Goal: Task Accomplishment & Management: Complete application form

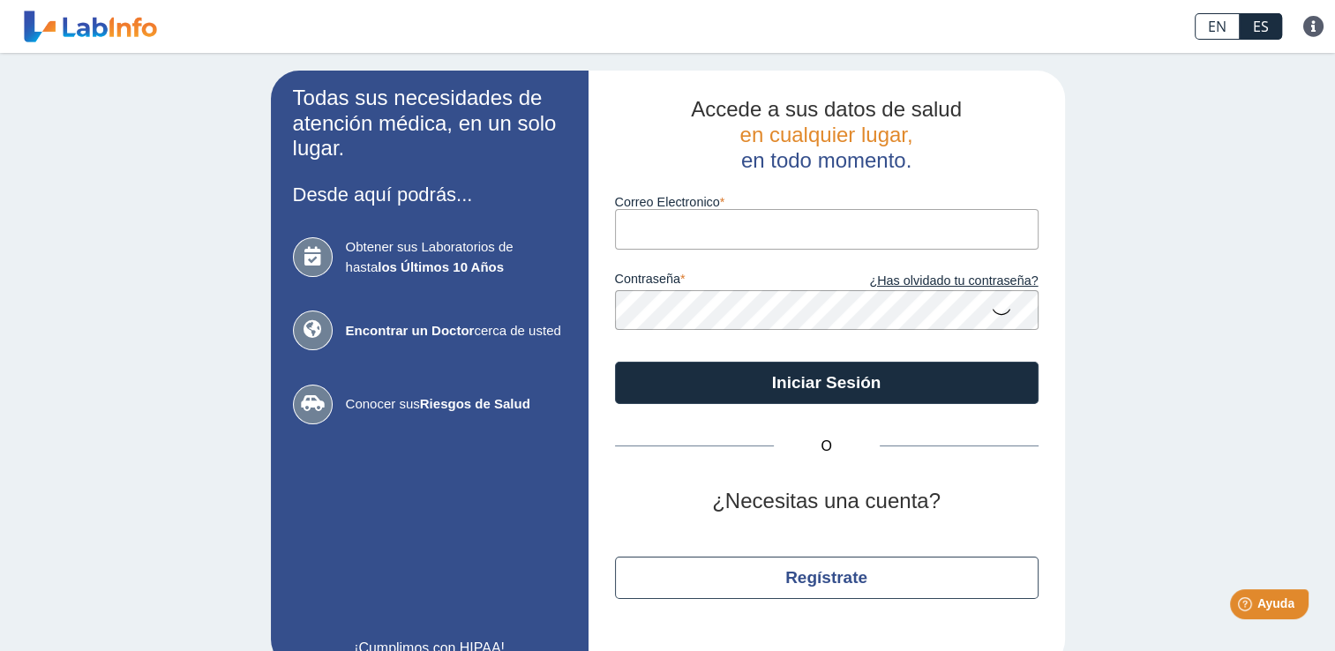
scroll to position [34, 0]
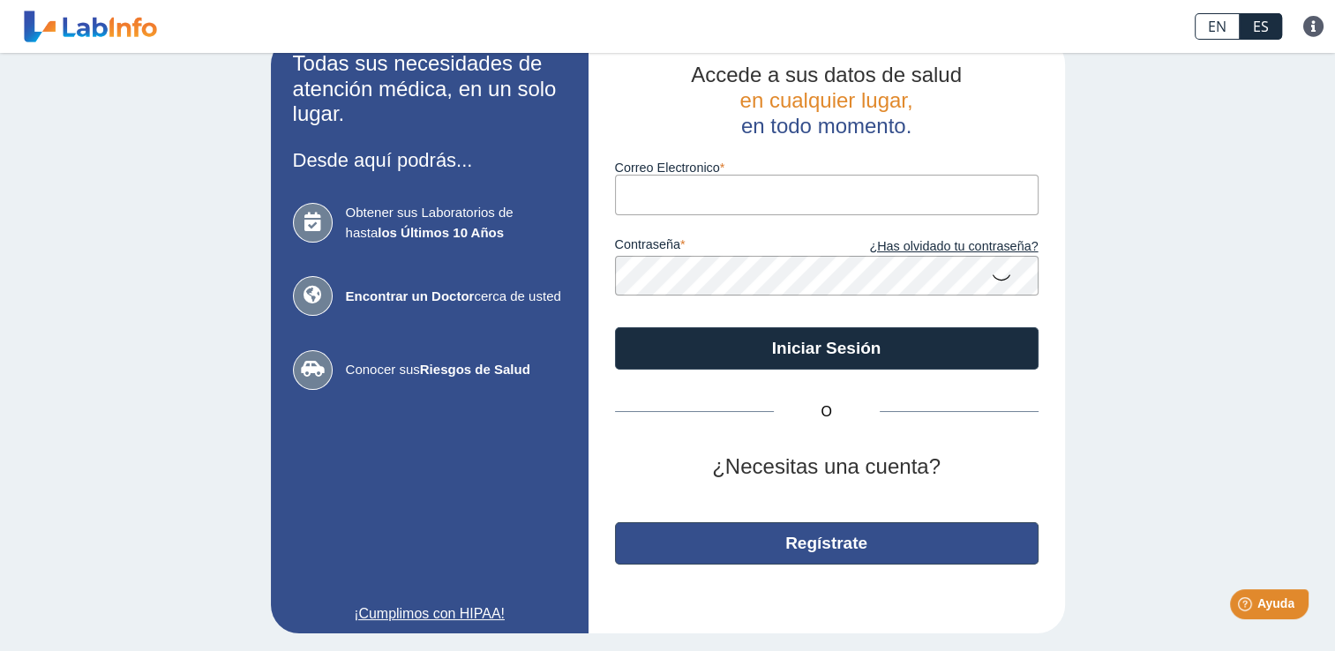
click at [891, 540] on button "Regístrate" at bounding box center [826, 543] width 423 height 42
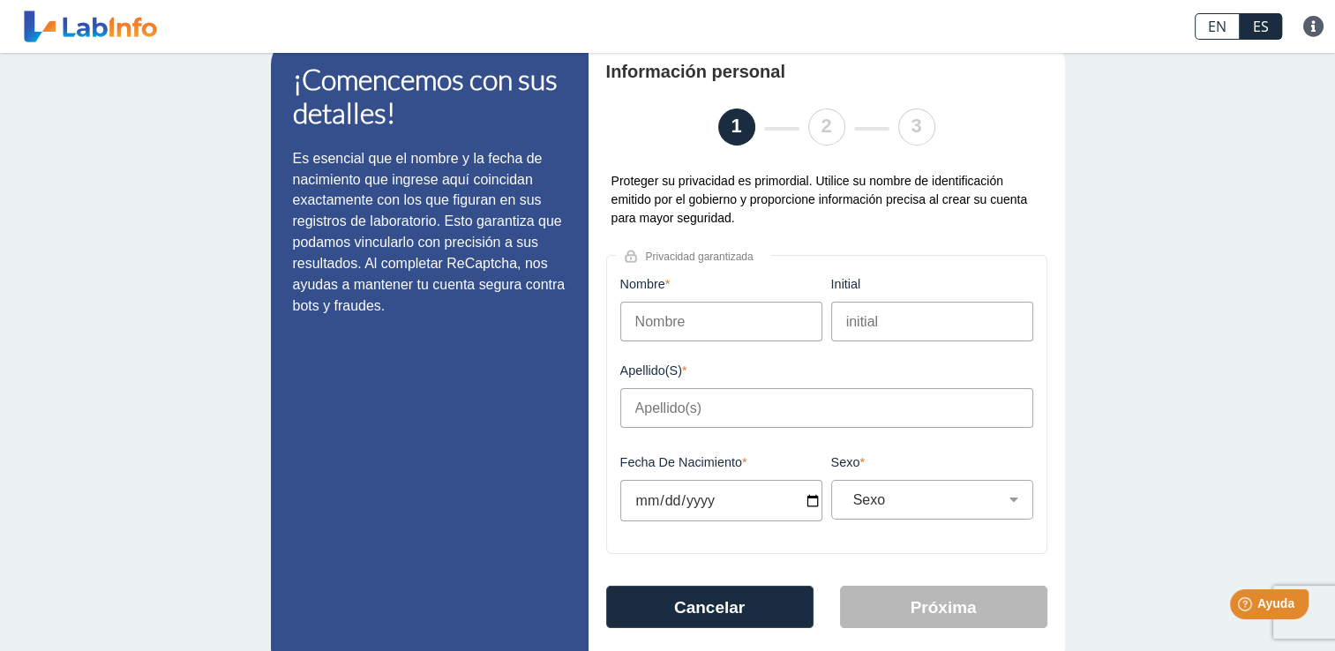
click at [686, 314] on input "Nombre" at bounding box center [721, 322] width 202 height 40
type input "Ruben"
type input "j"
type input "J"
click at [634, 415] on input "Apellido(s)" at bounding box center [826, 408] width 413 height 40
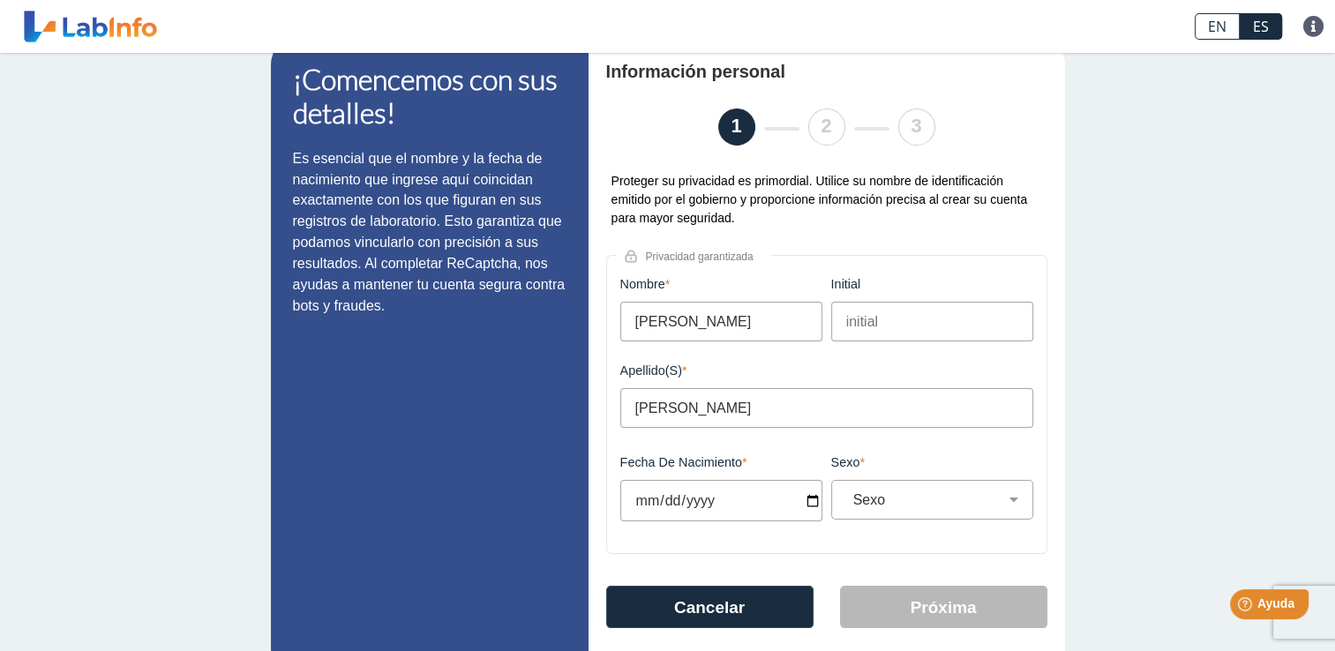
type input "Jimenez Cardona"
click at [794, 500] on input "Fecha de Nacimiento" at bounding box center [721, 500] width 202 height 41
click at [798, 498] on input "Fecha de Nacimiento" at bounding box center [721, 500] width 202 height 41
type input "2025-10-14"
select select
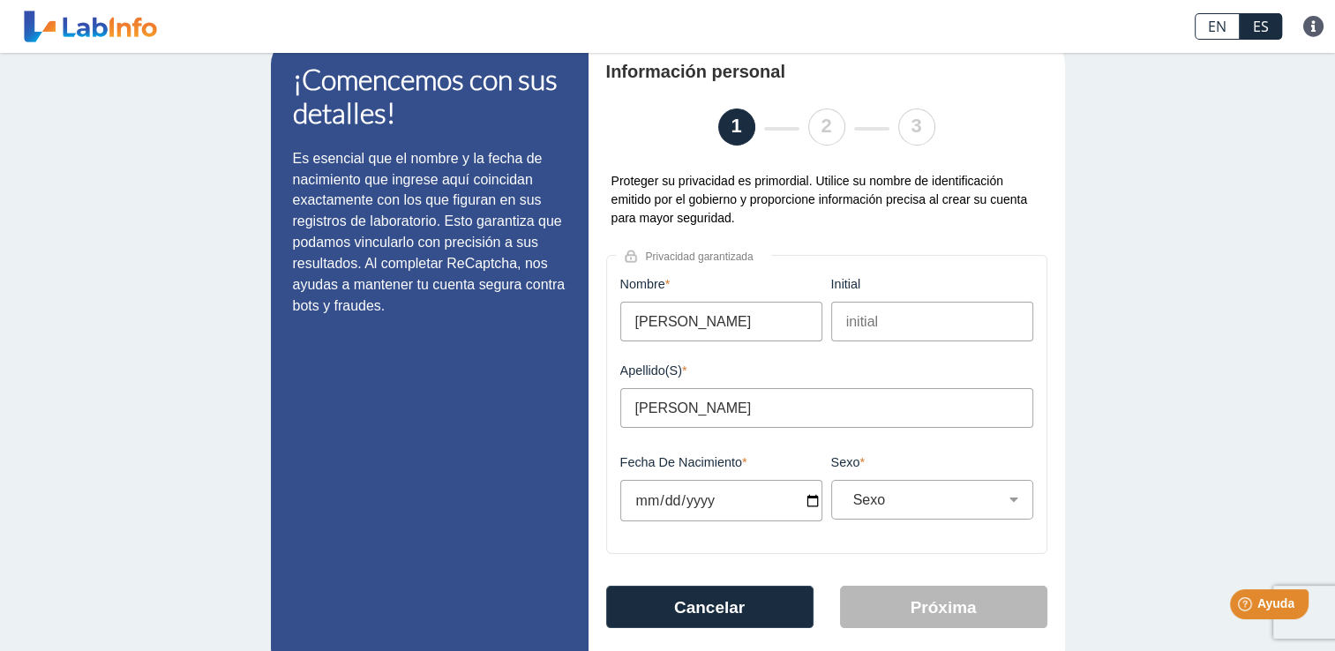
type input "1939-10-28"
click at [934, 496] on select "Sexo Masculino Femenino" at bounding box center [939, 499] width 186 height 17
select select "M"
click at [846, 495] on select "Sexo Masculino Femenino" at bounding box center [939, 499] width 186 height 17
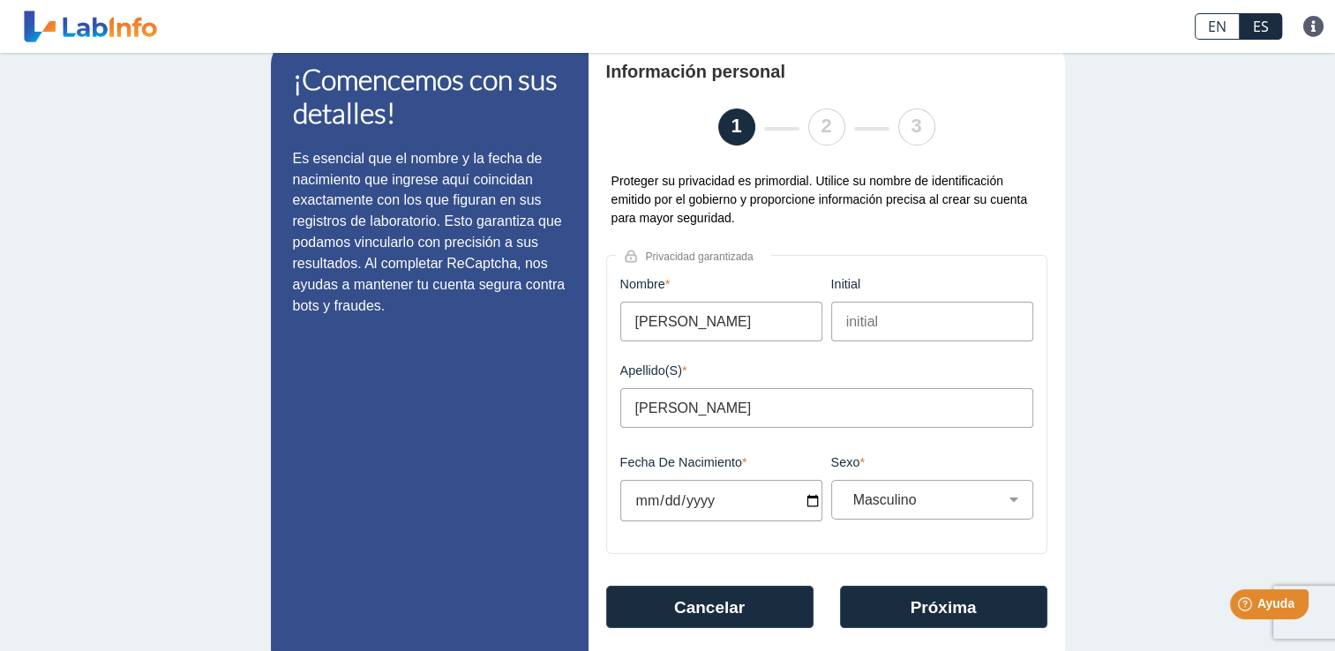
scroll to position [81, 0]
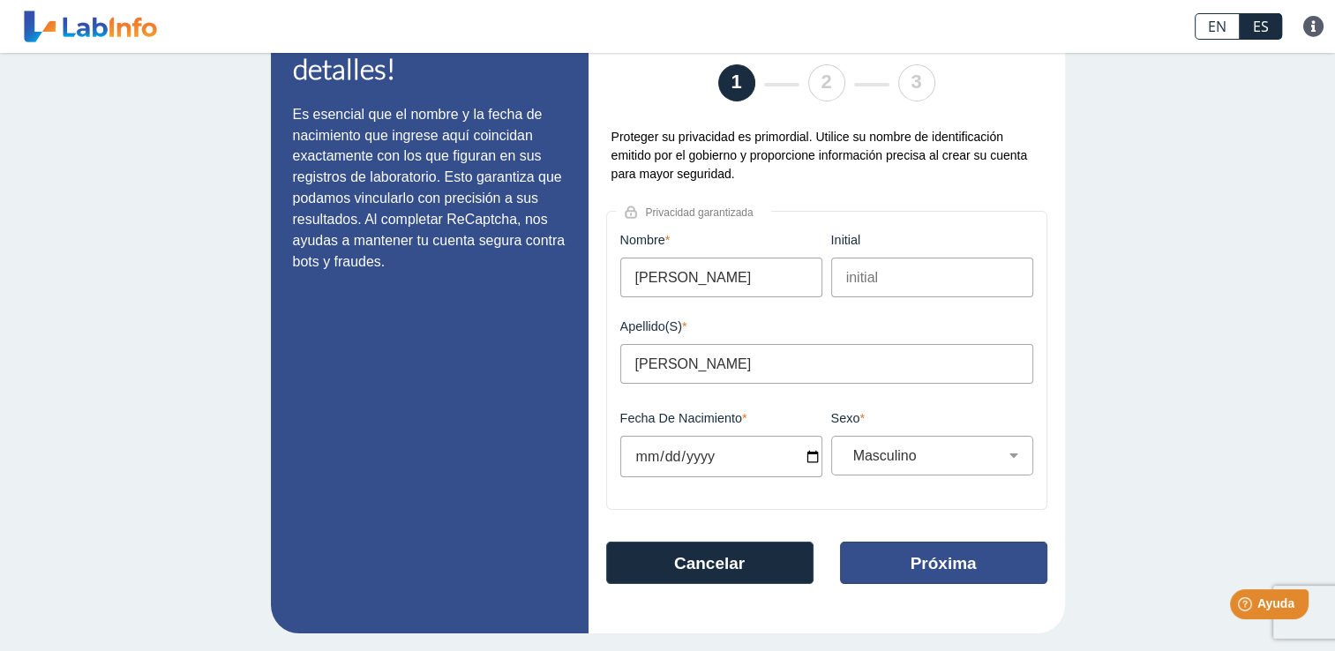
click at [917, 556] on button "Próxima" at bounding box center [943, 563] width 207 height 42
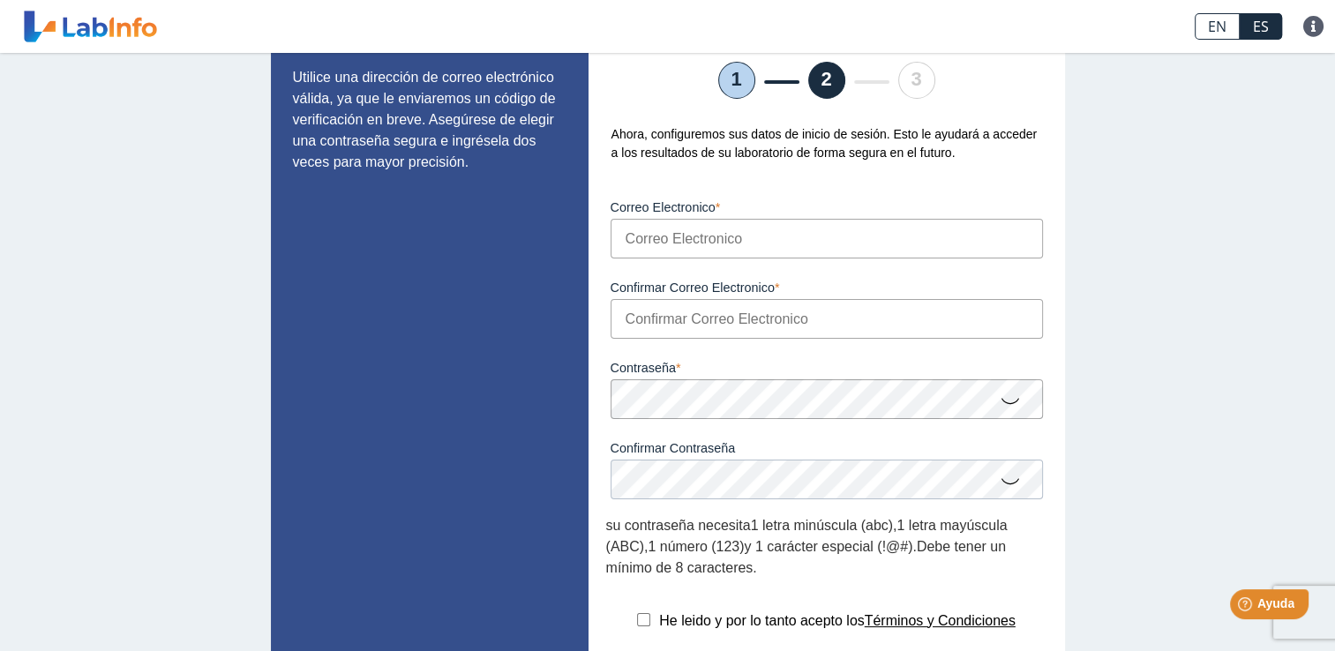
click at [667, 249] on input "Correo Electronico" at bounding box center [826, 239] width 432 height 40
type input "[EMAIL_ADDRESS][DOMAIN_NAME]"
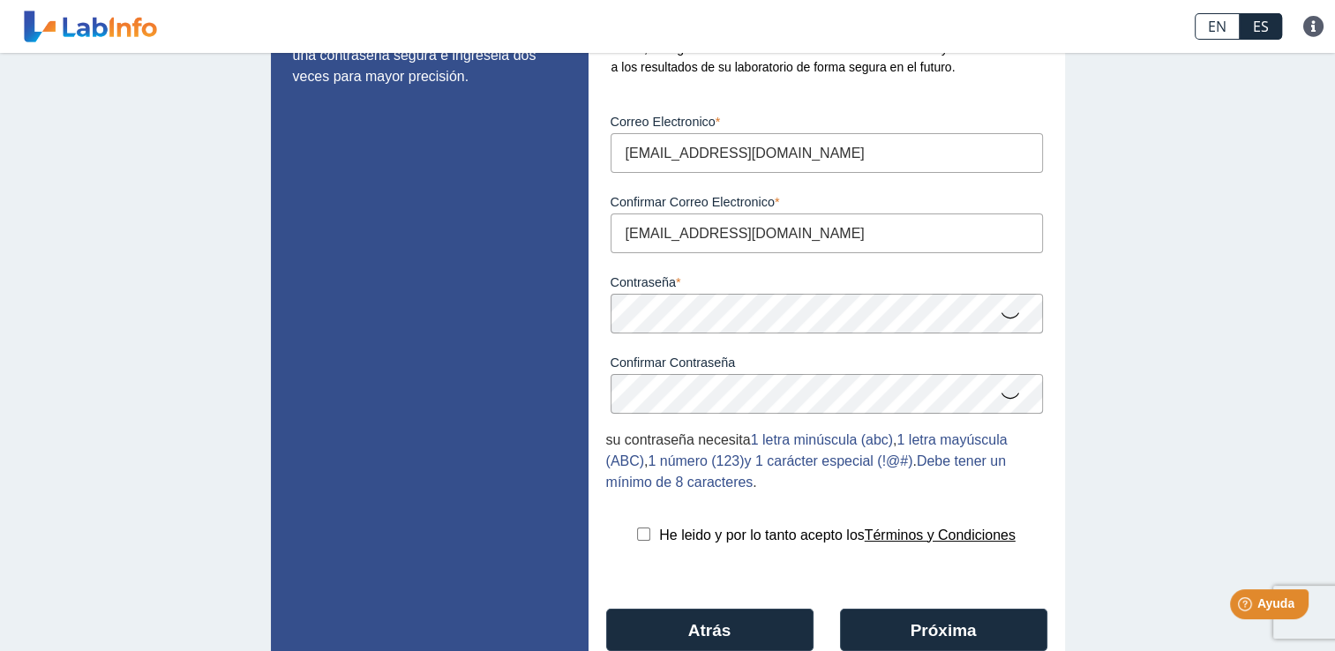
scroll to position [170, 0]
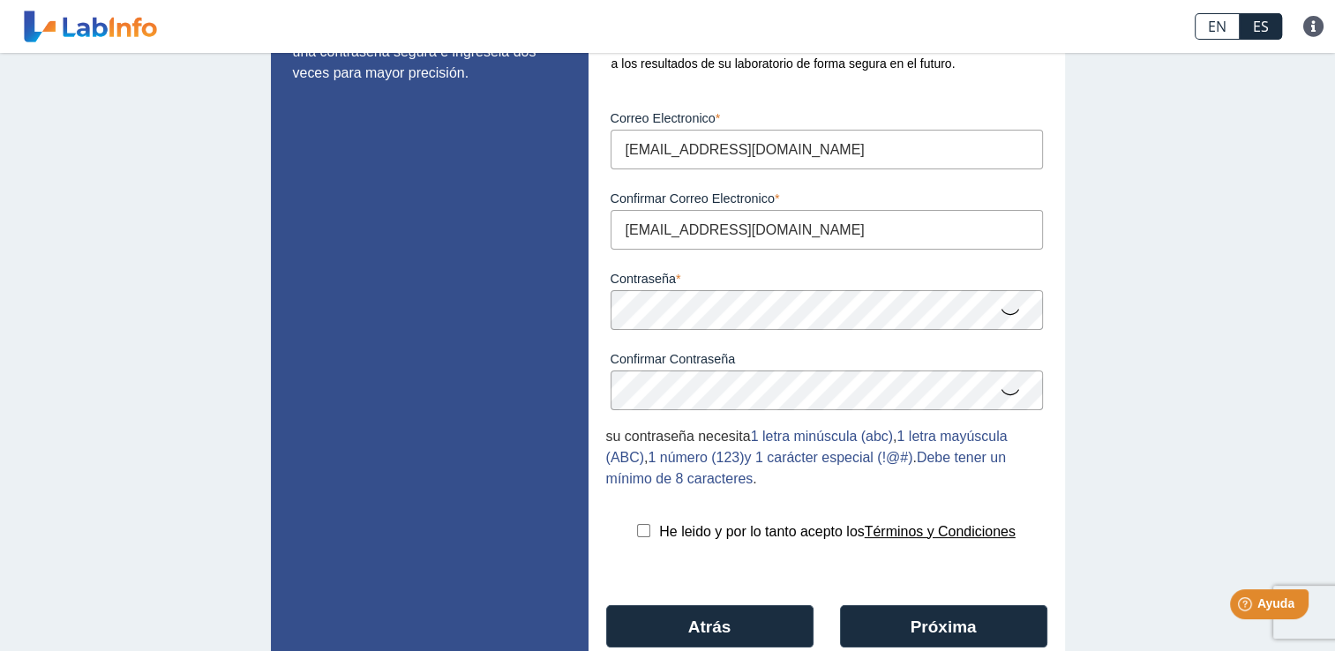
click at [637, 536] on input "checkbox" at bounding box center [643, 530] width 13 height 13
checkbox input "true"
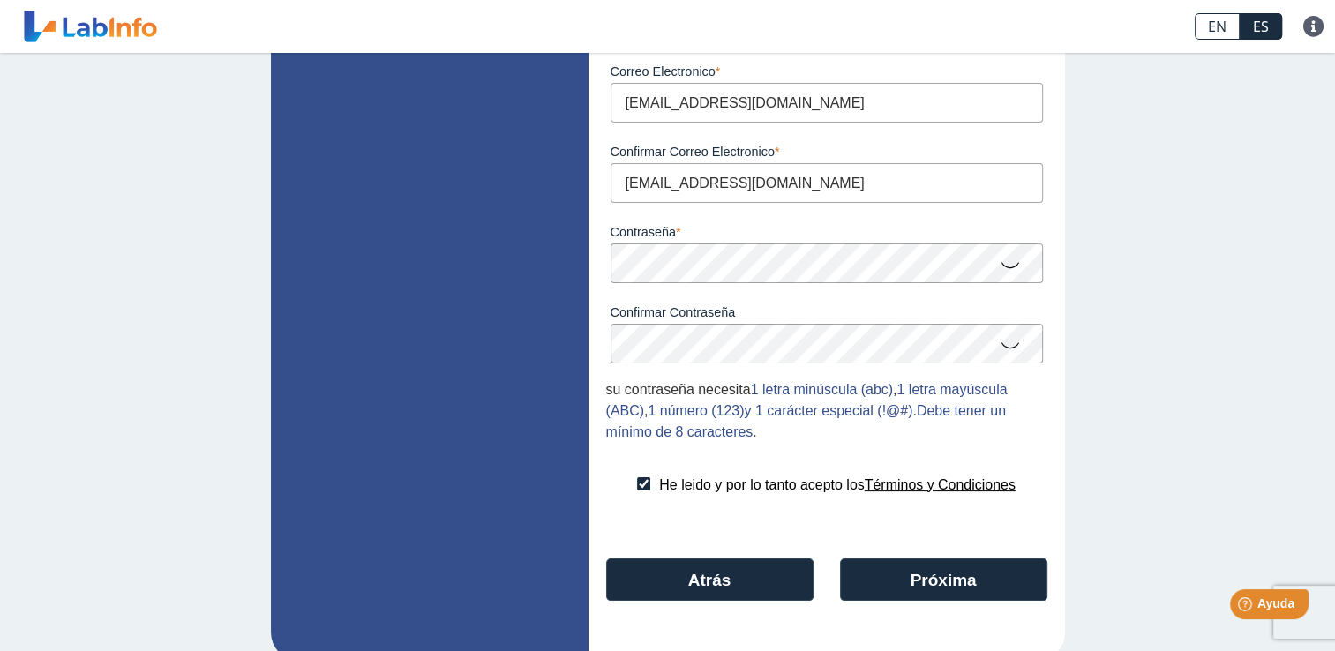
scroll to position [218, 0]
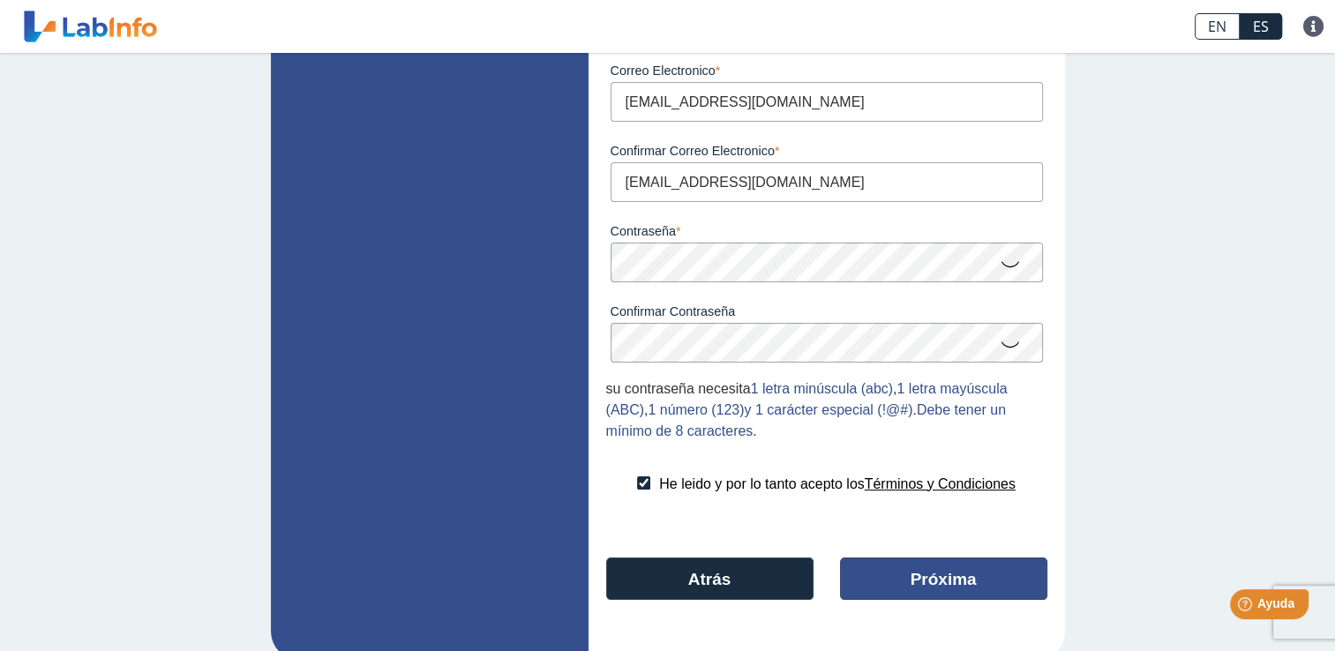
click at [958, 588] on button "Próxima" at bounding box center [943, 578] width 207 height 42
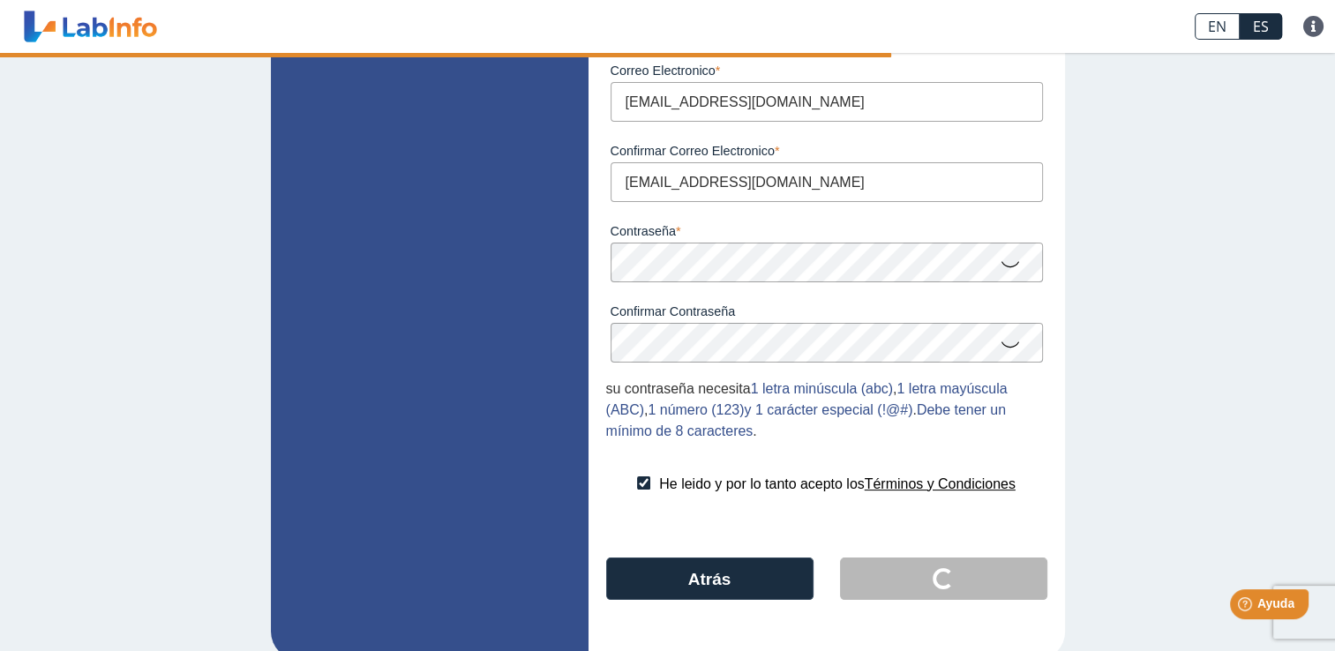
scroll to position [0, 0]
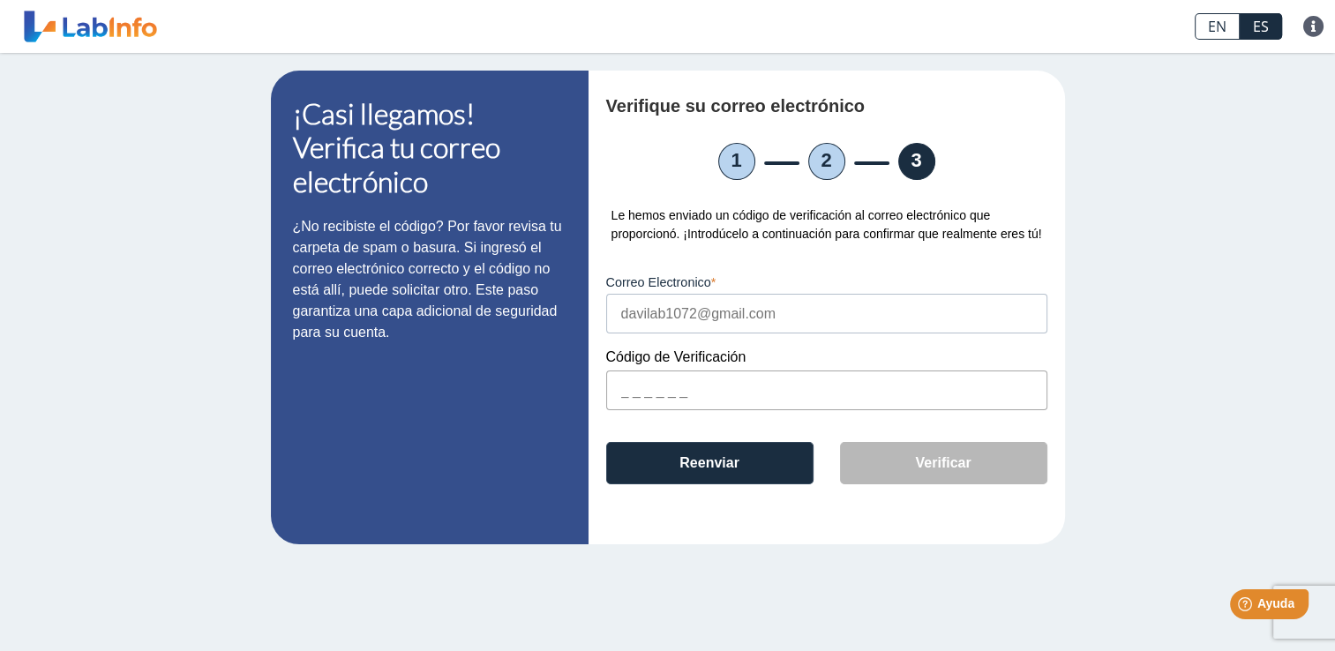
click at [635, 389] on input "text" at bounding box center [826, 390] width 441 height 40
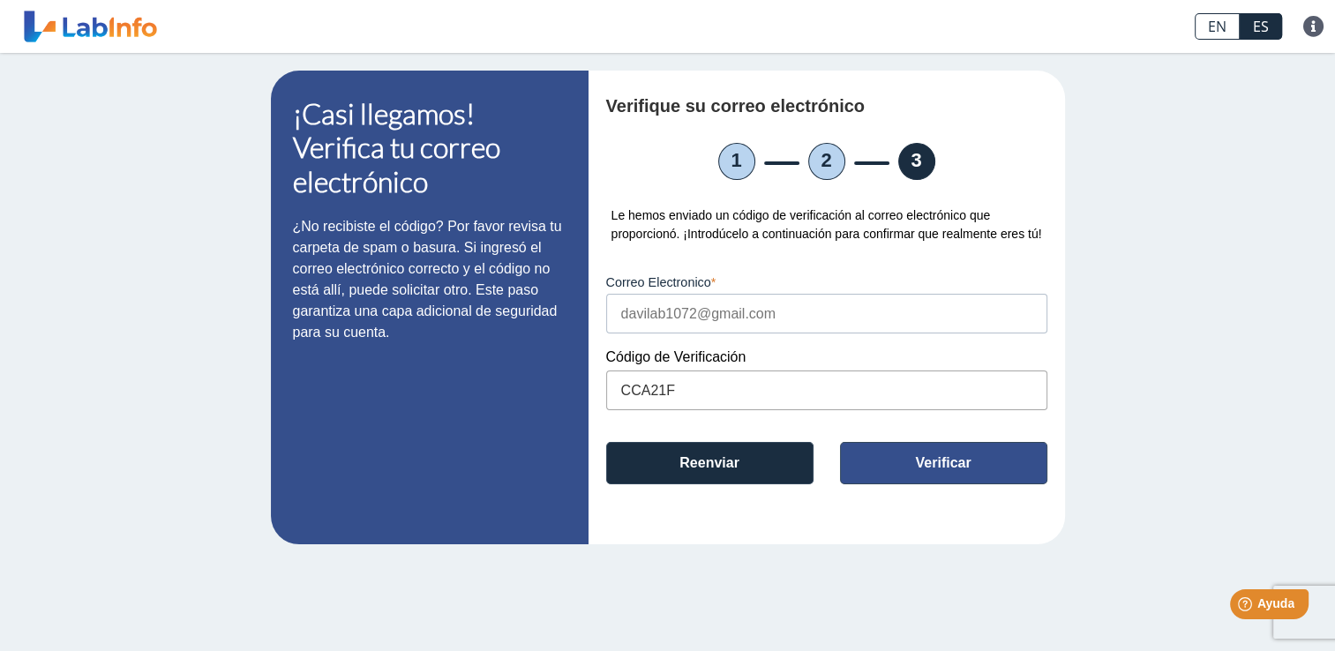
type input "CCA21F"
click at [974, 473] on button "Verificar" at bounding box center [943, 463] width 207 height 42
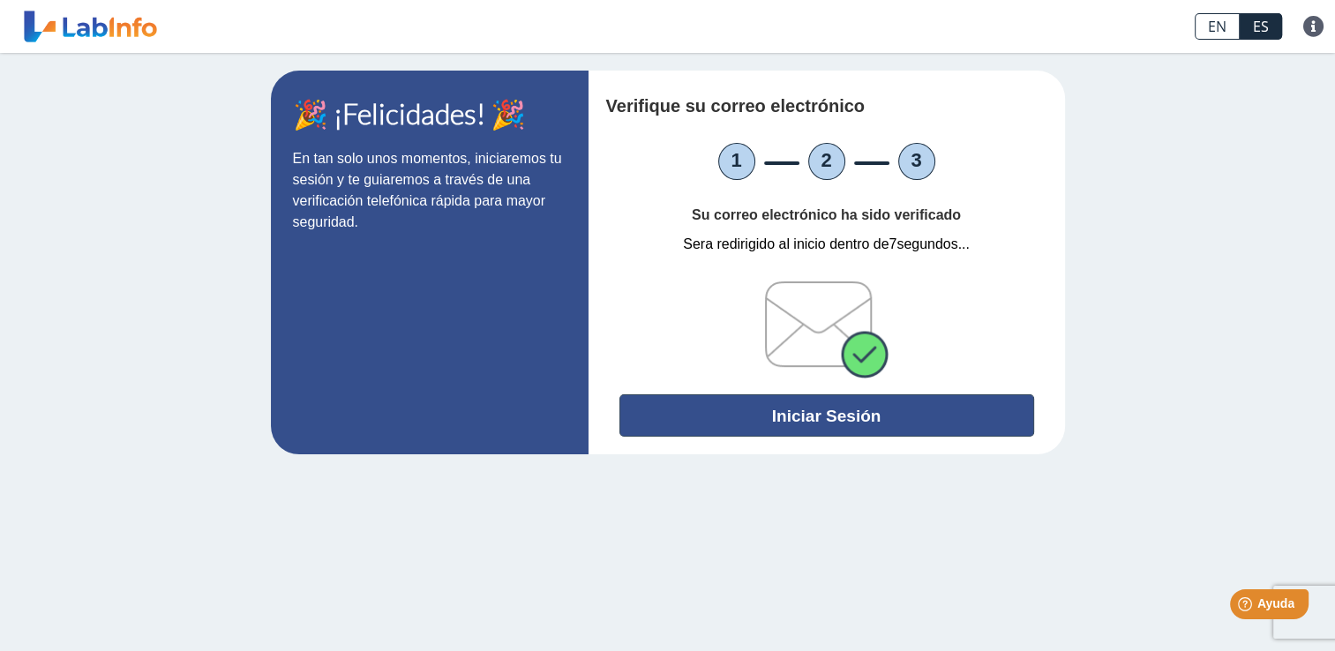
click at [840, 422] on button "Iniciar Sesión" at bounding box center [826, 415] width 415 height 42
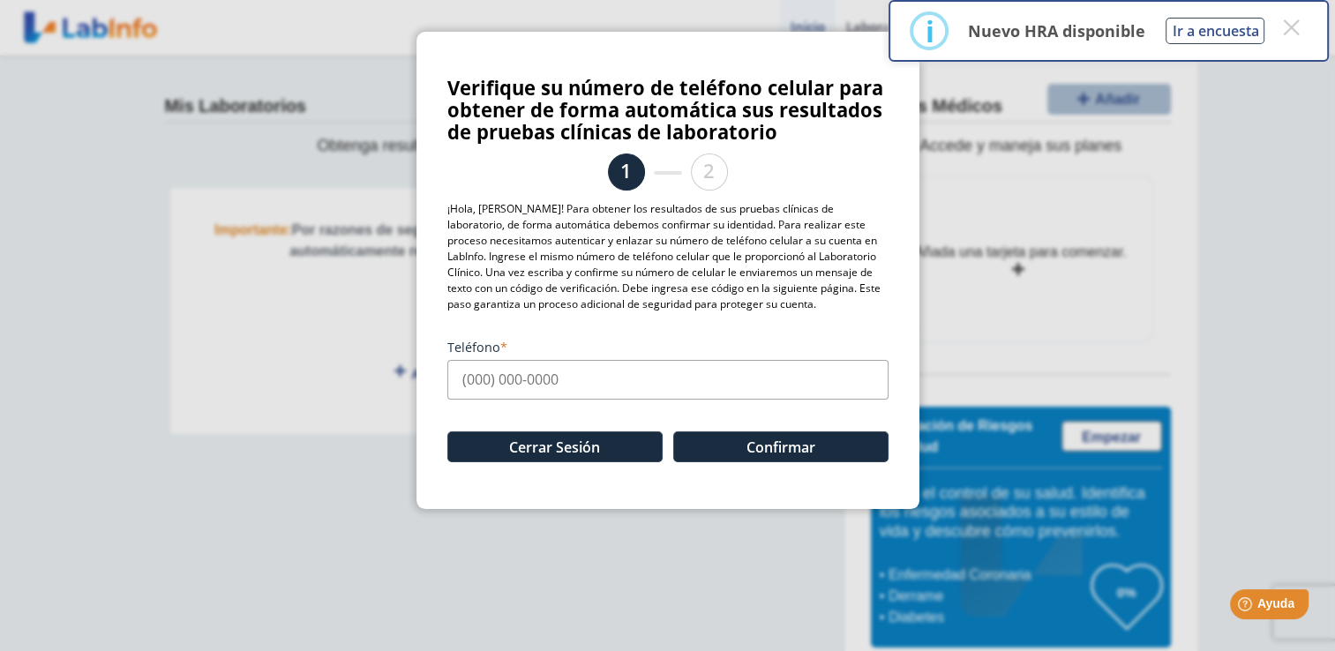
click at [500, 390] on input "Teléfono" at bounding box center [667, 380] width 441 height 40
type input "(787) 487-9050"
click at [767, 449] on button "Confirmar" at bounding box center [780, 446] width 215 height 31
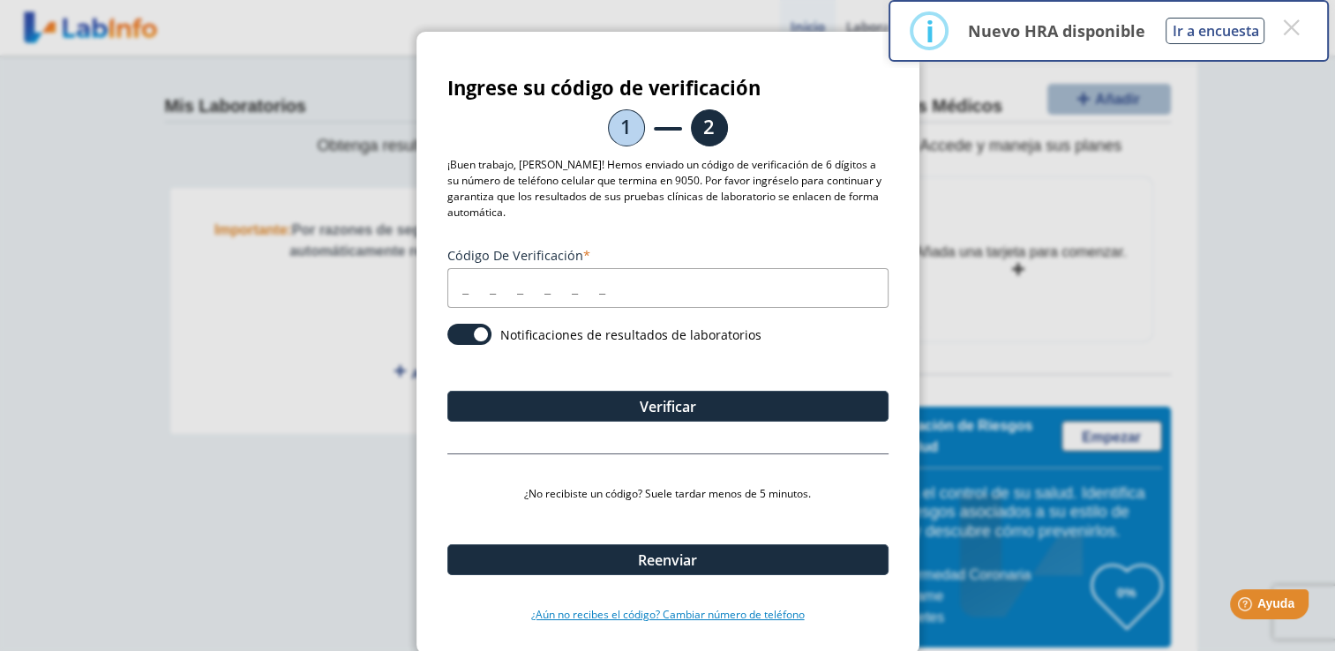
click at [706, 616] on link "¿Aún no recibes el código? Cambiar número de teléfono" at bounding box center [667, 615] width 441 height 16
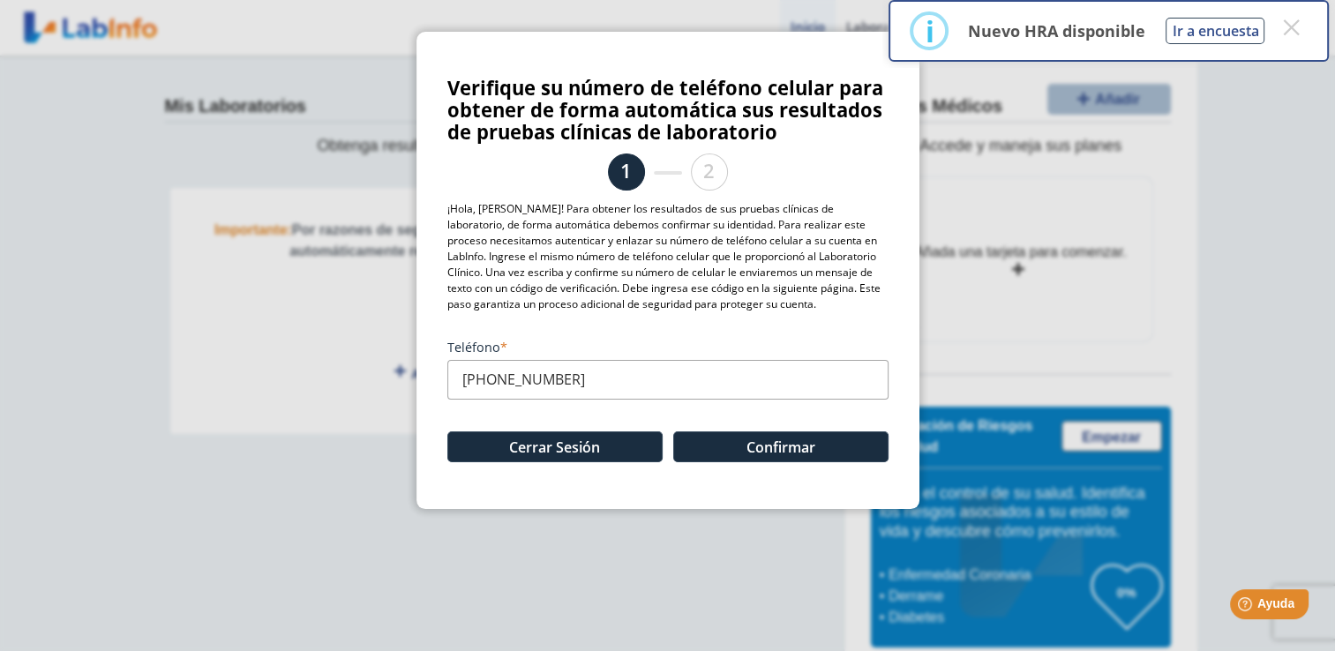
click at [594, 390] on input "(787) 487-9050" at bounding box center [667, 380] width 441 height 40
type input "(787) 637-8879"
click at [747, 452] on button "Confirmar" at bounding box center [780, 446] width 215 height 31
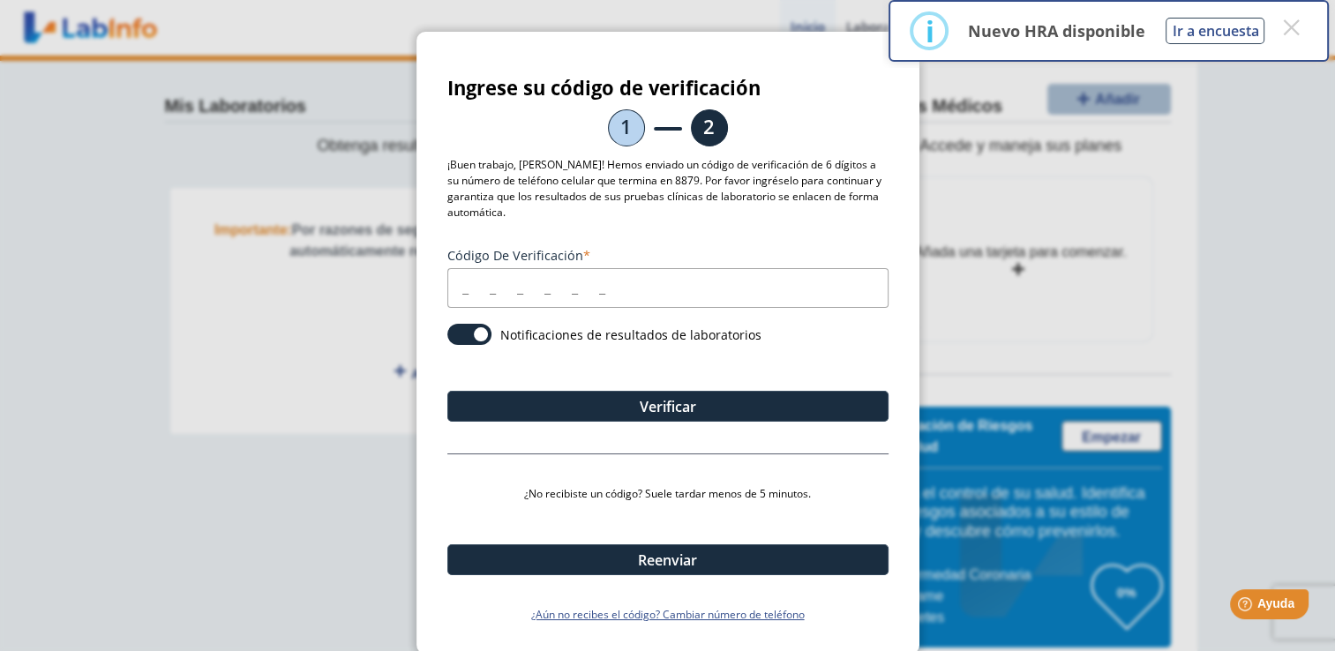
click at [525, 279] on input "Código de verificación" at bounding box center [667, 288] width 441 height 40
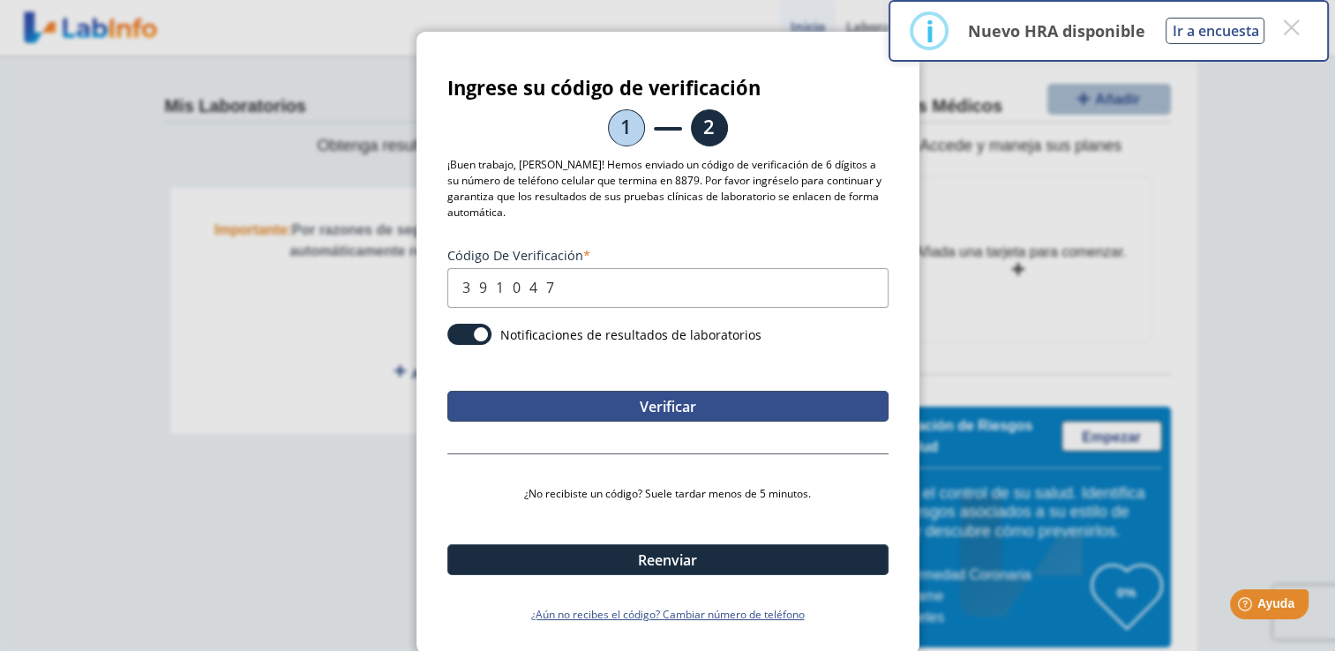
type input "391047"
click at [648, 400] on button "Verificar" at bounding box center [667, 406] width 441 height 31
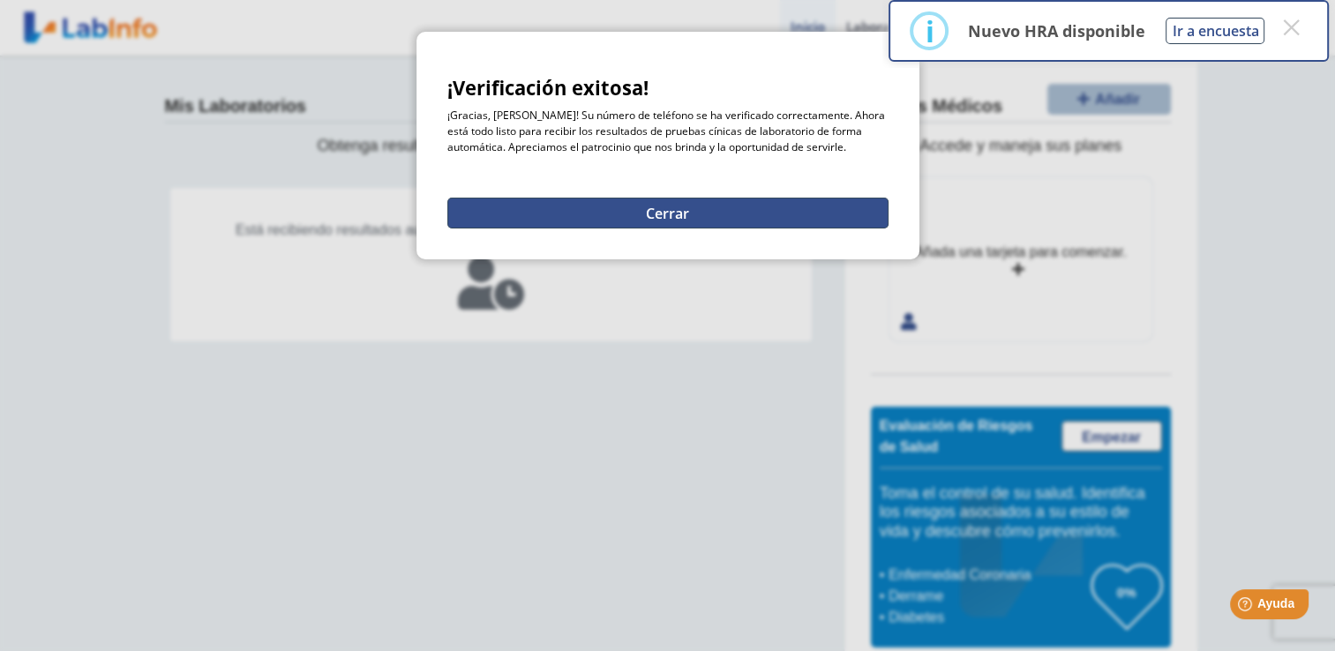
click at [665, 205] on button "Cerrar" at bounding box center [667, 213] width 441 height 31
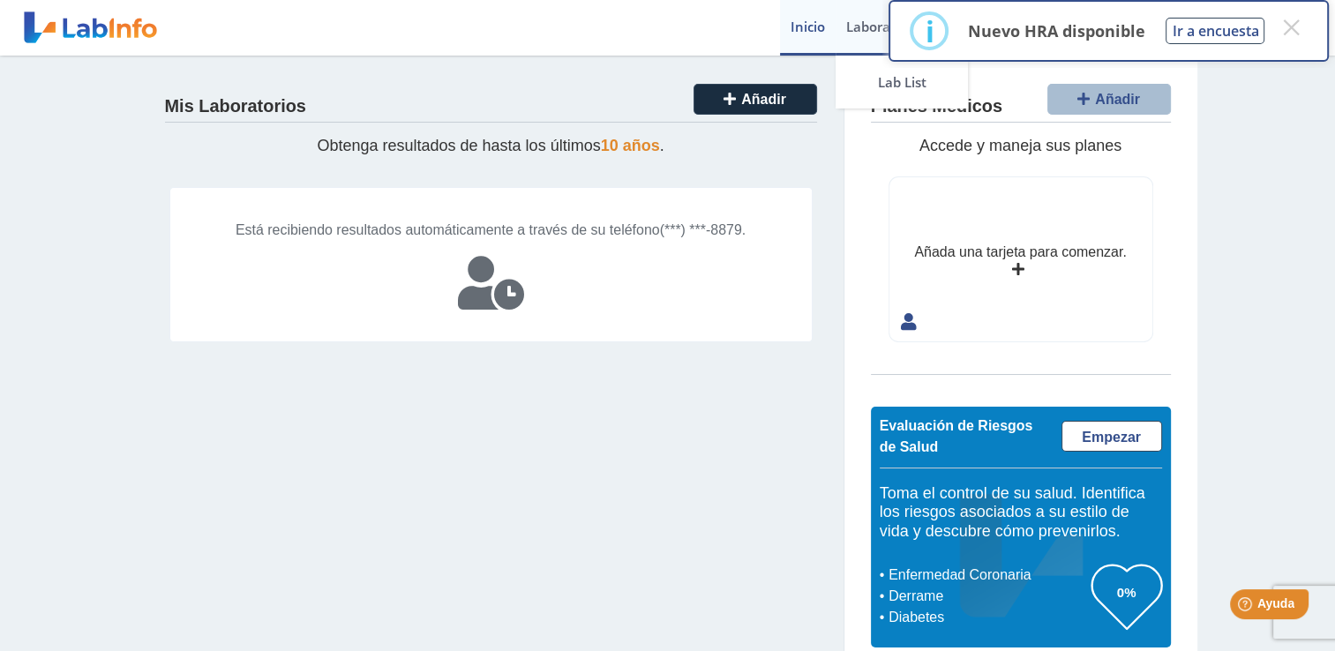
click at [866, 14] on link "Laboratorios" at bounding box center [885, 28] width 101 height 56
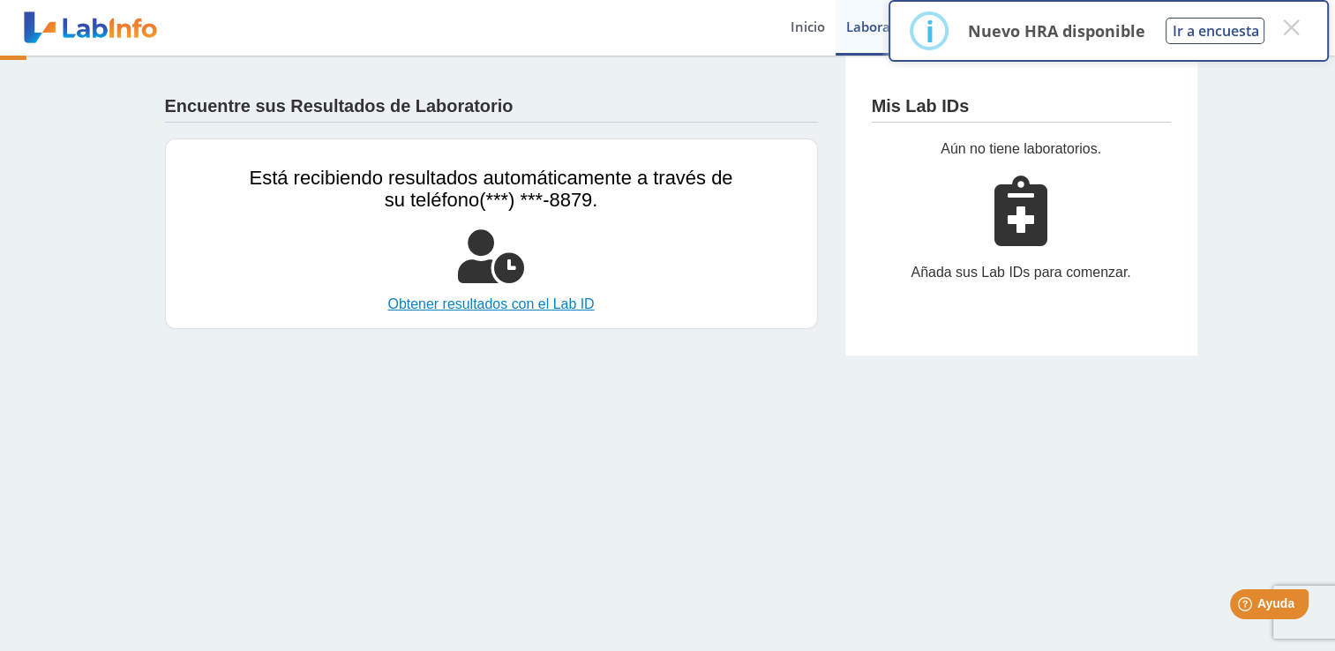
click at [497, 303] on link "Obtener resultados con el Lab ID" at bounding box center [491, 304] width 483 height 21
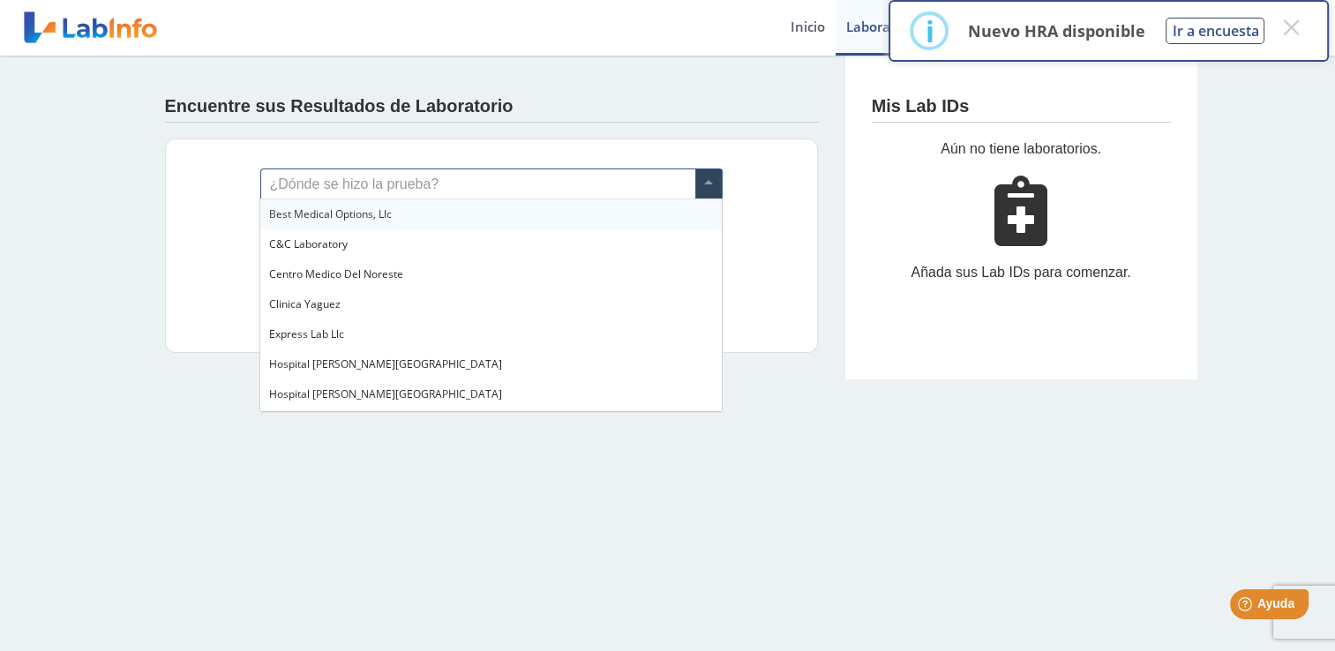
click at [722, 185] on div "¿Dónde se hizo la prueba?" at bounding box center [491, 184] width 462 height 32
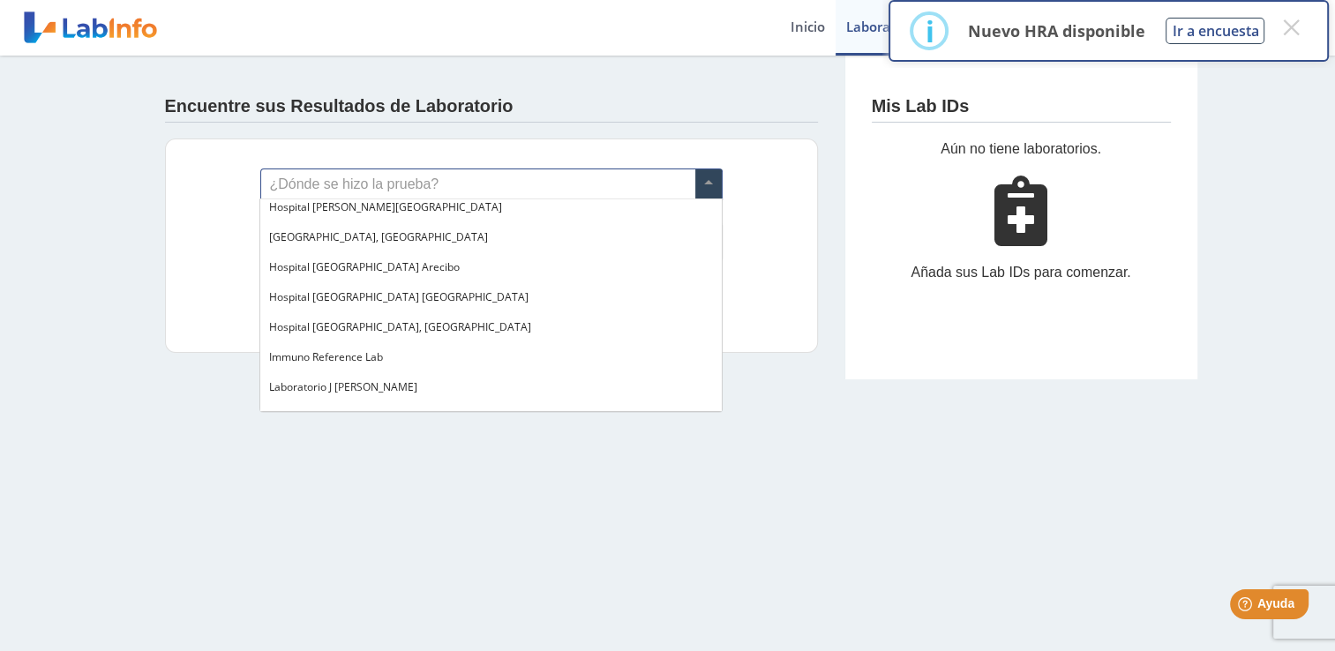
scroll to position [183, 0]
click at [423, 243] on span "[GEOGRAPHIC_DATA], [GEOGRAPHIC_DATA]" at bounding box center [378, 240] width 219 height 15
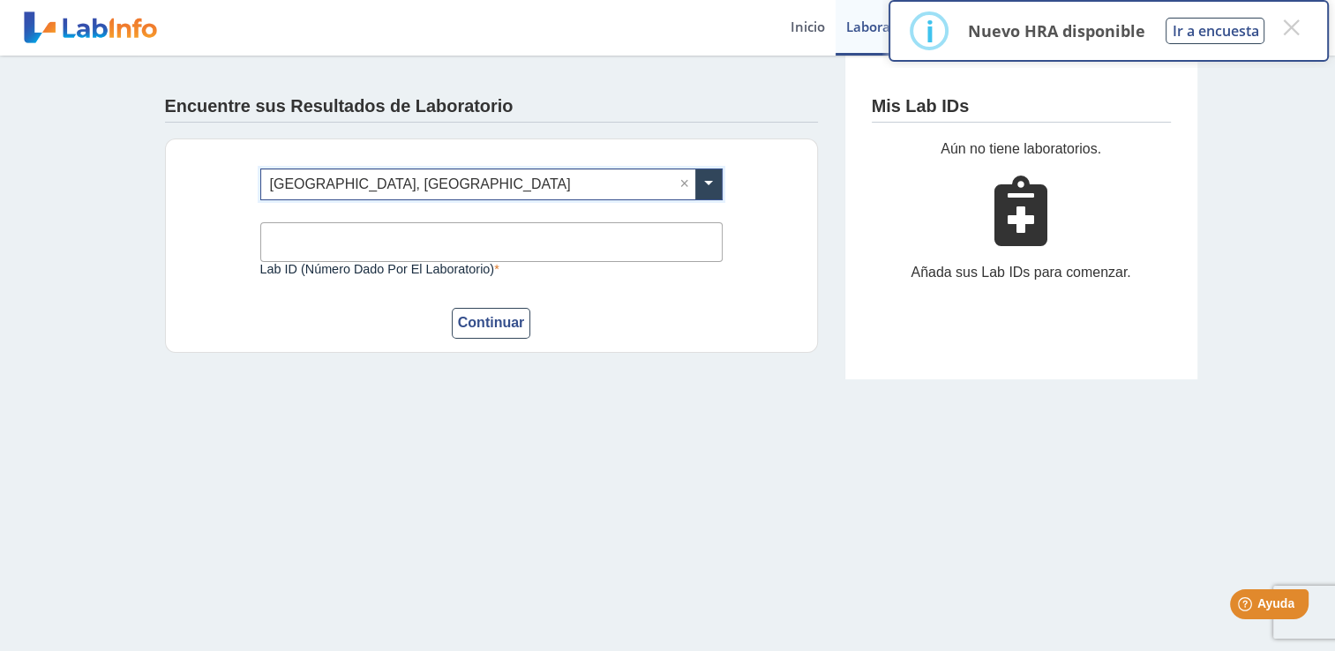
click at [313, 232] on input "Lab ID (número dado por el laboratorio)" at bounding box center [491, 242] width 462 height 40
click at [638, 390] on main "Encuentre sus Resultados de Laboratorio ¿Dónde se hizo la prueba? × Hospital Me…" at bounding box center [667, 353] width 1335 height 595
click at [441, 246] on input "Lab ID (número dado por el laboratorio)" at bounding box center [491, 242] width 462 height 40
type input "0300852743"
click at [481, 318] on button "Continuar" at bounding box center [491, 323] width 79 height 31
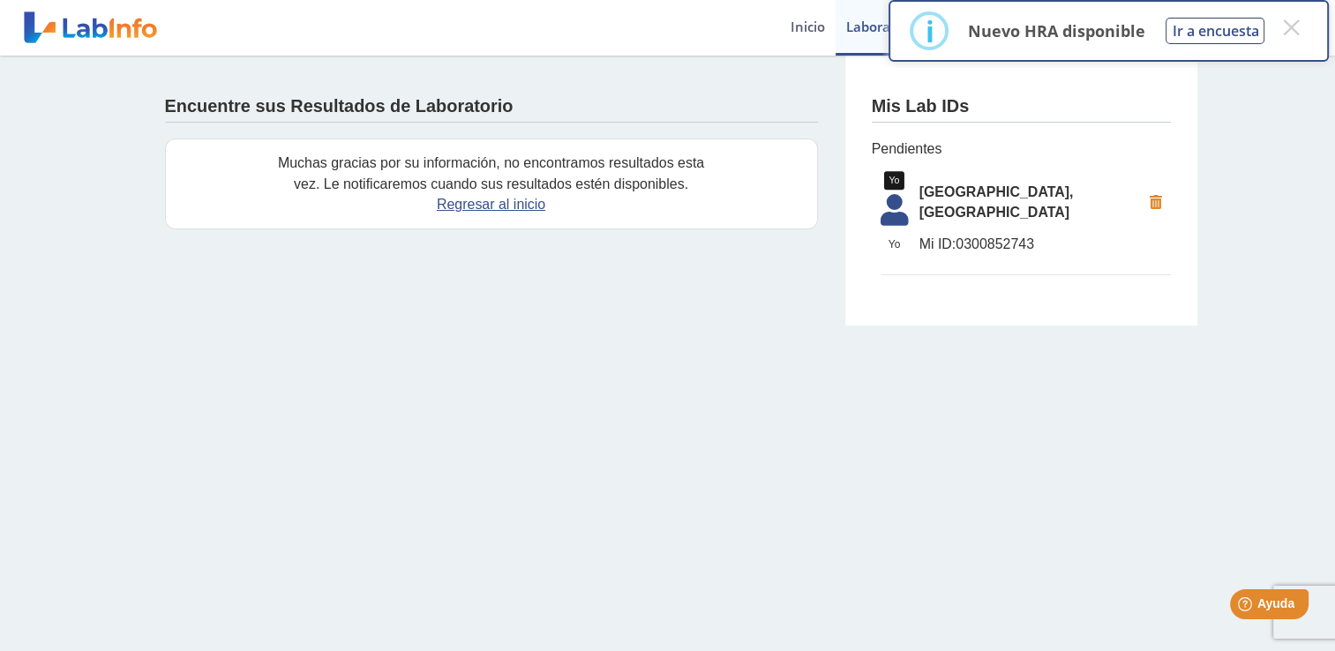
click at [897, 209] on icon at bounding box center [894, 215] width 49 height 42
click at [504, 203] on link "Regresar al inicio" at bounding box center [491, 204] width 108 height 15
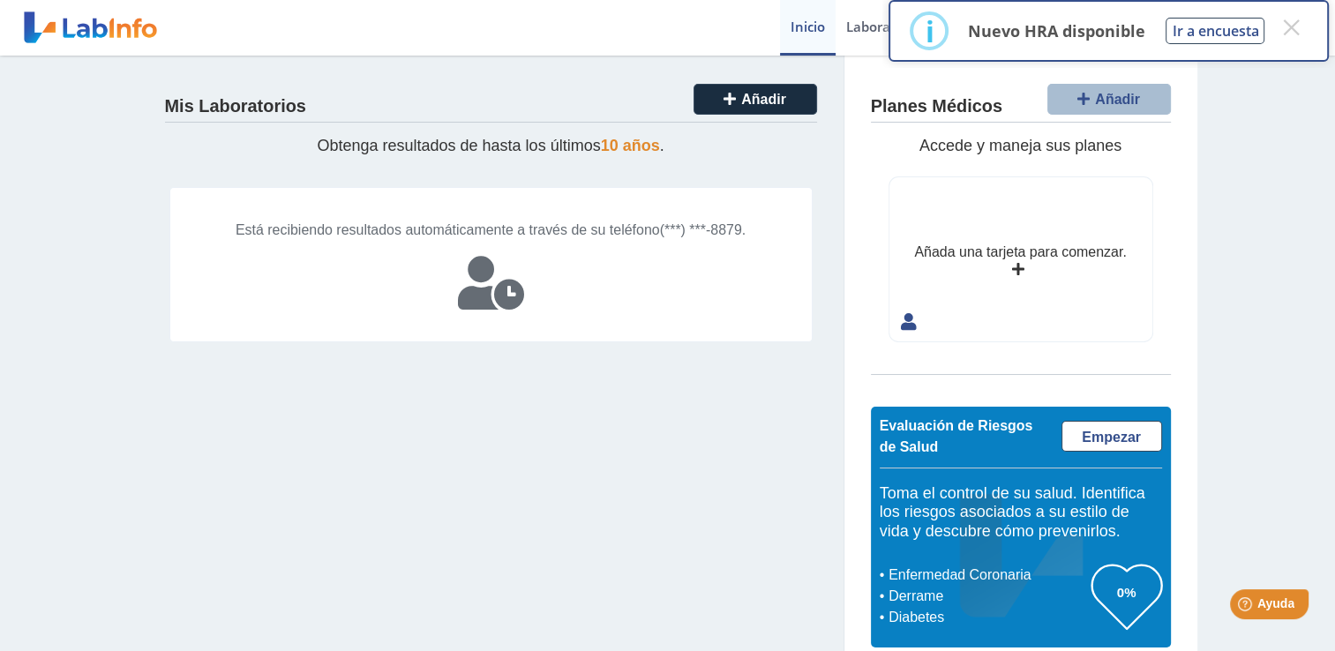
click at [660, 237] on span "(***) ***-8879." at bounding box center [703, 229] width 86 height 15
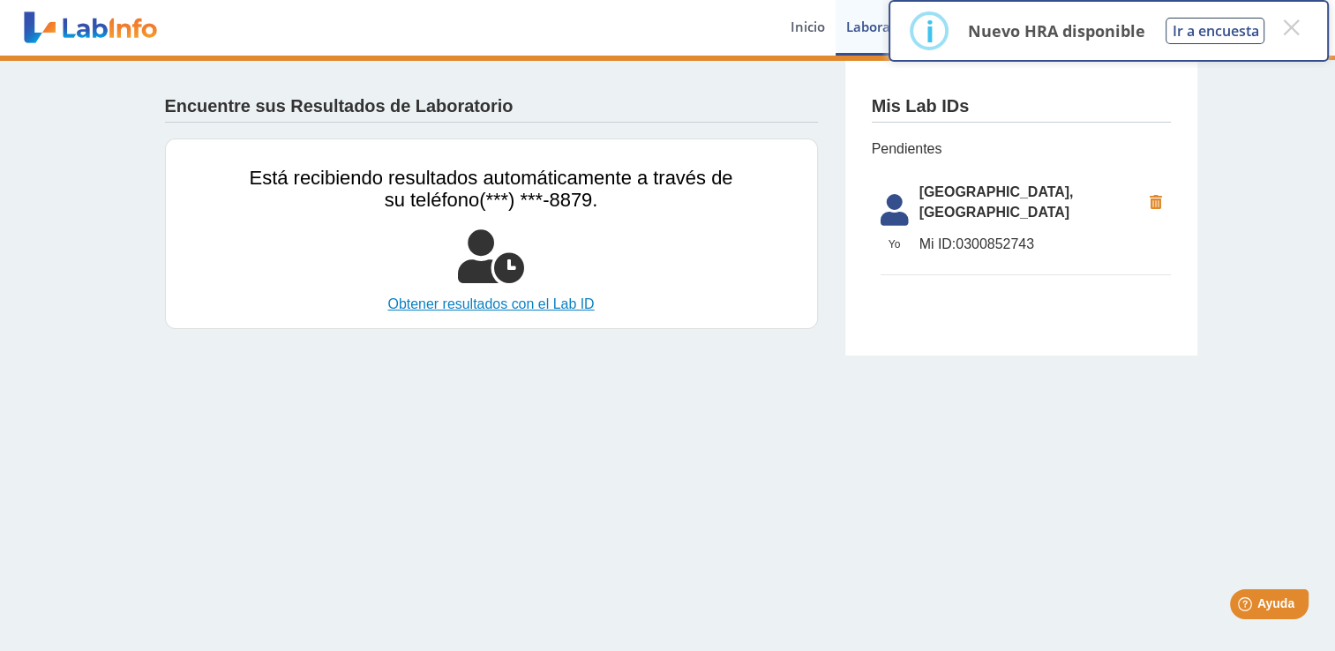
click at [478, 305] on link "Obtener resultados con el Lab ID" at bounding box center [491, 304] width 483 height 21
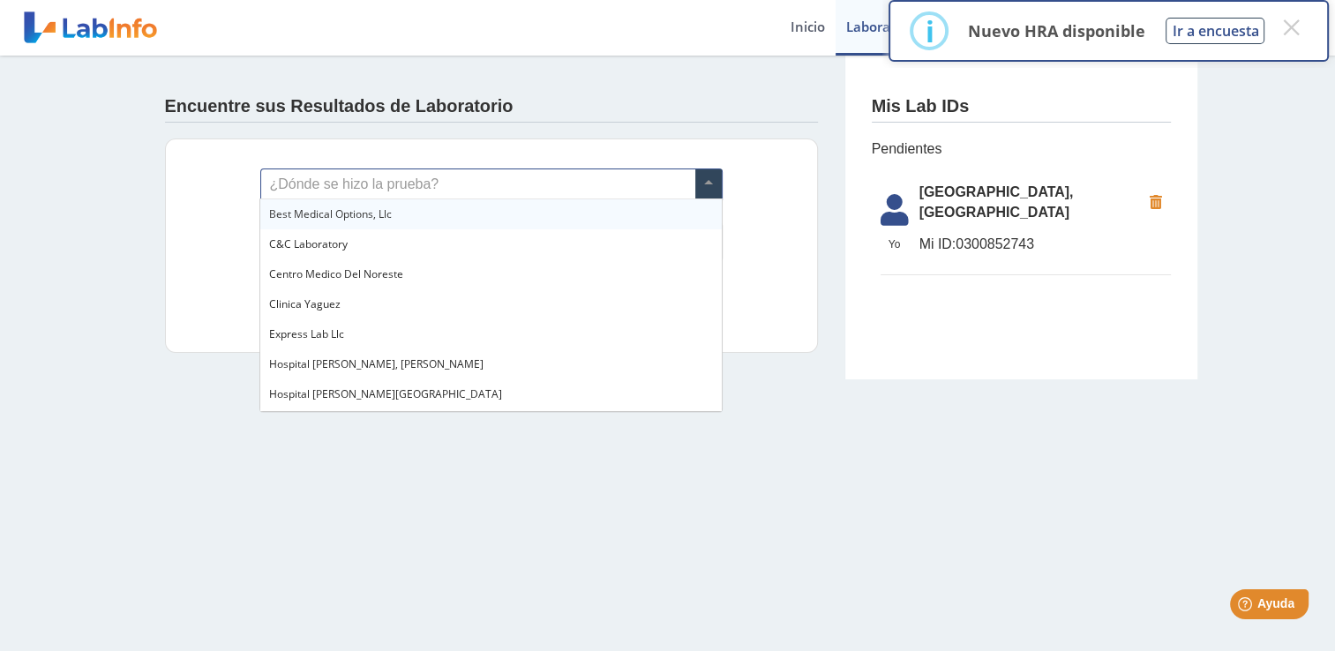
click at [711, 178] on span at bounding box center [708, 184] width 26 height 30
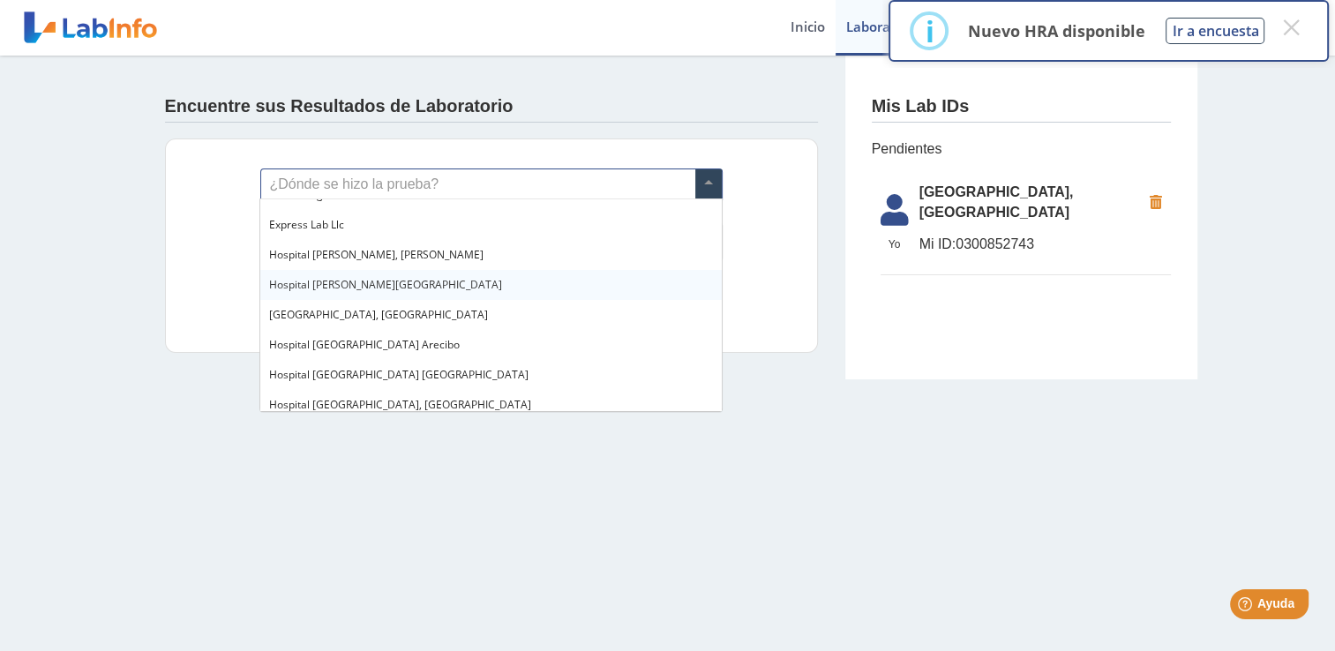
scroll to position [141, 0]
click at [442, 273] on div "[GEOGRAPHIC_DATA], [GEOGRAPHIC_DATA]" at bounding box center [490, 283] width 460 height 30
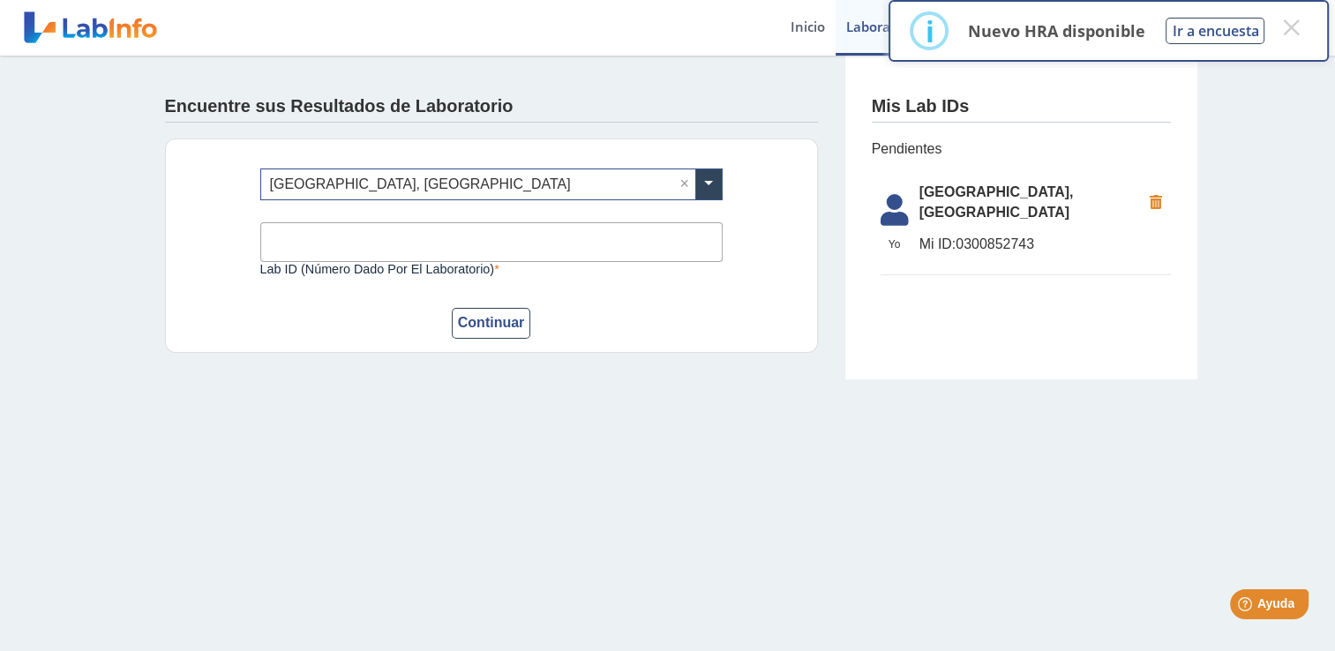
click at [390, 242] on input "Lab ID (número dado por el laboratorio)" at bounding box center [491, 242] width 462 height 40
type input "0399337246"
click at [489, 316] on button "Continuar" at bounding box center [491, 323] width 79 height 31
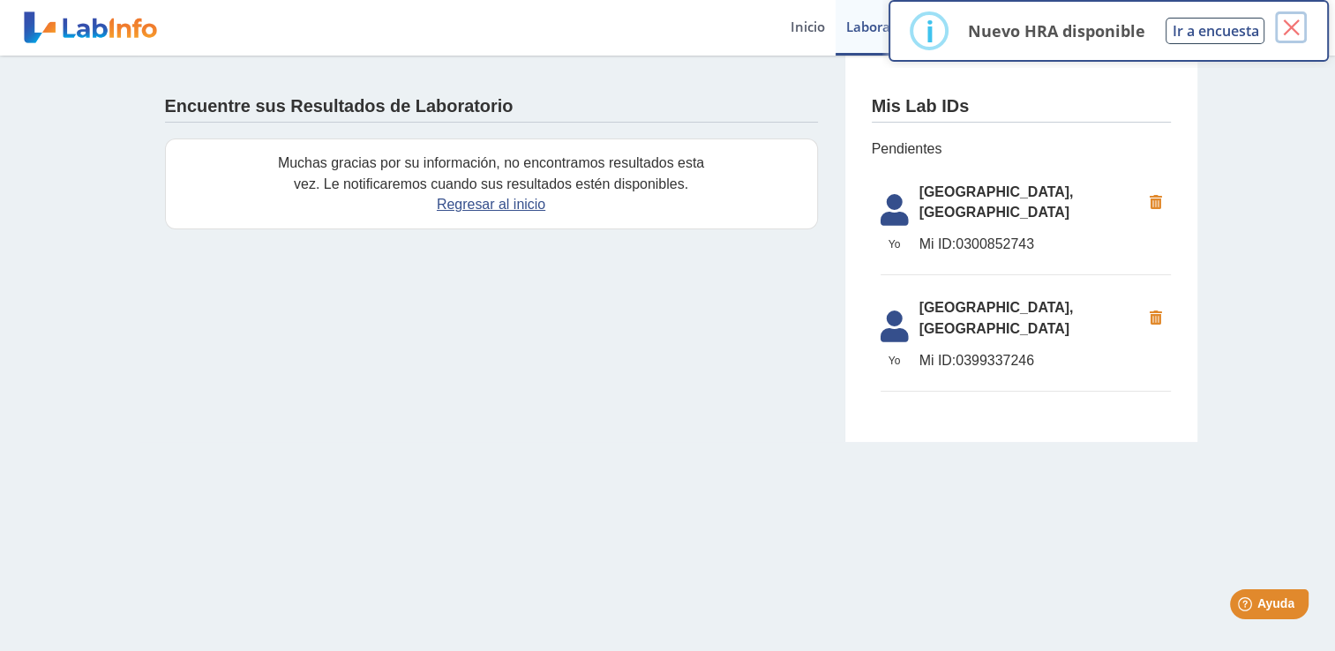
click at [1296, 20] on button "×" at bounding box center [1291, 27] width 32 height 32
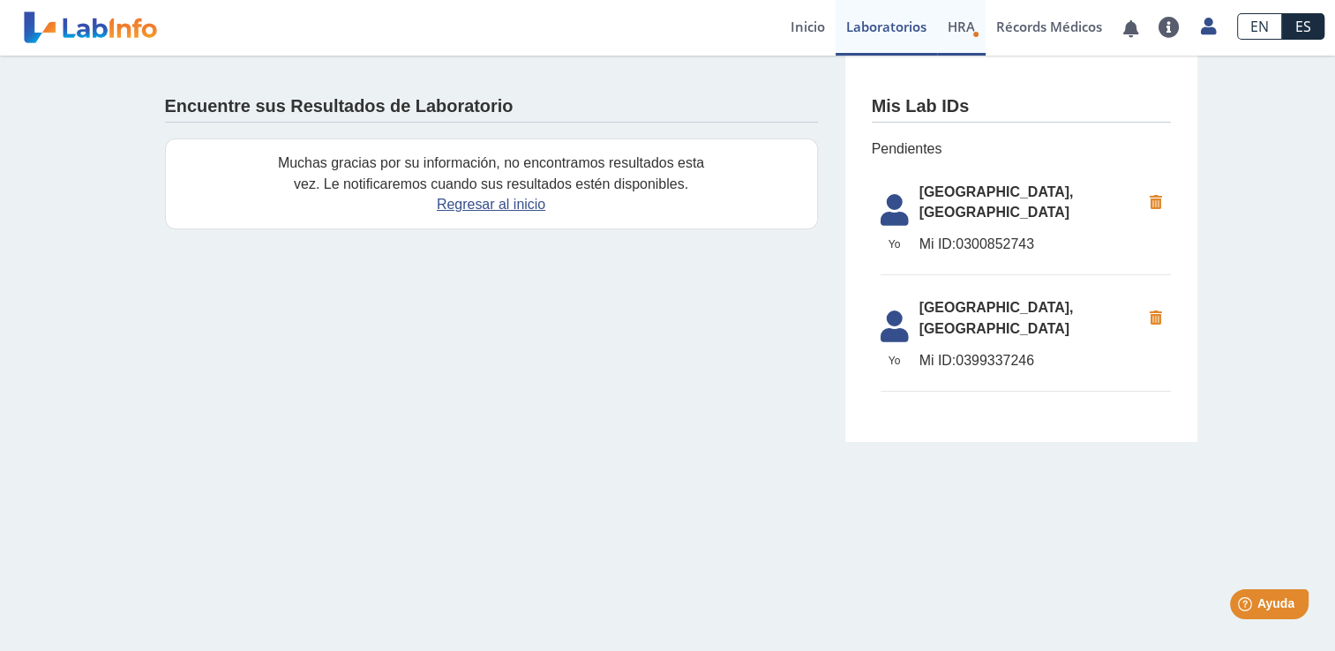
click at [970, 28] on span "HRA" at bounding box center [960, 27] width 27 height 18
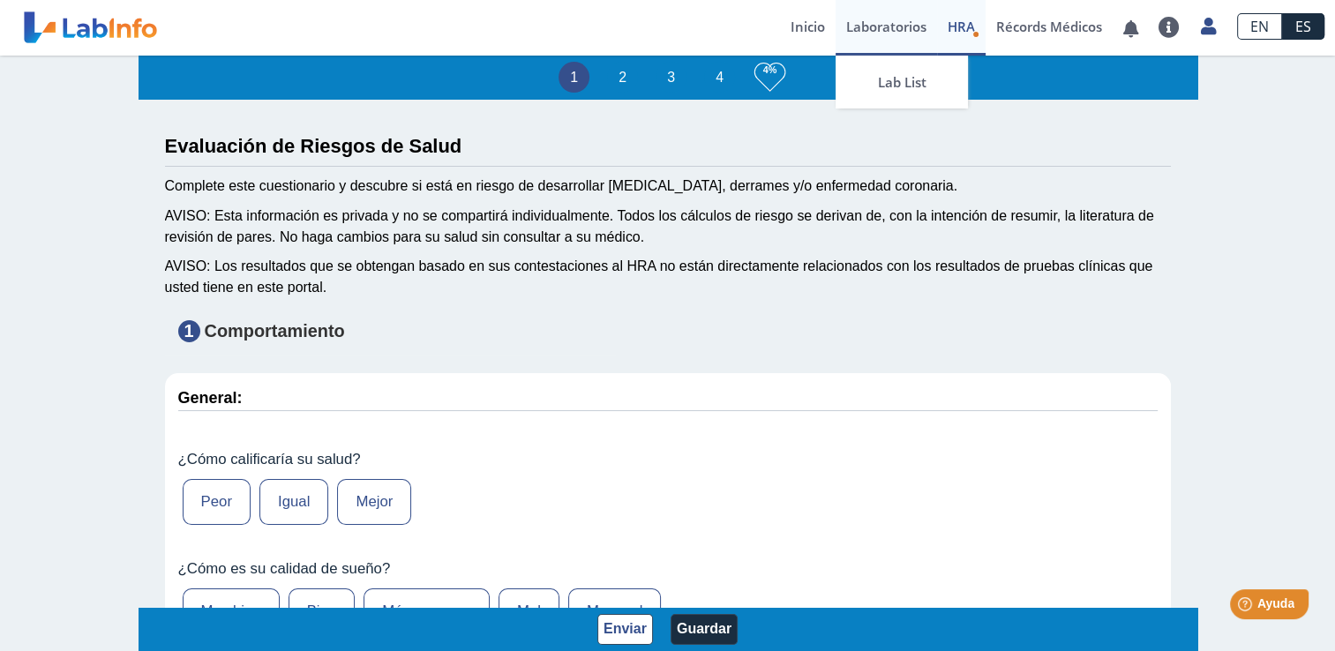
click at [896, 33] on link "Laboratorios" at bounding box center [885, 28] width 101 height 56
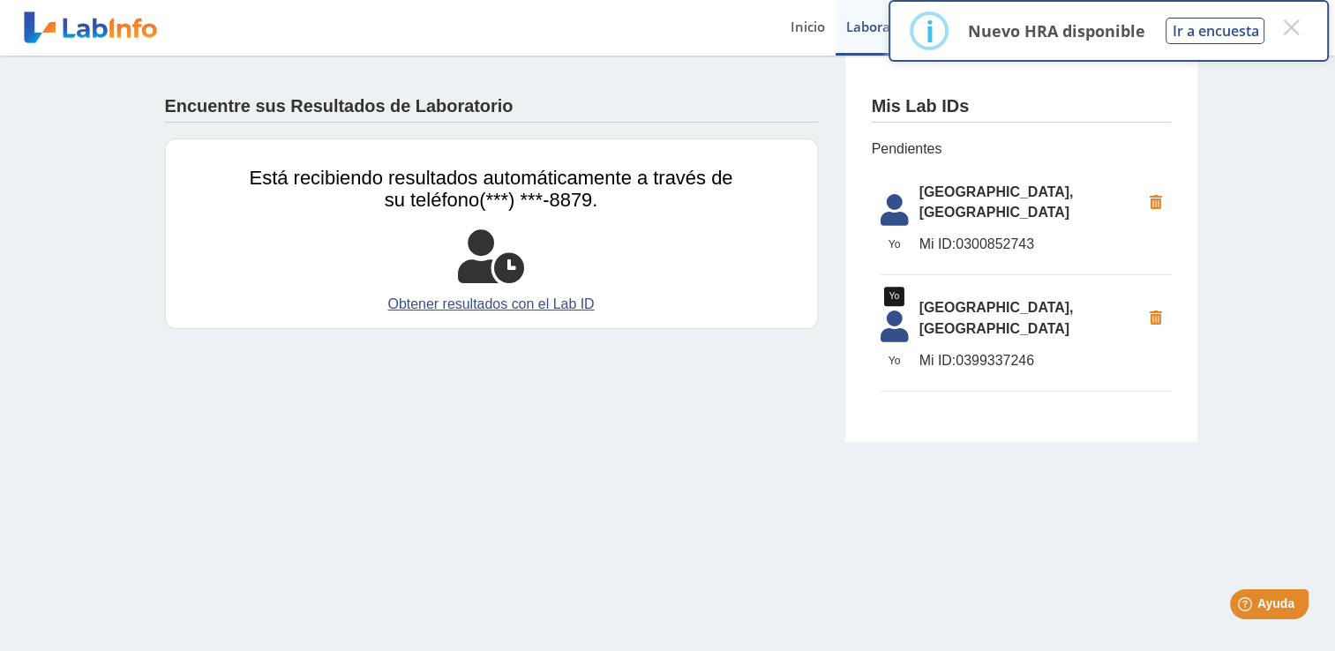
click at [894, 319] on icon at bounding box center [894, 331] width 49 height 42
click at [896, 333] on icon at bounding box center [894, 331] width 49 height 42
click at [959, 308] on span "[GEOGRAPHIC_DATA], [GEOGRAPHIC_DATA]" at bounding box center [1029, 318] width 221 height 42
click at [910, 198] on icon at bounding box center [894, 215] width 49 height 42
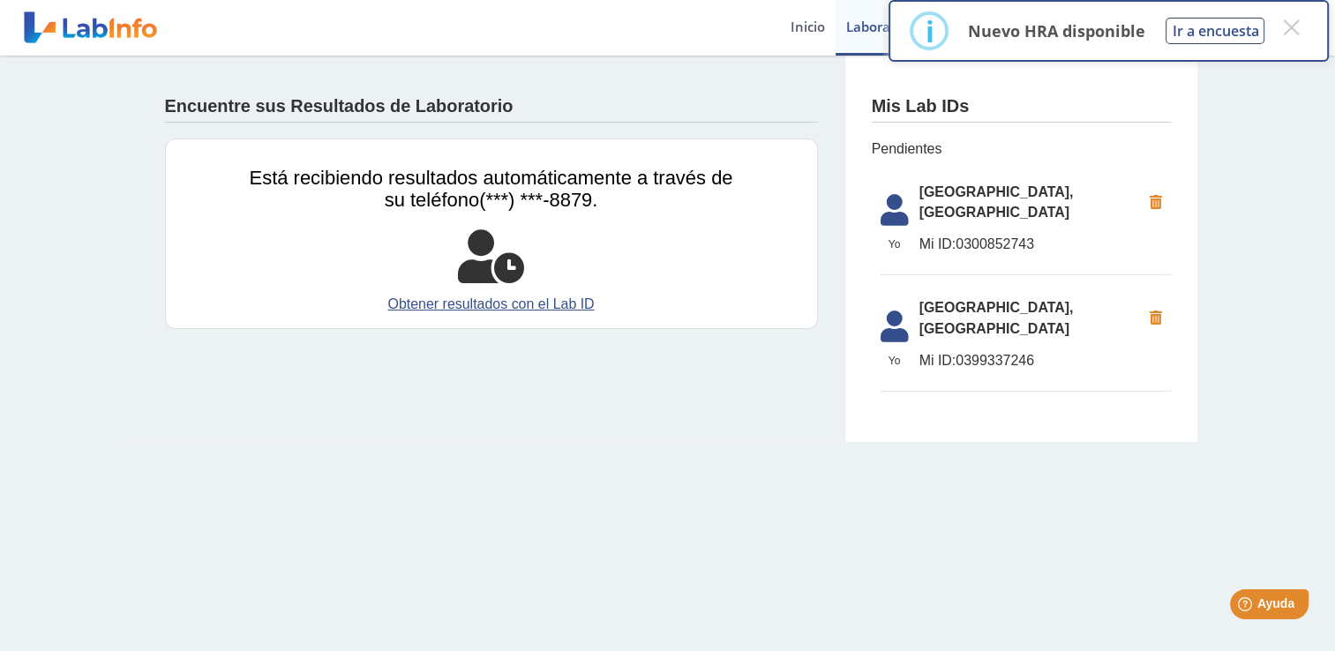
click at [939, 198] on span "[GEOGRAPHIC_DATA], [GEOGRAPHIC_DATA]" at bounding box center [1029, 203] width 221 height 42
drag, startPoint x: 939, startPoint y: 198, endPoint x: 888, endPoint y: 216, distance: 53.6
click at [888, 216] on li "Yo Yo Yo Hospital Metropolitano, Rio Piedras Mi ID: 0300852743" at bounding box center [1025, 224] width 290 height 103
click at [888, 216] on icon at bounding box center [894, 215] width 49 height 42
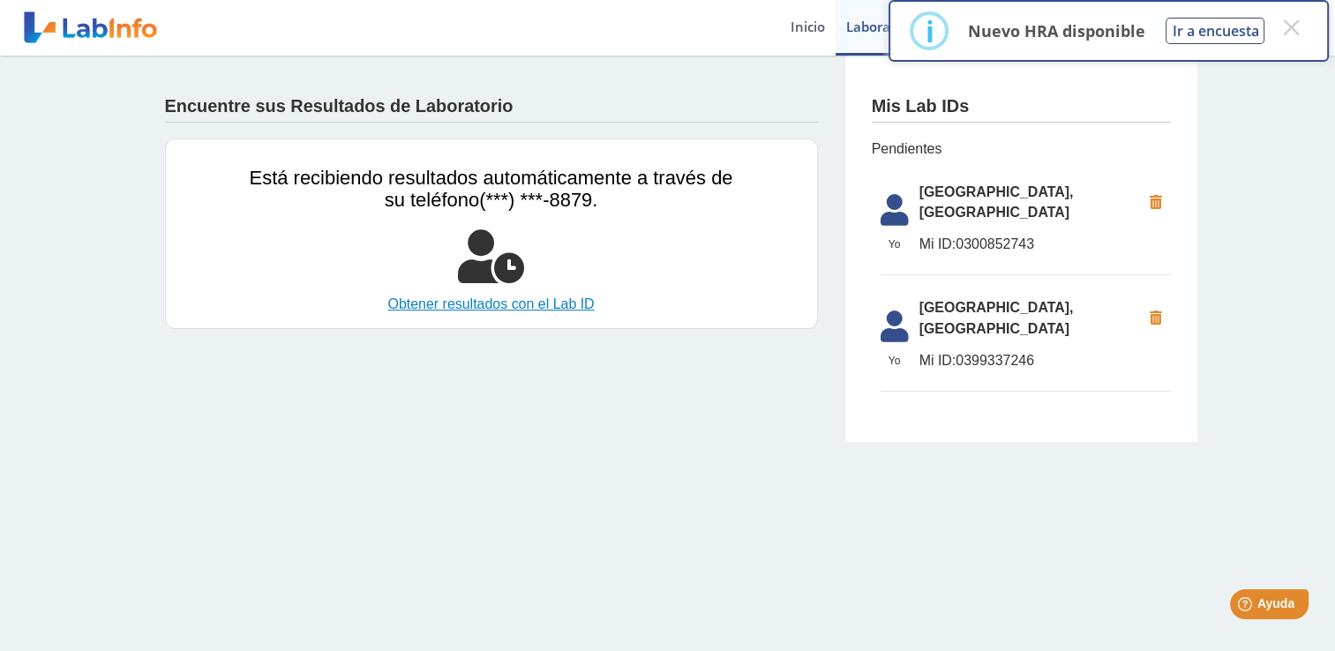
click at [497, 298] on link "Obtener resultados con el Lab ID" at bounding box center [491, 304] width 483 height 21
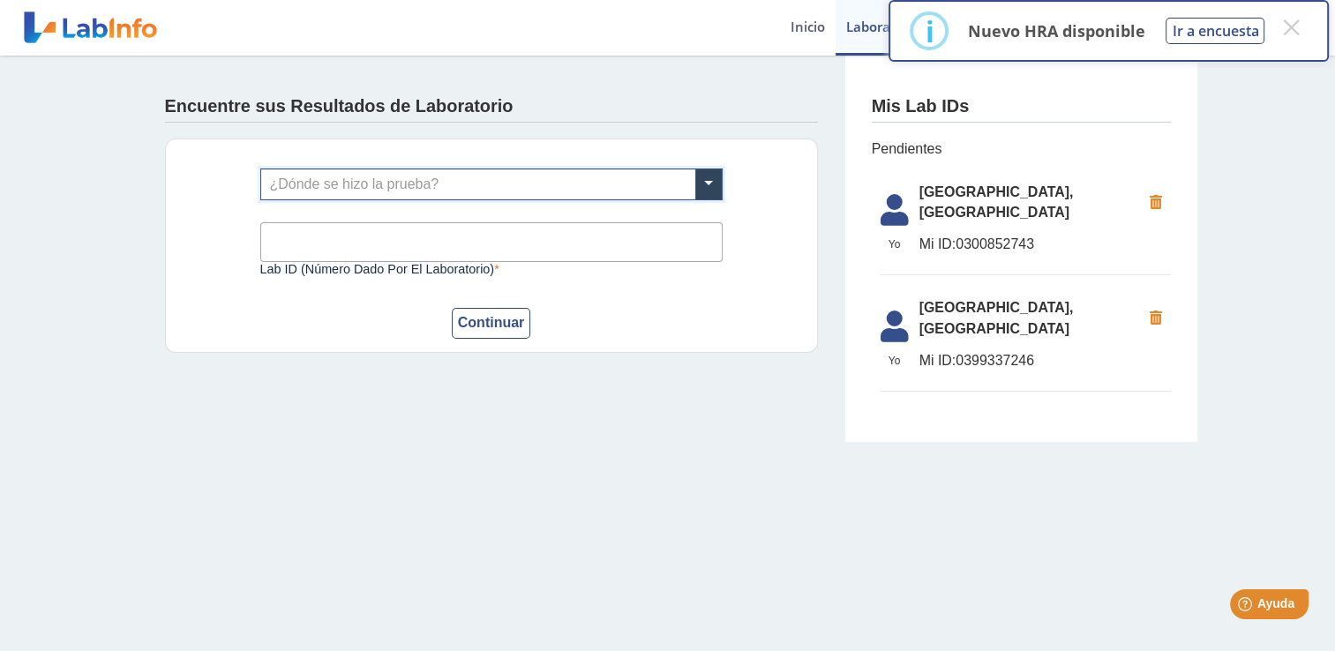
click at [985, 199] on span "[GEOGRAPHIC_DATA], [GEOGRAPHIC_DATA]" at bounding box center [1029, 203] width 221 height 42
click at [1290, 31] on button "×" at bounding box center [1291, 27] width 32 height 32
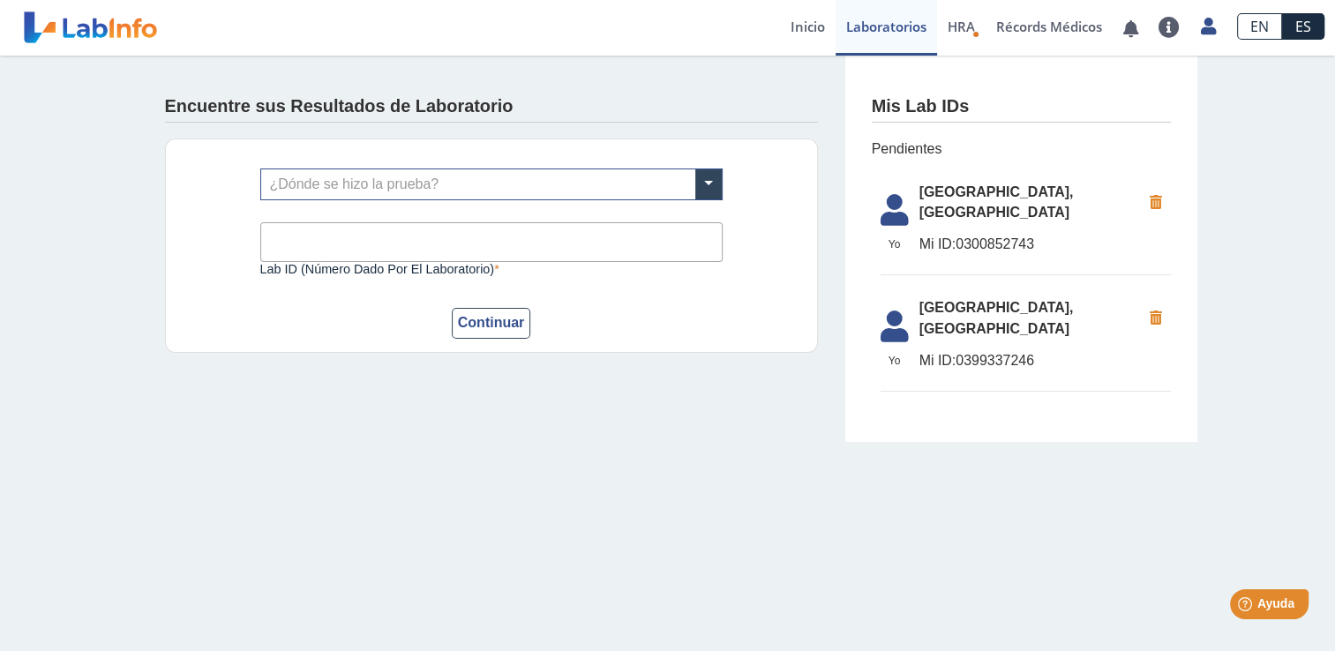
click at [954, 203] on span "[GEOGRAPHIC_DATA], [GEOGRAPHIC_DATA]" at bounding box center [1029, 203] width 221 height 42
drag, startPoint x: 954, startPoint y: 203, endPoint x: 907, endPoint y: 358, distance: 162.1
click at [907, 358] on ul "Yo Yo Hospital Metropolitano, Rio Piedras Mi ID: 0300852743 Yo Yo Yo Hospital M…" at bounding box center [1020, 282] width 299 height 245
click at [907, 358] on span "Yo" at bounding box center [894, 361] width 49 height 16
click at [891, 357] on span "Yo" at bounding box center [894, 361] width 49 height 16
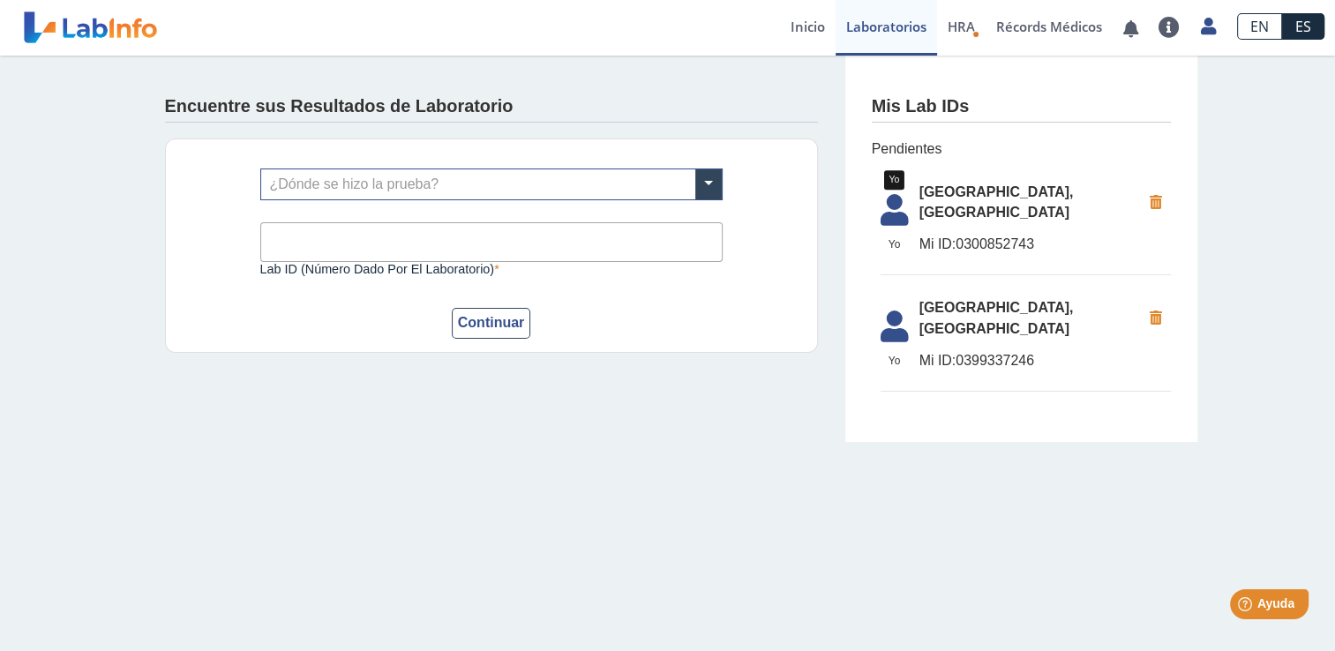
click at [898, 243] on span "Yo" at bounding box center [894, 244] width 49 height 16
click at [889, 83] on link "Lab List" at bounding box center [901, 82] width 132 height 53
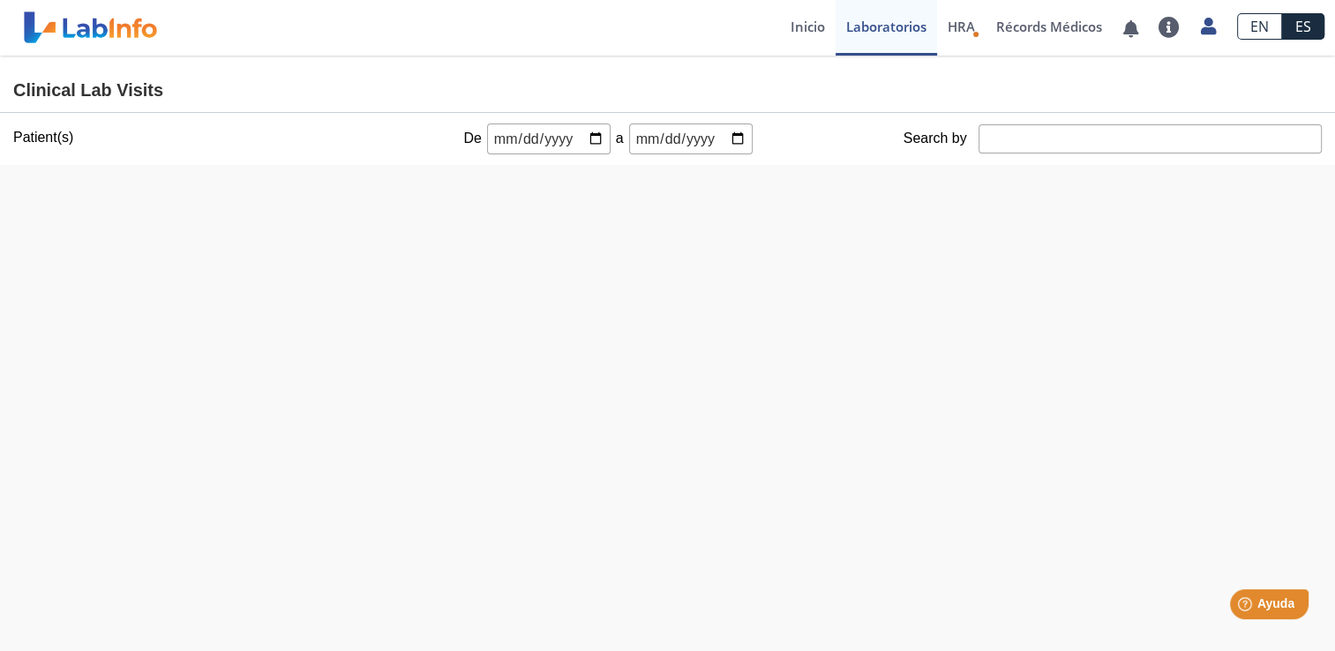
click at [487, 139] on input "date" at bounding box center [548, 138] width 123 height 31
click at [587, 136] on input "date" at bounding box center [548, 138] width 123 height 31
type input "2025-10-11"
click at [724, 132] on input "date" at bounding box center [690, 138] width 123 height 31
type input "2025-10-11"
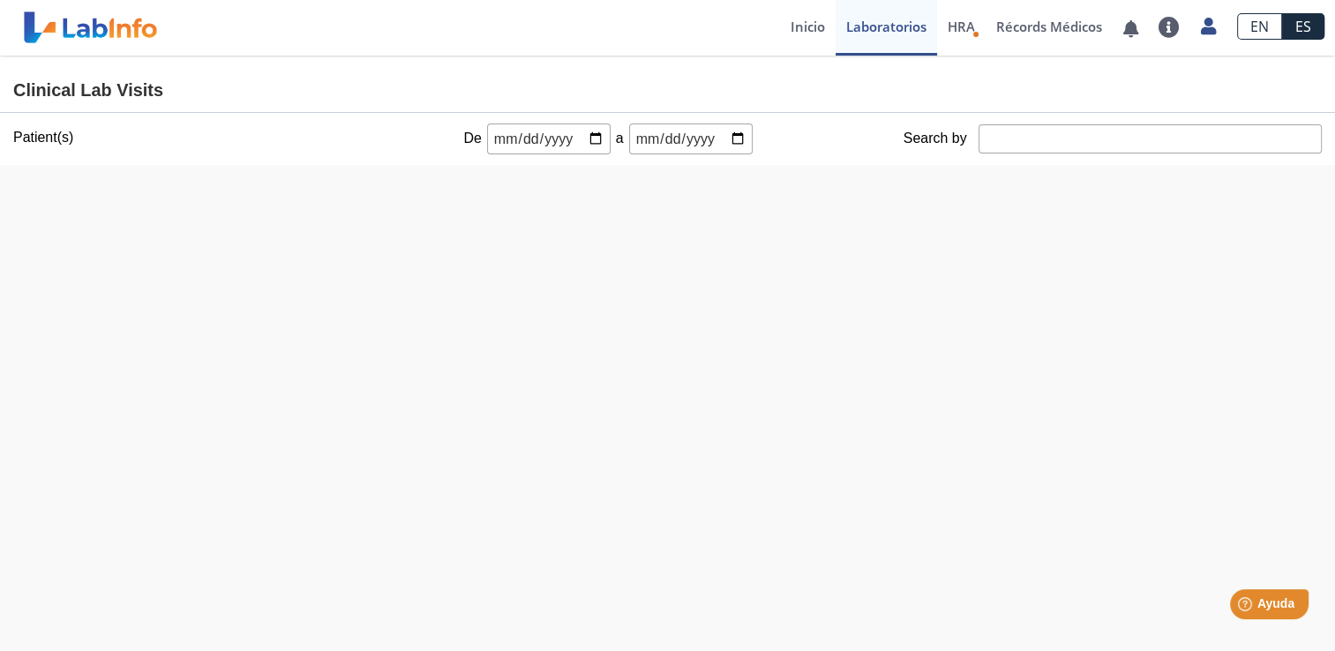
click at [126, 201] on div at bounding box center [101, 186] width 123 height 42
click at [44, 177] on div at bounding box center [101, 186] width 123 height 42
click at [116, 83] on h4 "Clinical Lab Visits" at bounding box center [667, 90] width 1308 height 21
click at [804, 41] on link "Inicio" at bounding box center [808, 28] width 56 height 56
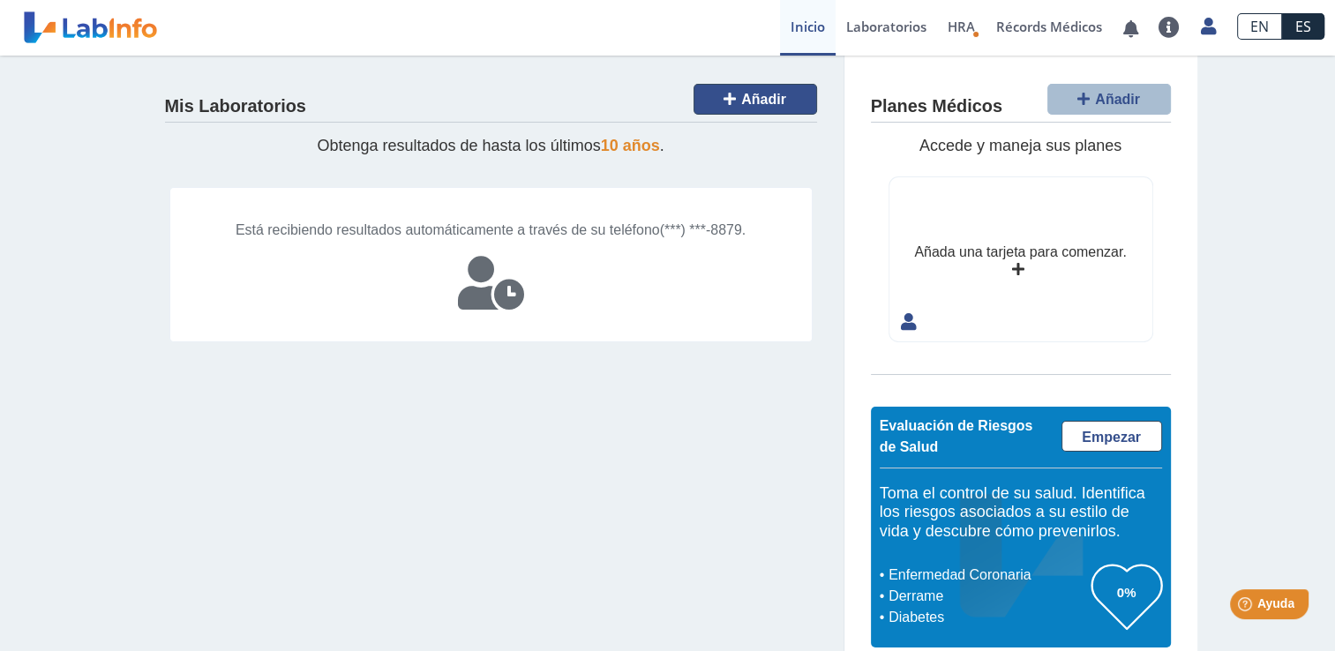
click at [744, 108] on button "Añadir" at bounding box center [754, 99] width 123 height 31
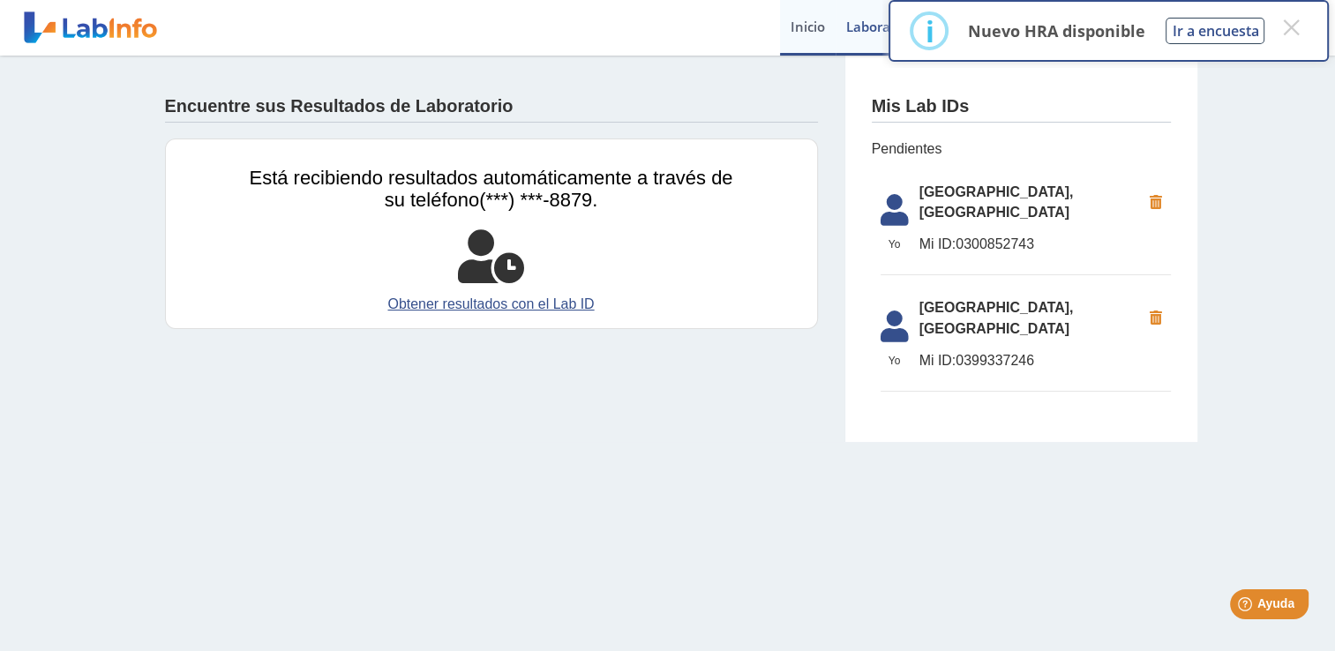
click at [817, 21] on link "Inicio" at bounding box center [808, 28] width 56 height 56
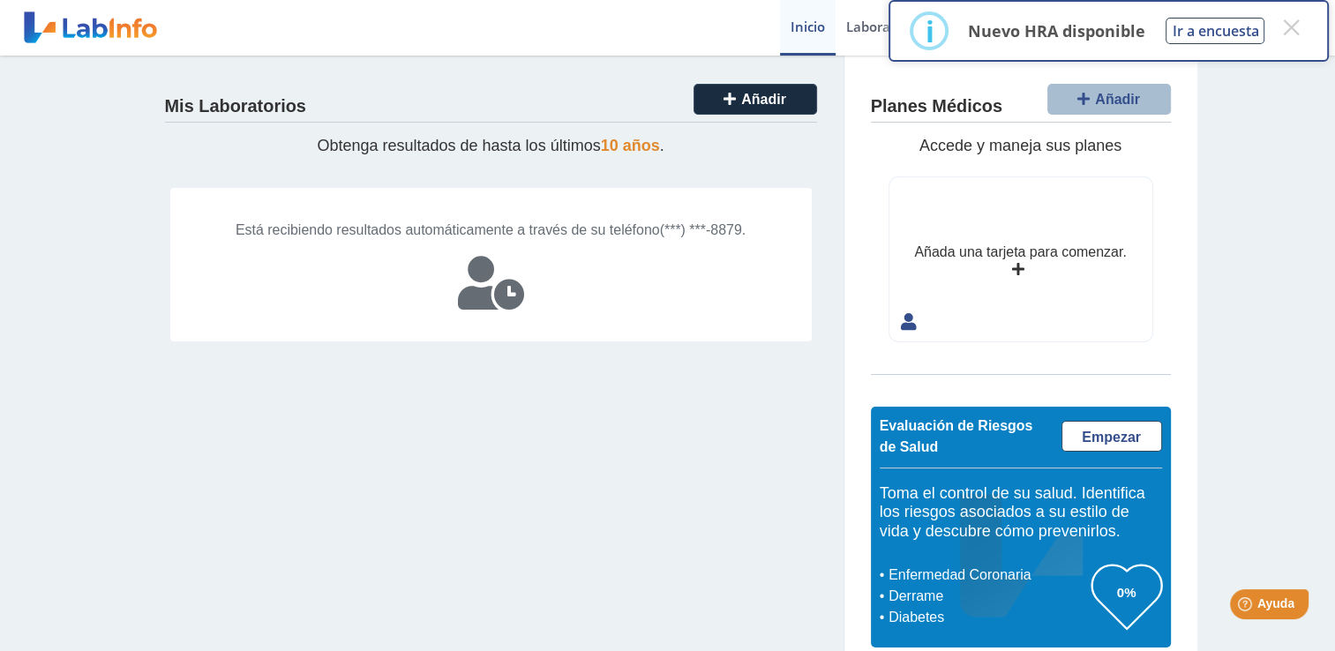
click at [483, 310] on icon at bounding box center [491, 283] width 66 height 53
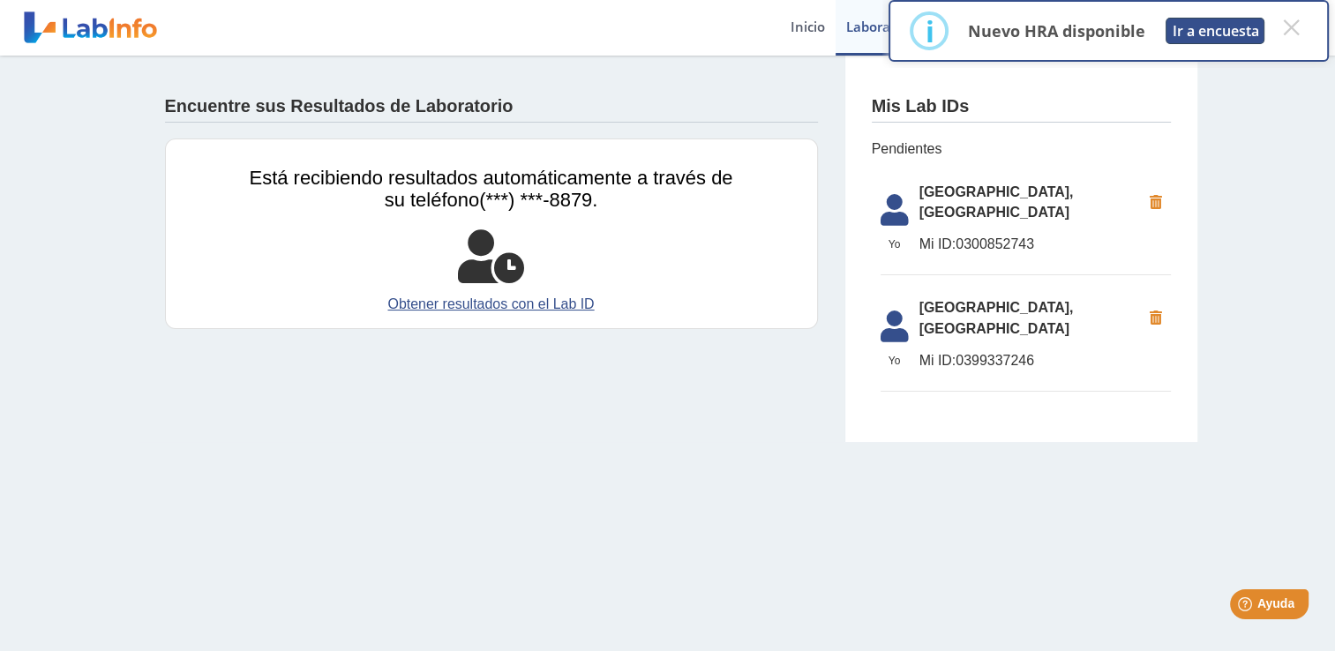
click at [1189, 33] on button "Ir a encuesta" at bounding box center [1214, 31] width 99 height 26
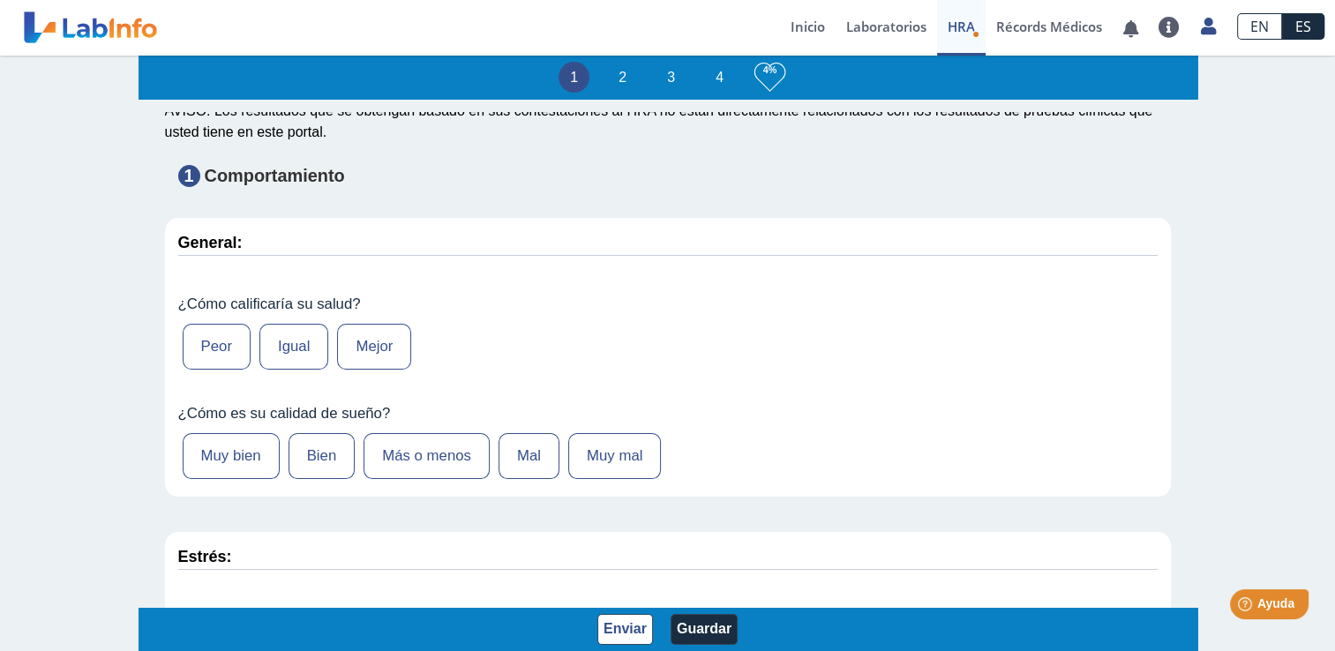
scroll to position [158, 0]
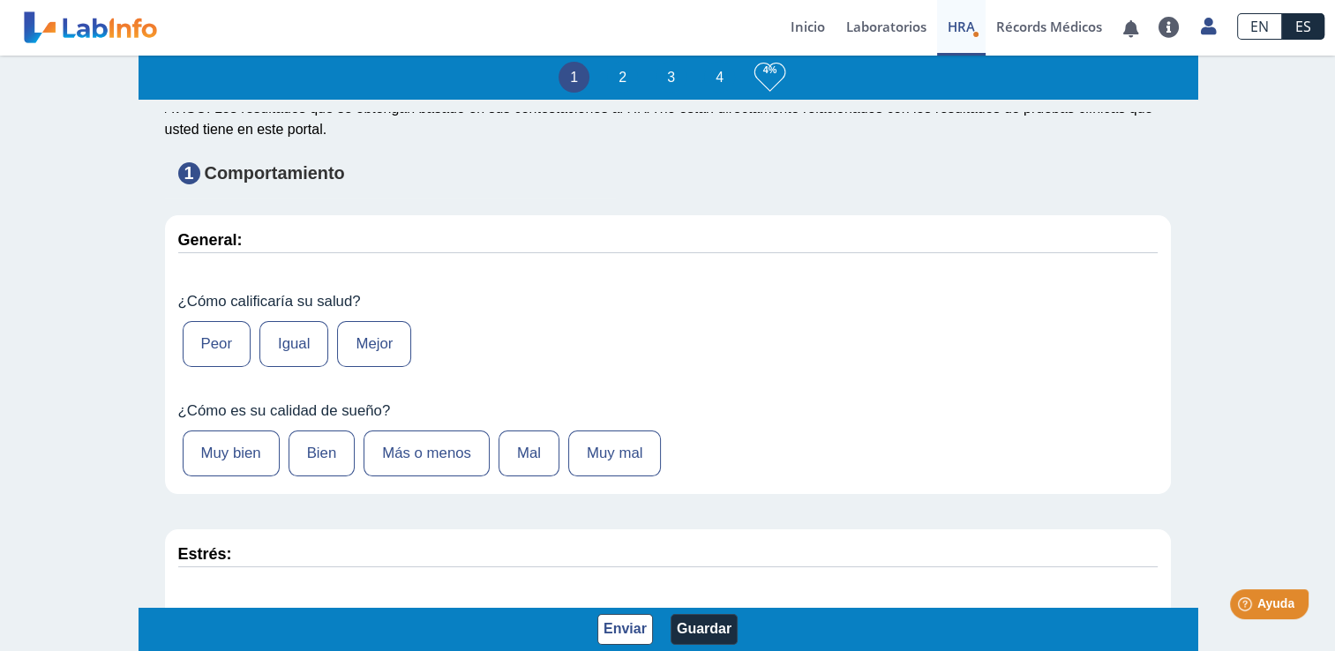
click at [286, 349] on label "Igual" at bounding box center [293, 344] width 69 height 46
click at [0, 0] on input "Igual" at bounding box center [0, 0] width 0 height 0
click at [430, 457] on label "Más o menos" at bounding box center [426, 453] width 126 height 46
click at [0, 0] on input "Más o menos" at bounding box center [0, 0] width 0 height 0
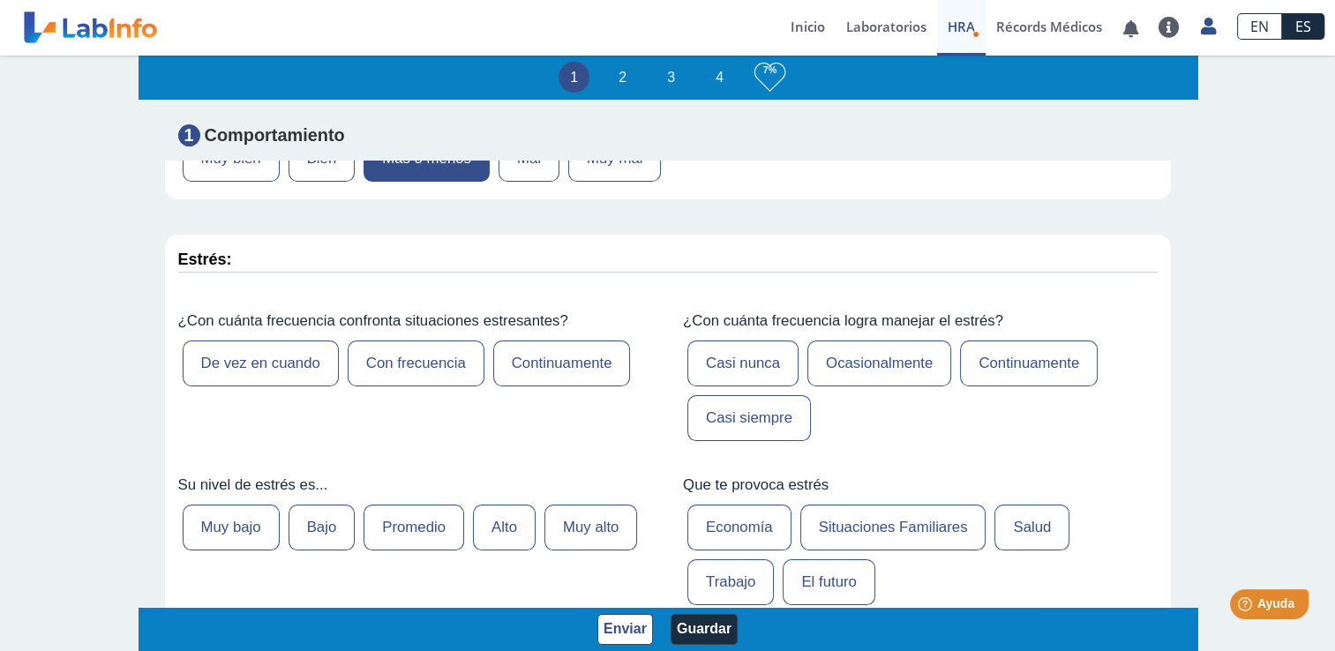
scroll to position [456, 0]
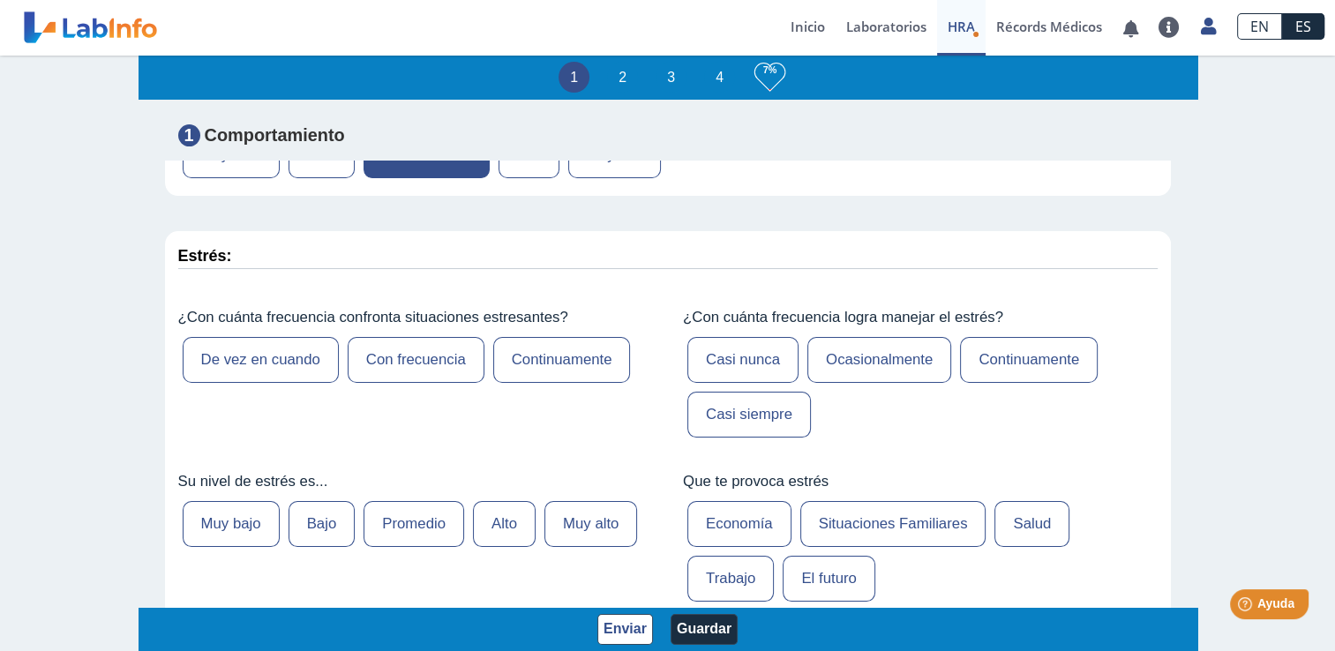
click at [259, 355] on label "De vez en cuando" at bounding box center [261, 360] width 156 height 46
click at [0, 0] on input "De vez en cuando" at bounding box center [0, 0] width 0 height 0
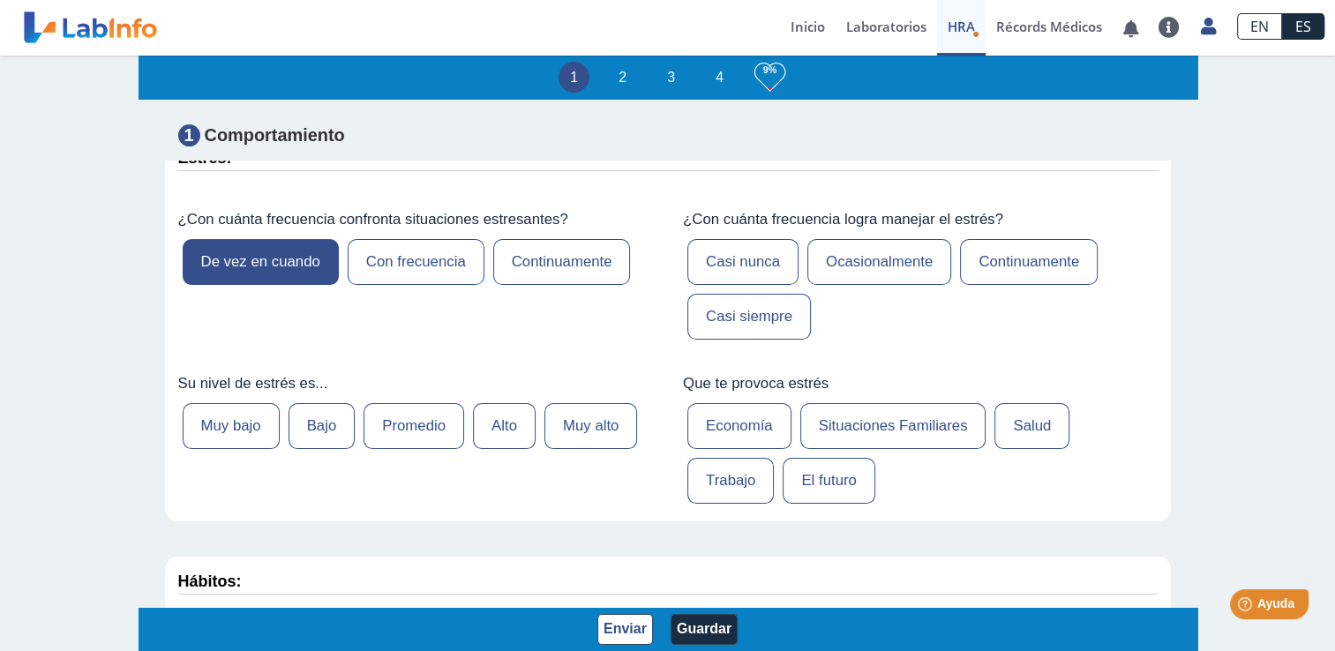
scroll to position [555, 0]
click at [240, 429] on label "Muy bajo" at bounding box center [231, 425] width 97 height 46
click at [0, 0] on input "Muy bajo" at bounding box center [0, 0] width 0 height 0
click at [725, 261] on label "Casi nunca" at bounding box center [742, 261] width 111 height 46
click at [0, 0] on input "Casi nunca" at bounding box center [0, 0] width 0 height 0
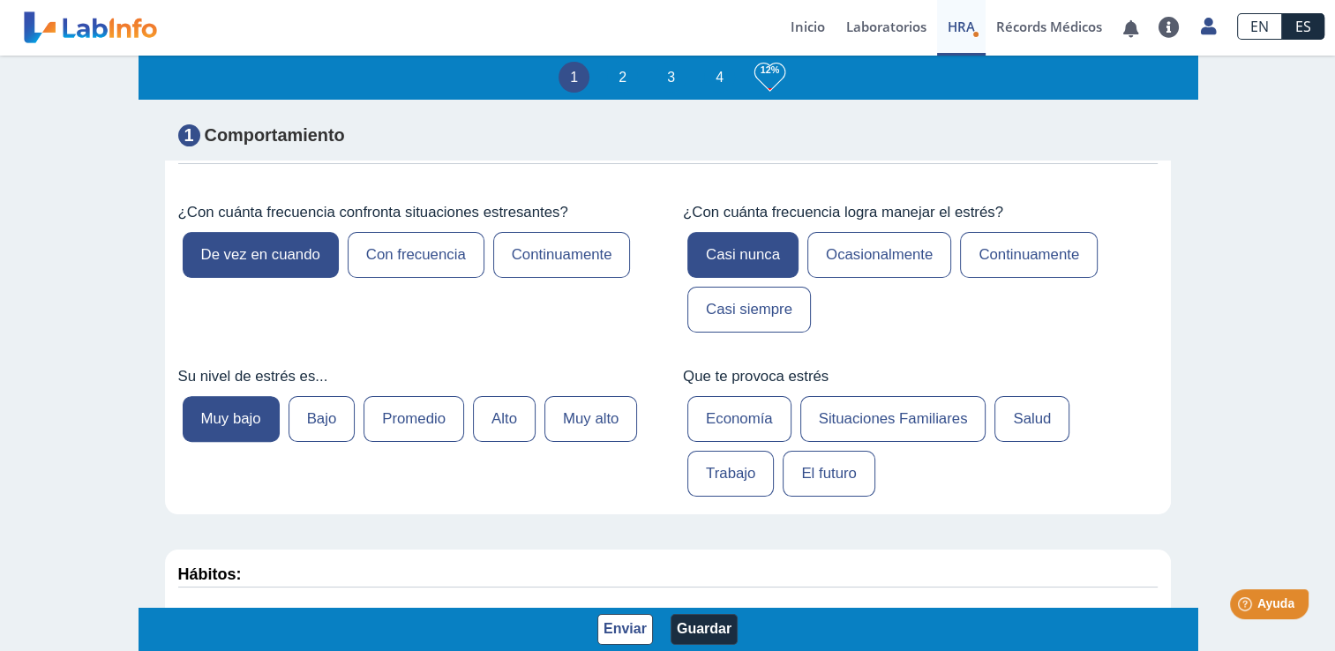
scroll to position [561, 0]
click at [751, 315] on label "Casi siempre" at bounding box center [748, 310] width 123 height 46
click at [0, 0] on input "Casi siempre" at bounding box center [0, 0] width 0 height 0
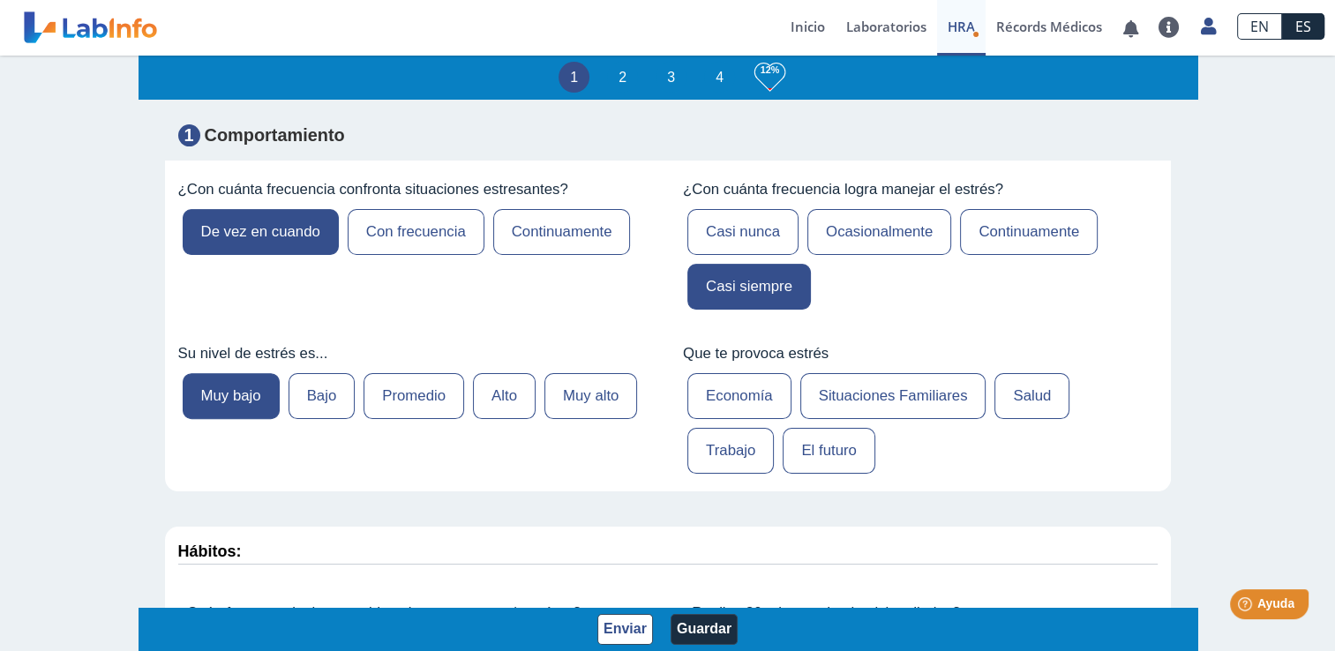
scroll to position [608, 0]
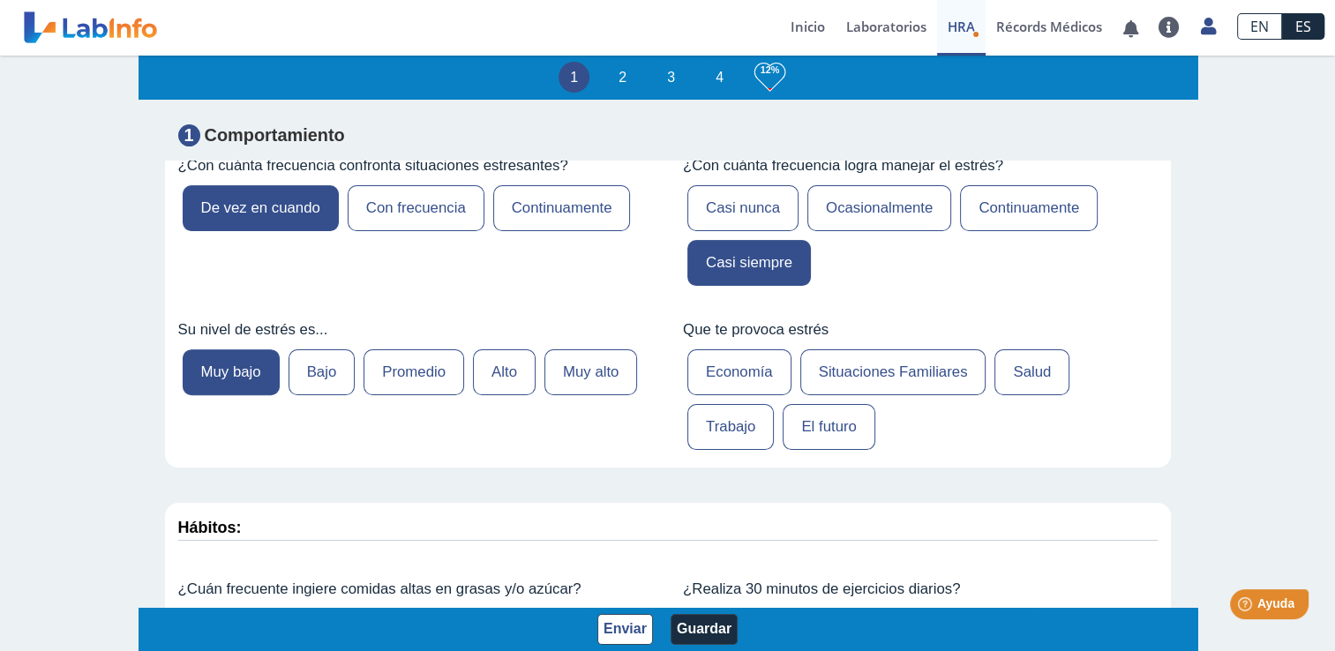
click at [1028, 381] on label "Salud" at bounding box center [1031, 372] width 75 height 46
click at [0, 0] on input "Salud" at bounding box center [0, 0] width 0 height 0
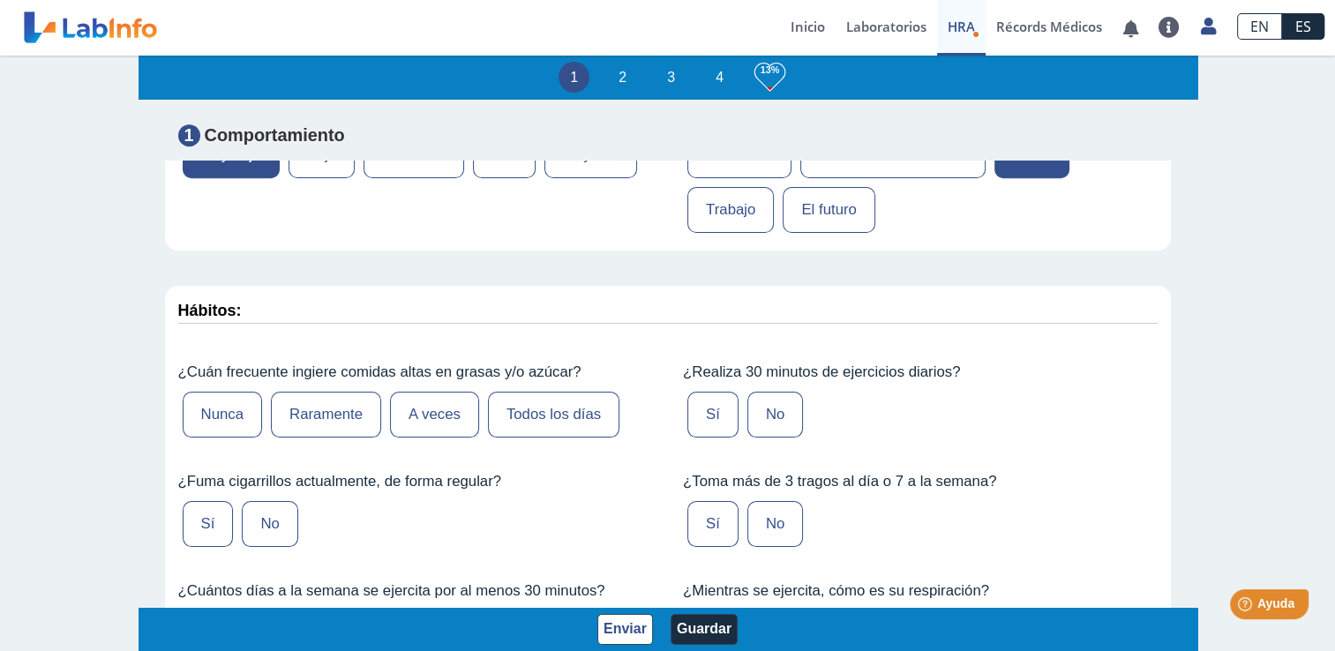
scroll to position [826, 0]
click at [223, 416] on label "Nunca" at bounding box center [223, 414] width 80 height 46
click at [0, 0] on input "Nunca" at bounding box center [0, 0] width 0 height 0
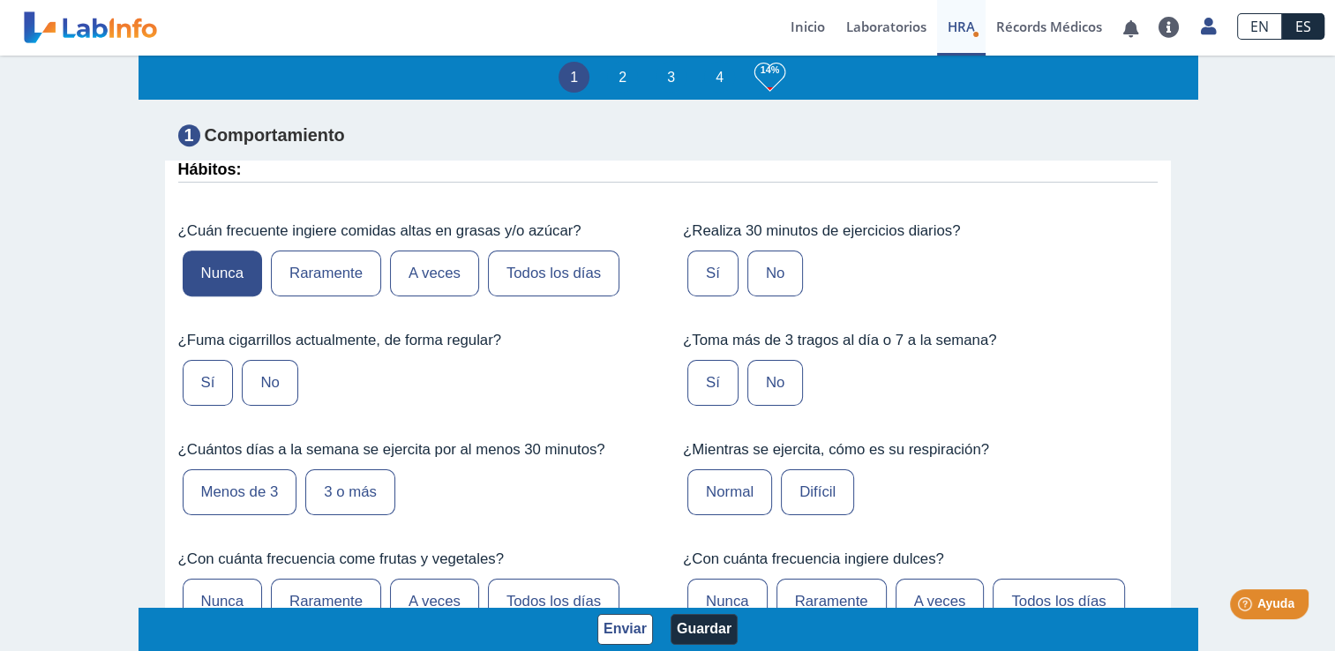
scroll to position [989, 0]
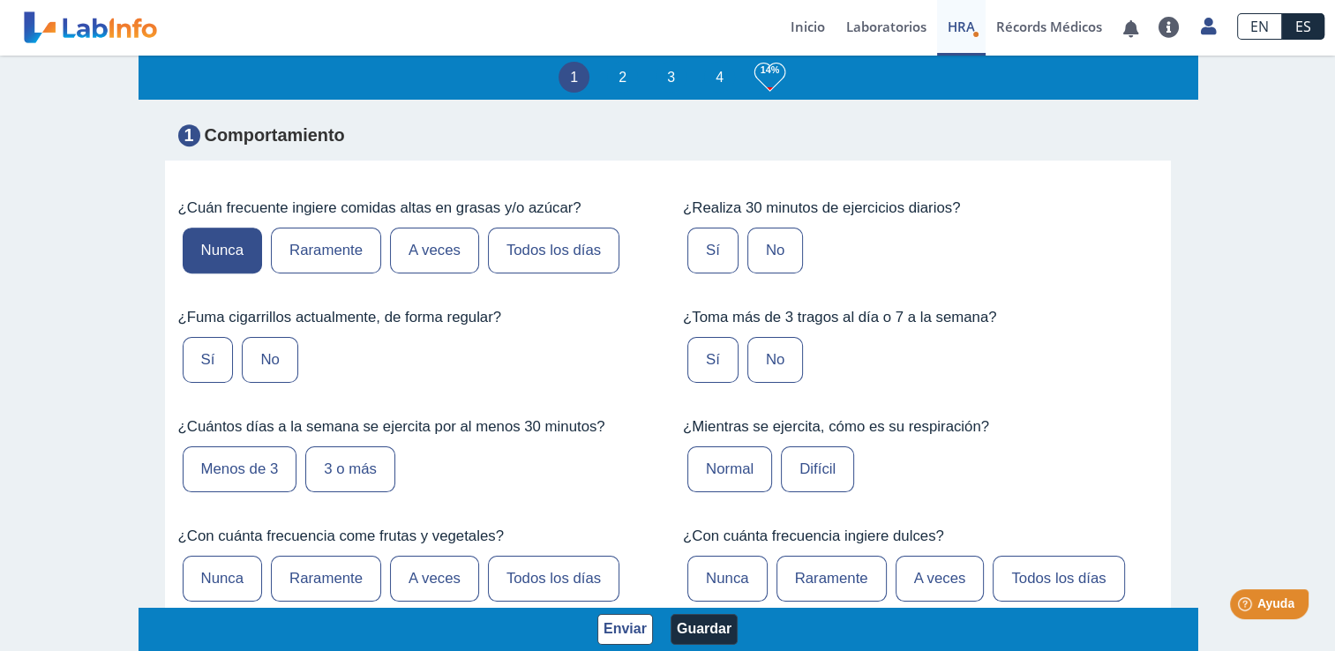
click at [252, 346] on label "No" at bounding box center [270, 360] width 56 height 46
click at [0, 0] on input "No" at bounding box center [0, 0] width 0 height 0
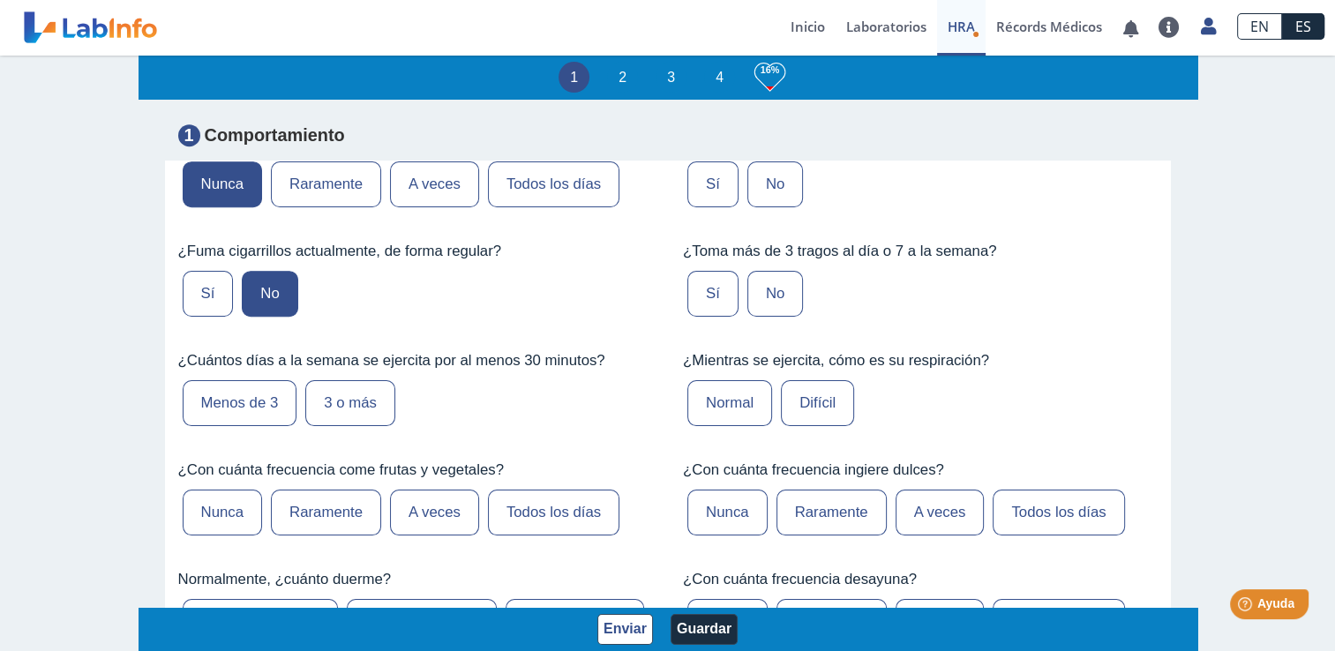
scroll to position [1059, 0]
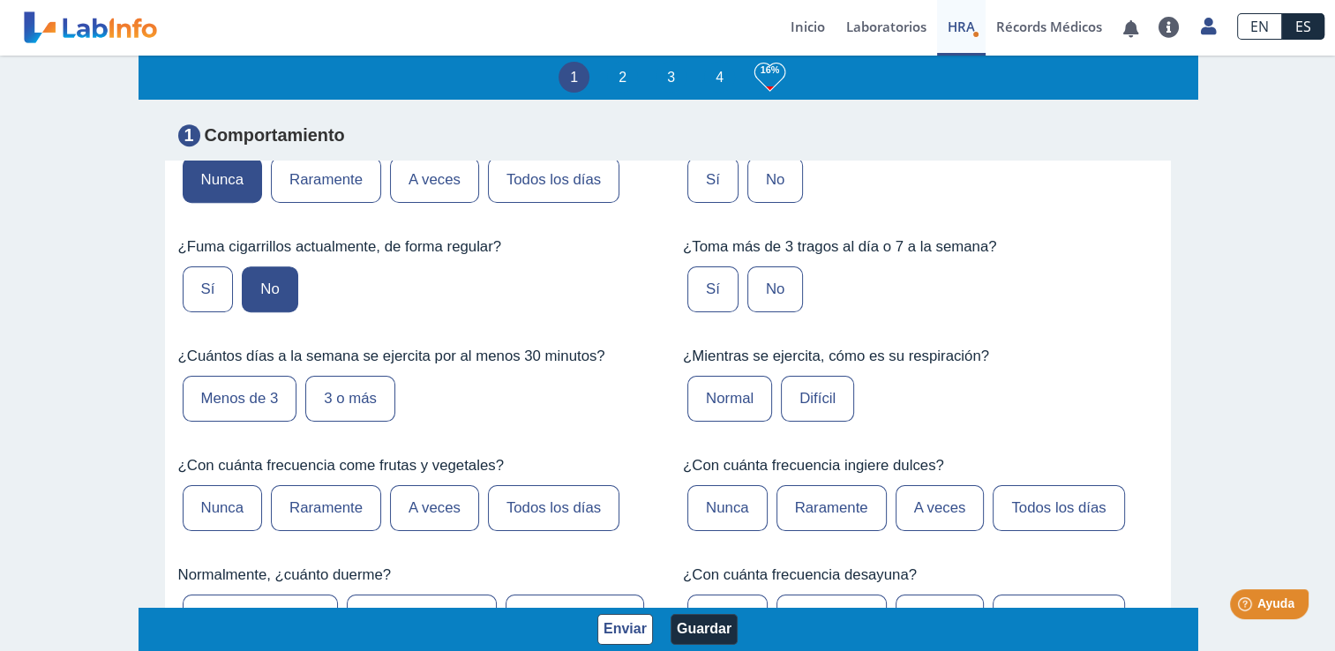
click at [234, 400] on label "Menos de 3" at bounding box center [240, 399] width 115 height 46
click at [0, 0] on input "Menos de 3" at bounding box center [0, 0] width 0 height 0
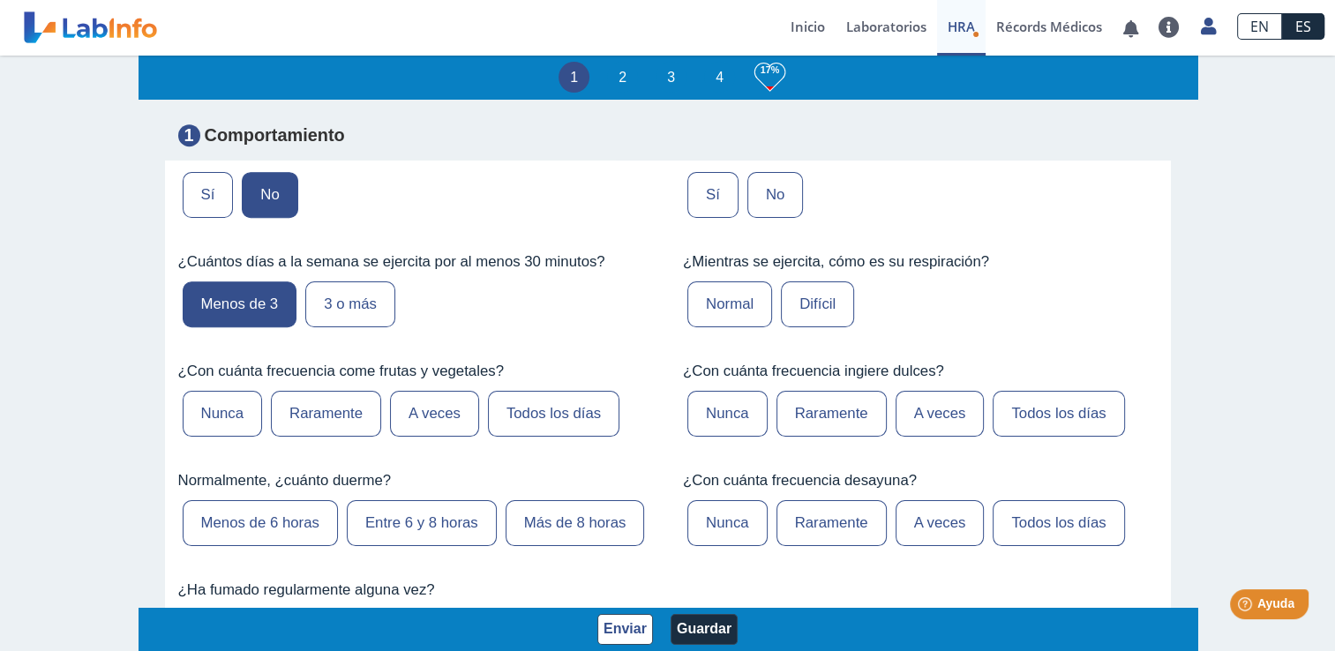
scroll to position [1163, 0]
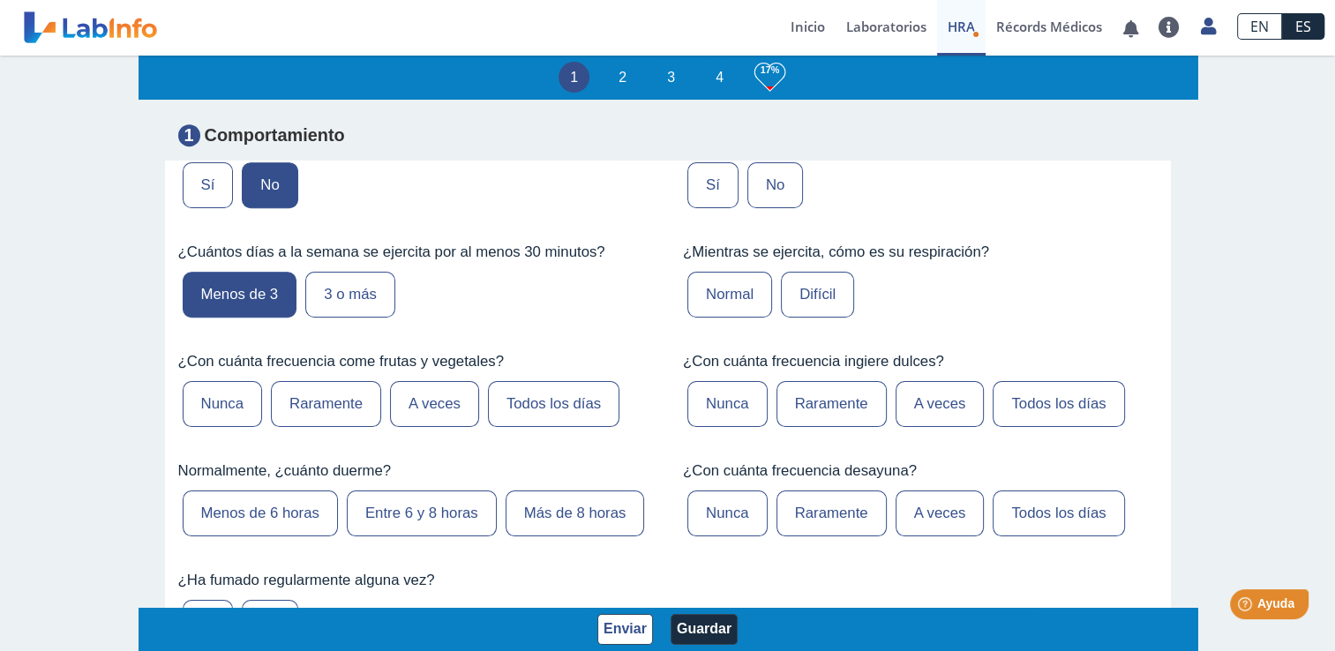
click at [430, 400] on label "A veces" at bounding box center [434, 404] width 89 height 46
click at [0, 0] on input "A veces" at bounding box center [0, 0] width 0 height 0
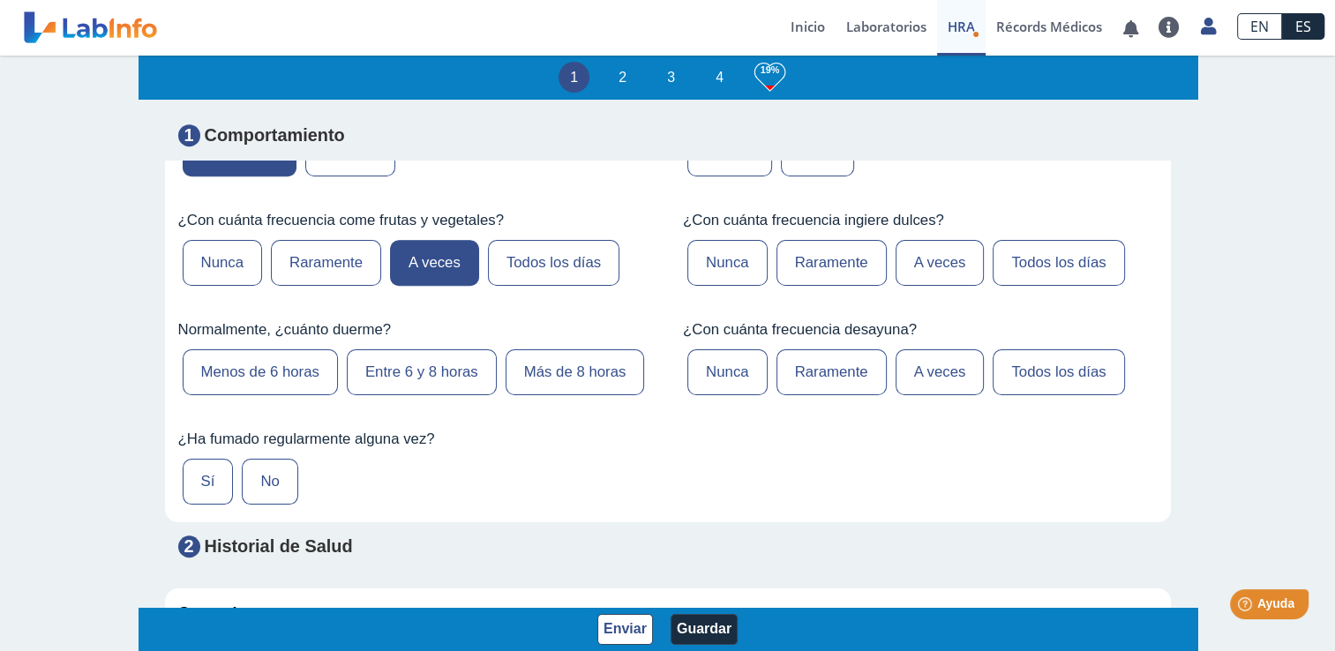
scroll to position [1313, 0]
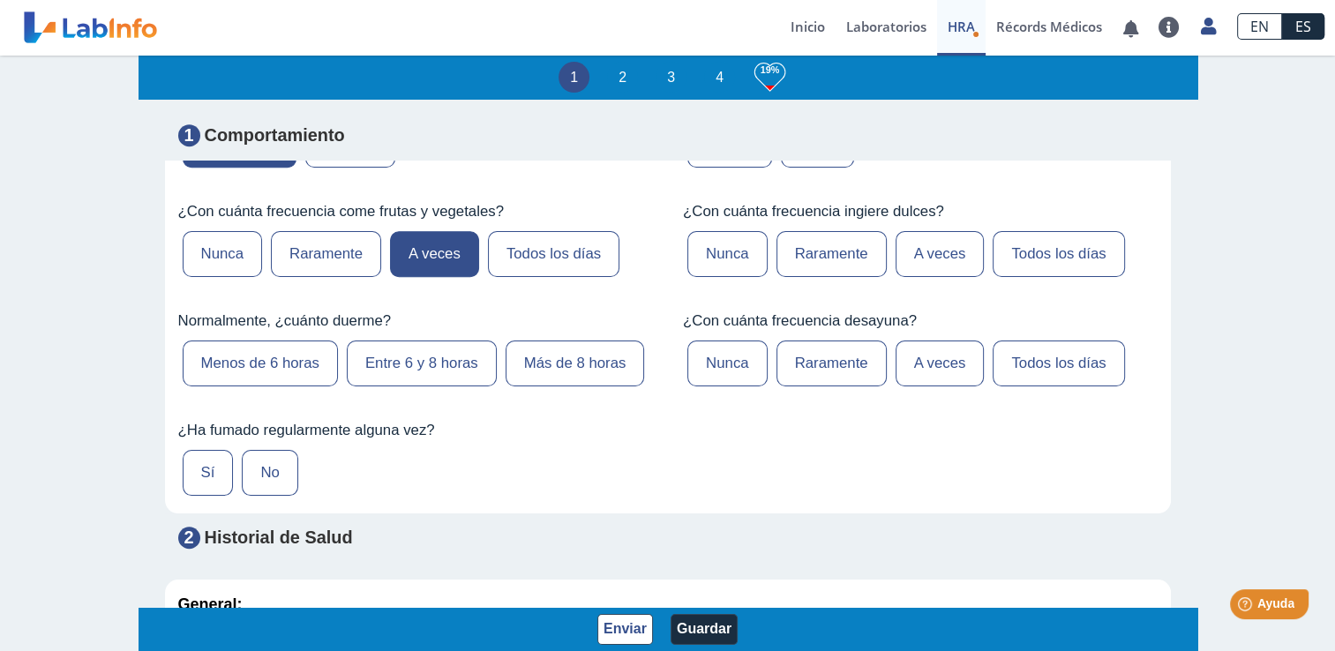
click at [549, 367] on label "Más de 8 horas" at bounding box center [574, 363] width 139 height 46
click at [0, 0] on input "Más de 8 horas" at bounding box center [0, 0] width 0 height 0
click at [268, 472] on label "No" at bounding box center [270, 473] width 56 height 46
click at [0, 0] on input "No" at bounding box center [0, 0] width 0 height 0
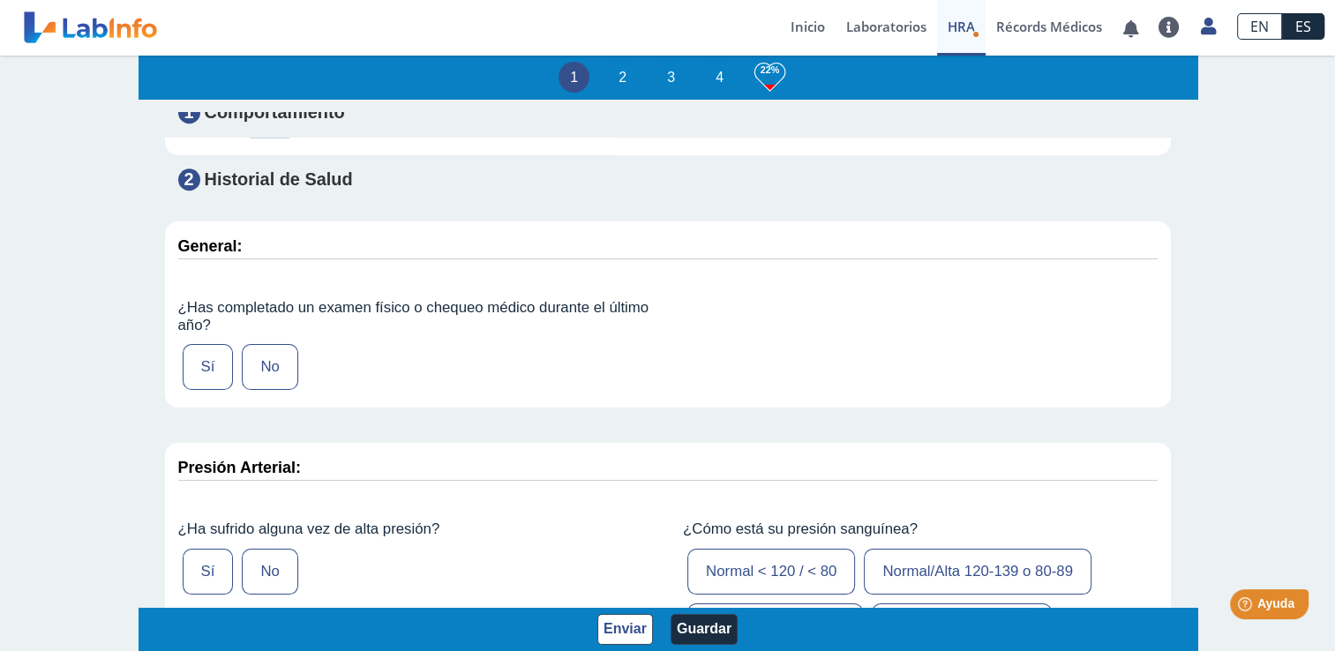
scroll to position [1667, 0]
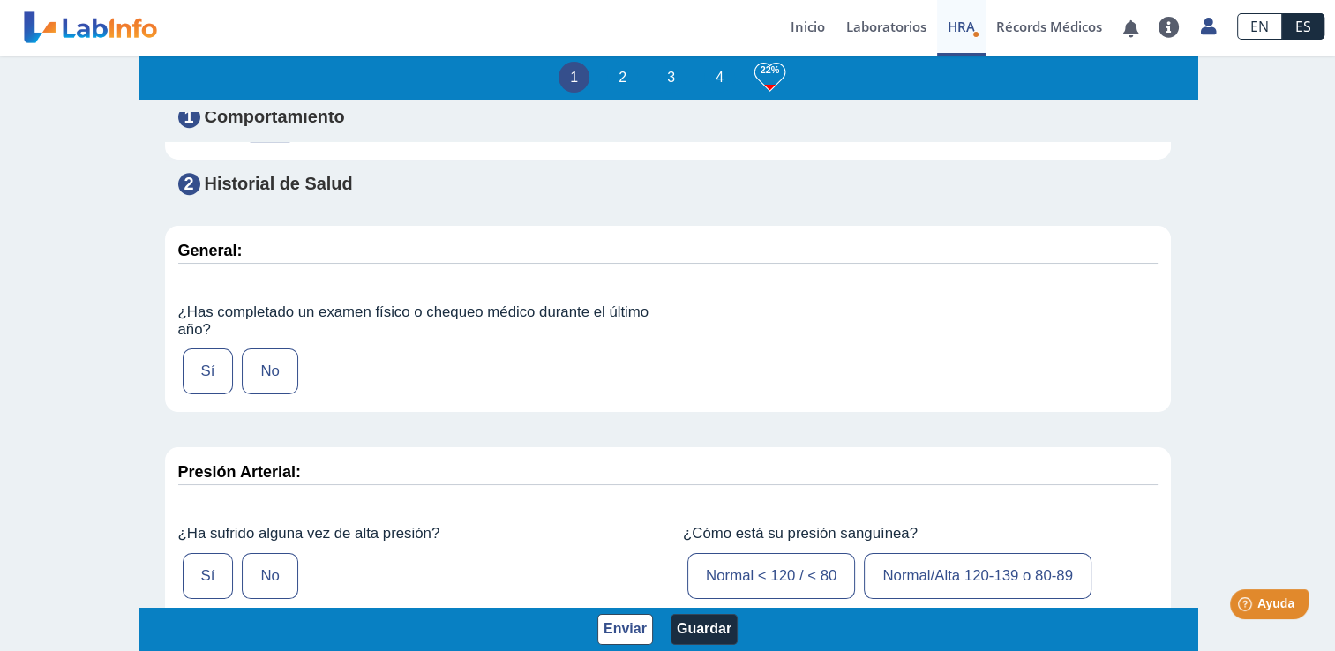
click at [183, 356] on label "Sí" at bounding box center [208, 371] width 51 height 46
click at [0, 0] on input "Sí" at bounding box center [0, 0] width 0 height 0
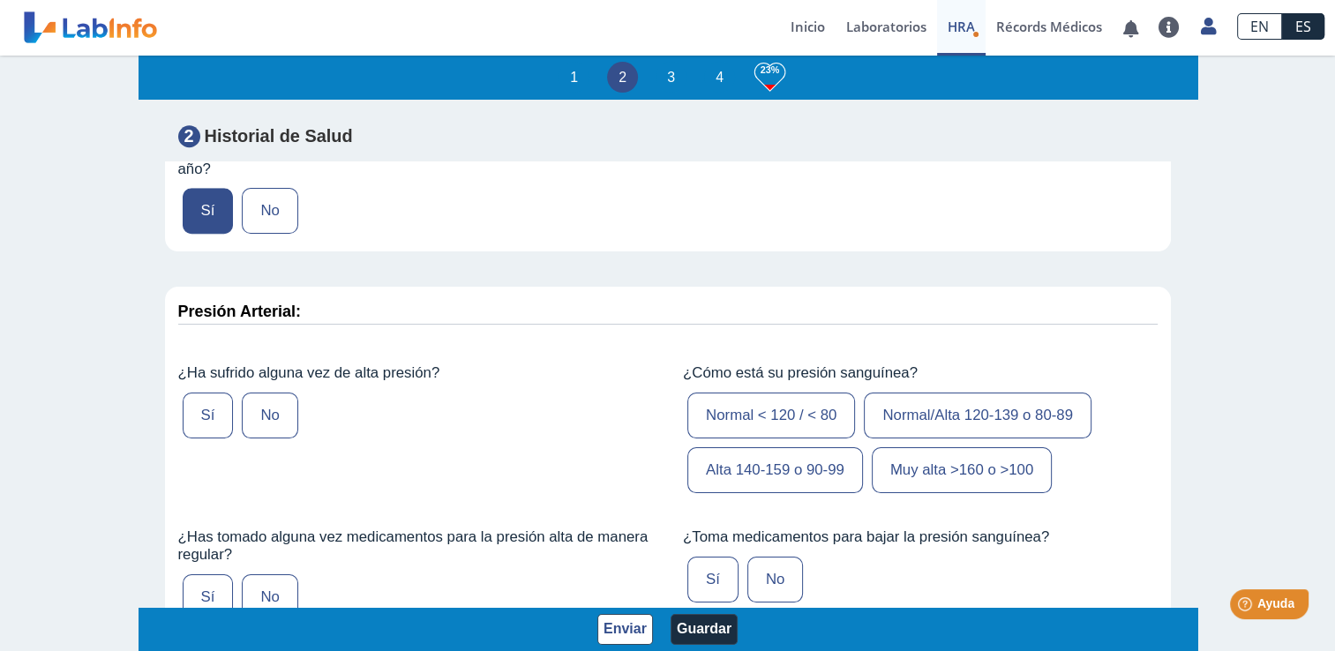
scroll to position [1828, 0]
click at [183, 403] on label "Sí" at bounding box center [208, 416] width 51 height 46
click at [0, 0] on input "Sí" at bounding box center [0, 0] width 0 height 0
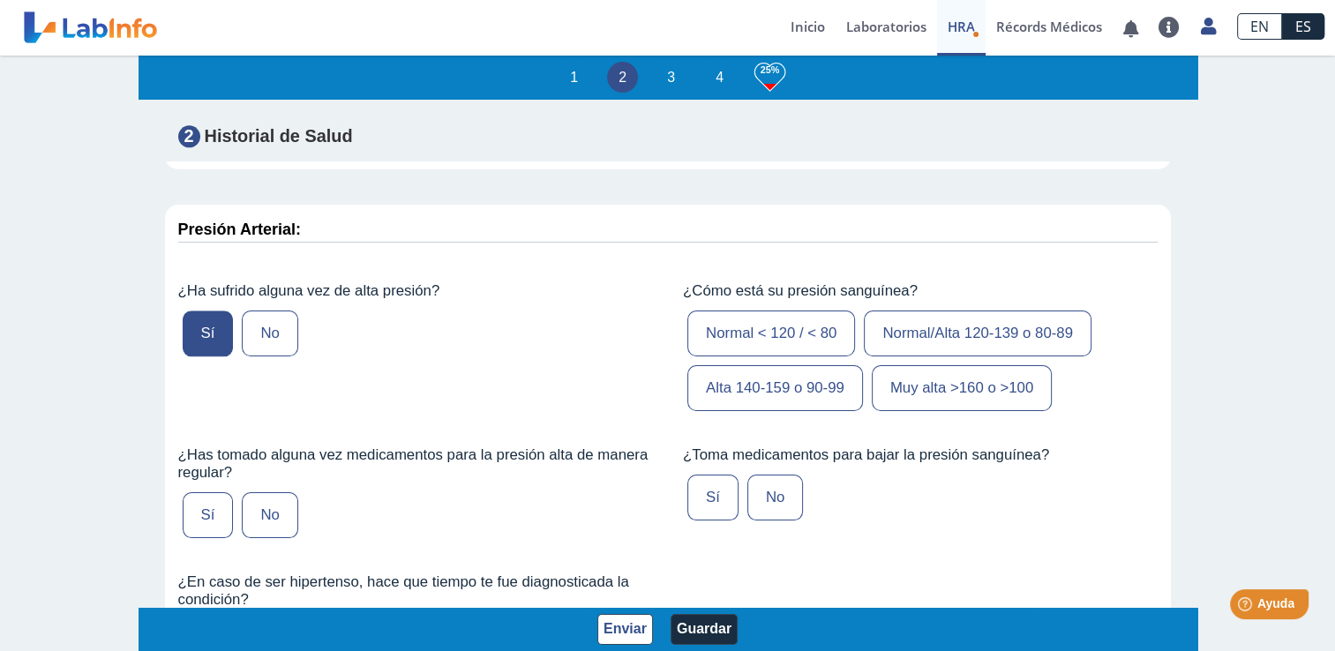
scroll to position [1916, 0]
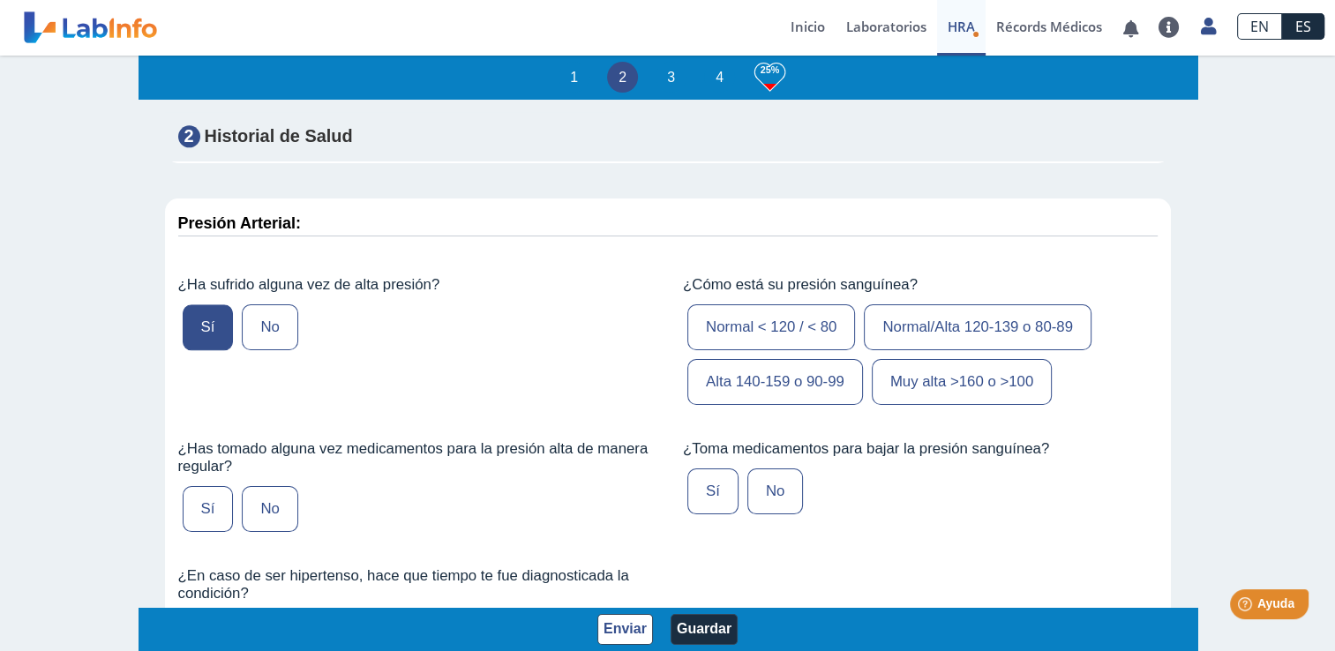
click at [901, 322] on label "Normal/Alta 120-139 o 80-89" at bounding box center [978, 327] width 228 height 46
click at [0, 0] on input "Normal/Alta 120-139 o 80-89" at bounding box center [0, 0] width 0 height 0
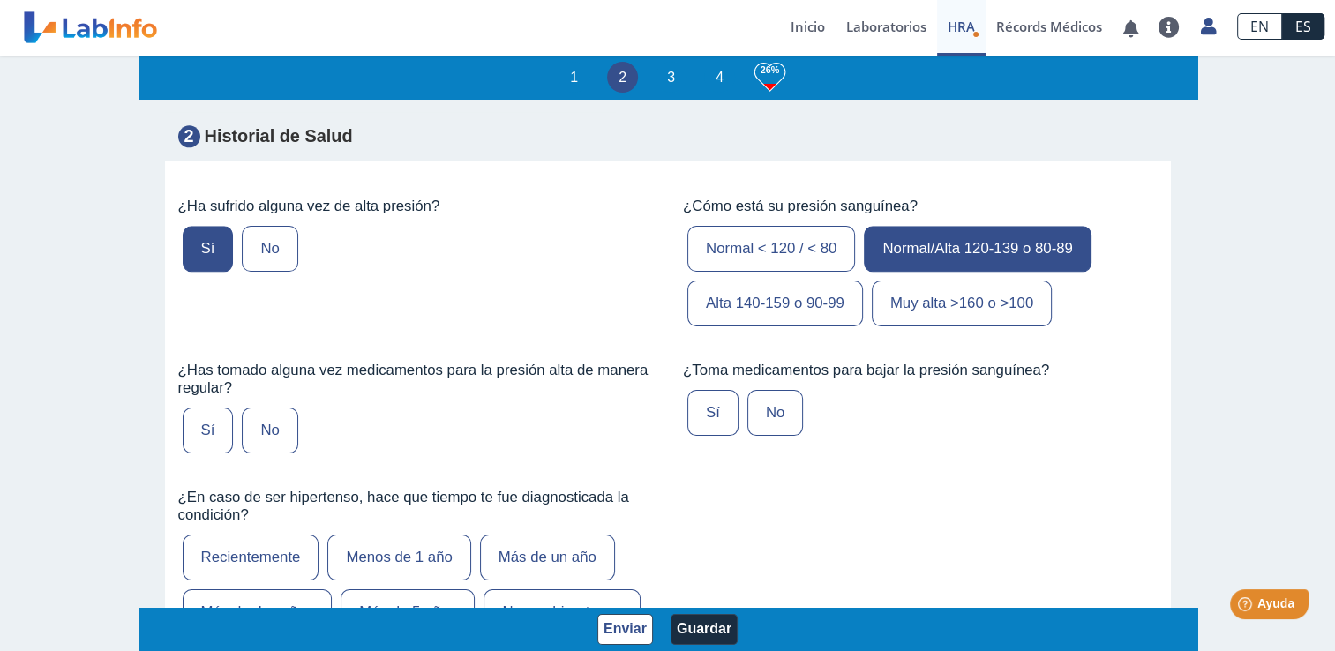
scroll to position [2001, 0]
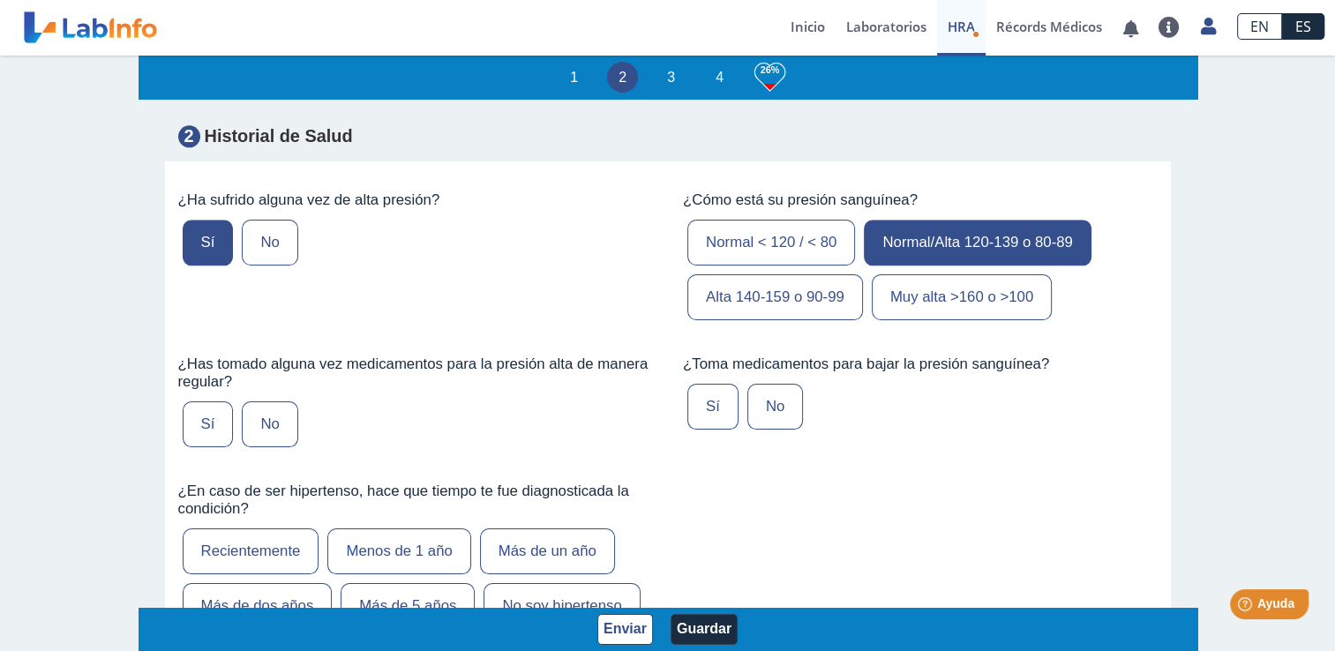
click at [183, 418] on label "Sí" at bounding box center [208, 424] width 51 height 46
click at [0, 0] on input "Sí" at bounding box center [0, 0] width 0 height 0
click at [719, 397] on label "Sí" at bounding box center [712, 407] width 51 height 46
click at [0, 0] on input "Sí" at bounding box center [0, 0] width 0 height 0
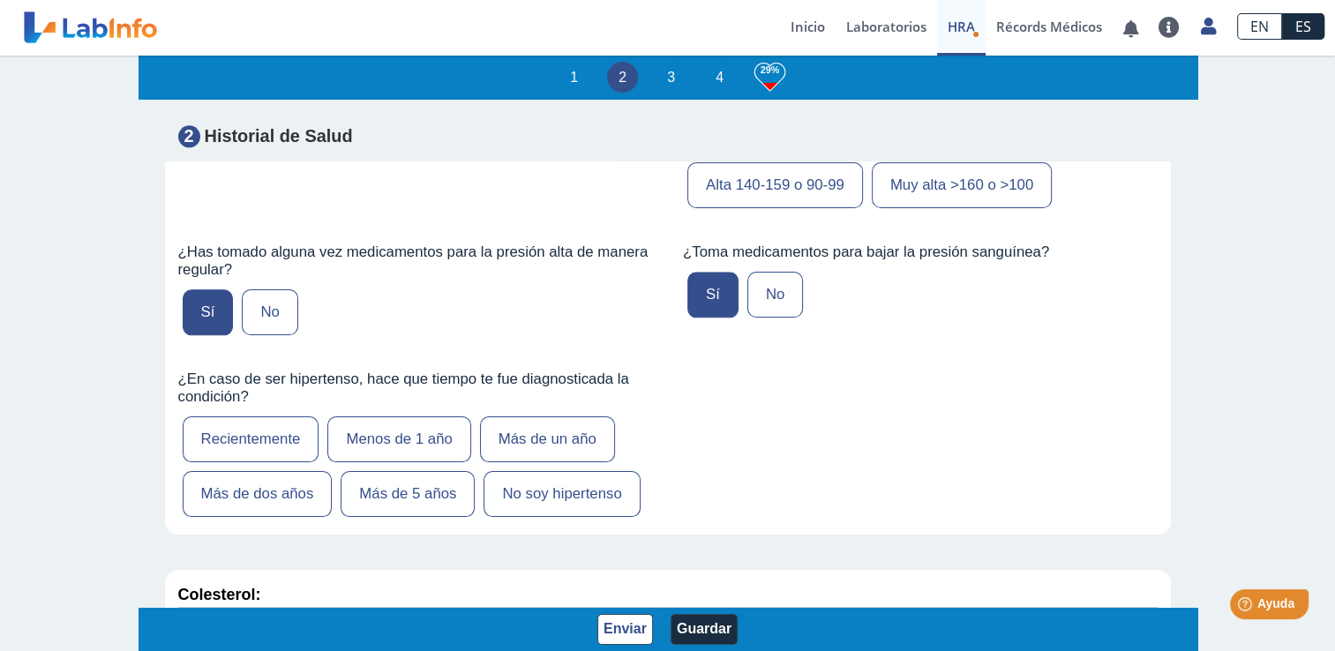
scroll to position [2115, 0]
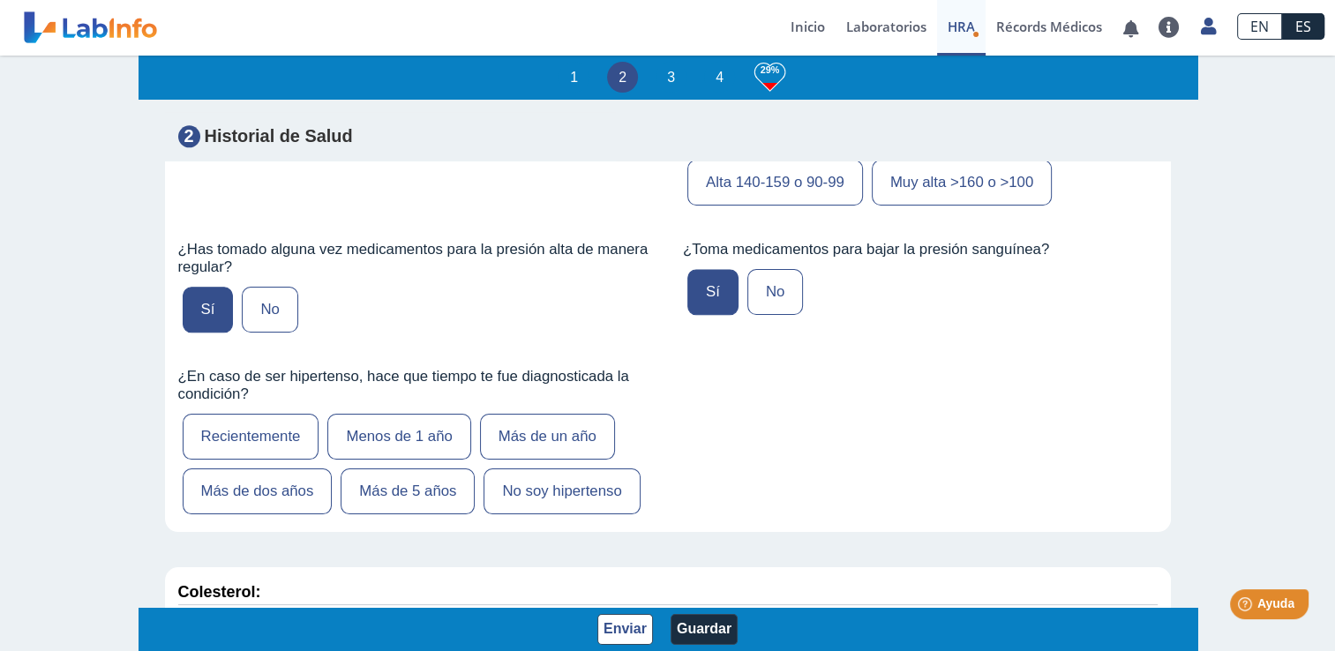
click at [390, 487] on label "Más de 5 años" at bounding box center [407, 491] width 134 height 46
click at [0, 0] on input "Más de 5 años" at bounding box center [0, 0] width 0 height 0
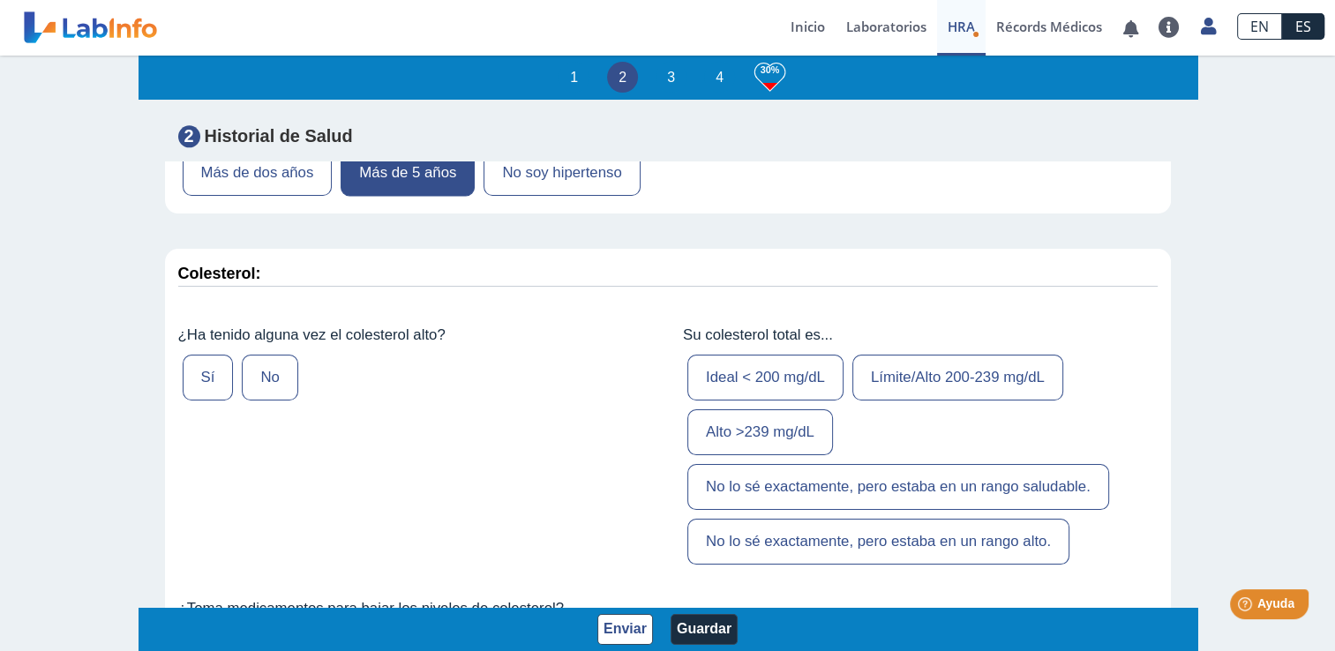
scroll to position [2450, 0]
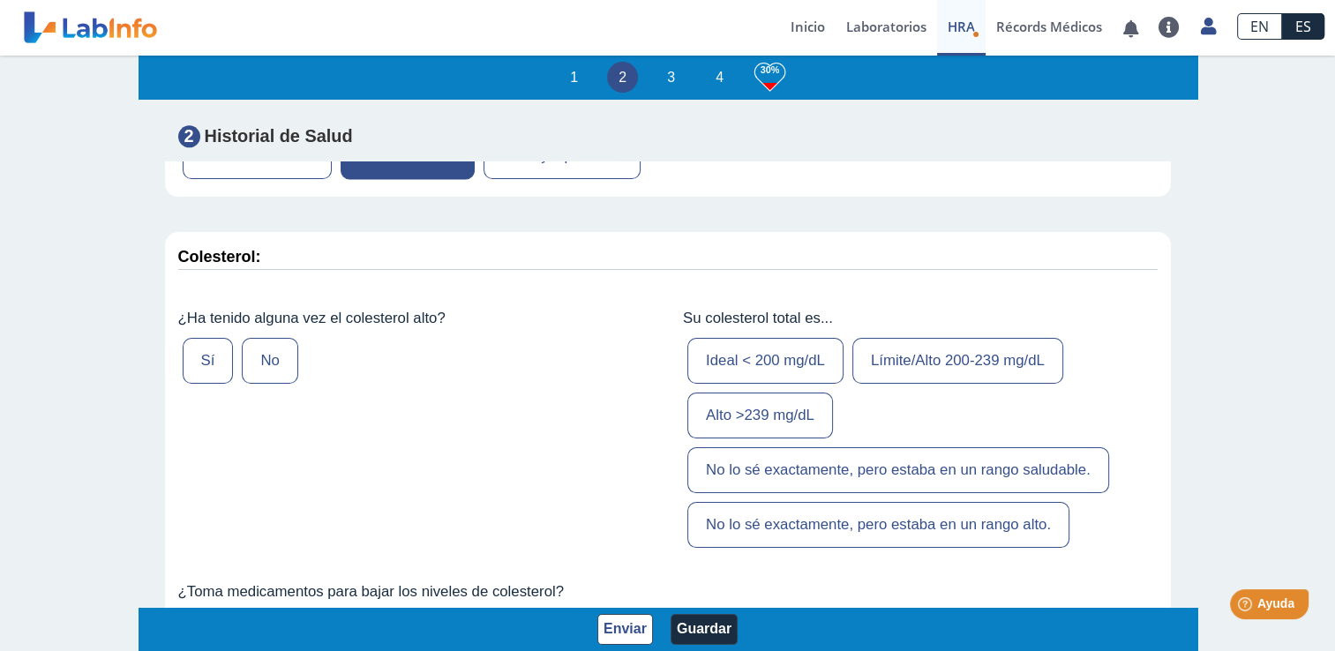
click at [249, 346] on label "No" at bounding box center [270, 361] width 56 height 46
click at [0, 0] on input "No" at bounding box center [0, 0] width 0 height 0
click at [774, 353] on label "Ideal < 200 mg/dL" at bounding box center [765, 361] width 156 height 46
click at [0, 0] on input "Ideal < 200 mg/dL" at bounding box center [0, 0] width 0 height 0
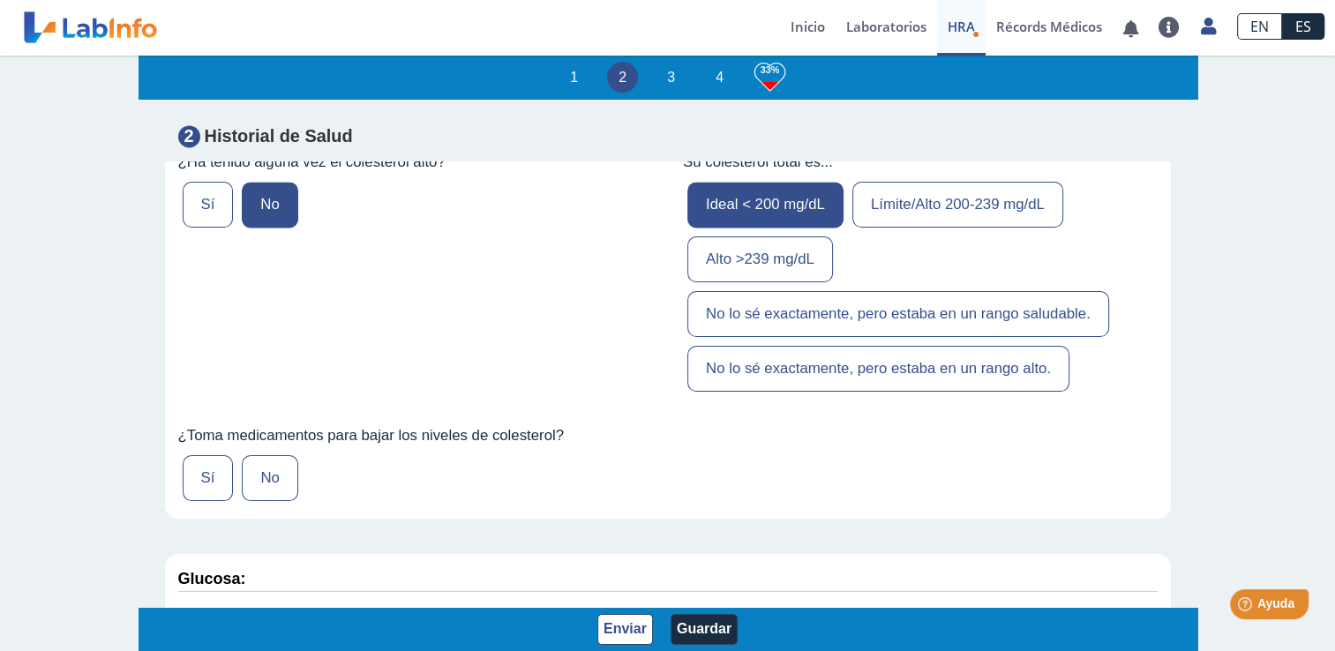
scroll to position [2613, 0]
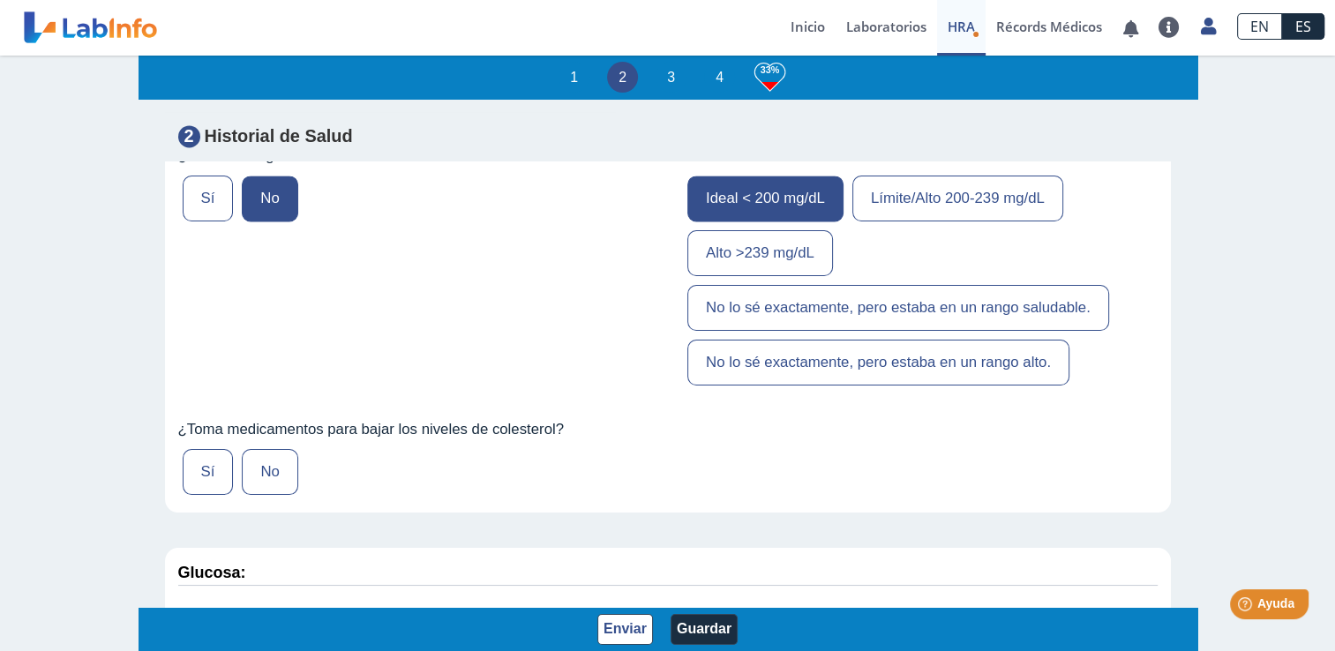
click at [392, 467] on div "Sí No" at bounding box center [415, 472] width 475 height 55
click at [258, 458] on label "No" at bounding box center [270, 472] width 56 height 46
click at [0, 0] on input "No" at bounding box center [0, 0] width 0 height 0
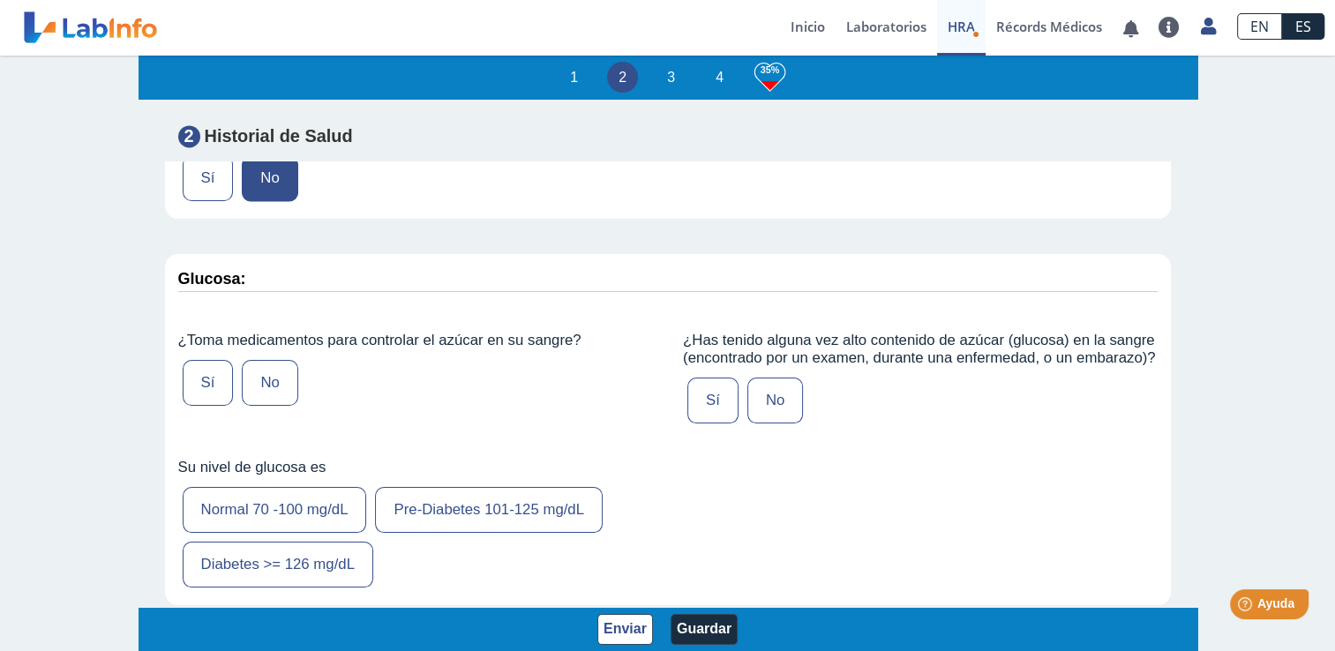
scroll to position [2907, 0]
click at [201, 378] on label "Sí" at bounding box center [208, 382] width 51 height 46
click at [0, 0] on input "Sí" at bounding box center [0, 0] width 0 height 0
click at [706, 415] on label "Sí" at bounding box center [712, 400] width 51 height 46
click at [0, 0] on input "Sí" at bounding box center [0, 0] width 0 height 0
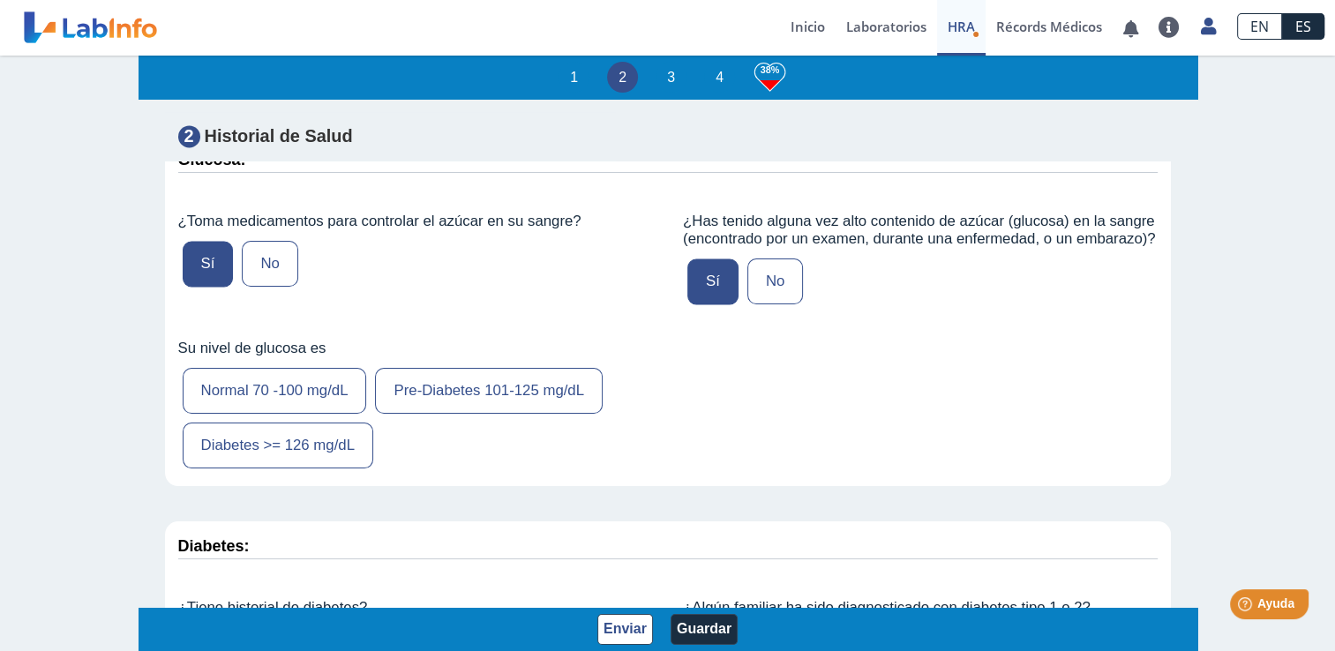
scroll to position [3029, 0]
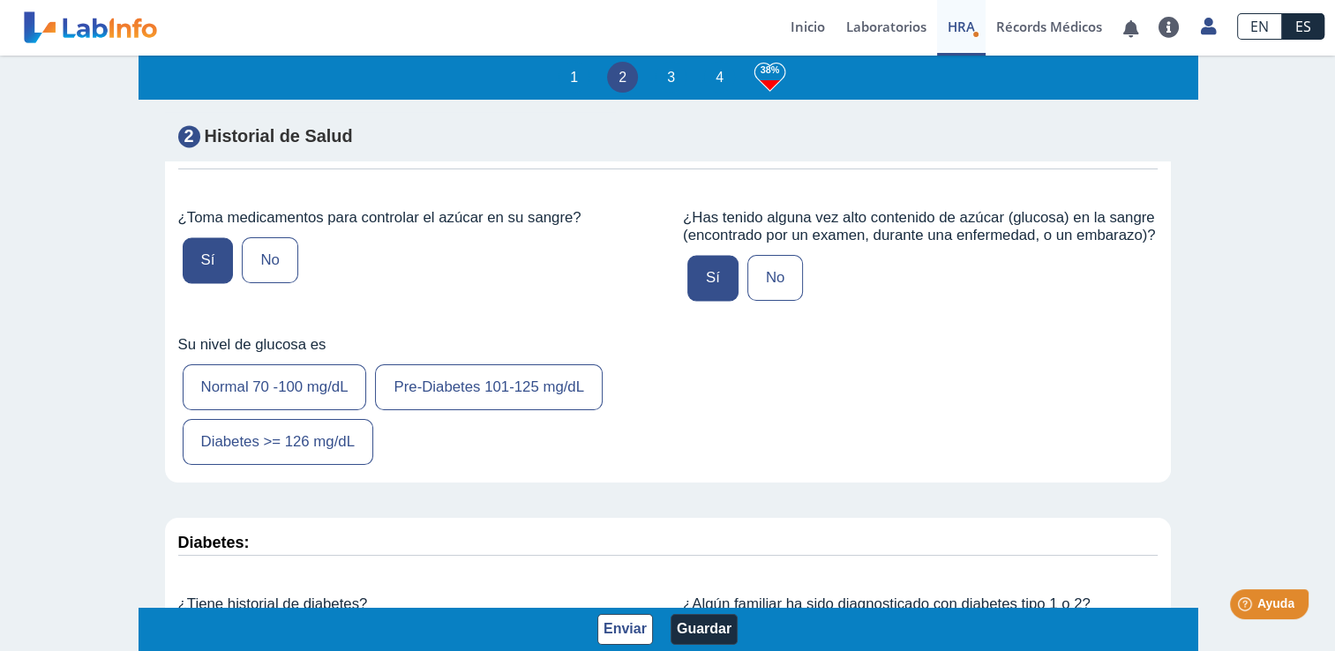
click at [490, 400] on label "Pre-Diabetes 101-125 mg/dL" at bounding box center [489, 387] width 228 height 46
click at [0, 0] on input "Pre-Diabetes 101-125 mg/dL" at bounding box center [0, 0] width 0 height 0
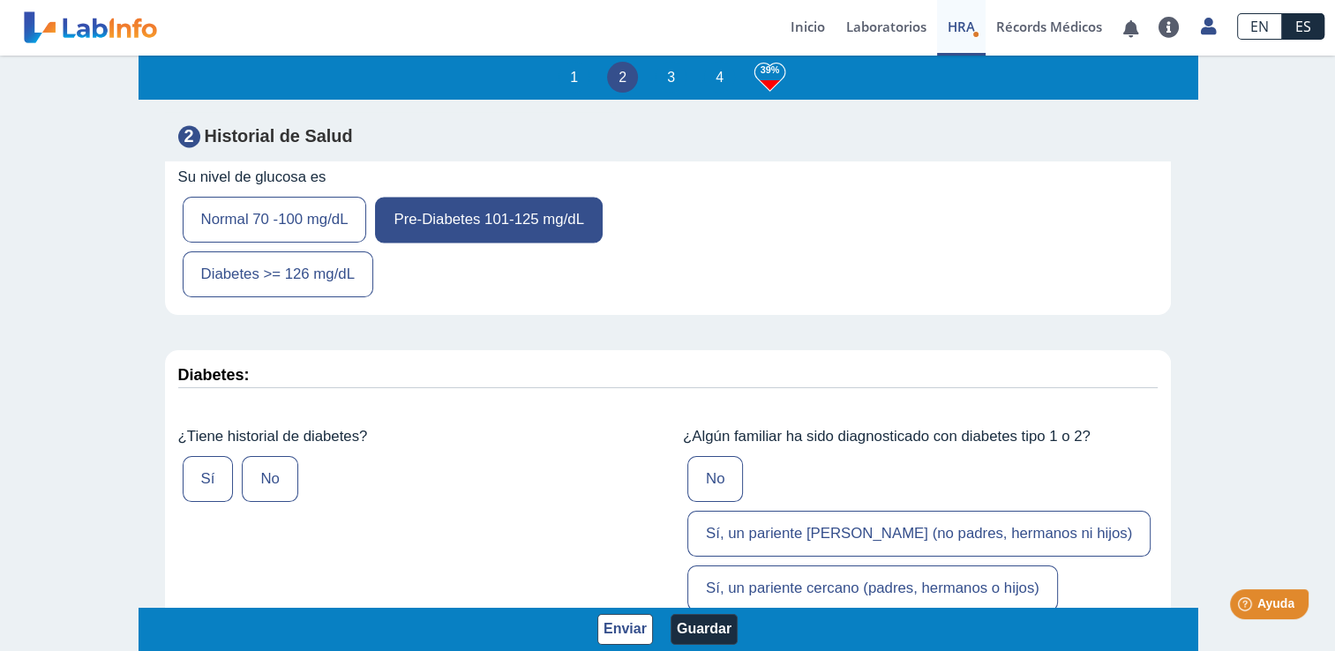
scroll to position [3197, 0]
click at [195, 491] on label "Sí" at bounding box center [208, 479] width 51 height 46
click at [0, 0] on input "Sí" at bounding box center [0, 0] width 0 height 0
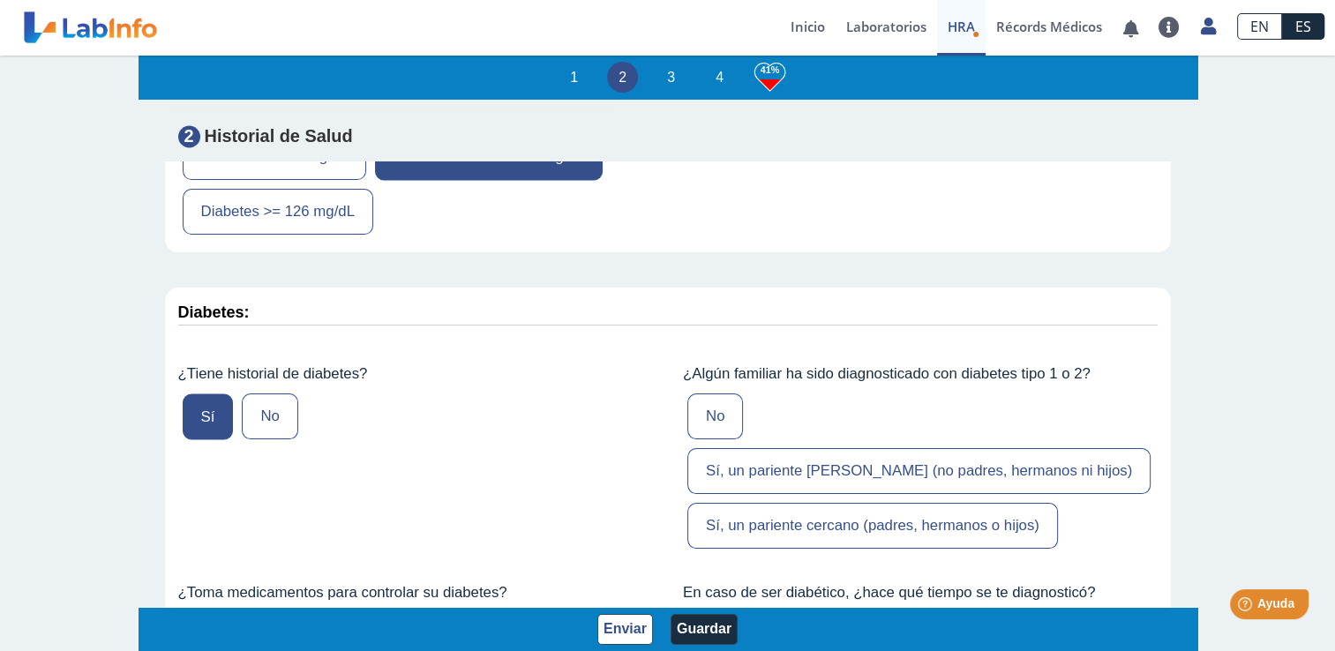
scroll to position [3260, 0]
click at [1016, 447] on label "Sí, un pariente lejano (no padres, hermanos ni hijos)" at bounding box center [918, 470] width 463 height 46
click at [0, 0] on input "Sí, un pariente lejano (no padres, hermanos ni hijos)" at bounding box center [0, 0] width 0 height 0
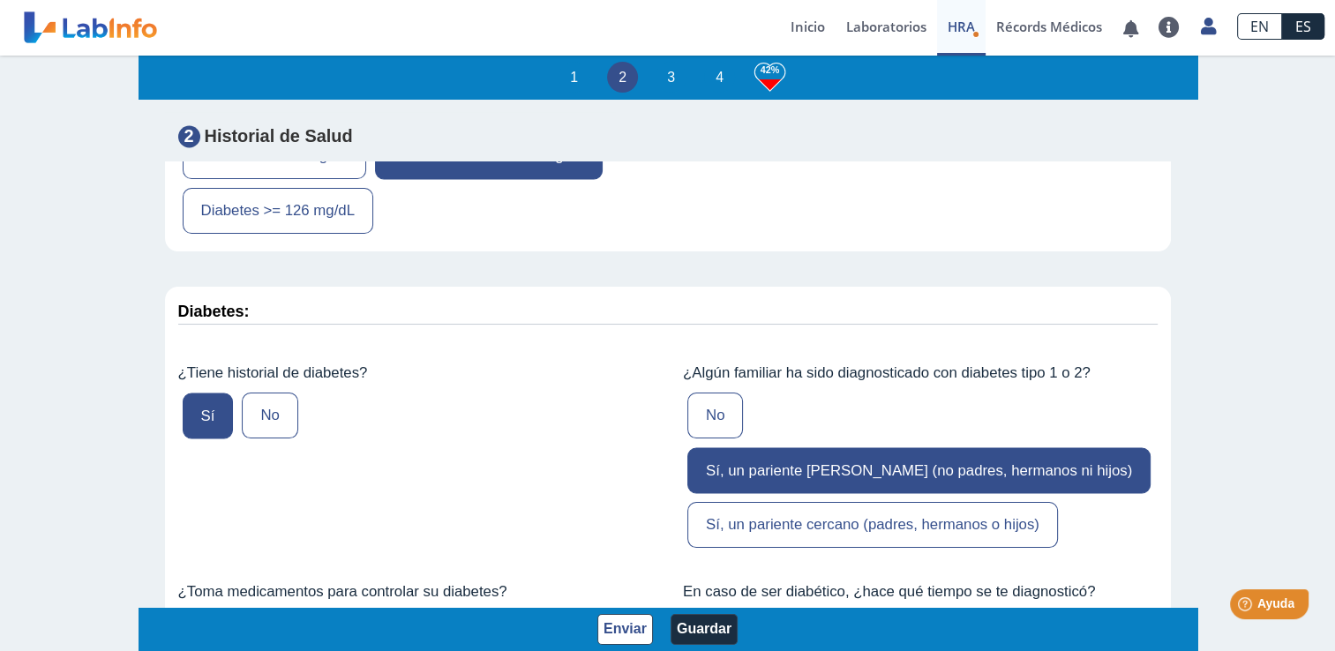
click at [901, 502] on label "Sí, un pariente cercano (padres, hermanos o hijos)" at bounding box center [872, 525] width 370 height 46
click at [0, 0] on input "Sí, un pariente cercano (padres, hermanos o hijos)" at bounding box center [0, 0] width 0 height 0
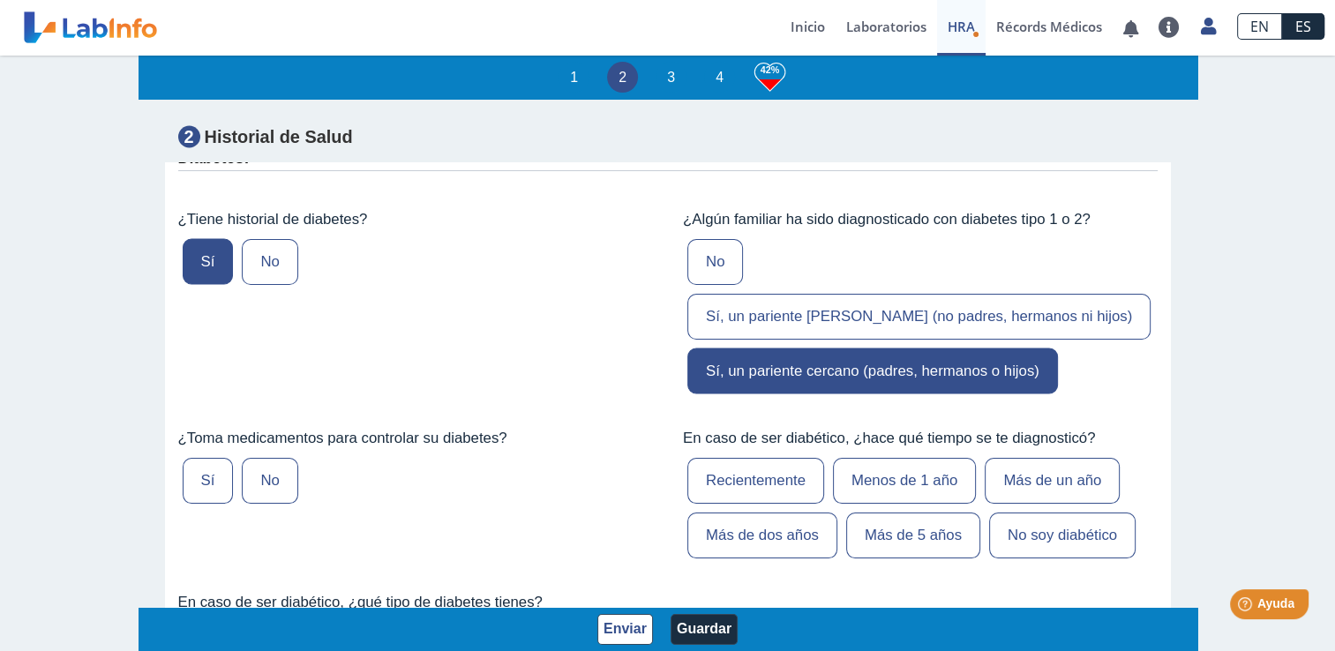
scroll to position [3421, 0]
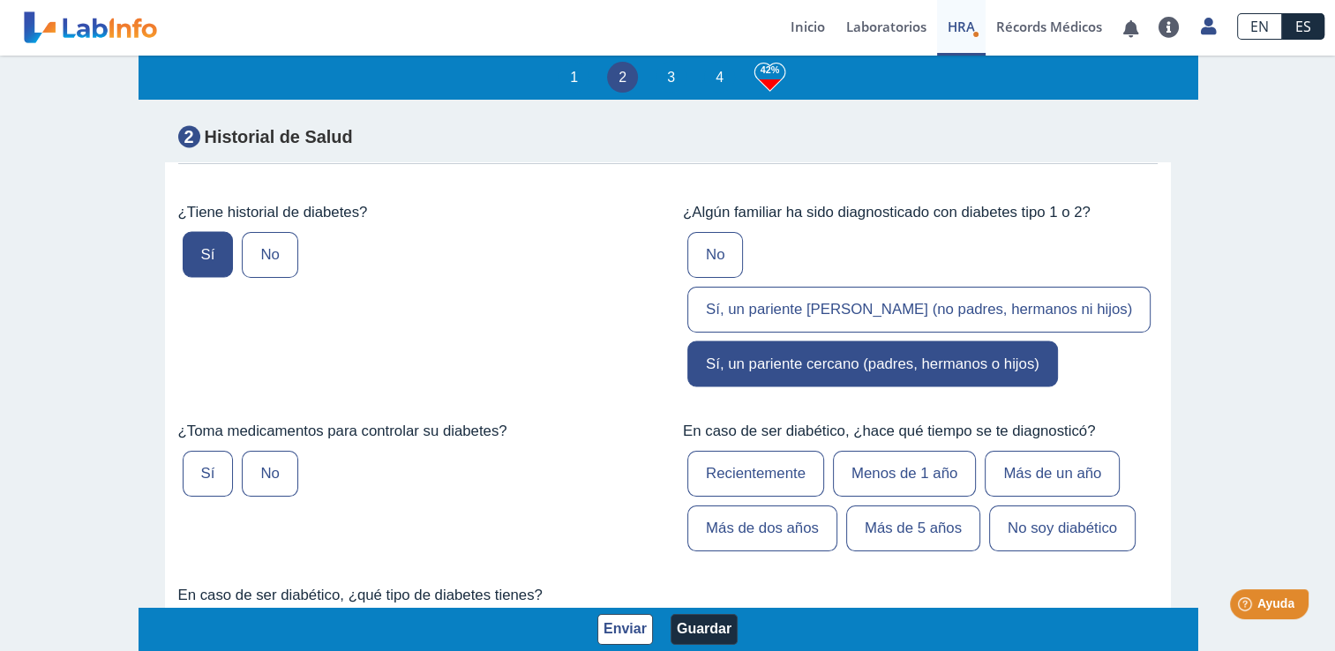
click at [194, 451] on label "Sí" at bounding box center [208, 474] width 51 height 46
click at [0, 0] on input "Sí" at bounding box center [0, 0] width 0 height 0
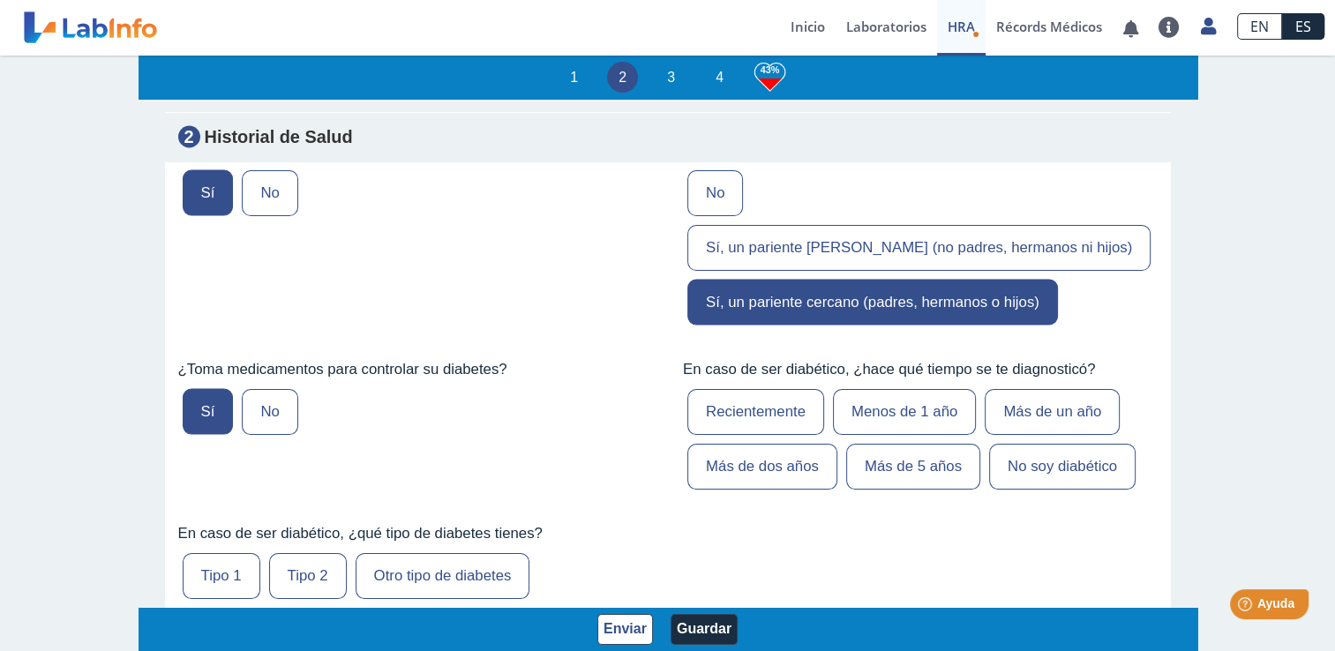
scroll to position [3505, 0]
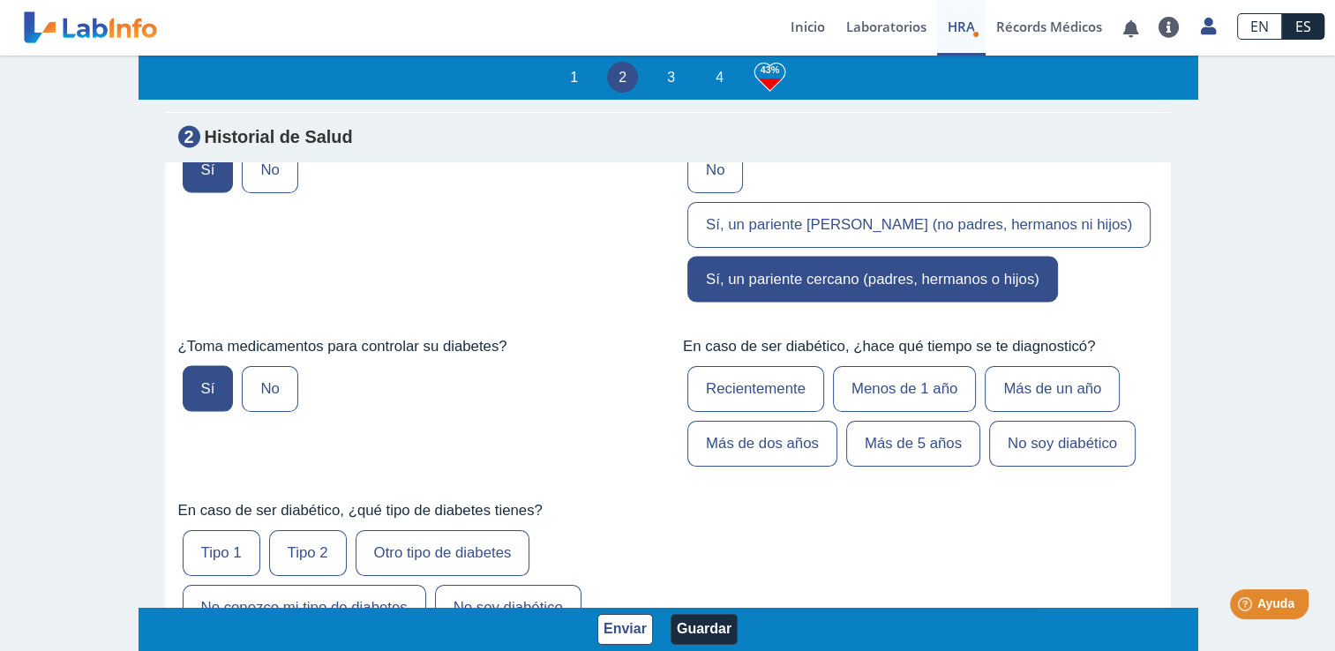
click at [780, 421] on label "Más de dos años" at bounding box center [762, 444] width 150 height 46
click at [0, 0] on input "Más de dos años" at bounding box center [0, 0] width 0 height 0
click at [206, 530] on label "Tipo 1" at bounding box center [222, 553] width 78 height 46
click at [0, 0] on input "Tipo 1" at bounding box center [0, 0] width 0 height 0
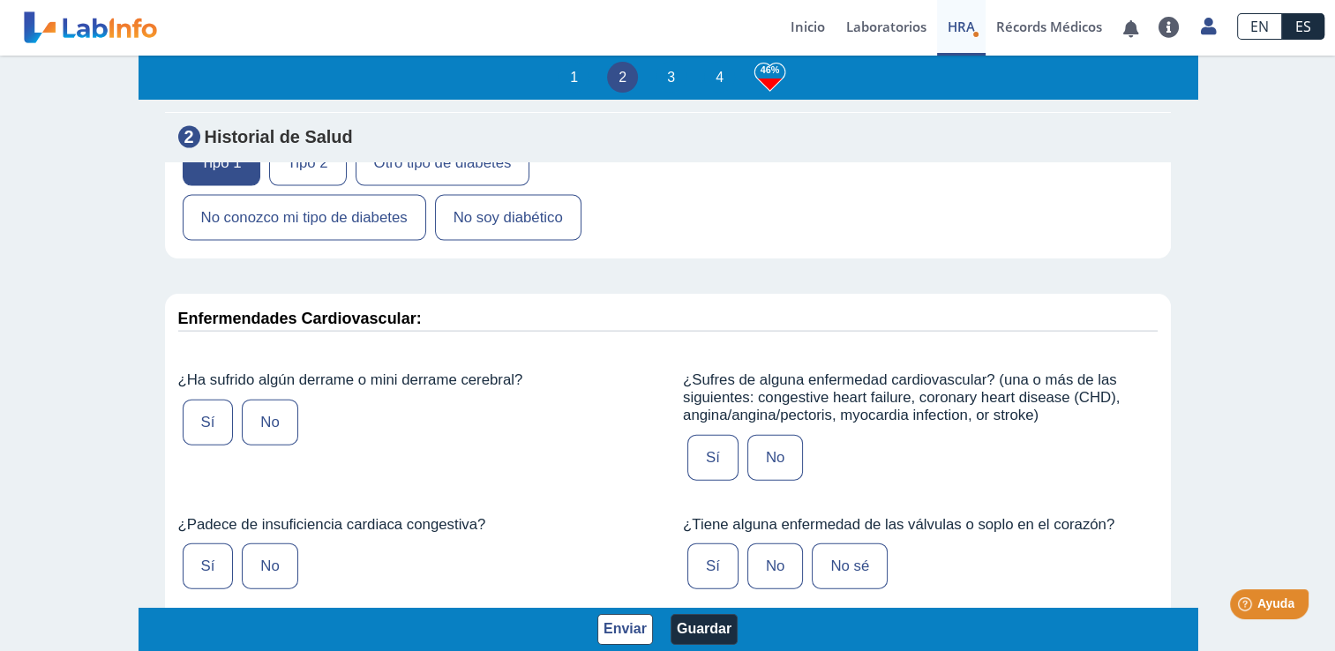
scroll to position [3898, 0]
click at [272, 397] on label "No" at bounding box center [270, 420] width 56 height 46
click at [0, 0] on input "No" at bounding box center [0, 0] width 0 height 0
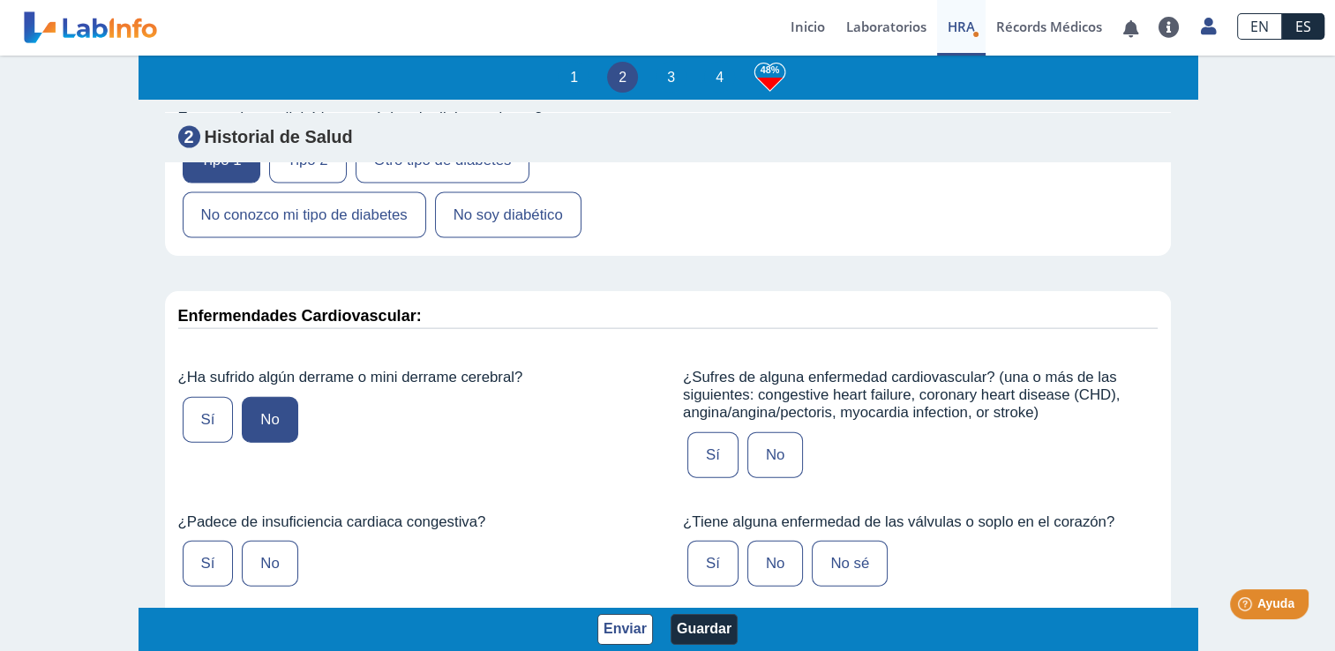
click at [776, 432] on label "No" at bounding box center [775, 455] width 56 height 46
click at [0, 0] on input "No" at bounding box center [0, 0] width 0 height 0
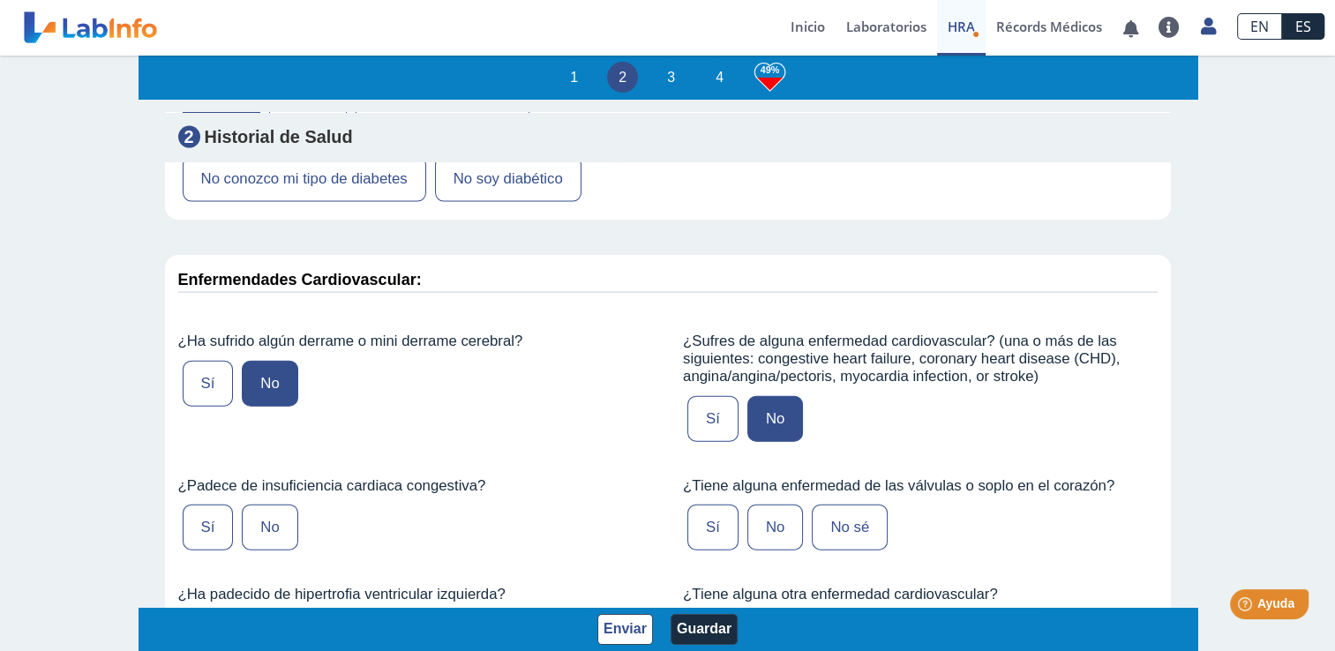
scroll to position [3945, 0]
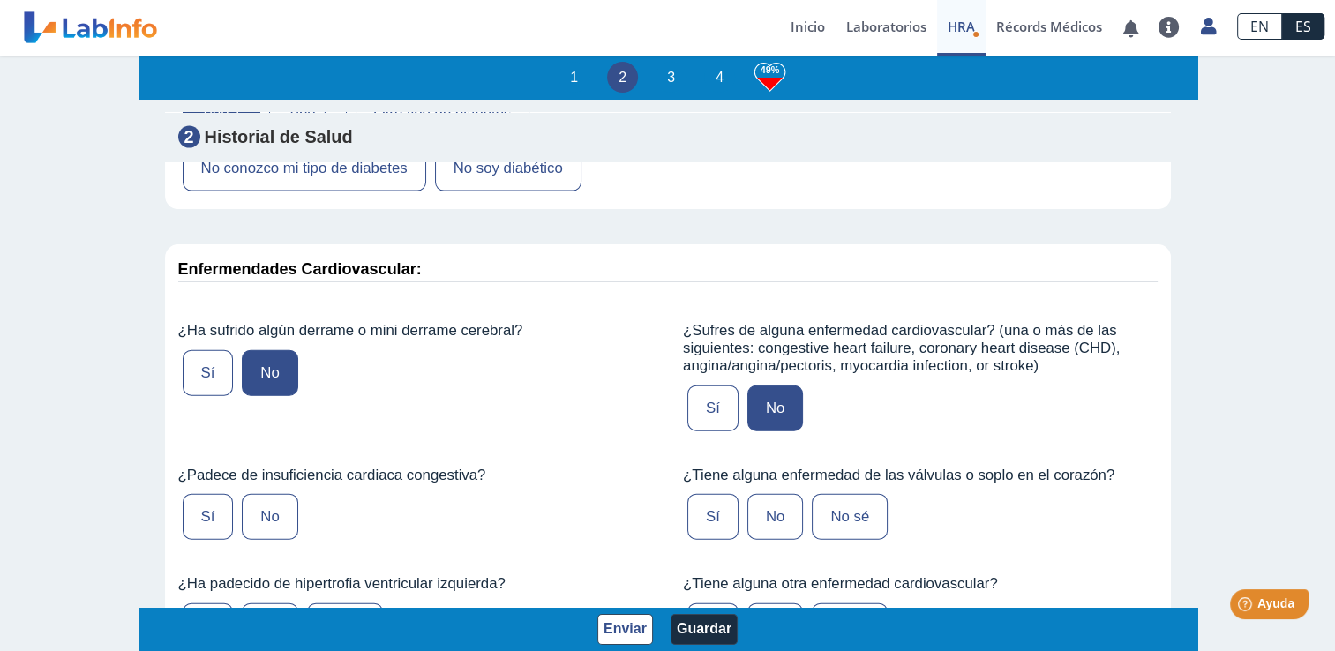
click at [256, 494] on label "No" at bounding box center [270, 517] width 56 height 46
click at [0, 0] on input "No" at bounding box center [0, 0] width 0 height 0
click at [773, 494] on label "No" at bounding box center [775, 517] width 56 height 46
click at [0, 0] on input "No" at bounding box center [0, 0] width 0 height 0
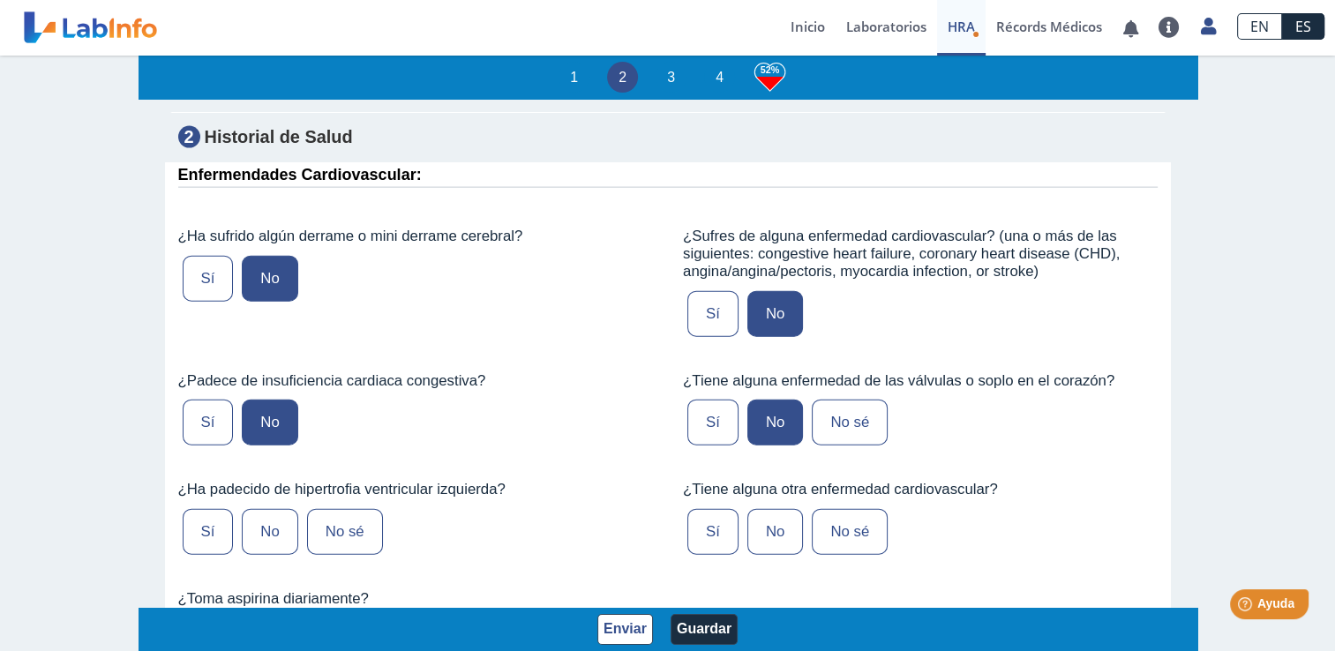
scroll to position [4041, 0]
click at [258, 507] on label "No" at bounding box center [270, 530] width 56 height 46
click at [0, 0] on input "No" at bounding box center [0, 0] width 0 height 0
click at [759, 507] on label "No" at bounding box center [775, 530] width 56 height 46
click at [0, 0] on input "No" at bounding box center [0, 0] width 0 height 0
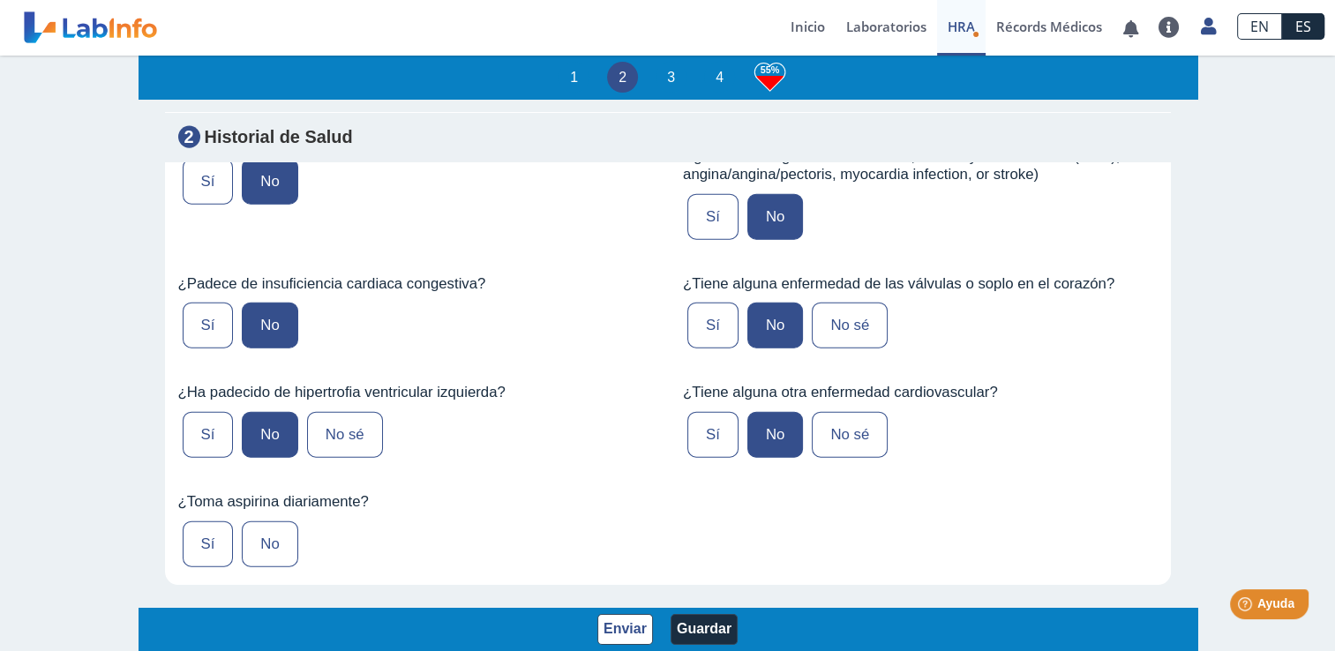
scroll to position [4140, 0]
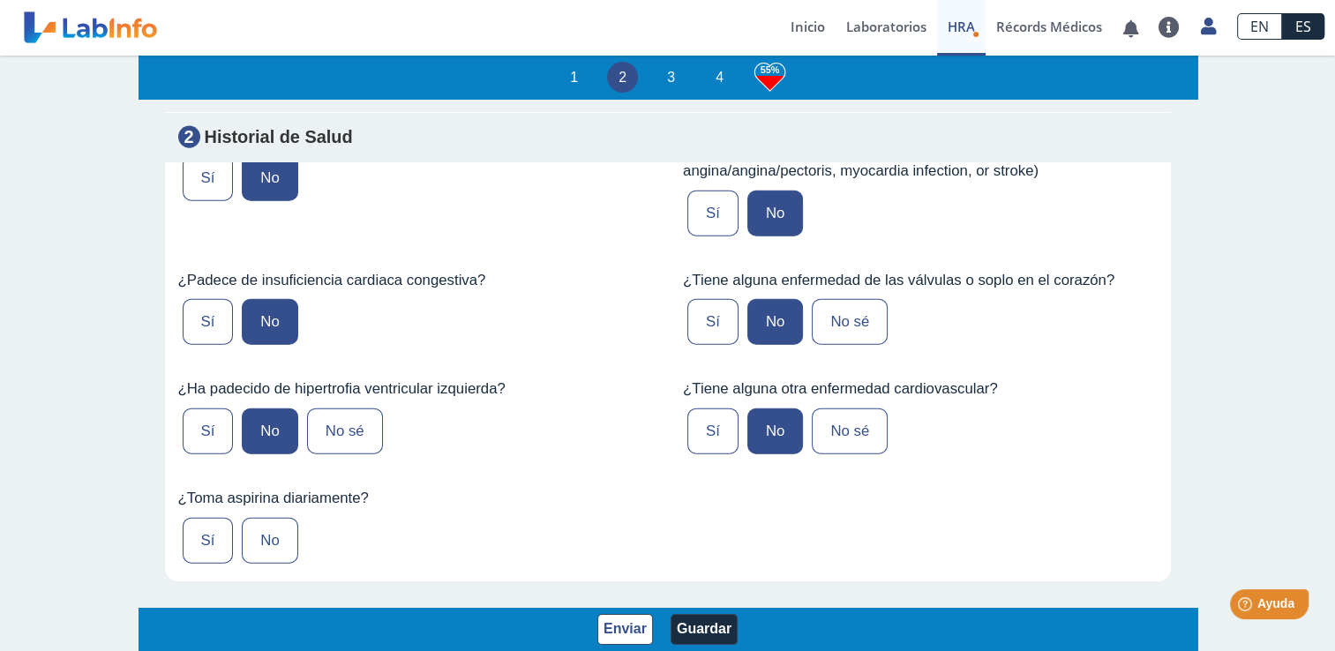
click at [266, 518] on label "No" at bounding box center [270, 541] width 56 height 46
click at [0, 0] on input "No" at bounding box center [0, 0] width 0 height 0
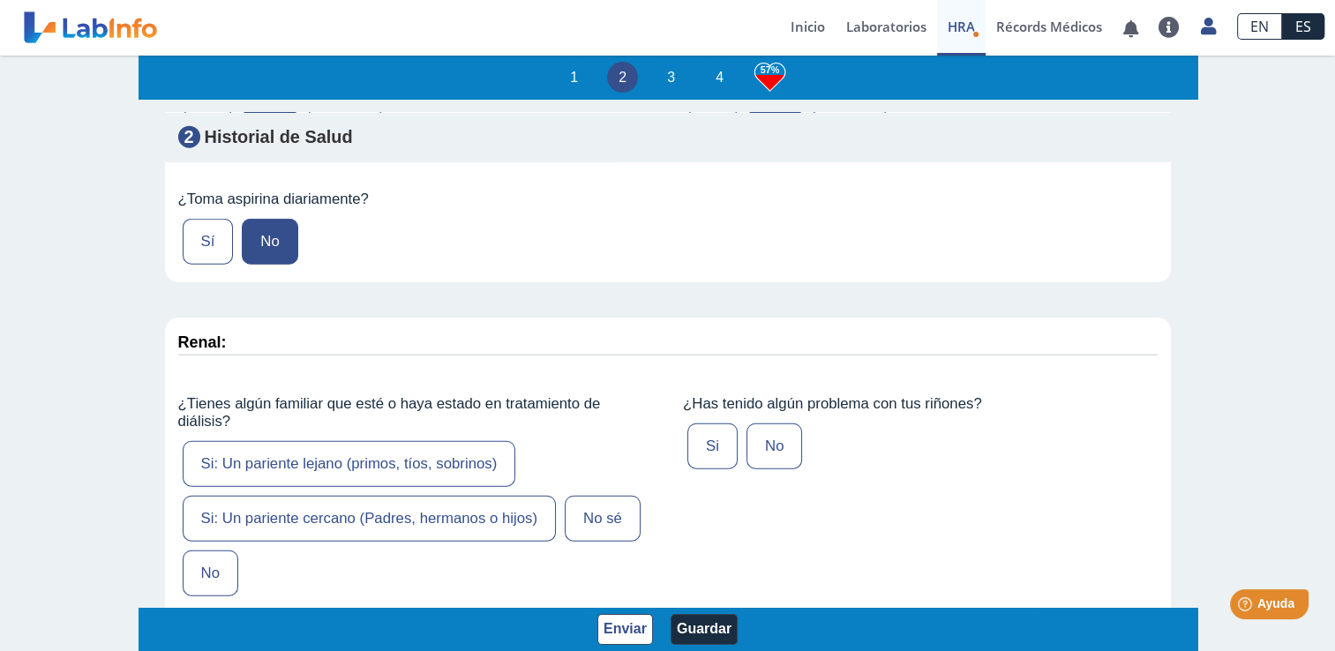
scroll to position [4458, 0]
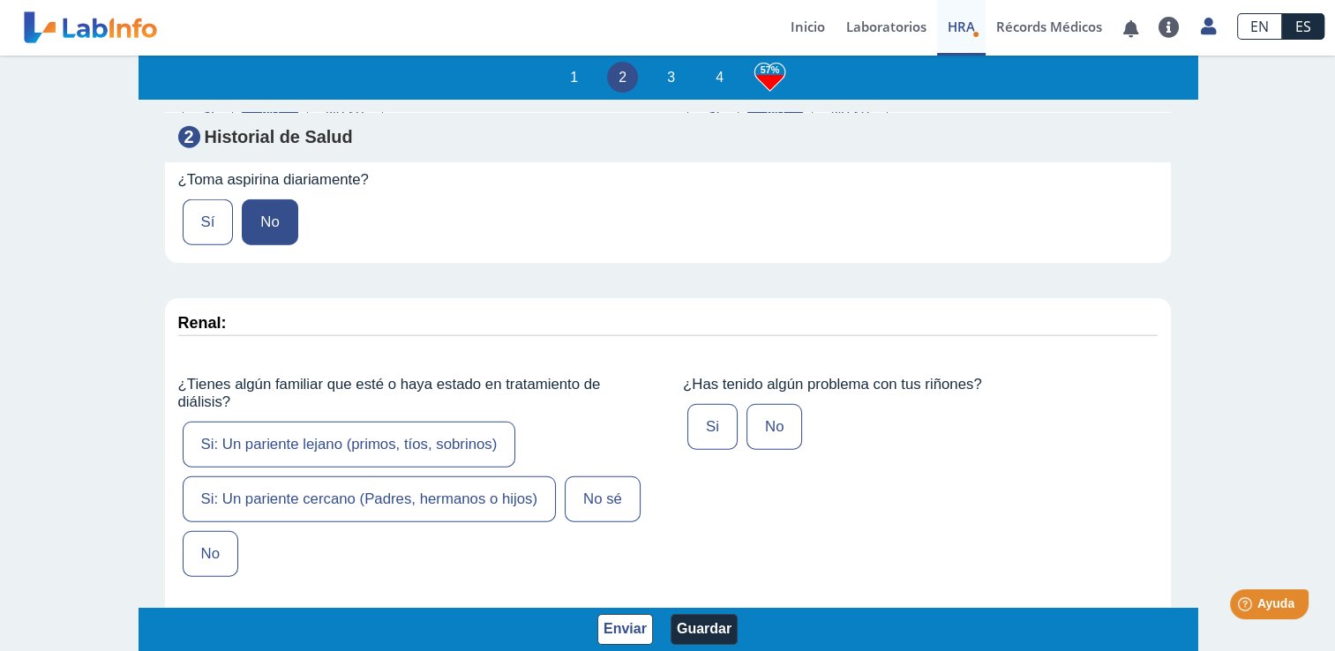
click at [198, 531] on label "No" at bounding box center [211, 554] width 56 height 46
click at [0, 0] on input "No" at bounding box center [0, 0] width 0 height 0
click at [764, 404] on label "No" at bounding box center [774, 427] width 56 height 46
click at [0, 0] on input "No" at bounding box center [0, 0] width 0 height 0
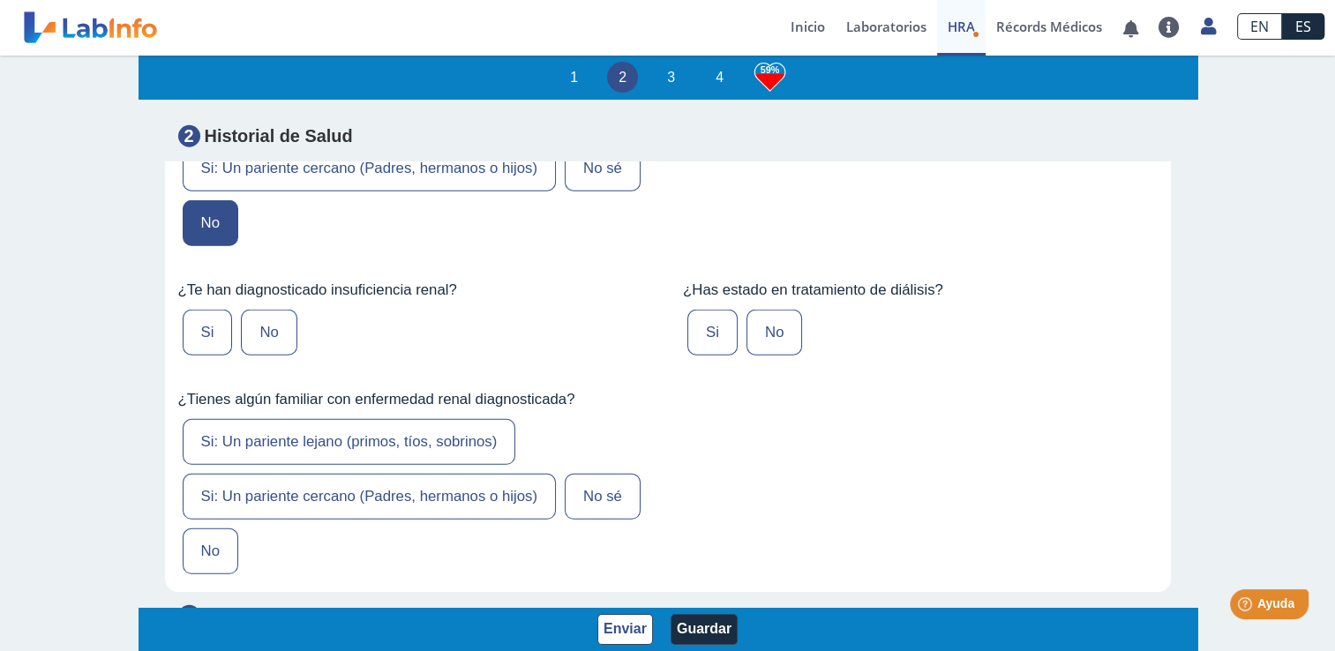
scroll to position [4791, 0]
click at [265, 308] on label "No" at bounding box center [269, 331] width 56 height 46
click at [0, 0] on input "No" at bounding box center [0, 0] width 0 height 0
click at [762, 308] on label "No" at bounding box center [774, 331] width 56 height 46
click at [0, 0] on input "No" at bounding box center [0, 0] width 0 height 0
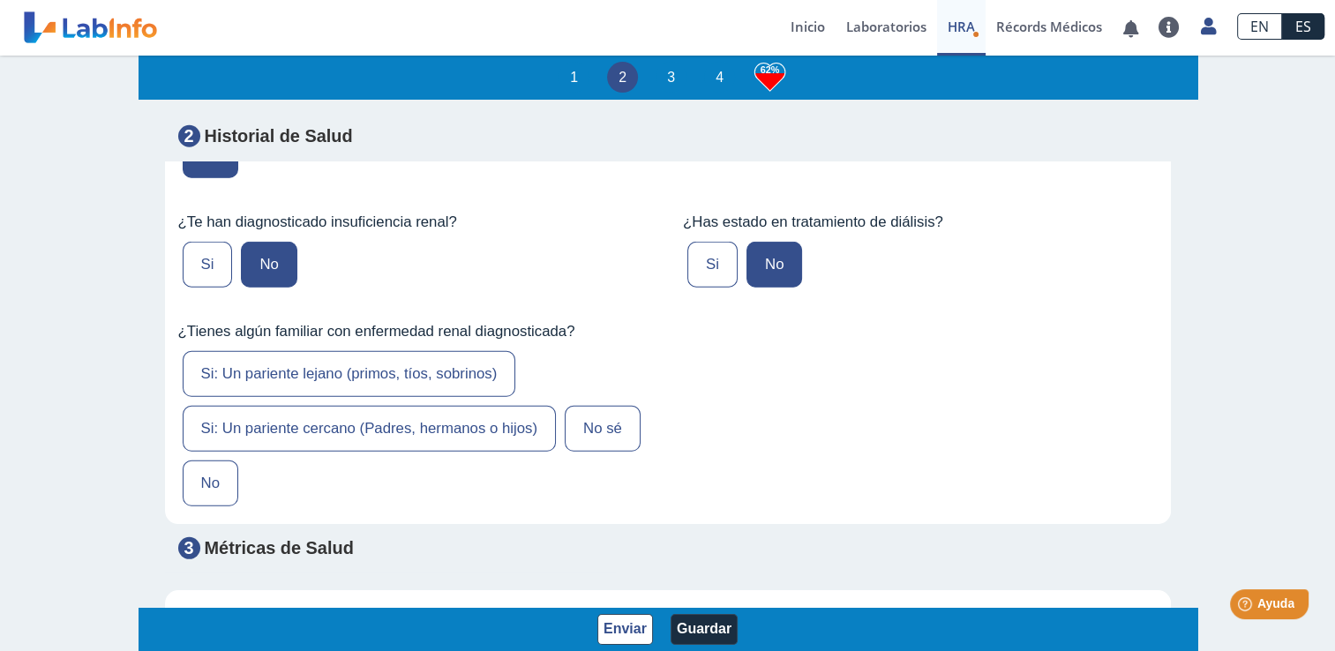
scroll to position [4876, 0]
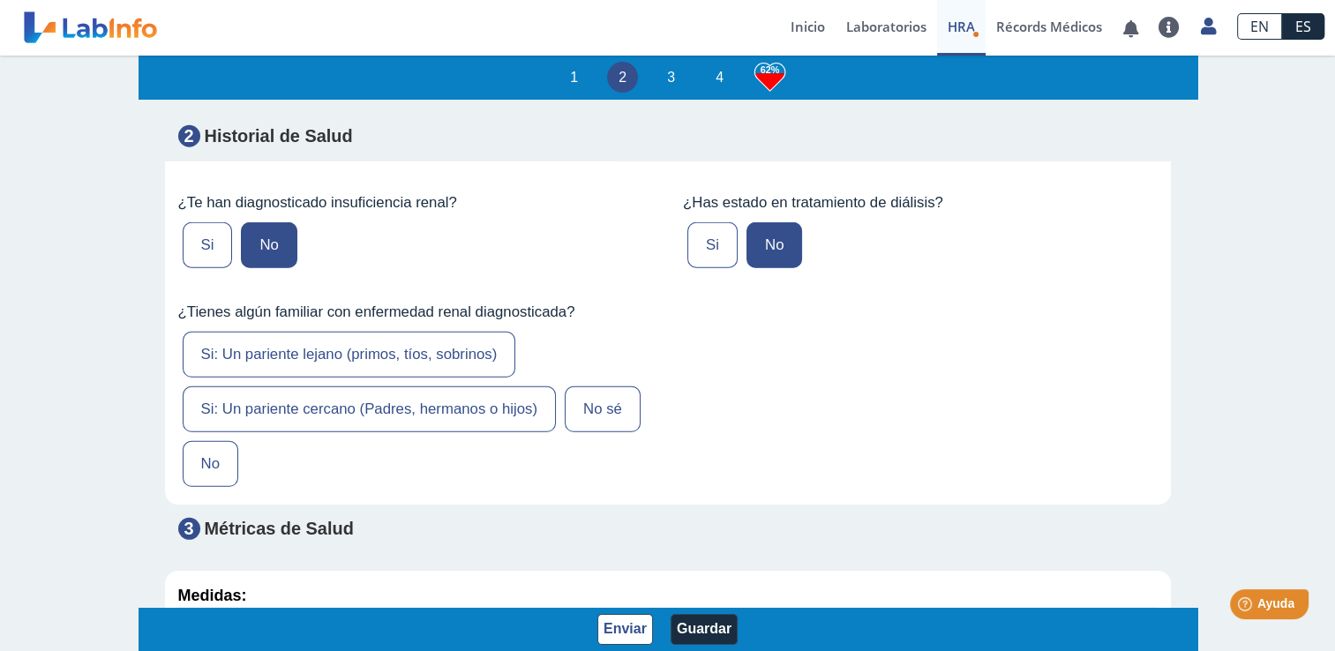
click at [198, 441] on label "No" at bounding box center [211, 464] width 56 height 46
click at [0, 0] on input "No" at bounding box center [0, 0] width 0 height 0
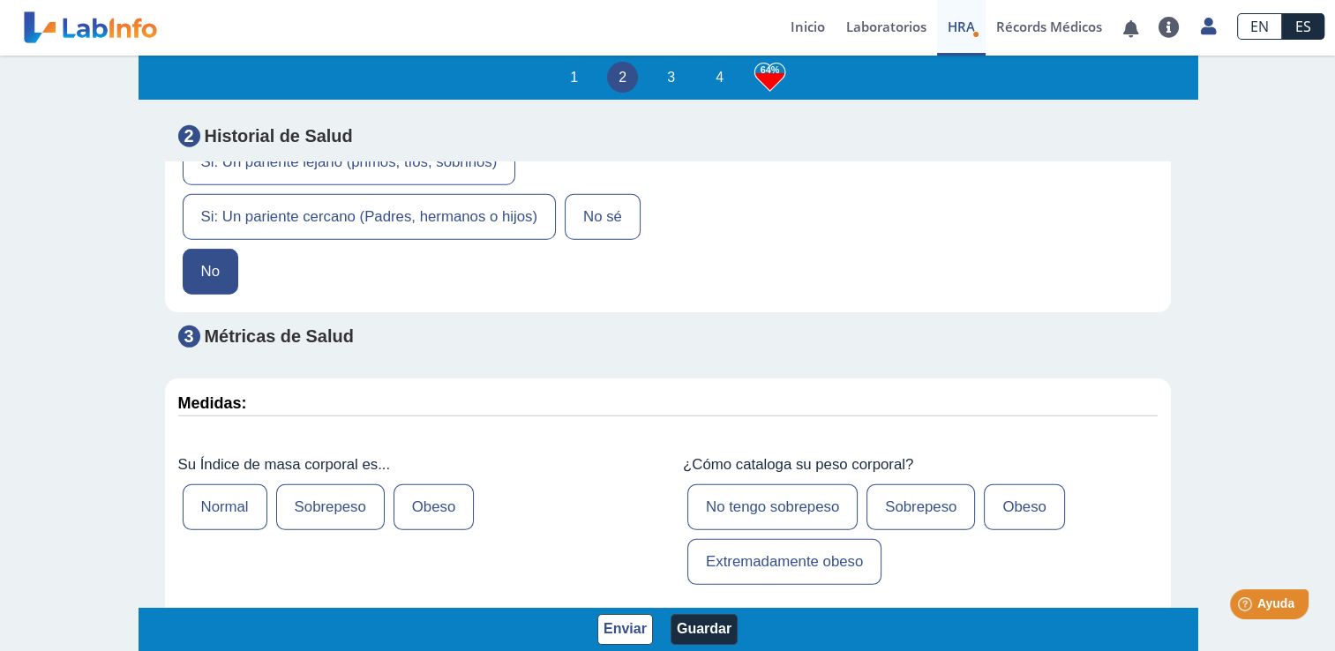
scroll to position [5074, 0]
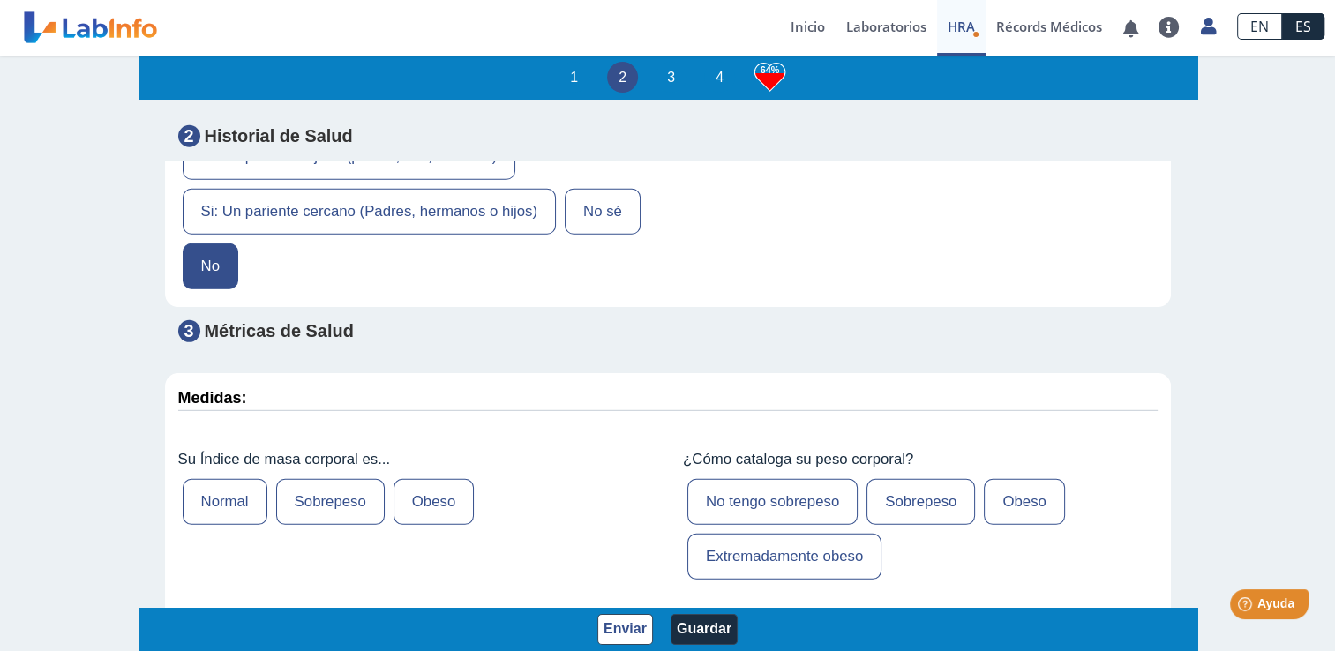
click at [221, 479] on label "Normal" at bounding box center [225, 502] width 85 height 46
click at [0, 0] on input "Normal" at bounding box center [0, 0] width 0 height 0
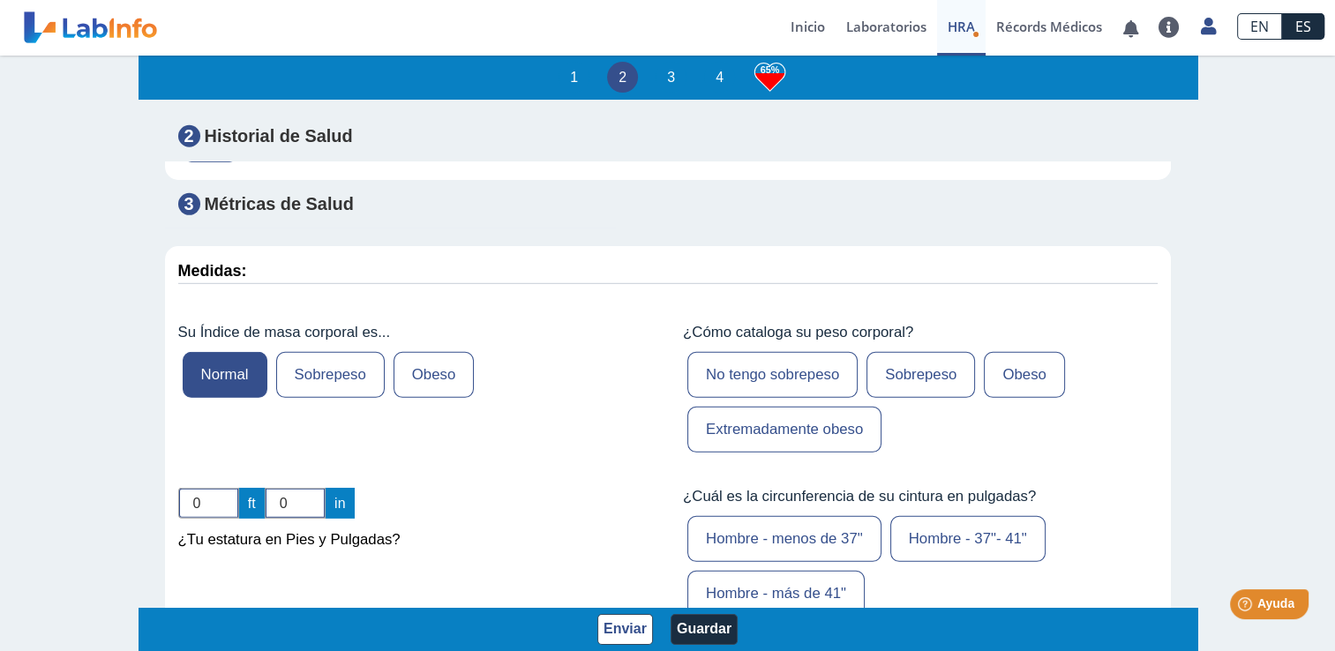
scroll to position [5204, 0]
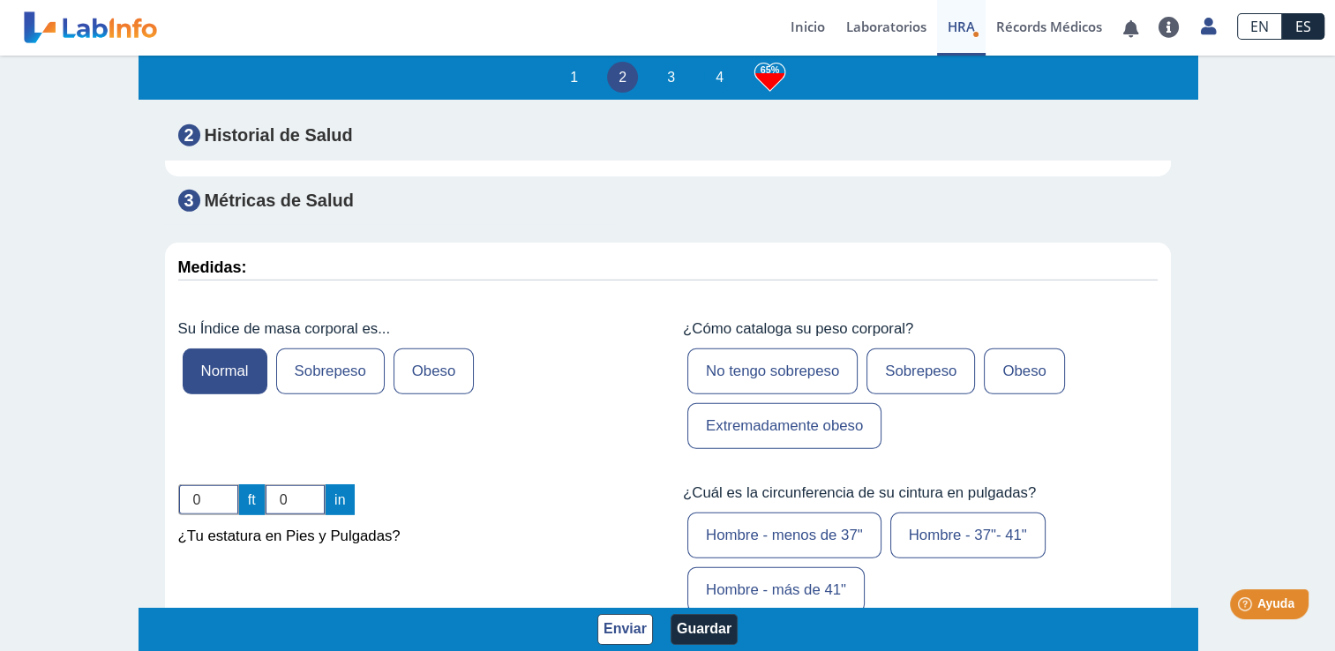
click at [804, 348] on label "No tengo sobrepeso" at bounding box center [772, 371] width 170 height 46
click at [0, 0] on input "No tengo sobrepeso" at bounding box center [0, 0] width 0 height 0
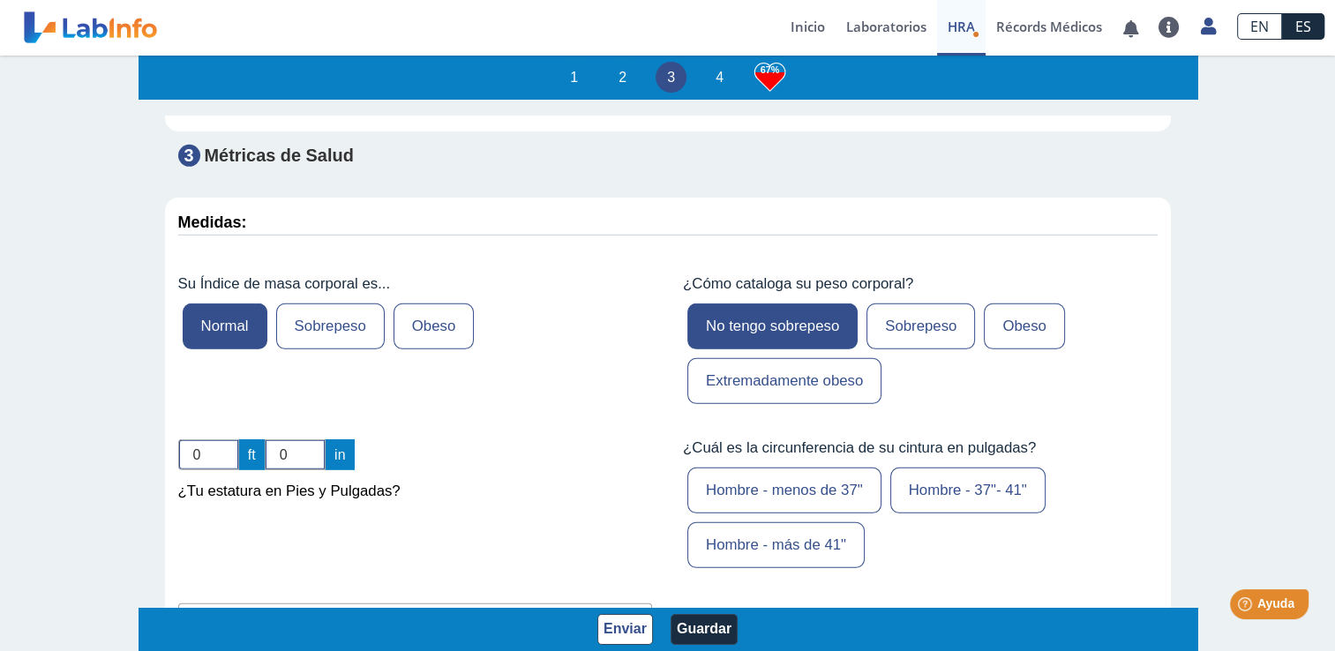
scroll to position [5250, 0]
click at [198, 438] on input "0" at bounding box center [208, 453] width 61 height 31
type input "5"
click at [292, 438] on input "0" at bounding box center [295, 453] width 61 height 31
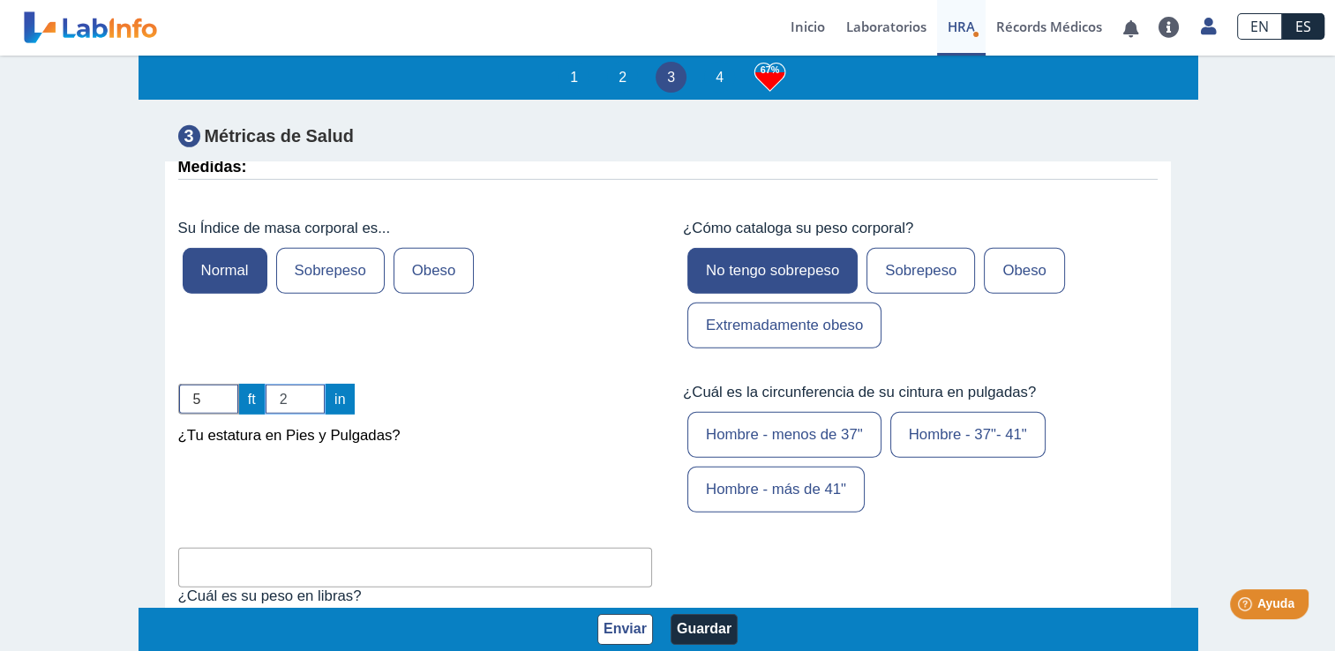
scroll to position [5307, 0]
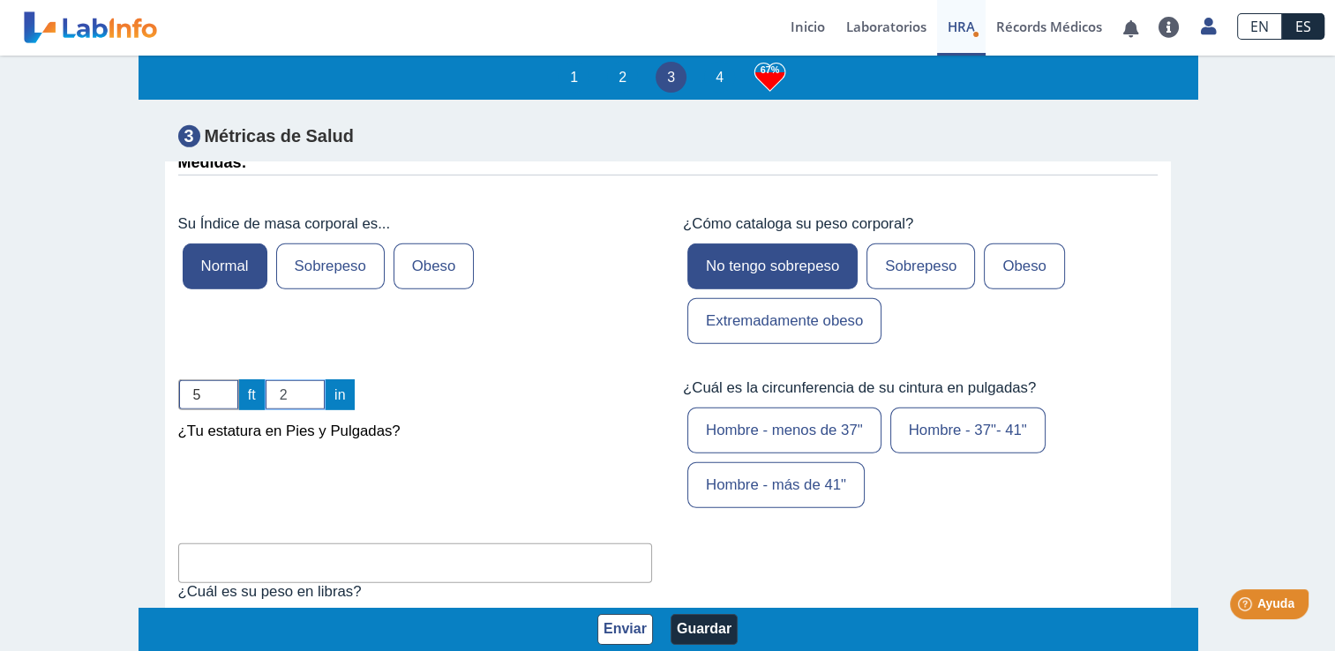
type input "2"
click at [832, 408] on label "Hombre - menos de 37"" at bounding box center [784, 431] width 194 height 46
click at [0, 0] on input "Hombre - menos de 37"" at bounding box center [0, 0] width 0 height 0
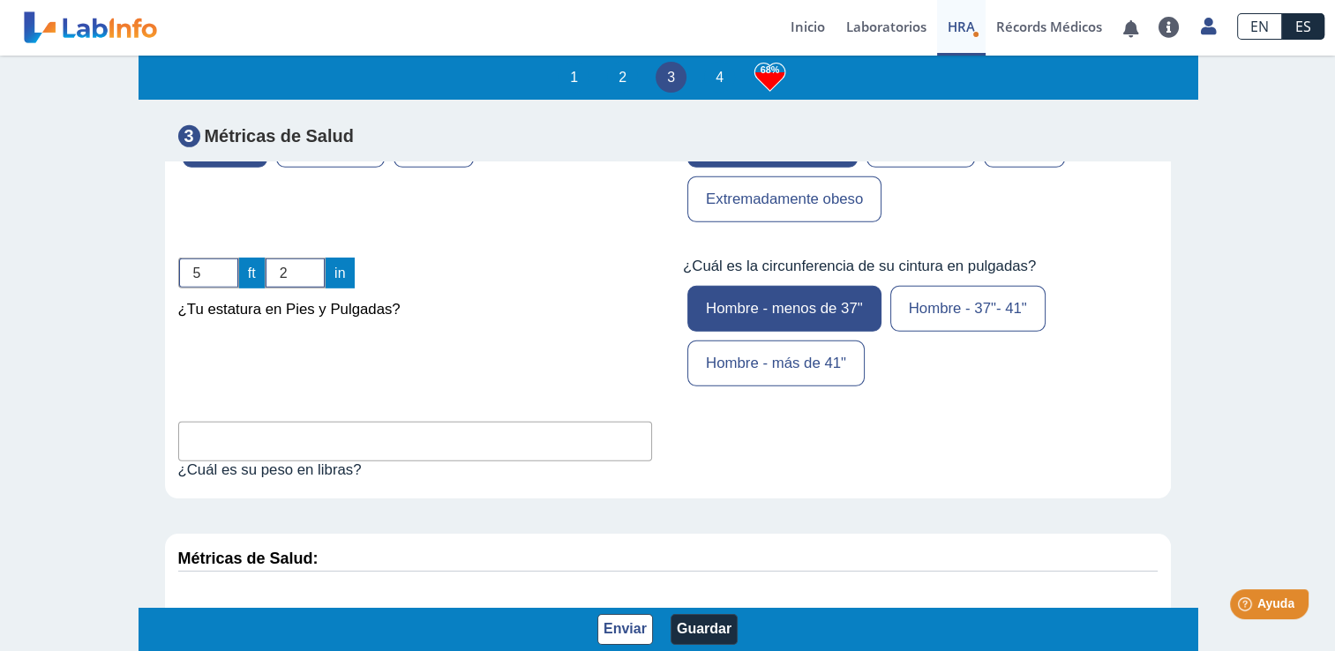
scroll to position [5445, 0]
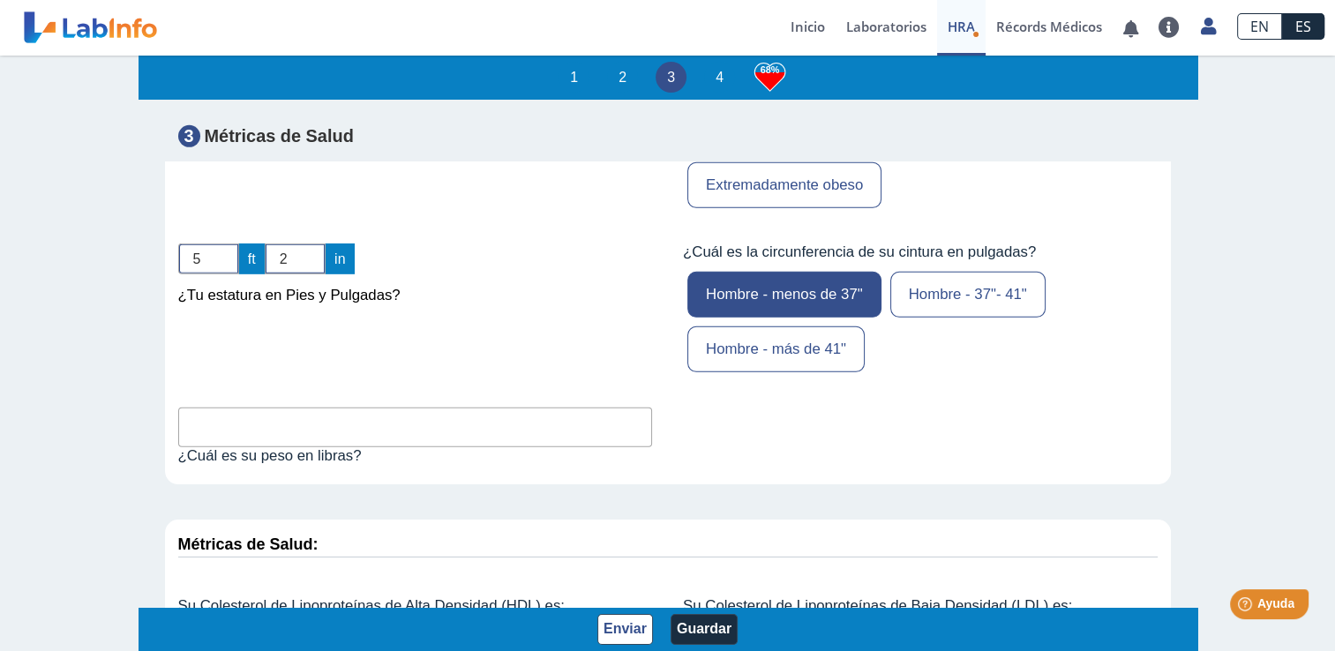
click at [318, 408] on input "text" at bounding box center [415, 428] width 475 height 40
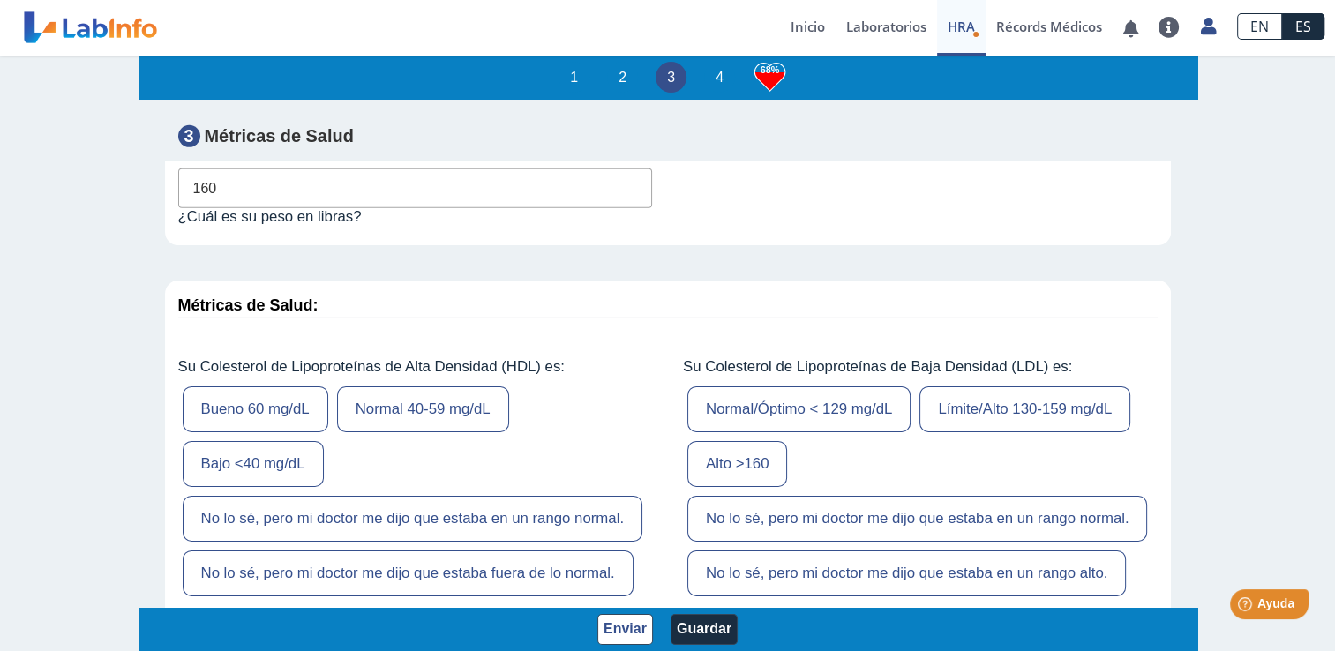
scroll to position [5687, 0]
type input "160"
click at [434, 384] on label "Normal 40-59 mg/dL" at bounding box center [423, 407] width 172 height 46
click at [0, 0] on input "Normal 40-59 mg/dL" at bounding box center [0, 0] width 0 height 0
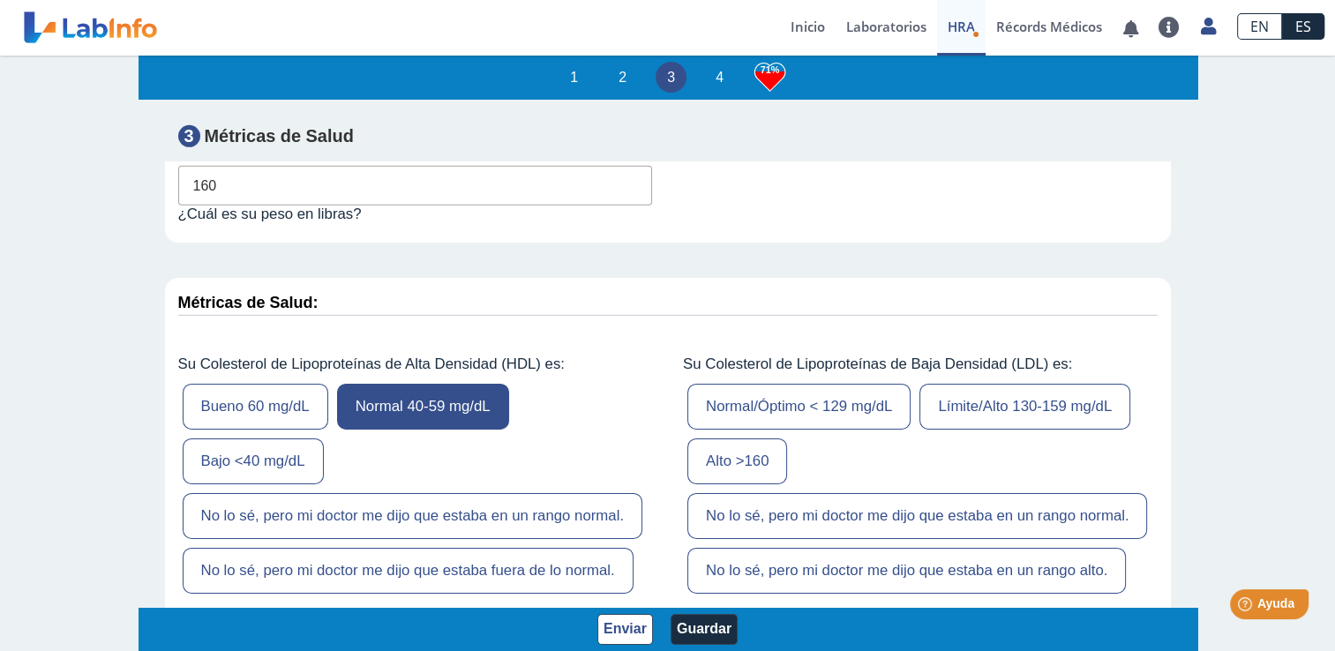
click at [827, 384] on label "Normal/Óptimo < 129 mg/dL" at bounding box center [798, 407] width 223 height 46
click at [0, 0] on input "Normal/Óptimo < 129 mg/dL" at bounding box center [0, 0] width 0 height 0
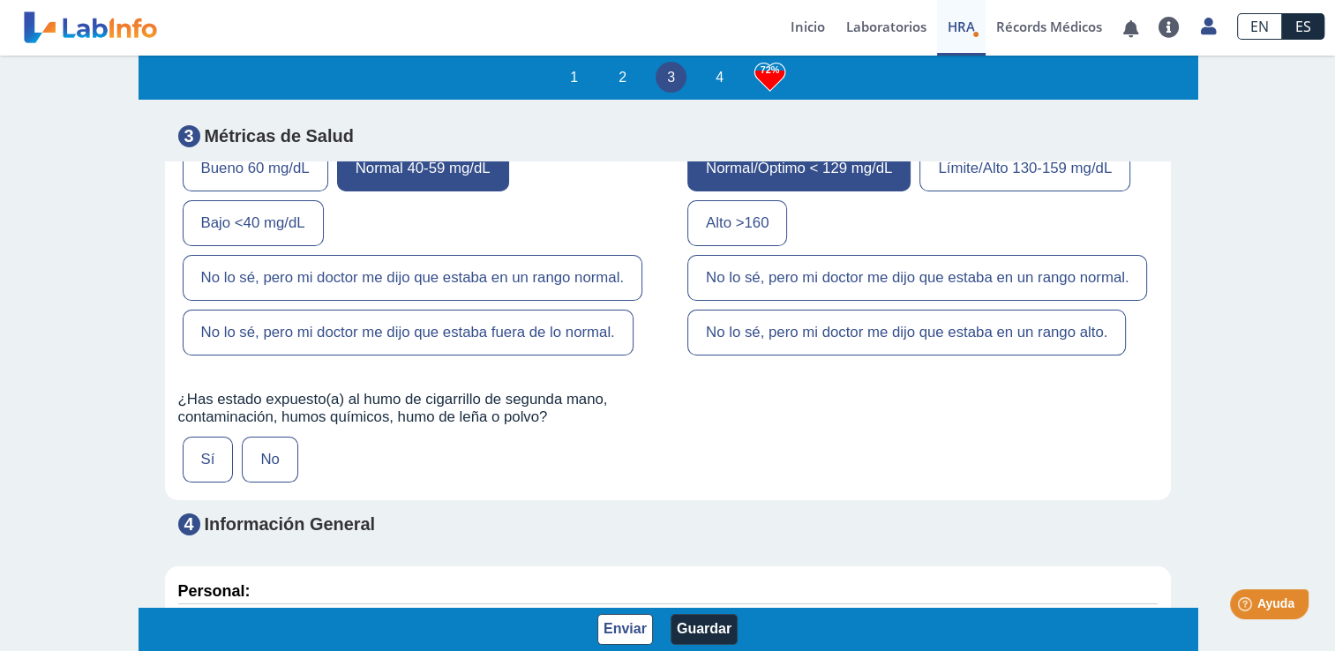
scroll to position [5926, 0]
click at [279, 436] on label "No" at bounding box center [270, 459] width 56 height 46
click at [0, 0] on input "No" at bounding box center [0, 0] width 0 height 0
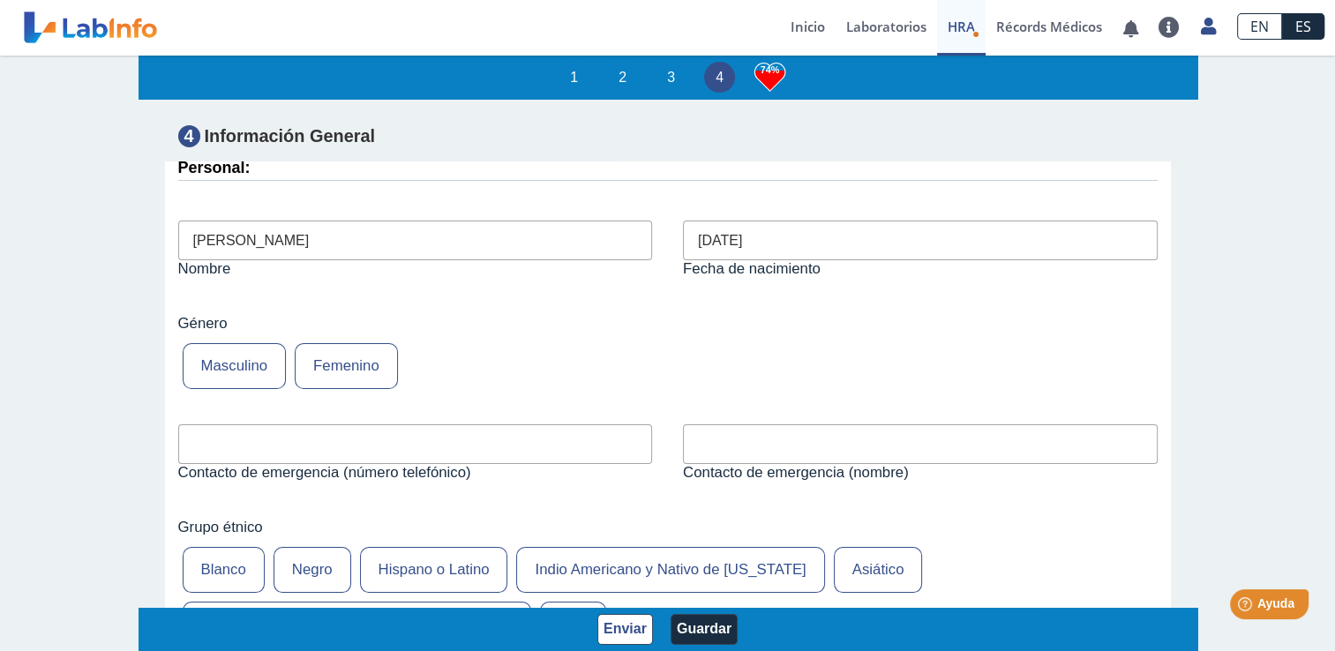
scroll to position [6373, 0]
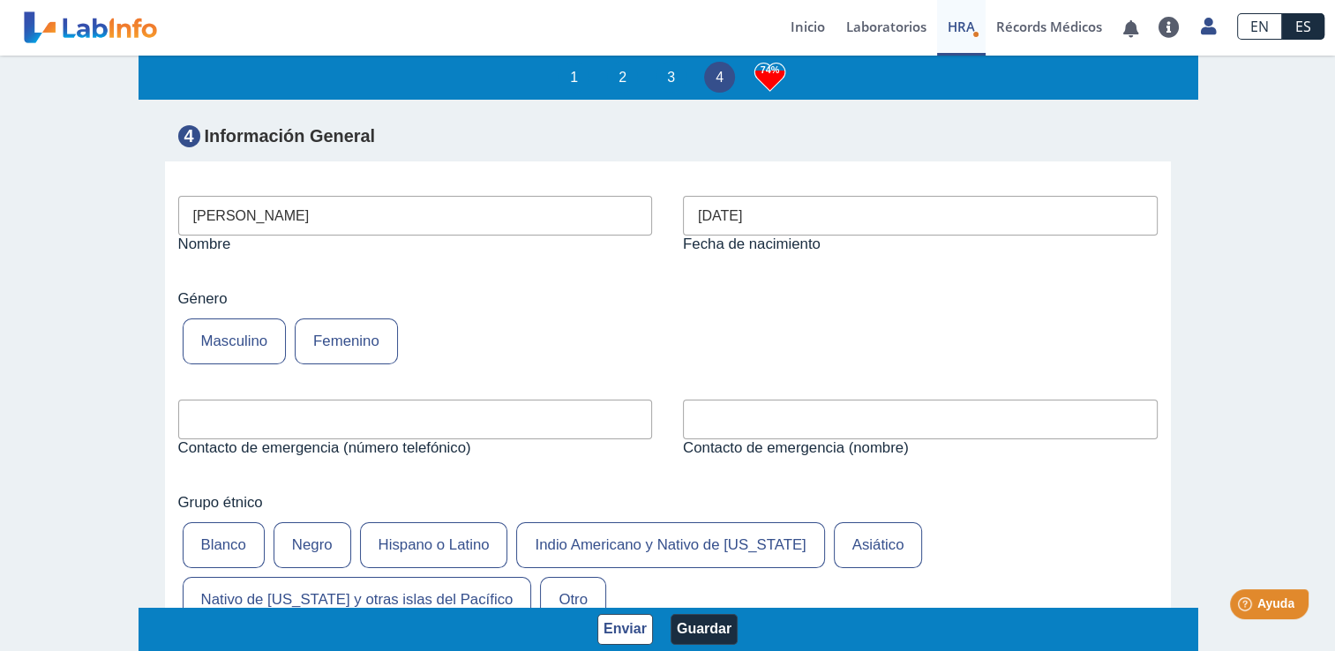
click at [267, 400] on input "text" at bounding box center [415, 420] width 475 height 40
type input "787-637-8879"
click at [801, 400] on input "text" at bounding box center [920, 420] width 475 height 40
type input "b"
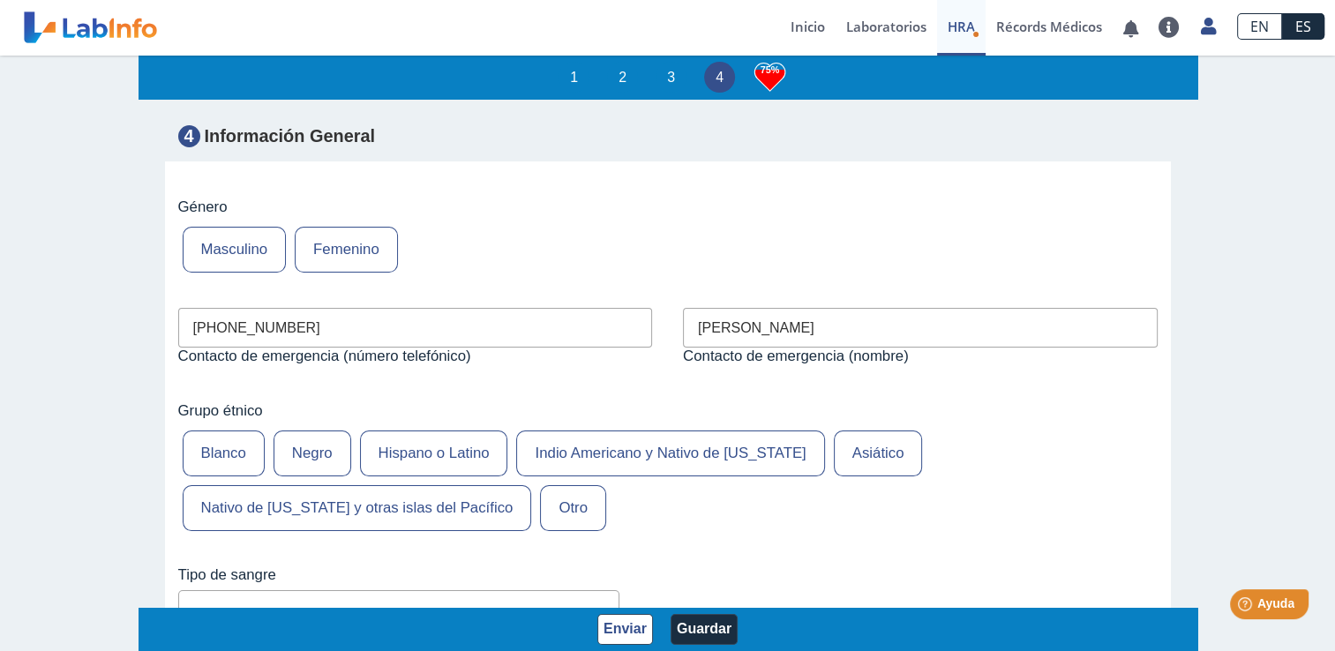
scroll to position [6464, 0]
type input "BETSY I DAVILA"
click at [220, 431] on label "Blanco" at bounding box center [224, 454] width 82 height 46
click at [0, 0] on input "Blanco" at bounding box center [0, 0] width 0 height 0
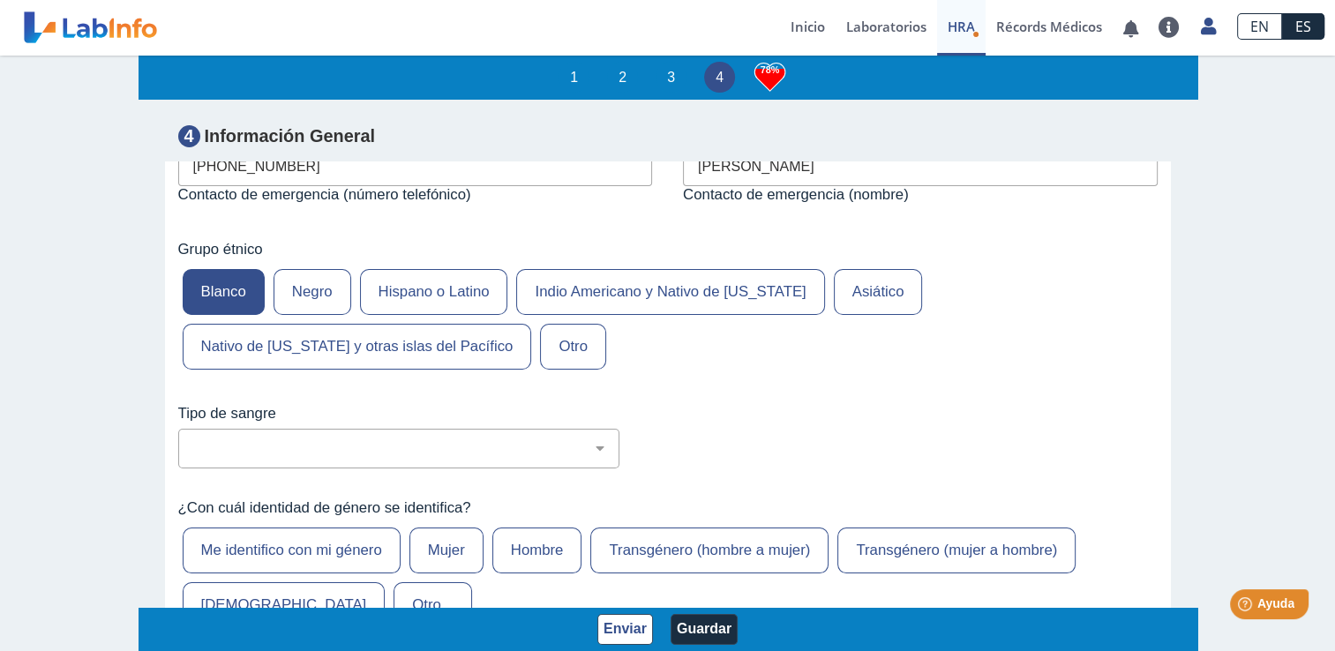
scroll to position [6652, 0]
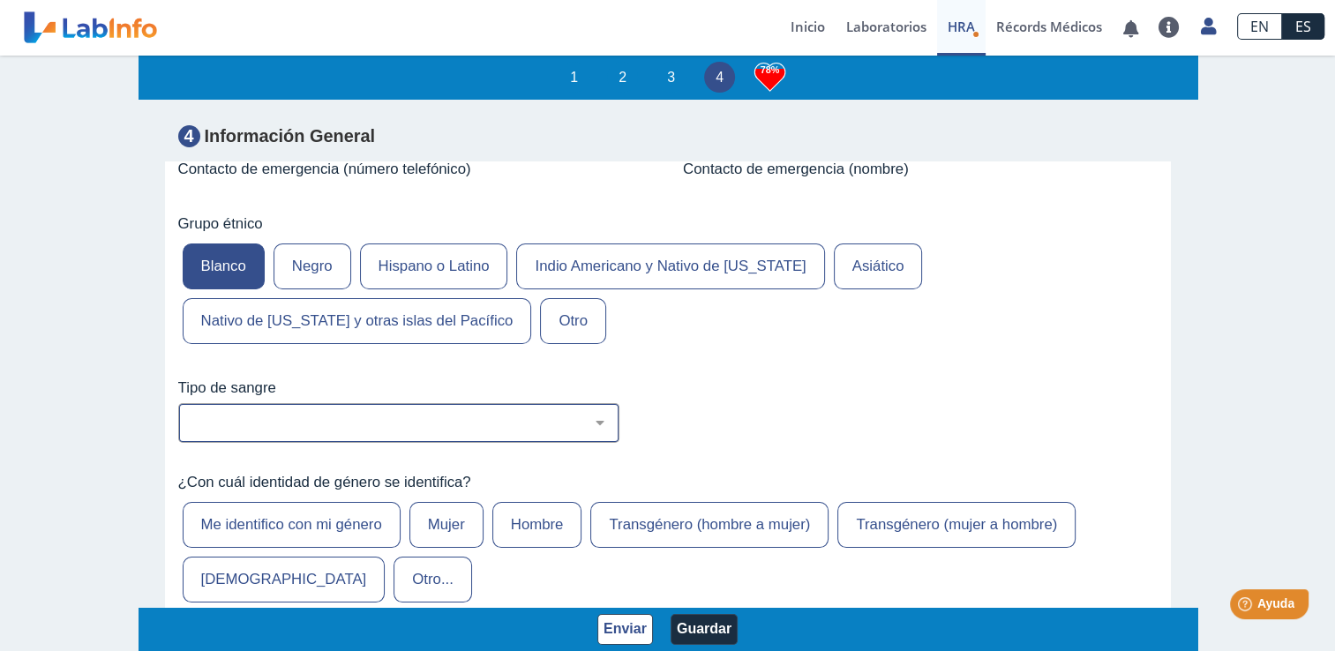
click at [594, 415] on select "No estoy seguro O Negativo O Positivo A Negativo A Positivo B Negativo B Positi…" at bounding box center [405, 423] width 425 height 17
click at [774, 460] on div "¿Con cuál identidad de género se identifica? Me identifico con mi género Mujer …" at bounding box center [668, 540] width 1006 height 160
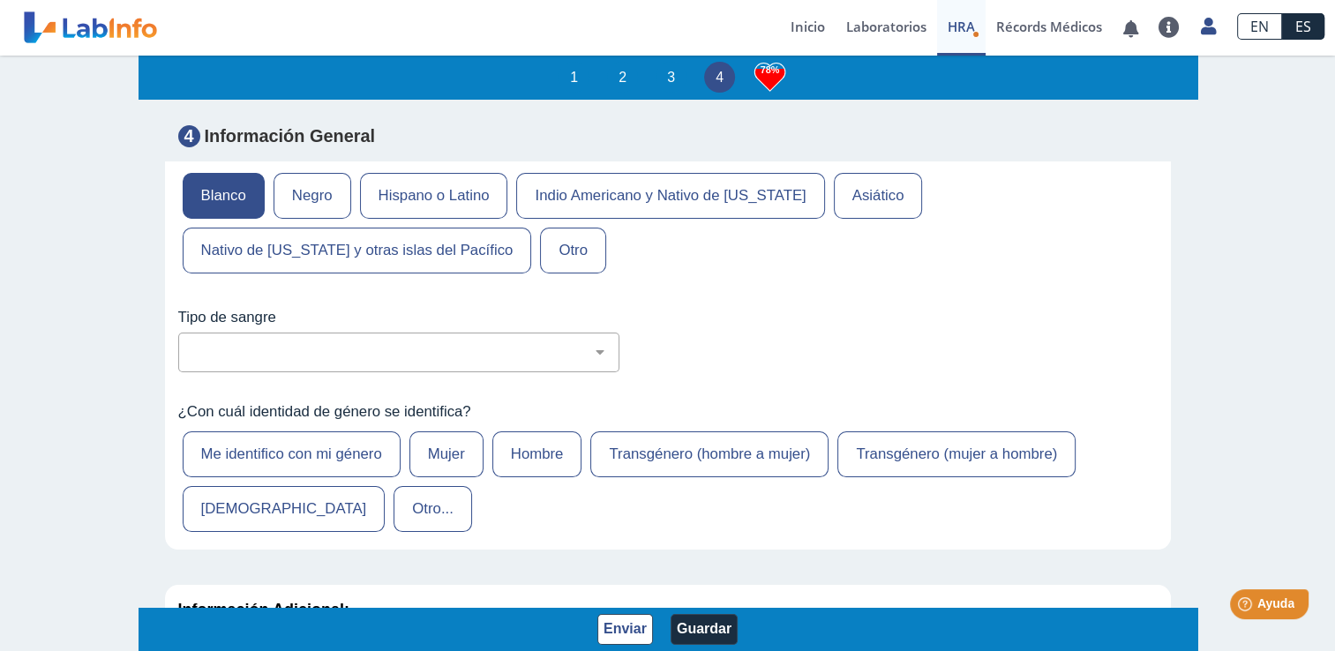
click at [552, 431] on label "Hombre" at bounding box center [537, 454] width 90 height 46
click at [0, 0] on input "Hombre" at bounding box center [0, 0] width 0 height 0
click at [596, 344] on select "No estoy seguro O Negativo O Positivo A Negativo A Positivo B Negativo B Positi…" at bounding box center [405, 352] width 425 height 17
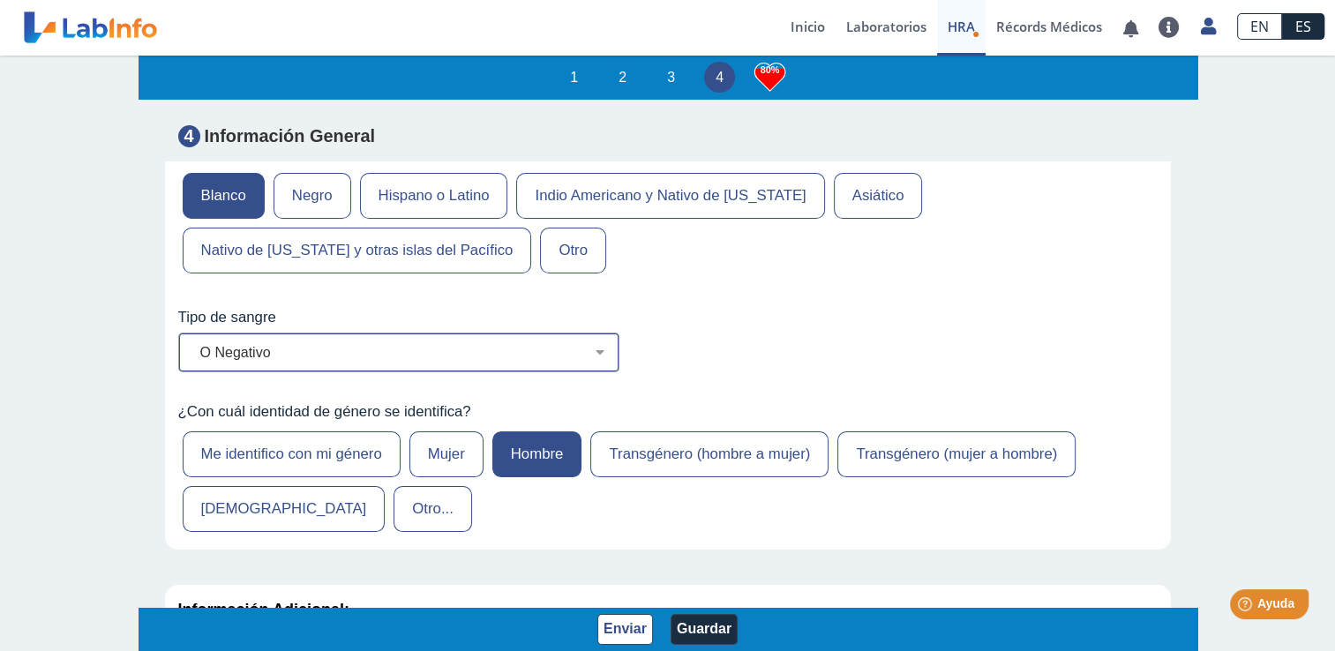
click at [193, 344] on select "No estoy seguro O Negativo O Positivo A Negativo A Positivo B Negativo B Positi…" at bounding box center [405, 352] width 425 height 17
click at [607, 344] on select "No estoy seguro O Negativo O Positivo A Negativo A Positivo B Negativo B Positi…" at bounding box center [405, 352] width 425 height 17
select select "3: 229"
click at [193, 344] on select "No estoy seguro O Negativo O Positivo A Negativo A Positivo B Negativo B Positi…" at bounding box center [405, 352] width 425 height 17
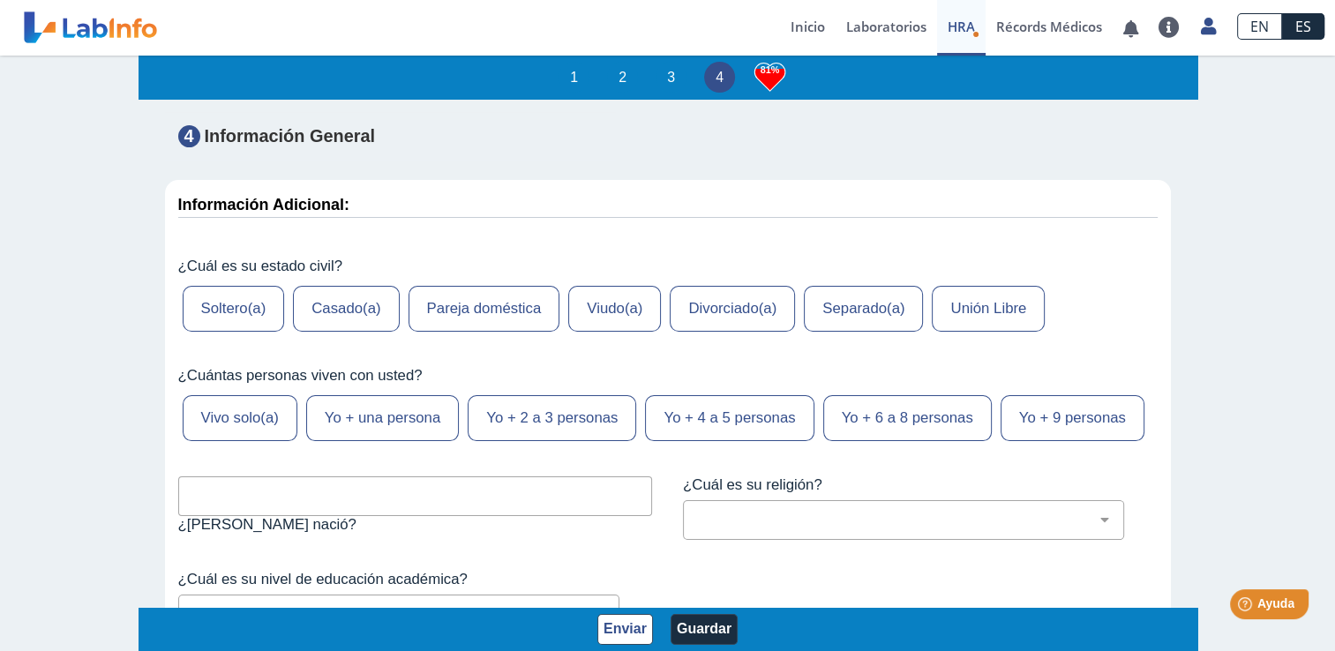
scroll to position [7120, 0]
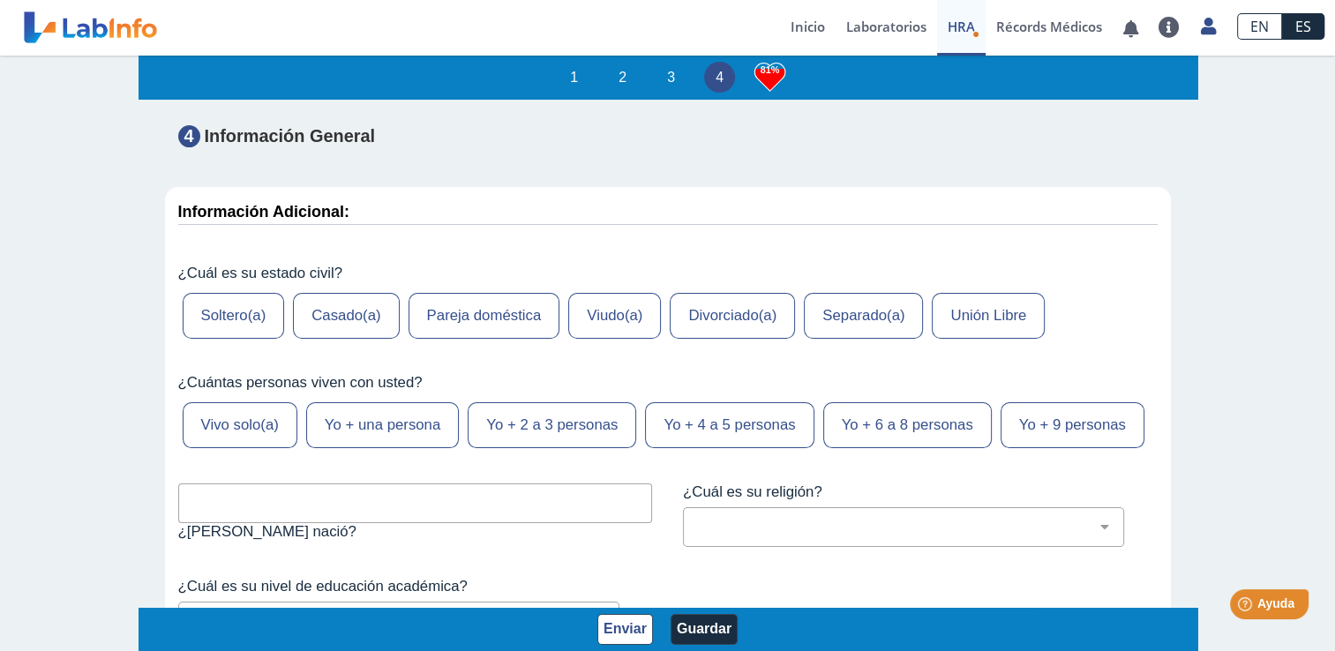
click at [617, 293] on label "Viudo(a)" at bounding box center [614, 316] width 93 height 46
click at [0, 0] on input "Viudo(a)" at bounding box center [0, 0] width 0 height 0
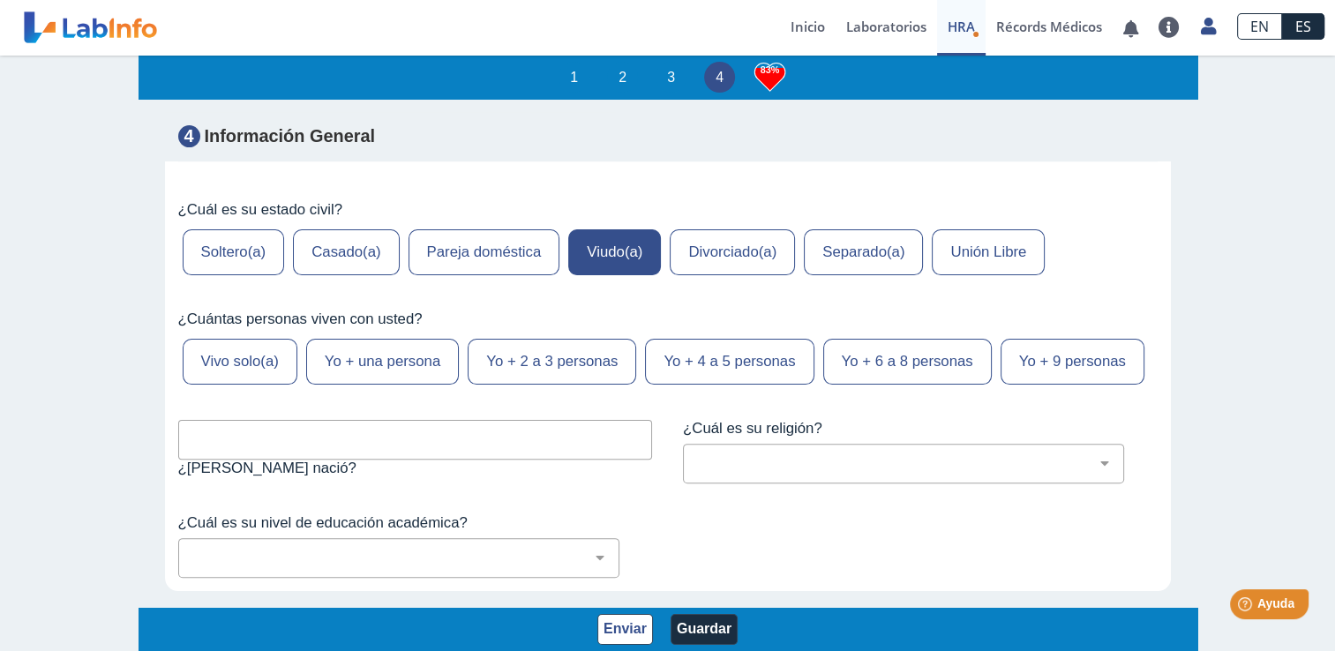
scroll to position [7184, 0]
click at [236, 338] on label "Vivo solo(a)" at bounding box center [240, 361] width 115 height 46
click at [0, 0] on input "Vivo solo(a)" at bounding box center [0, 0] width 0 height 0
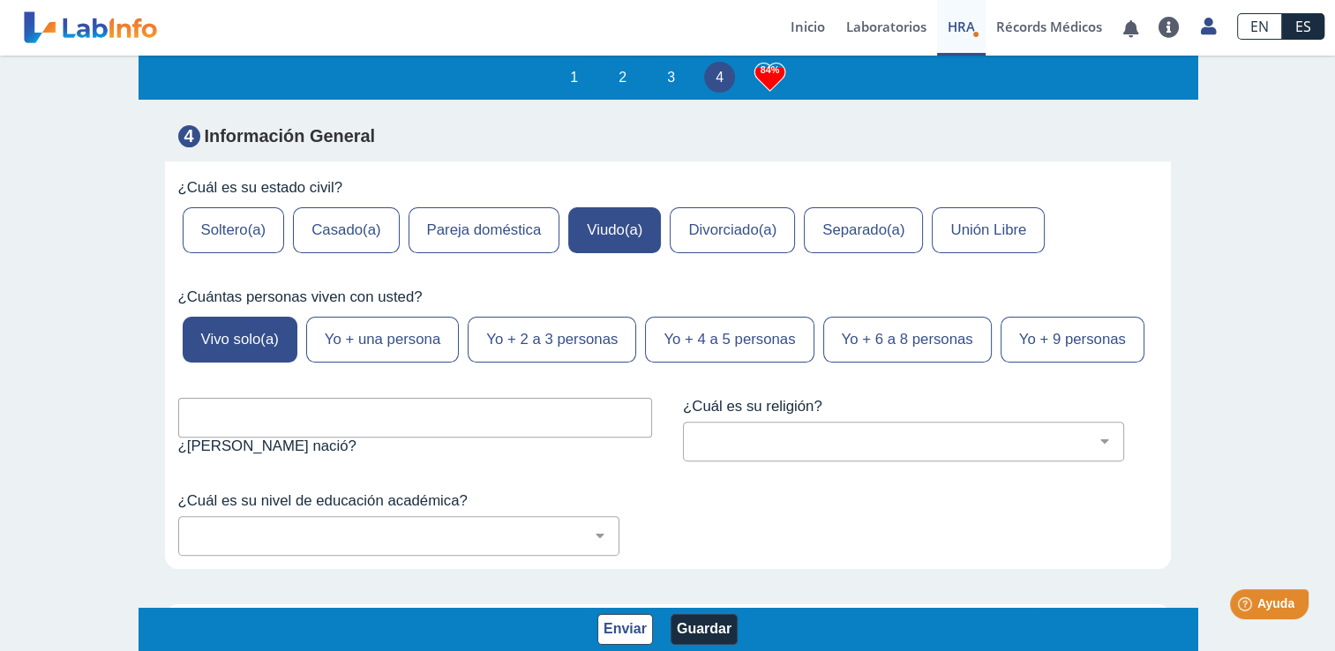
scroll to position [7213, 0]
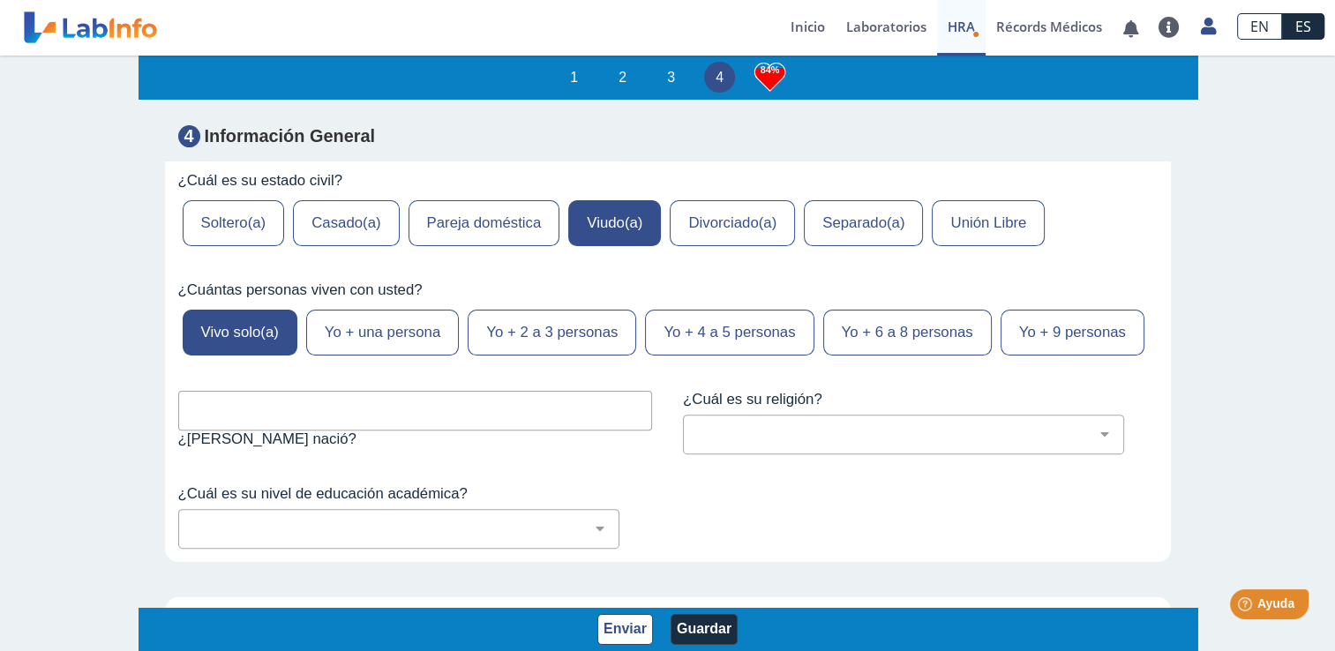
click at [509, 391] on input "text" at bounding box center [415, 411] width 475 height 40
type input "Rio Piedras"
click at [768, 426] on select "Cristiano (cualquier denominación) Judío Ortodoxo Mormón Musulmán Adventista Te…" at bounding box center [910, 434] width 425 height 17
select select "12: 273"
click at [698, 426] on select "Cristiano (cualquier denominación) Judío Ortodoxo Mormón Musulmán Adventista Te…" at bounding box center [910, 434] width 425 height 17
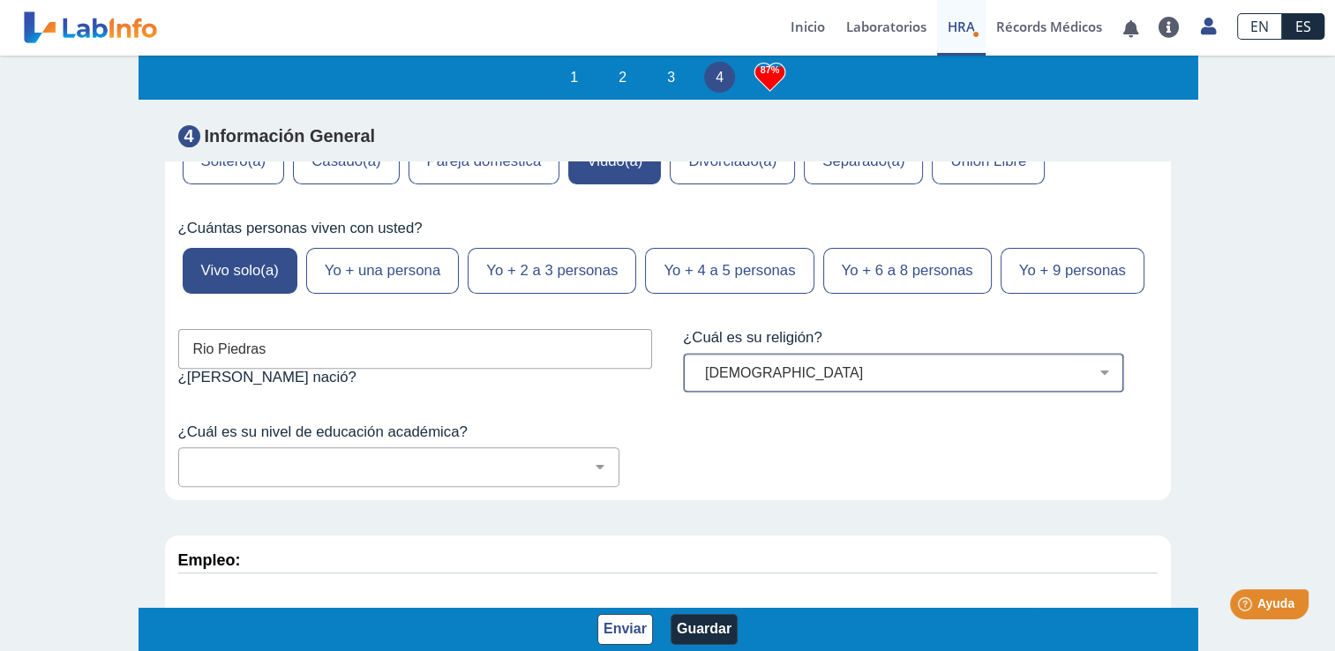
scroll to position [7281, 0]
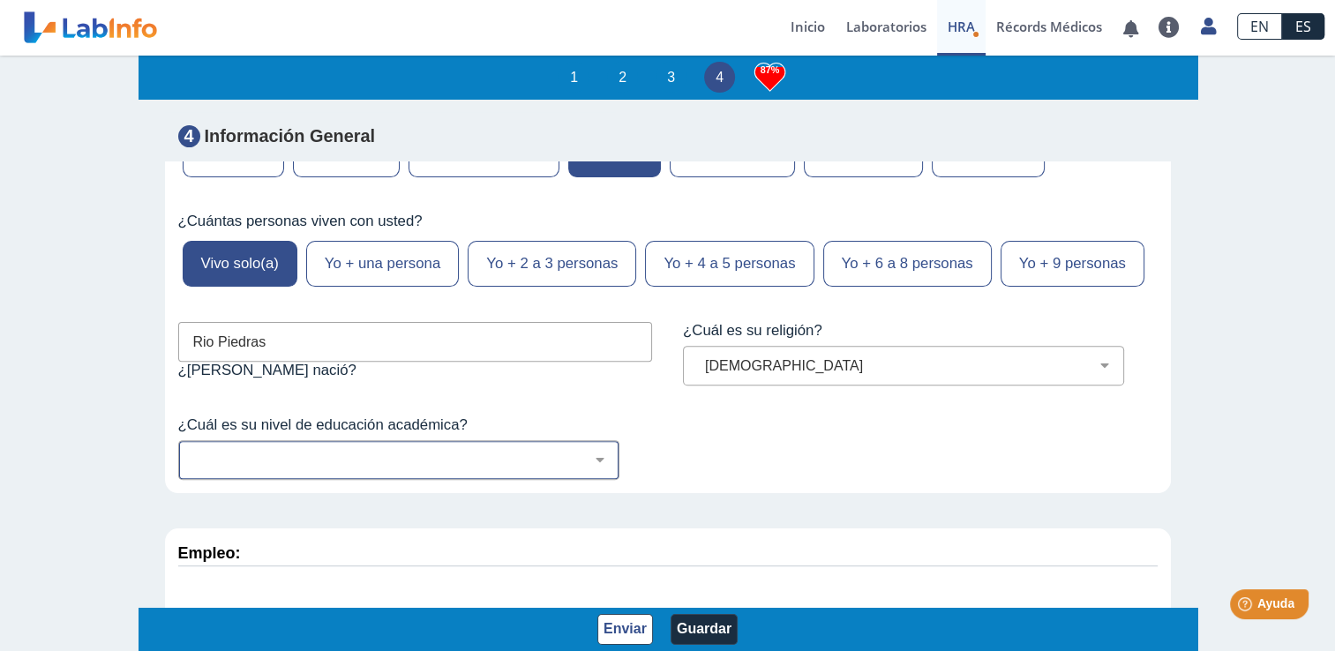
click at [587, 452] on select "No fui a la escuela Escuela primaria Algo de escuela secundaria o equivalente s…" at bounding box center [405, 460] width 425 height 17
select select "2: 275"
click at [193, 452] on select "No fui a la escuela Escuela primaria Algo de escuela secundaria o equivalente s…" at bounding box center [405, 460] width 425 height 17
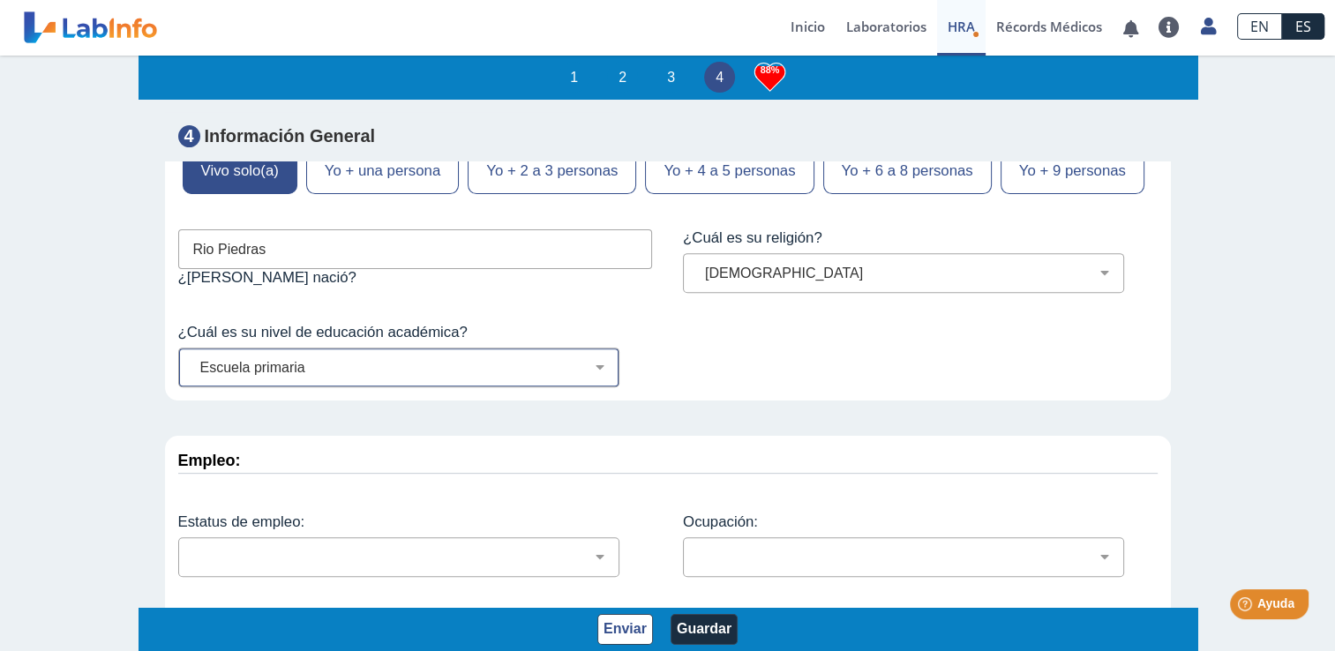
scroll to position [7395, 0]
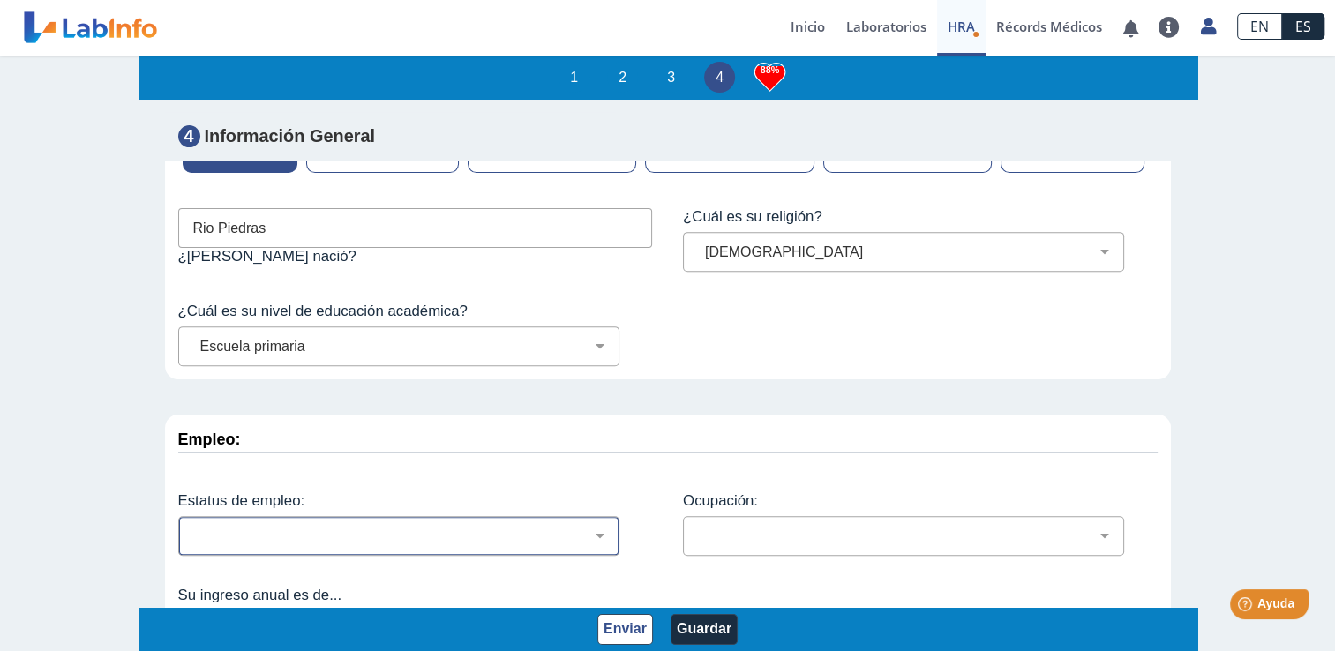
click at [602, 527] on select "Empleado a tiempo parcial Empleado a tiempo completo Servicio profesionales Sin…" at bounding box center [405, 535] width 425 height 17
select select "10: 142"
click at [193, 527] on select "Empleado a tiempo parcial Empleado a tiempo completo Servicio profesionales Sin…" at bounding box center [405, 535] width 425 height 17
click at [771, 527] on select "Administración de empresas Servicios de protección Instalaciones, Reparaciones …" at bounding box center [910, 535] width 425 height 17
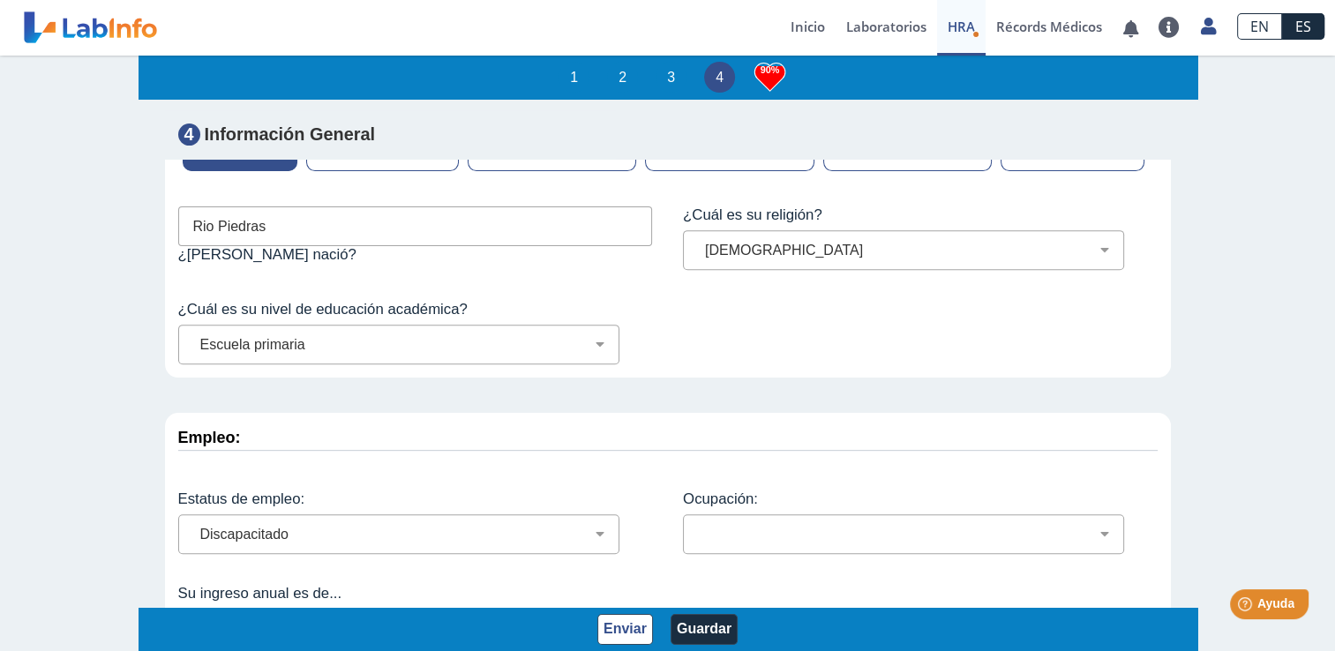
click at [596, 620] on select "Menos de $12,000 $12,000-$16,000 $16,000-$24,000 $24,000-$30,000 $30,000-$40,00…" at bounding box center [405, 628] width 425 height 17
click at [193, 620] on select "Menos de $12,000 $12,000-$16,000 $16,000-$24,000 $24,000-$30,000 $30,000-$40,00…" at bounding box center [405, 628] width 425 height 17
click at [594, 620] on select "Menos de $12,000 $12,000-$16,000 $16,000-$24,000 $24,000-$30,000 $30,000-$40,00…" at bounding box center [405, 628] width 425 height 17
select select "1: 143"
click at [193, 620] on select "Menos de $12,000 $12,000-$16,000 $16,000-$24,000 $24,000-$30,000 $30,000-$40,00…" at bounding box center [405, 628] width 425 height 17
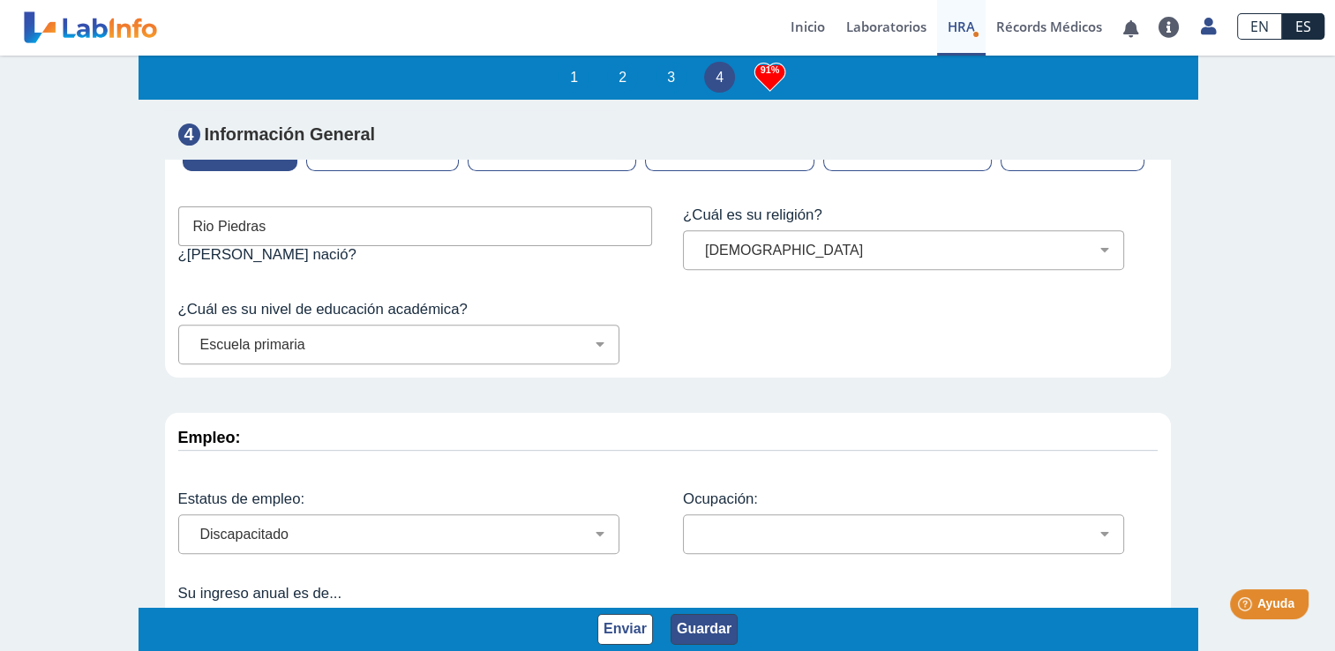
click at [698, 635] on button "Guardar" at bounding box center [703, 629] width 67 height 31
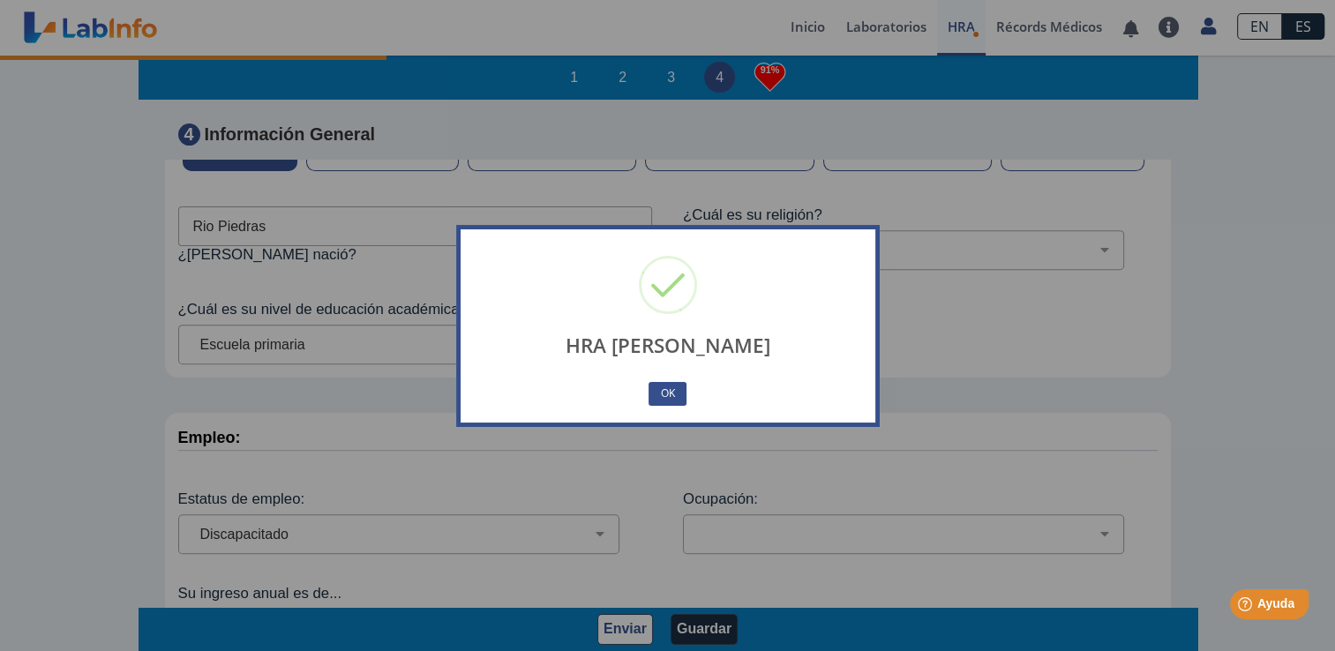
click at [614, 638] on div "HRA Guardado × OK No Cancel" at bounding box center [667, 325] width 1335 height 651
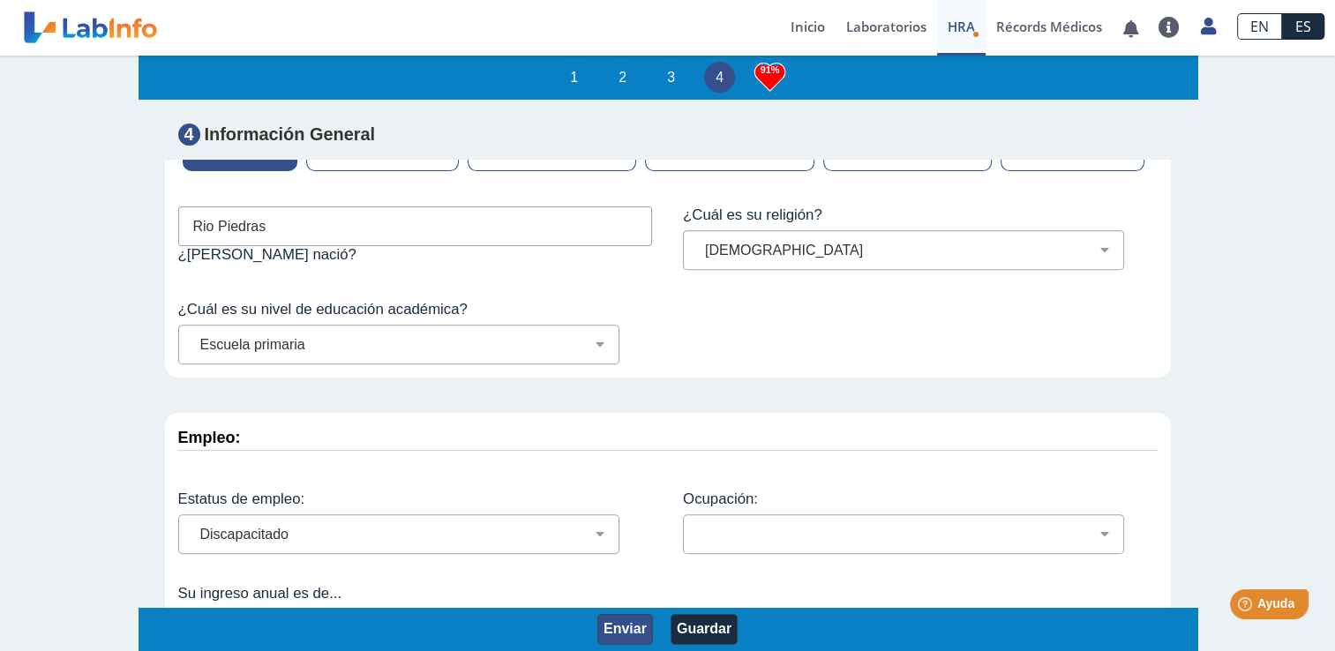
click at [630, 629] on button "Enviar" at bounding box center [625, 629] width 56 height 31
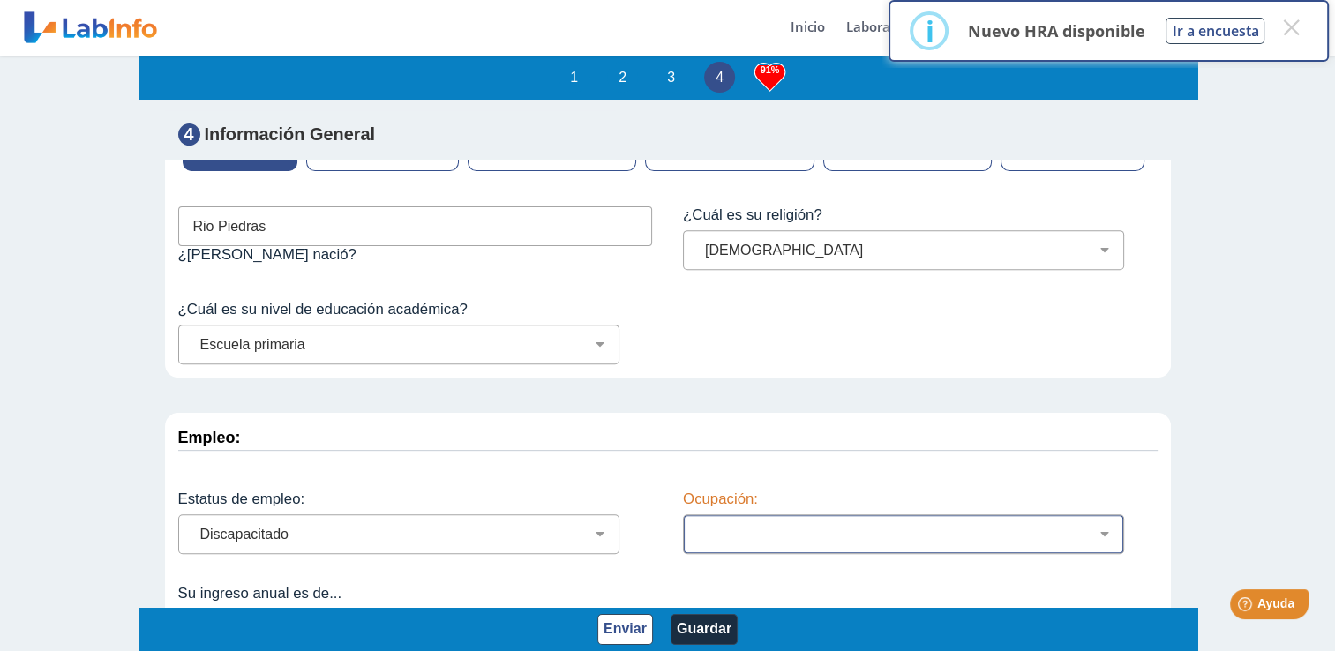
click at [780, 526] on select "Administración de empresas Servicios de protección Instalaciones, Reparaciones …" at bounding box center [910, 534] width 425 height 17
click at [698, 526] on select "Administración de empresas Servicios de protección Instalaciones, Reparaciones …" at bounding box center [910, 534] width 425 height 17
click at [888, 526] on select "Administración de empresas Servicios de protección Instalaciones, Reparaciones …" at bounding box center [910, 534] width 425 height 17
select select "25: 192"
click at [698, 526] on select "Administración de empresas Servicios de protección Instalaciones, Reparaciones …" at bounding box center [910, 534] width 425 height 17
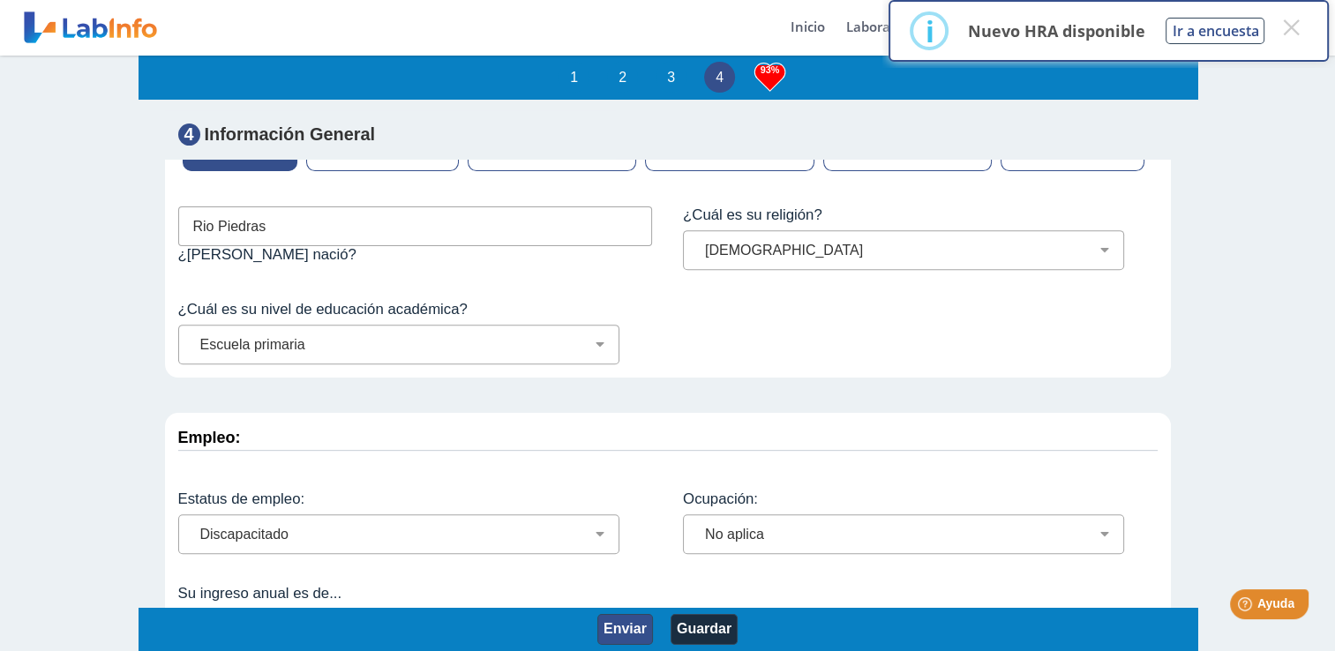
click at [619, 624] on button "Enviar" at bounding box center [625, 629] width 56 height 31
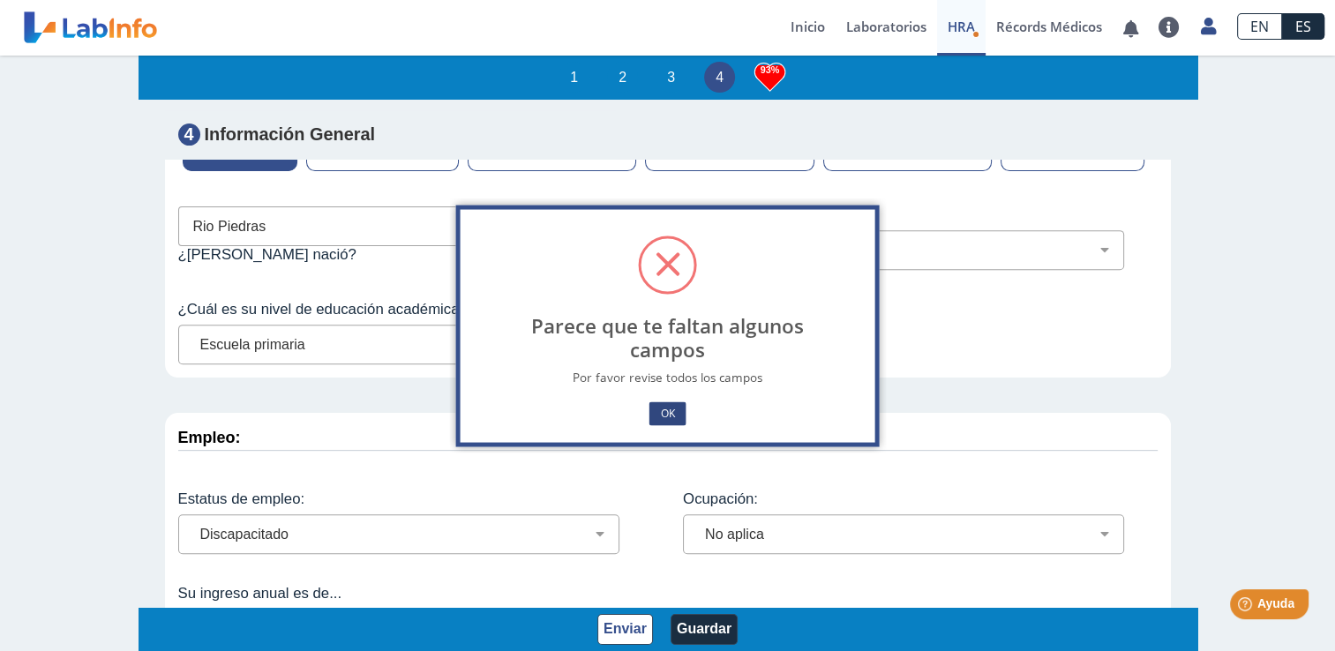
click at [677, 423] on button "OK" at bounding box center [666, 413] width 37 height 24
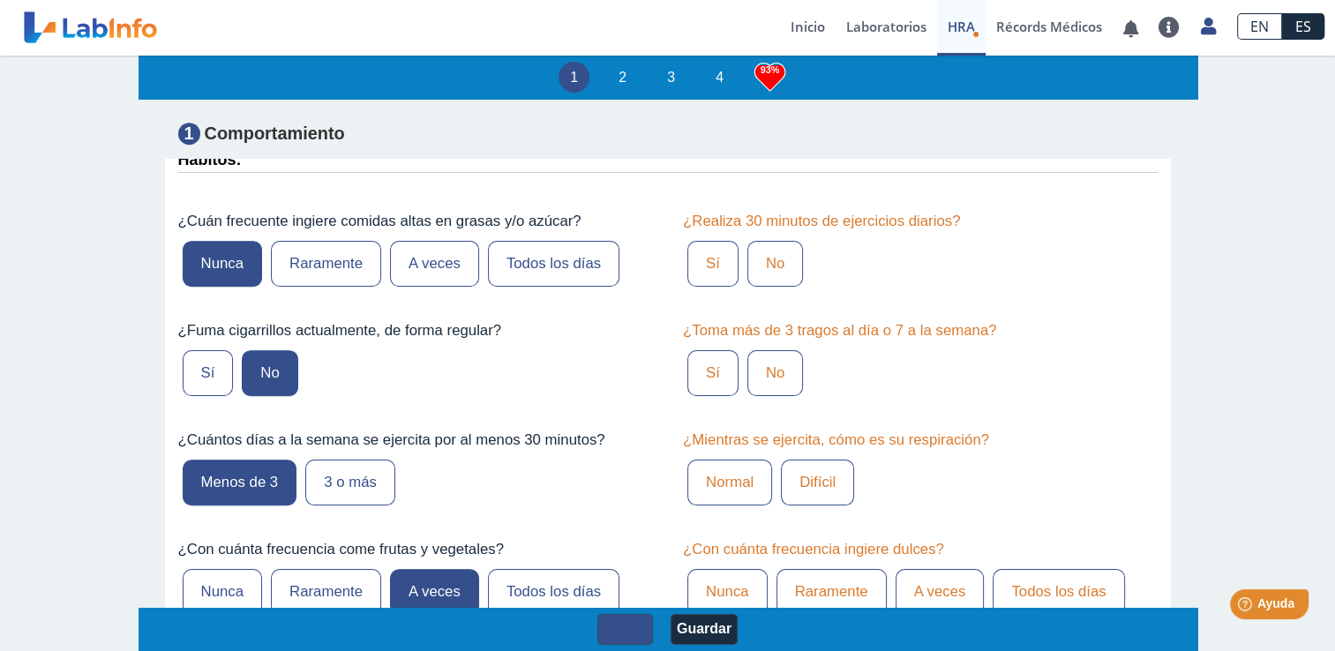
scroll to position [973, 0]
click at [752, 331] on label "¿Toma más de 3 tragos al día o 7 a la semana?" at bounding box center [920, 332] width 475 height 18
click at [771, 263] on label "No" at bounding box center [775, 265] width 56 height 46
click at [0, 0] on input "No" at bounding box center [0, 0] width 0 height 0
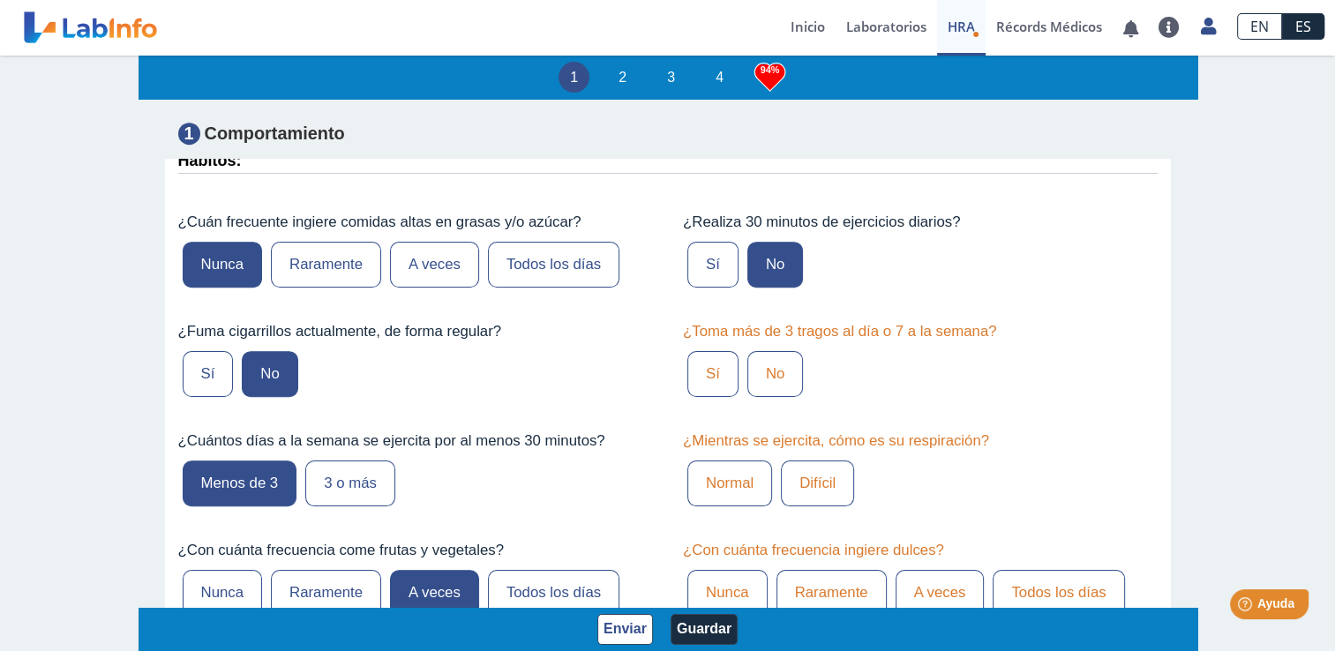
click at [761, 376] on label "No" at bounding box center [775, 374] width 56 height 46
click at [0, 0] on input "No" at bounding box center [0, 0] width 0 height 0
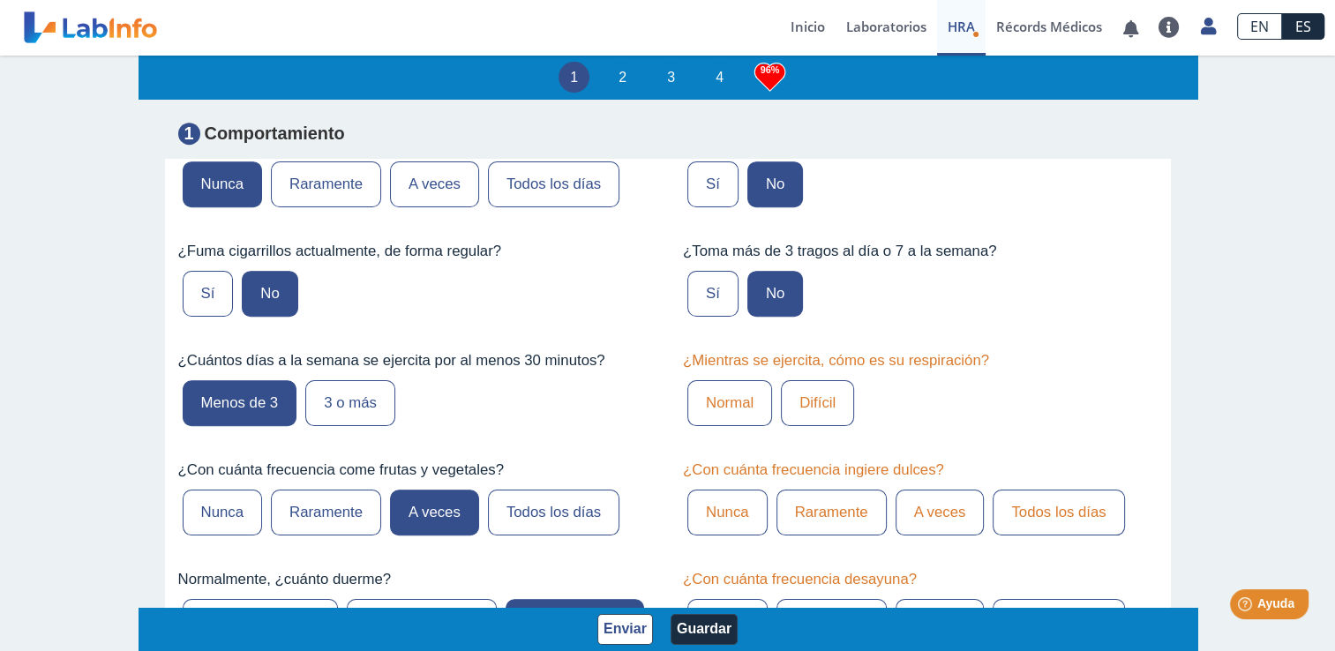
scroll to position [1072, 0]
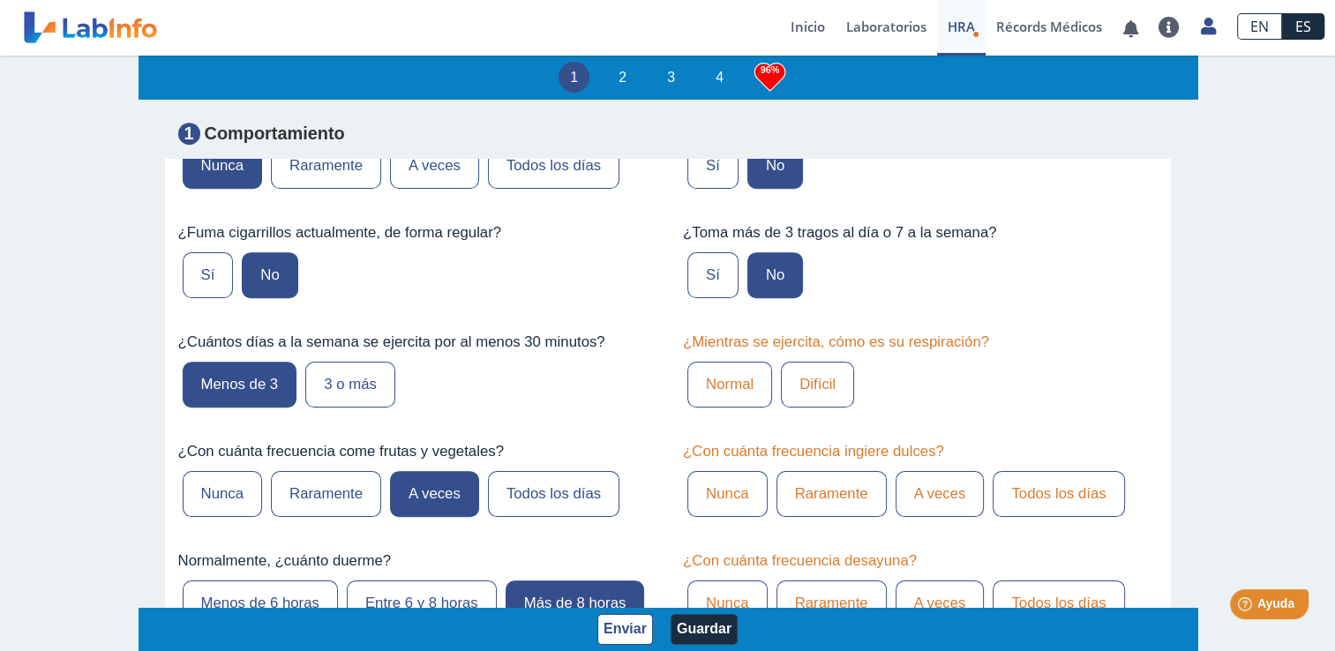
click at [812, 378] on label "Difícil" at bounding box center [817, 385] width 73 height 46
click at [0, 0] on input "Difícil" at bounding box center [0, 0] width 0 height 0
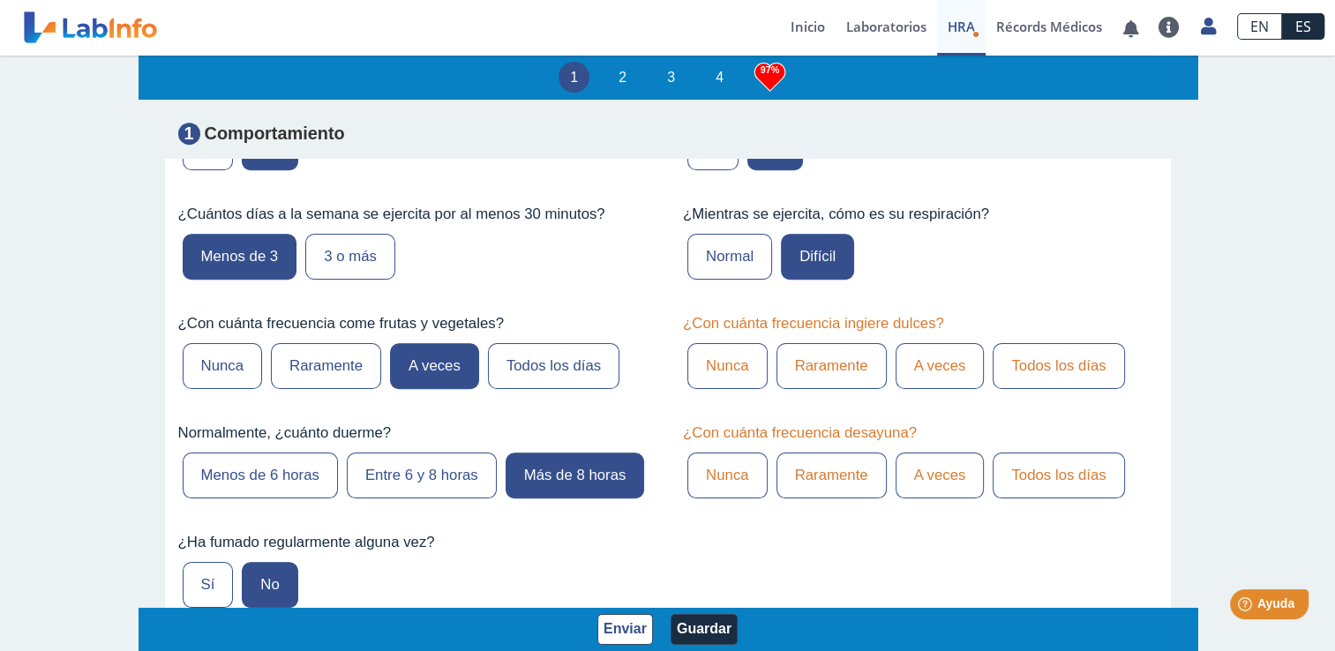
scroll to position [1204, 0]
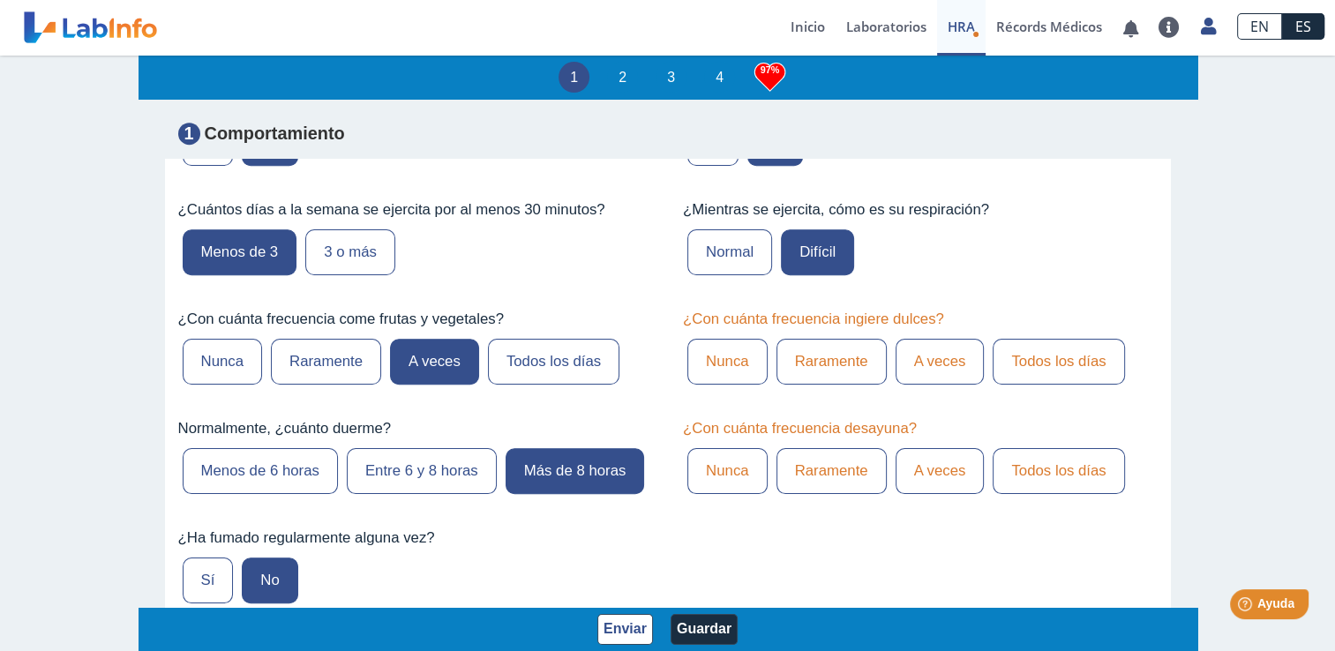
click at [920, 339] on label "A veces" at bounding box center [939, 362] width 89 height 46
click at [0, 0] on input "A veces" at bounding box center [0, 0] width 0 height 0
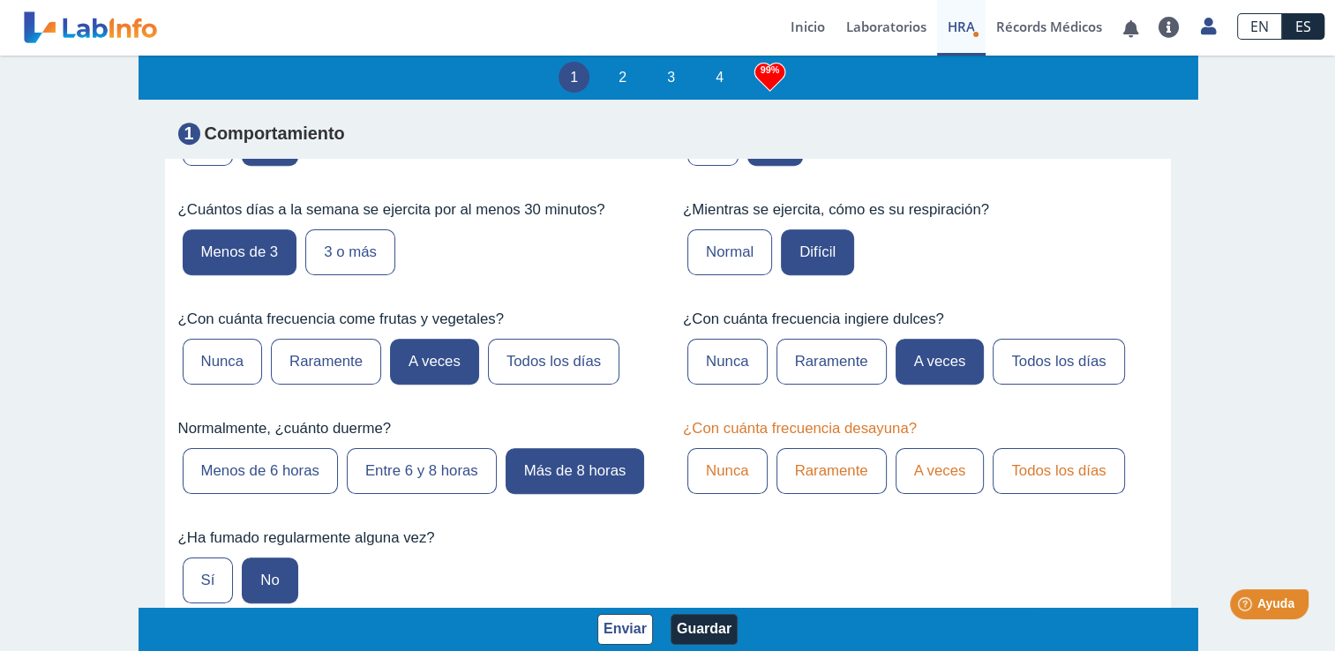
click at [1038, 466] on label "Todos los días" at bounding box center [1057, 471] width 131 height 46
click at [0, 0] on input "Todos los días" at bounding box center [0, 0] width 0 height 0
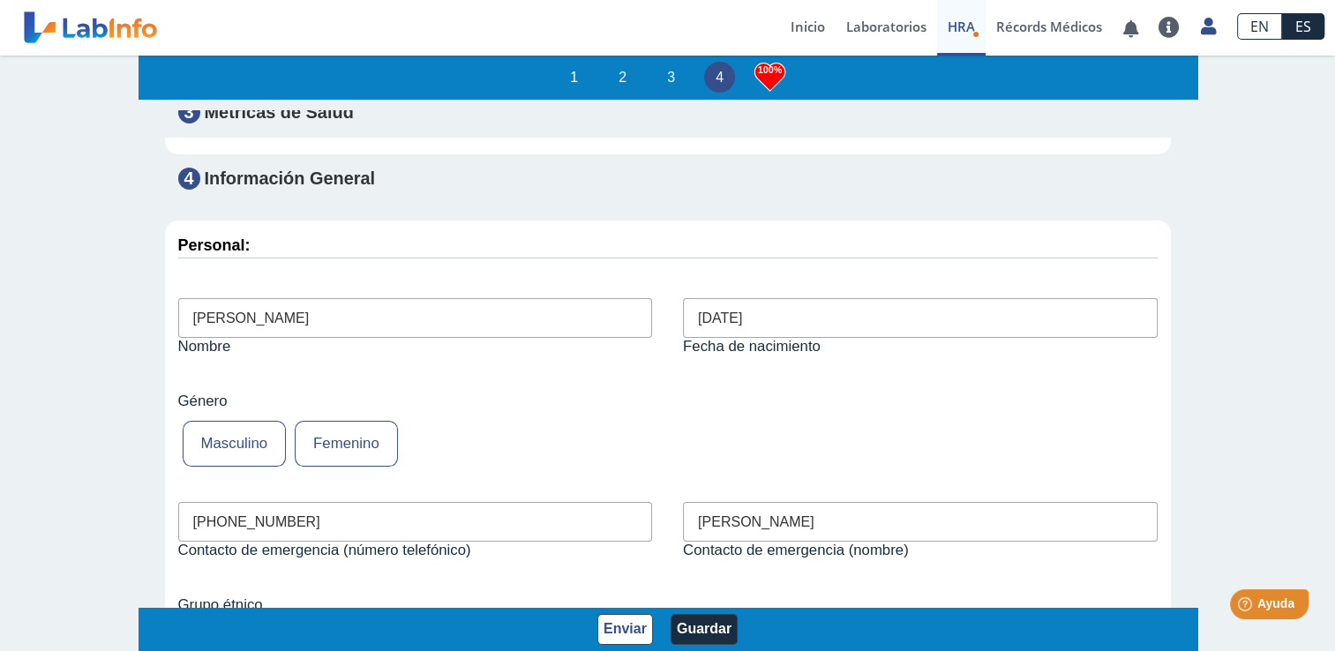
scroll to position [7395, 0]
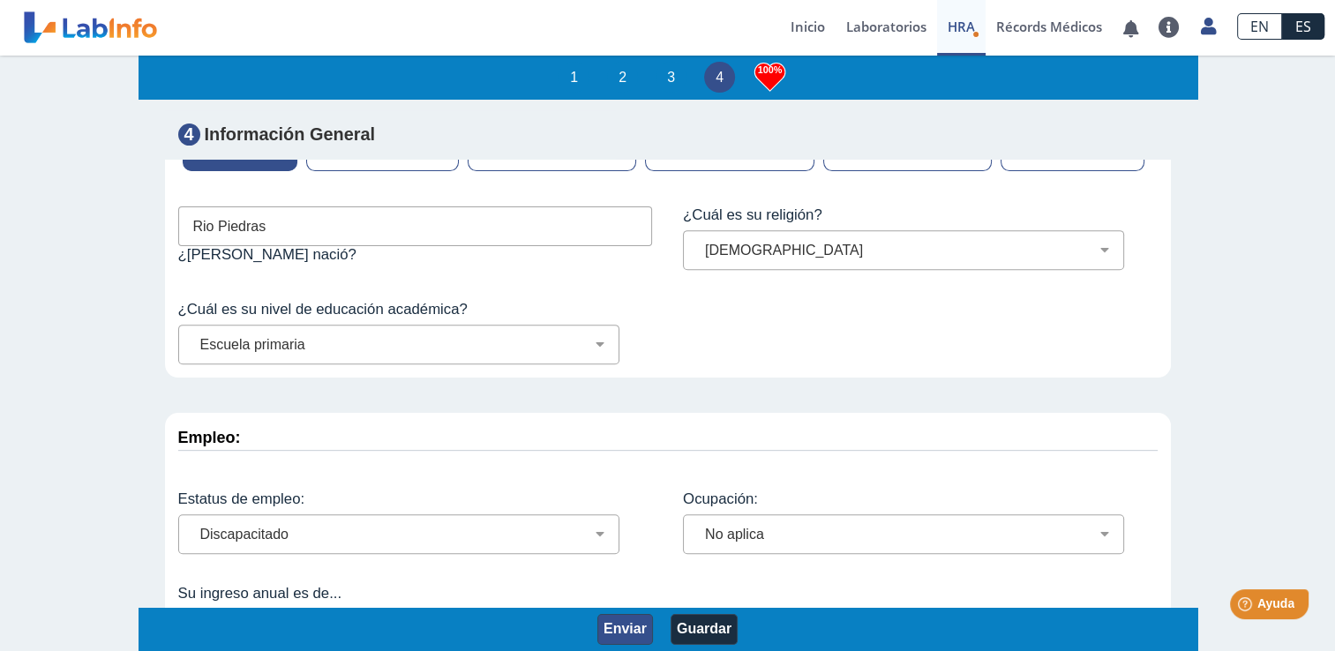
click at [615, 628] on button "Enviar" at bounding box center [625, 629] width 56 height 31
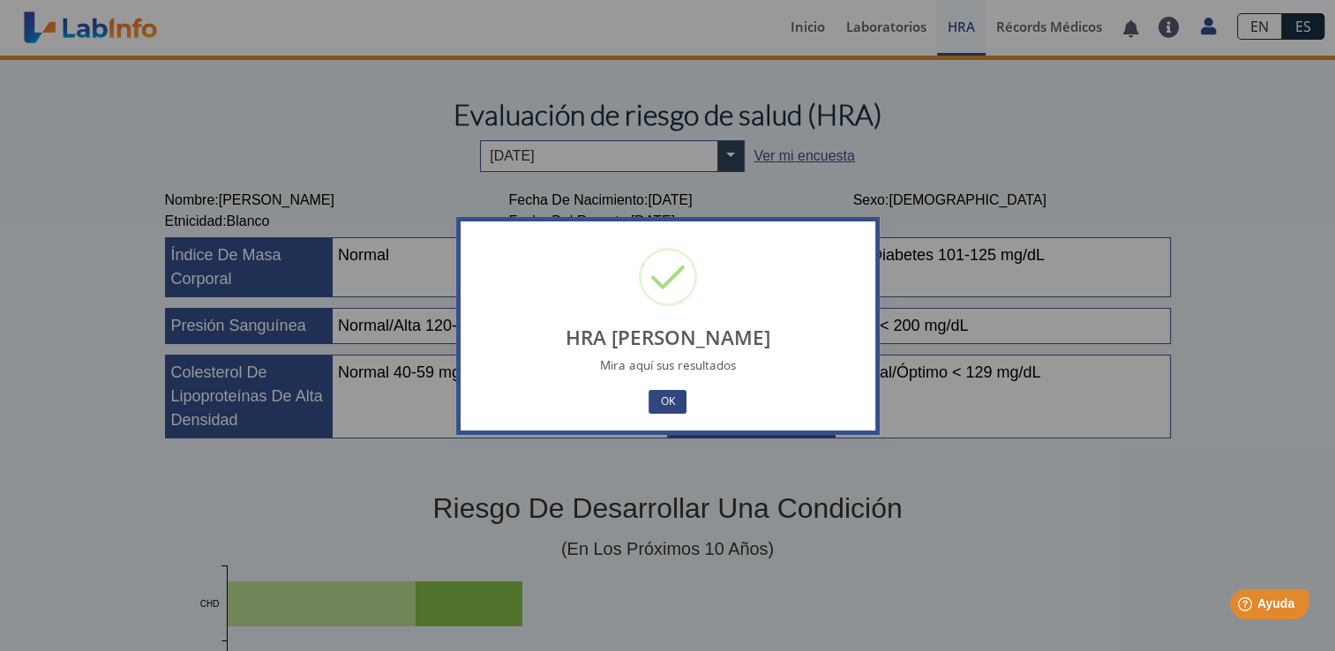
click at [665, 400] on button "OK" at bounding box center [666, 402] width 37 height 24
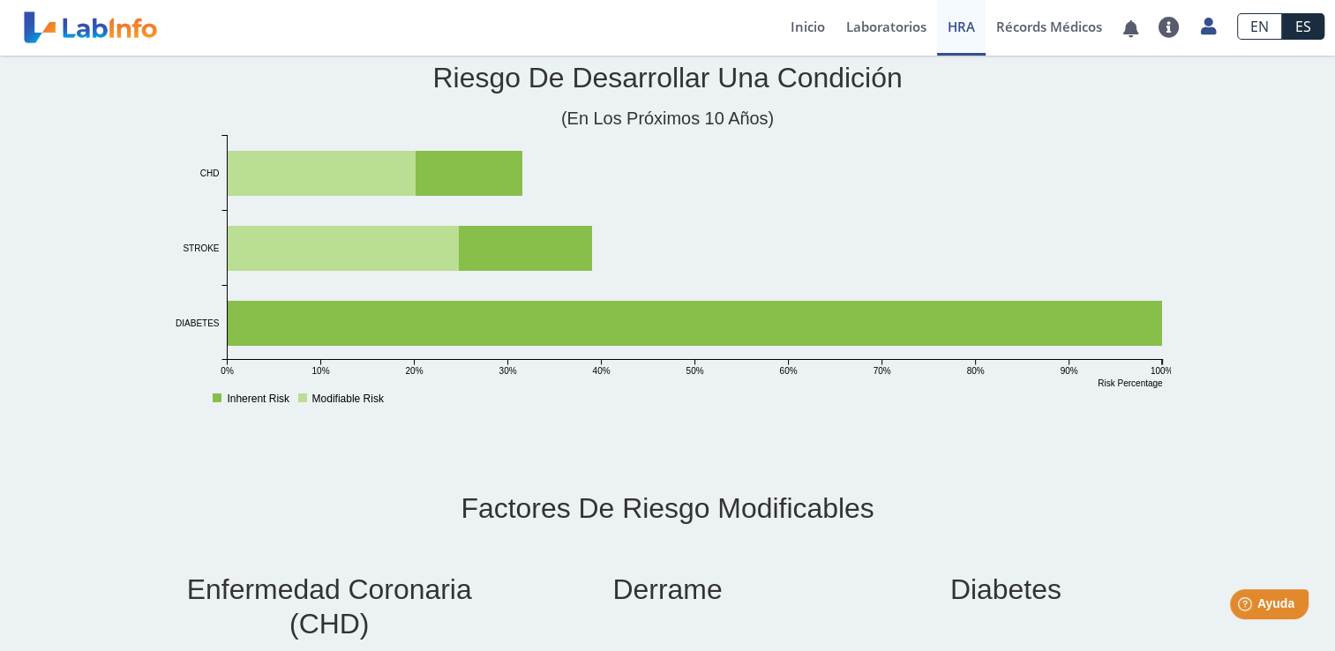
scroll to position [411, 0]
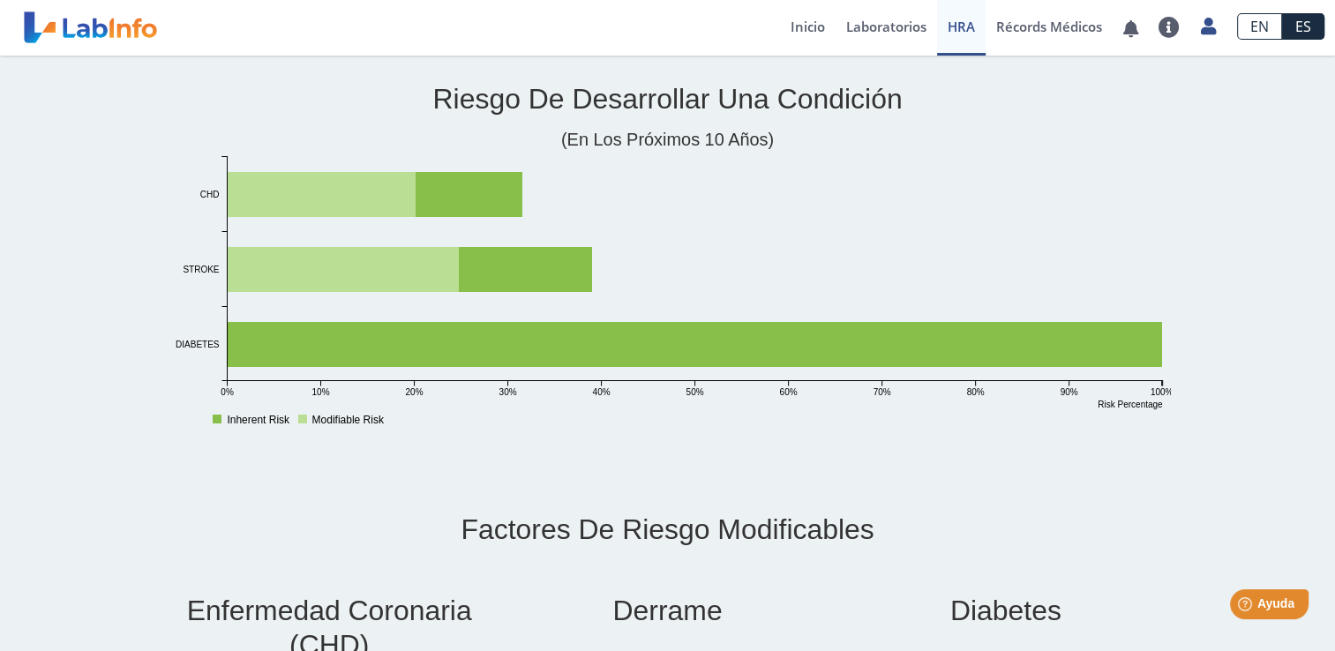
click at [872, 31] on link "Laboratorios" at bounding box center [885, 28] width 101 height 56
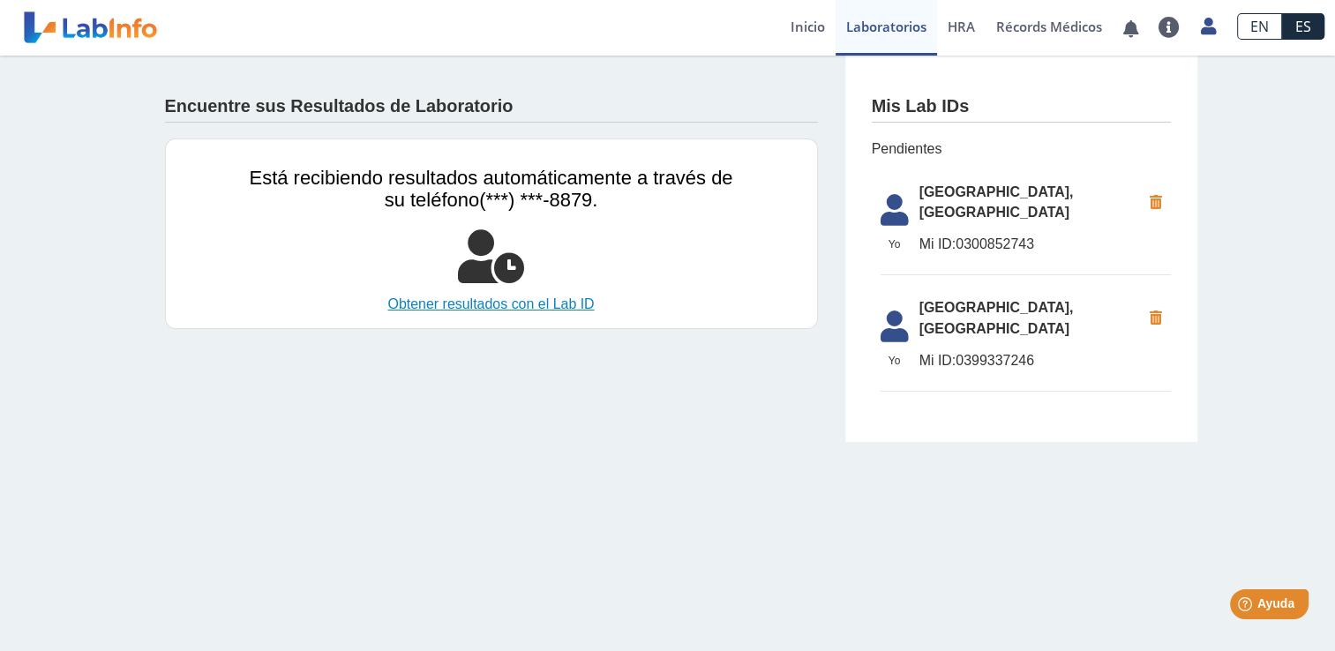
click at [494, 307] on link "Obtener resultados con el Lab ID" at bounding box center [491, 304] width 483 height 21
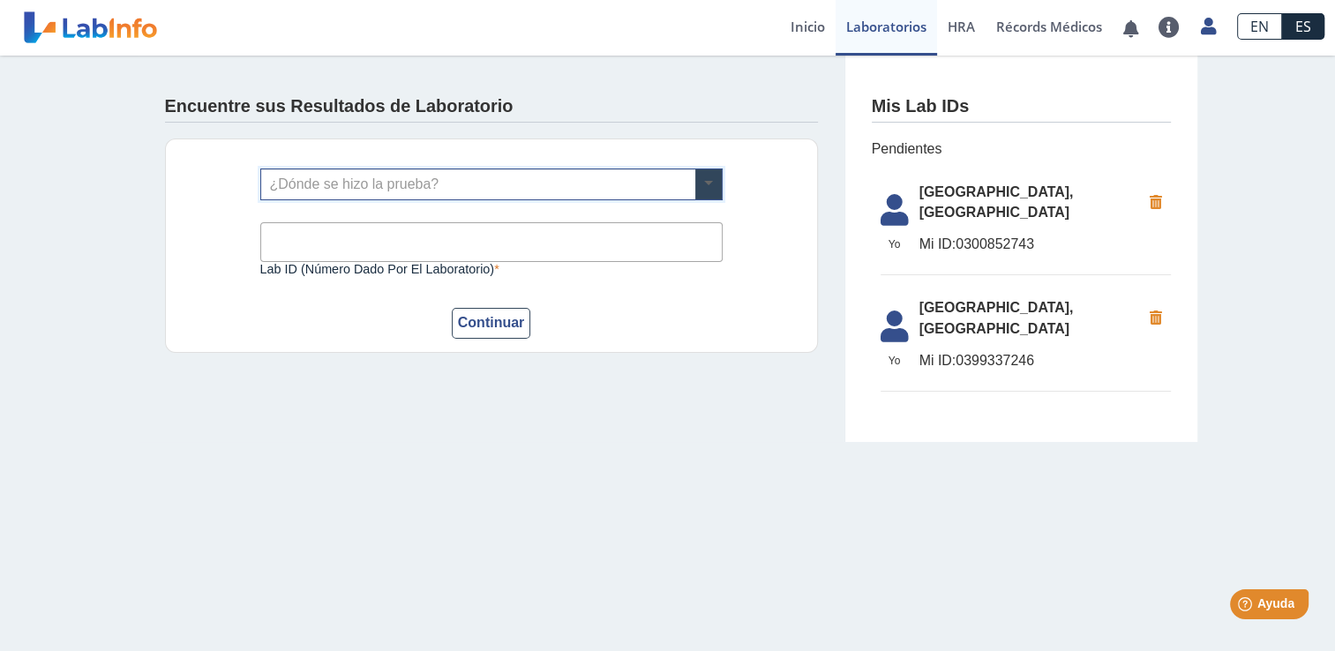
click at [717, 173] on span at bounding box center [708, 184] width 26 height 30
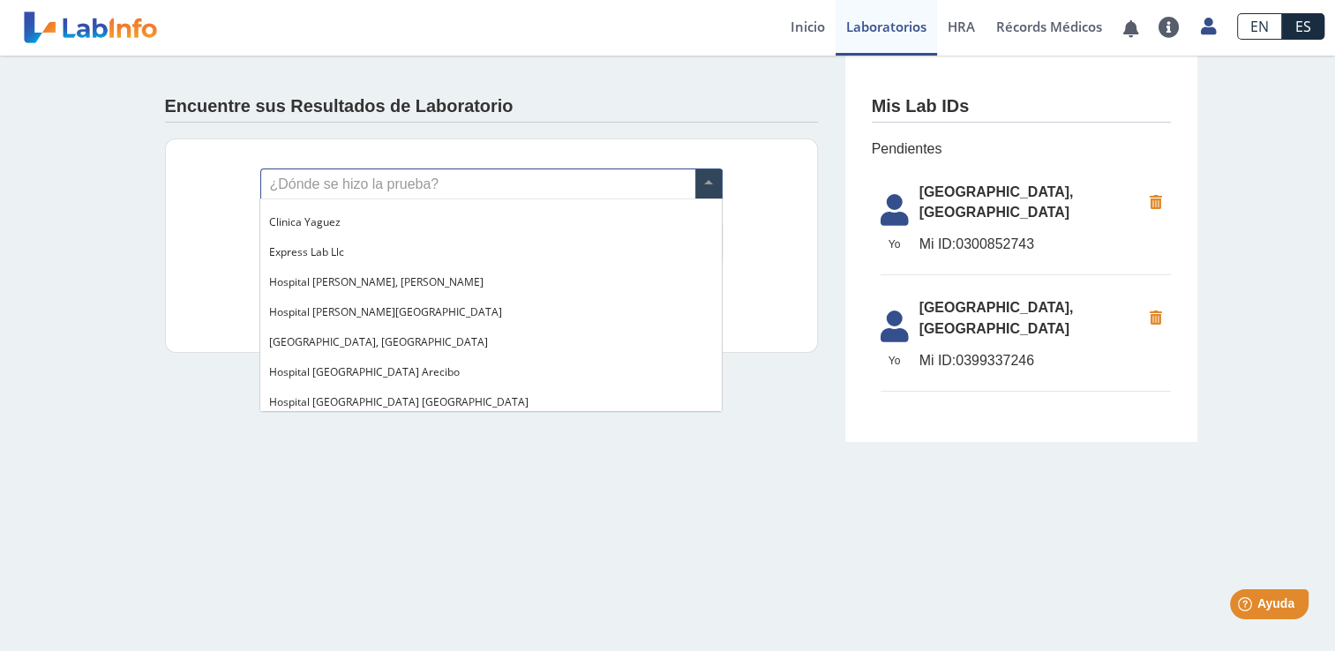
scroll to position [98, 0]
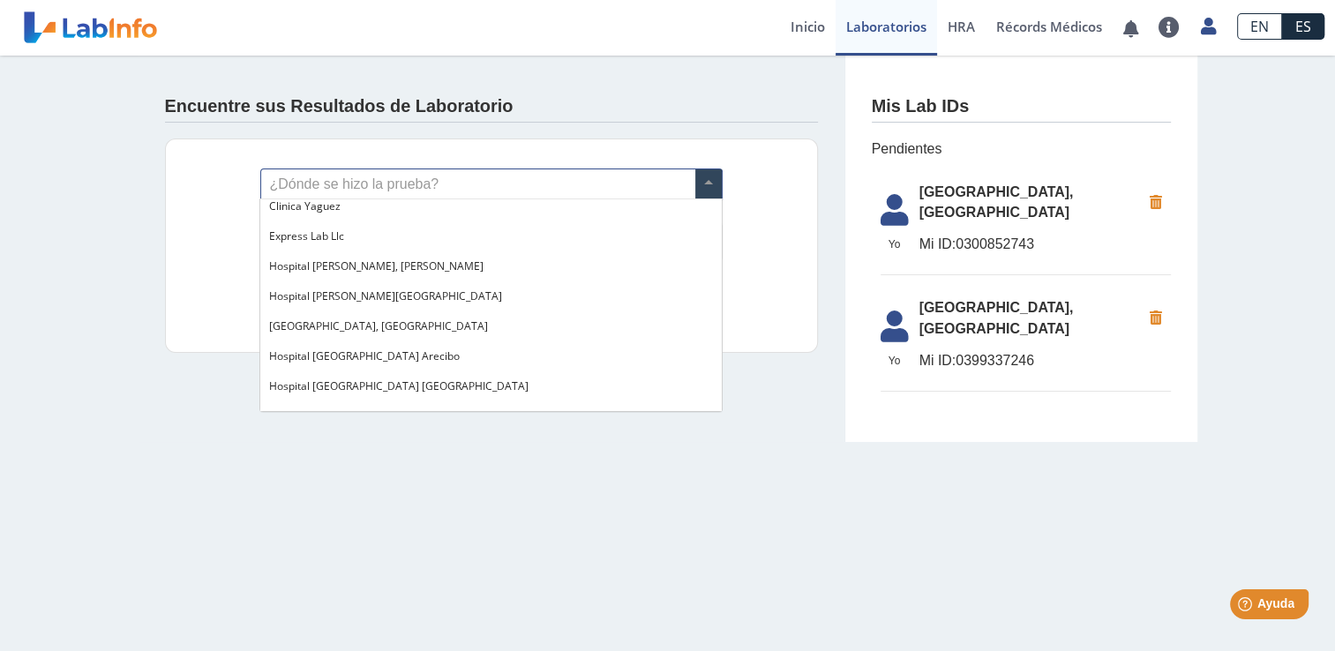
click at [429, 323] on span "[GEOGRAPHIC_DATA], [GEOGRAPHIC_DATA]" at bounding box center [378, 325] width 219 height 15
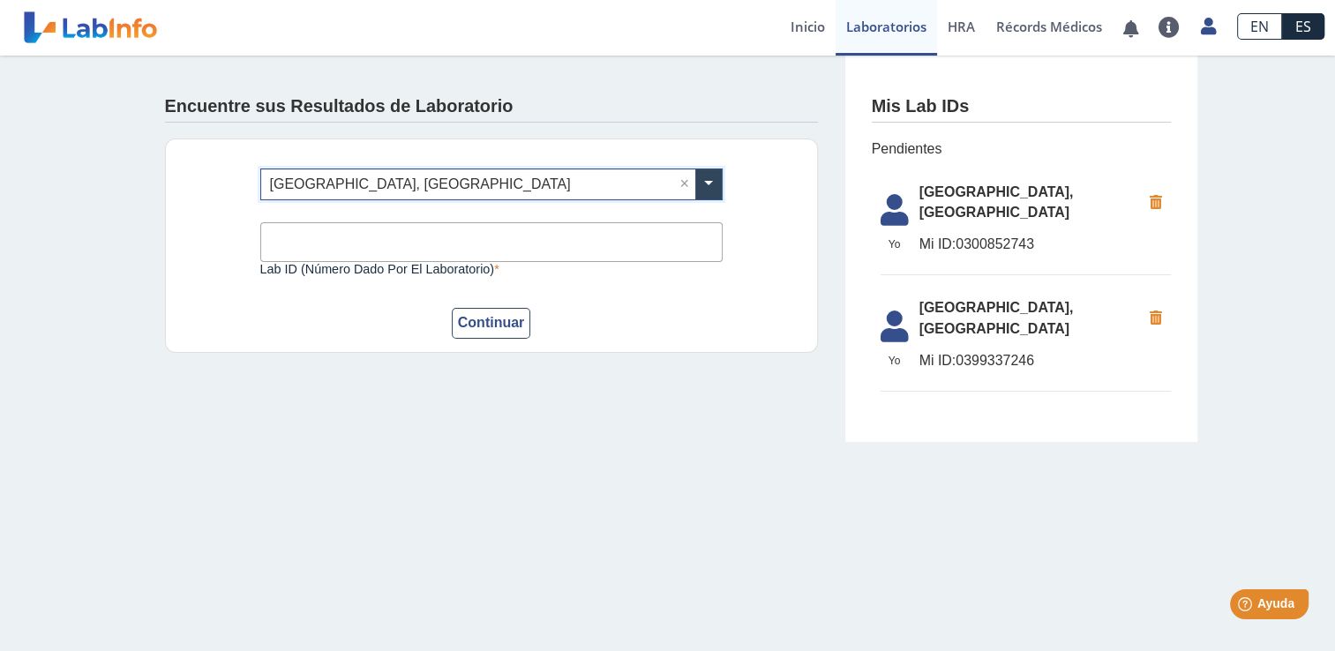
click at [454, 241] on input "Lab ID (número dado por el laboratorio)" at bounding box center [491, 242] width 462 height 40
type input "0300852743"
click at [494, 321] on button "Continuar" at bounding box center [491, 323] width 79 height 31
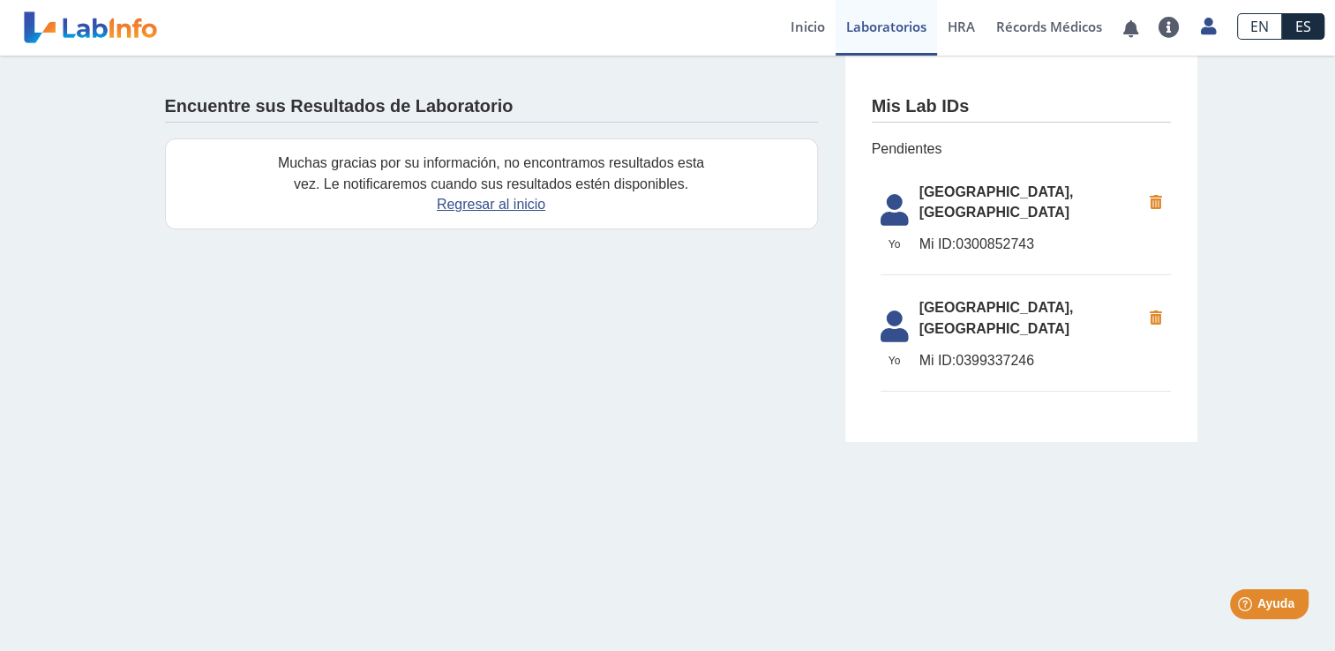
click at [956, 248] on span "Mi ID: 0300852743" at bounding box center [1029, 244] width 221 height 21
click at [902, 239] on span "Yo" at bounding box center [894, 244] width 49 height 16
click at [881, 221] on icon at bounding box center [894, 215] width 49 height 42
click at [959, 208] on span "[GEOGRAPHIC_DATA], [GEOGRAPHIC_DATA]" at bounding box center [1029, 203] width 221 height 42
click at [946, 212] on span "[GEOGRAPHIC_DATA], [GEOGRAPHIC_DATA]" at bounding box center [1029, 203] width 221 height 42
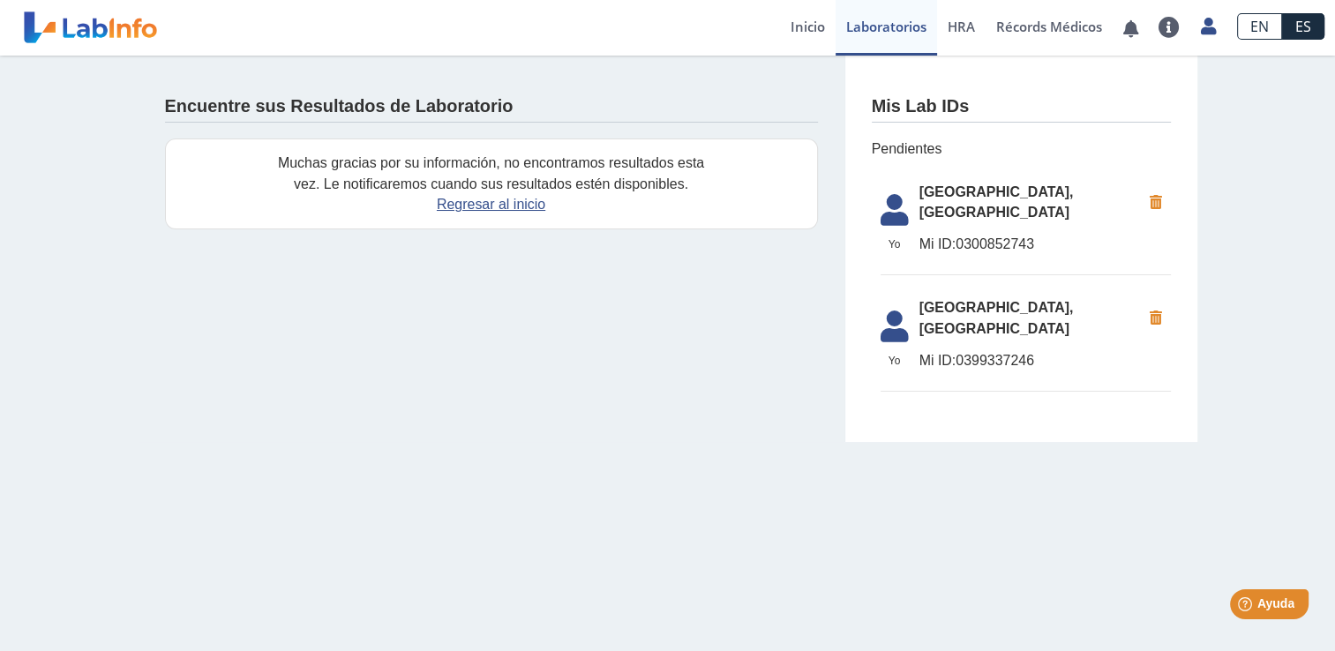
click at [918, 138] on span "Pendientes" at bounding box center [1020, 148] width 299 height 21
click at [1164, 216] on icon at bounding box center [1156, 203] width 30 height 32
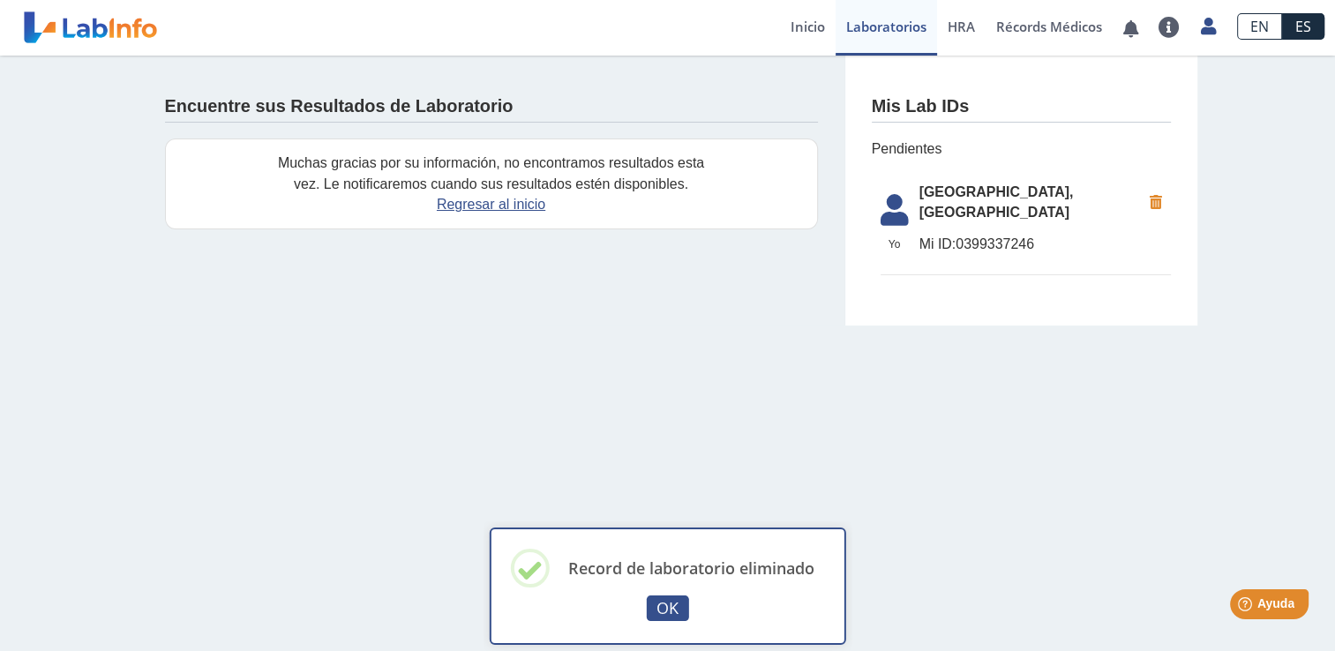
click at [1159, 204] on icon at bounding box center [1156, 203] width 30 height 32
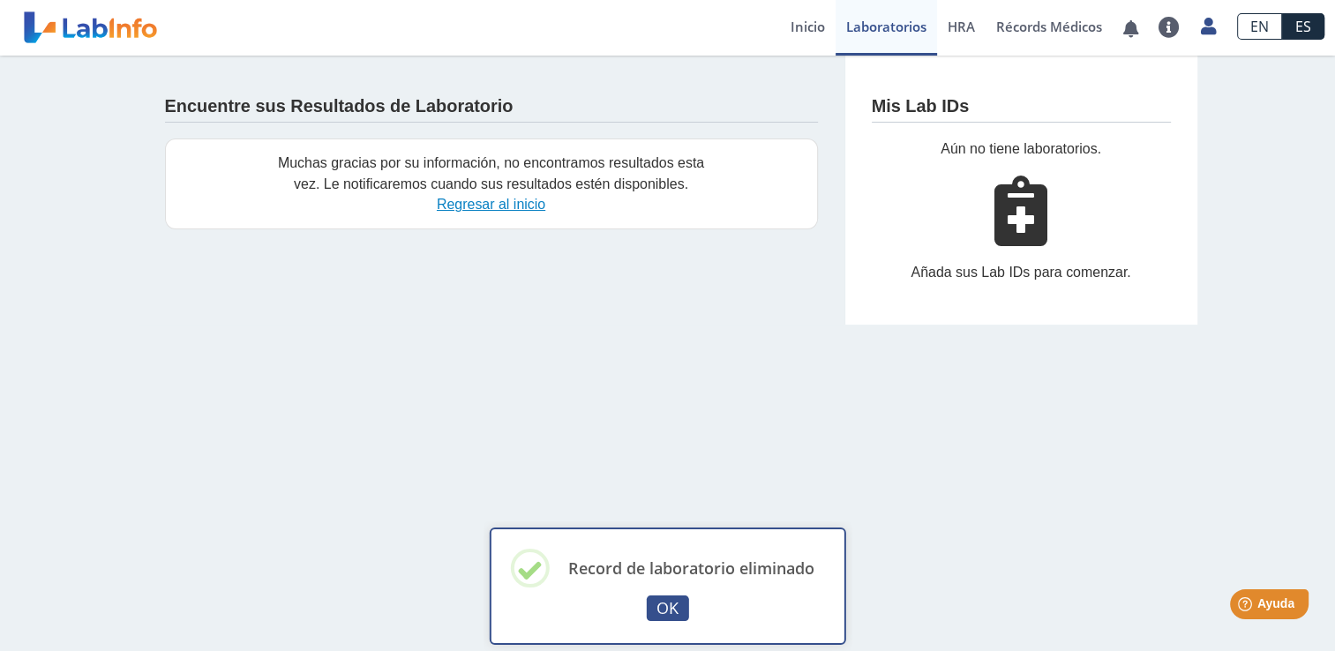
click at [519, 206] on link "Regresar al inicio" at bounding box center [491, 204] width 108 height 15
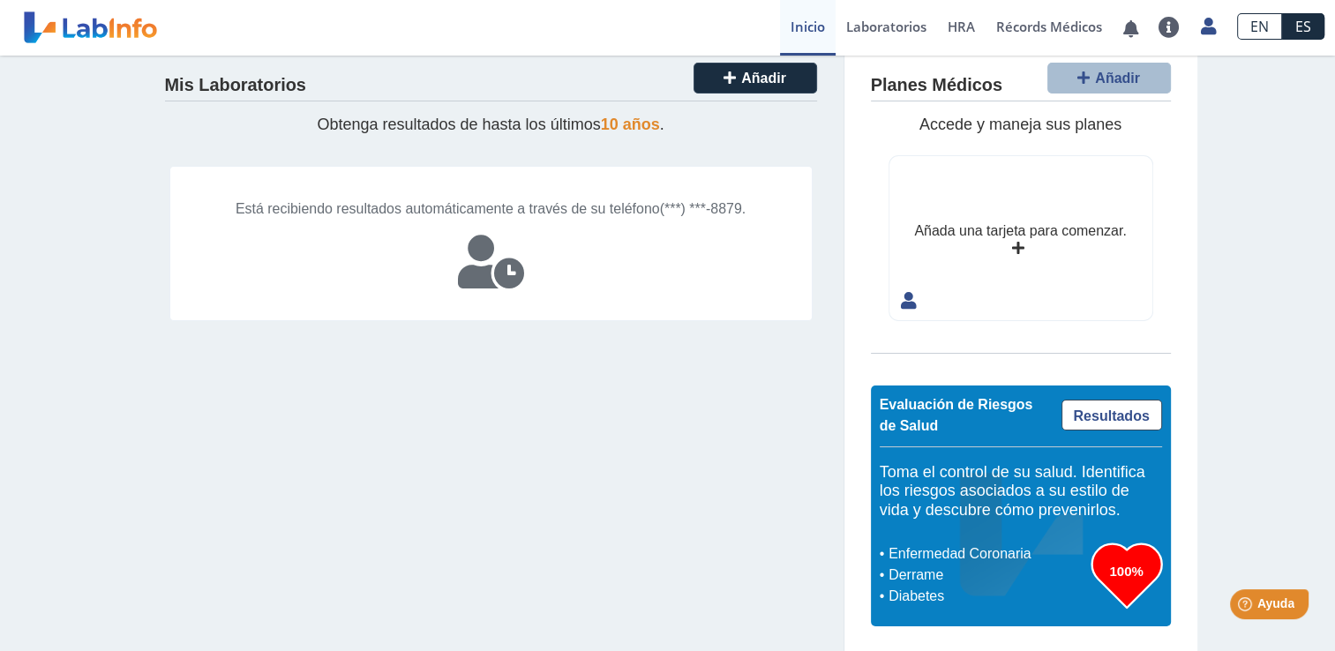
scroll to position [20, 0]
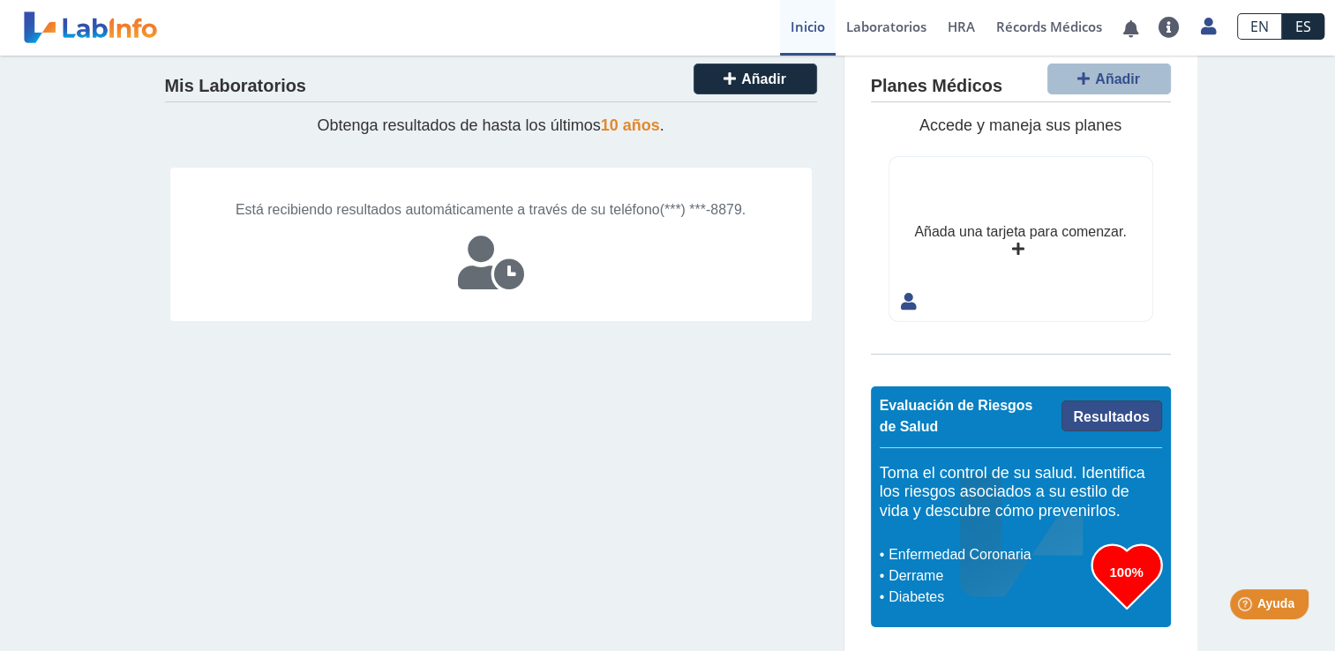
click at [1107, 422] on link "Resultados" at bounding box center [1111, 415] width 101 height 31
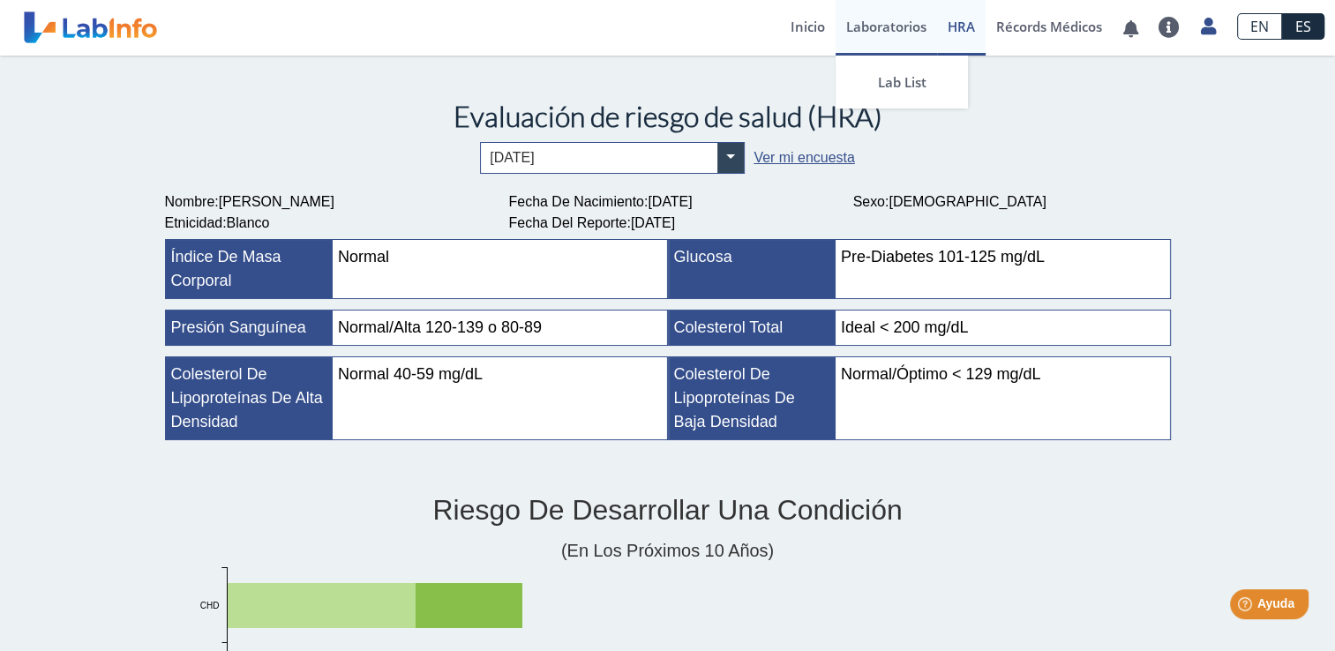
click at [882, 22] on link "Laboratorios" at bounding box center [885, 28] width 101 height 56
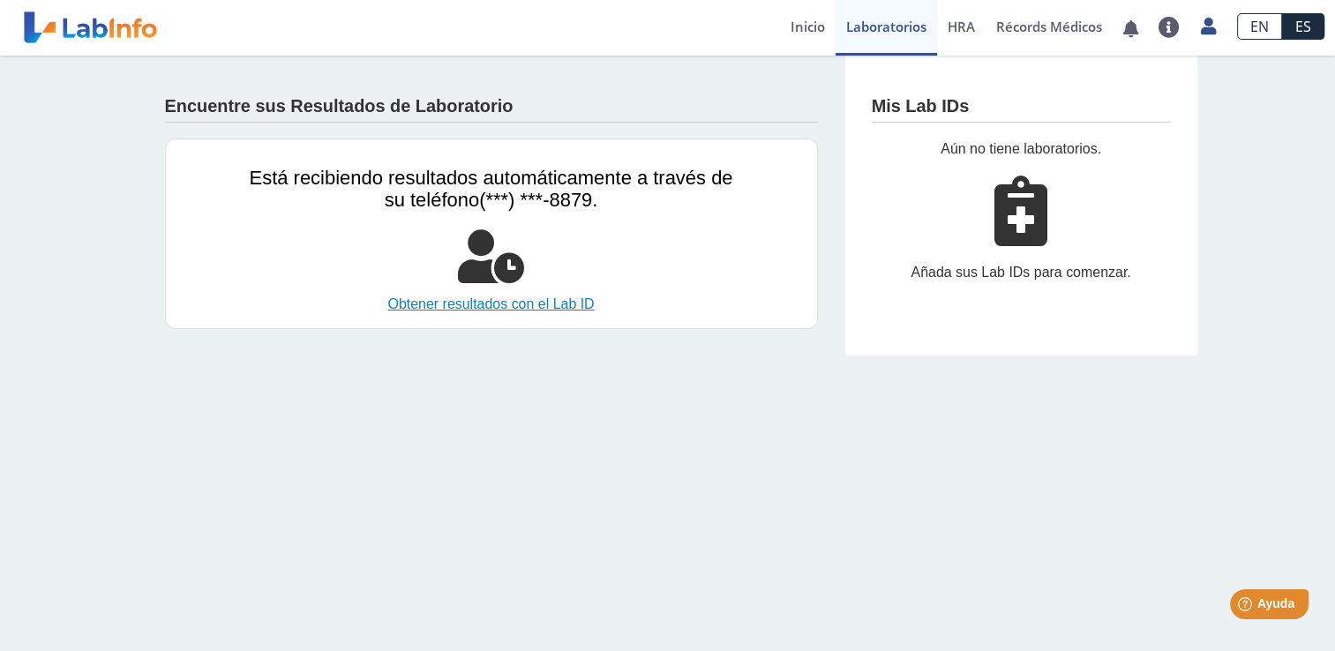
click at [547, 304] on link "Obtener resultados con el Lab ID" at bounding box center [491, 304] width 483 height 21
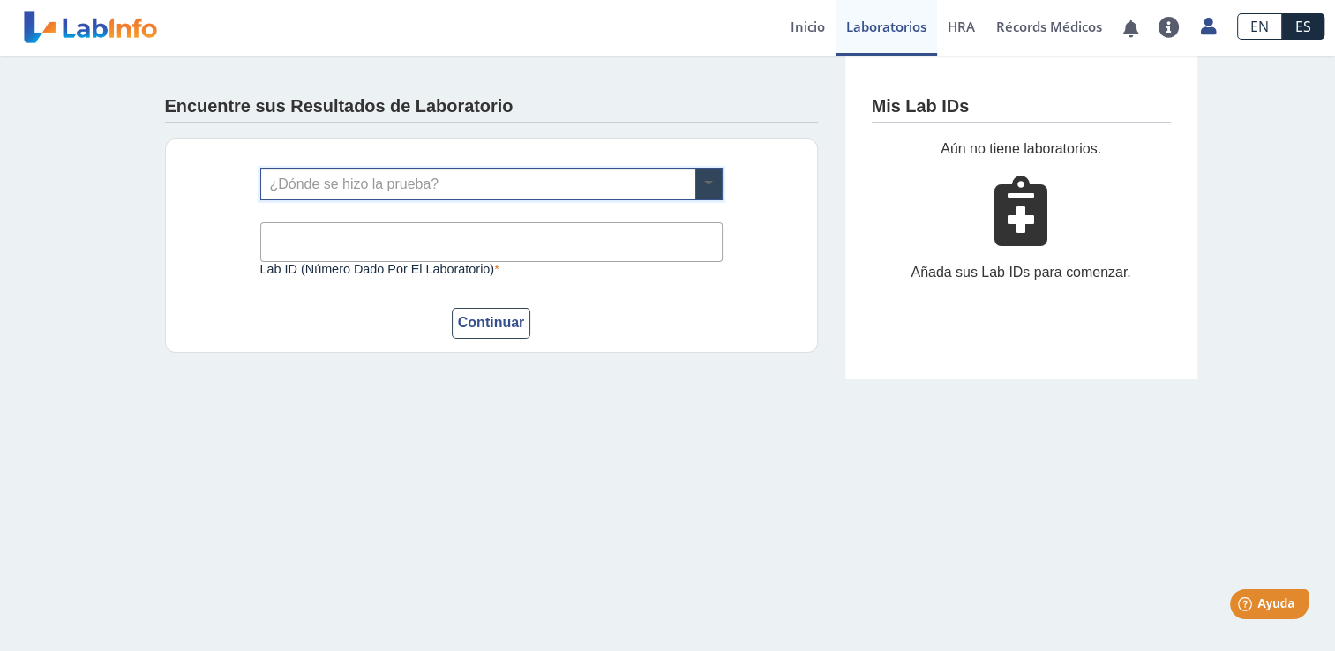
click at [717, 185] on span at bounding box center [708, 184] width 26 height 30
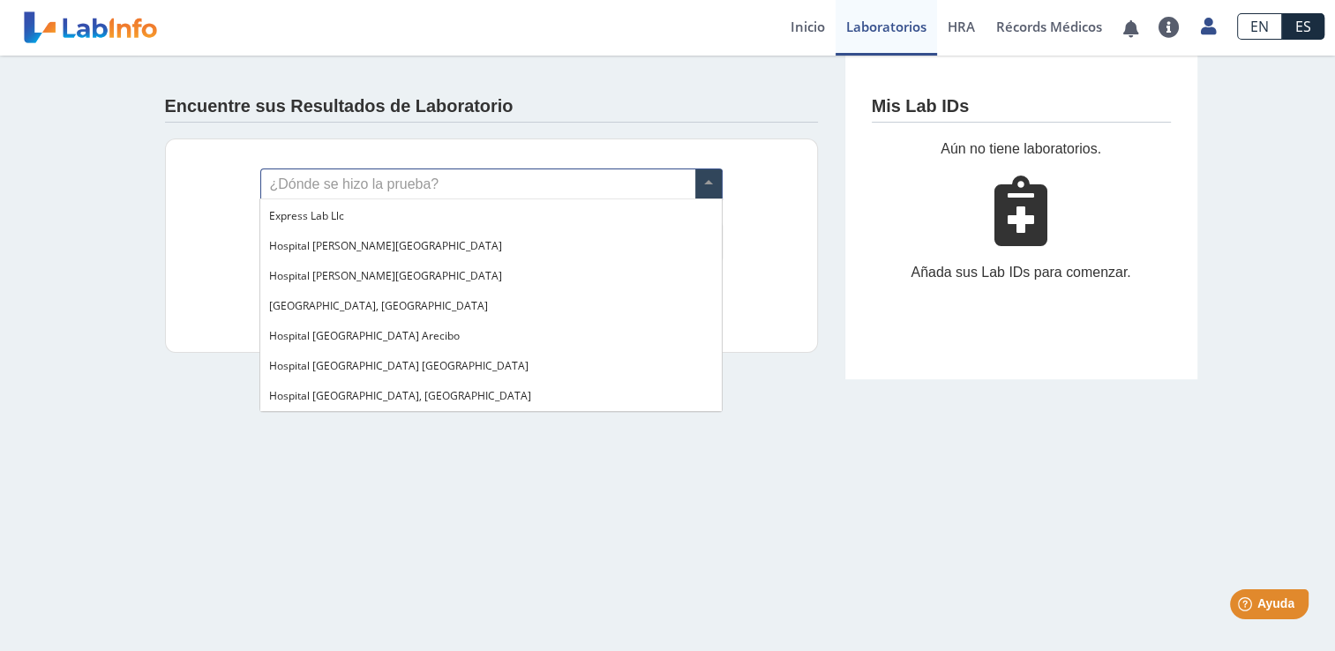
scroll to position [120, 0]
click at [430, 298] on span "[GEOGRAPHIC_DATA], [GEOGRAPHIC_DATA]" at bounding box center [378, 303] width 219 height 15
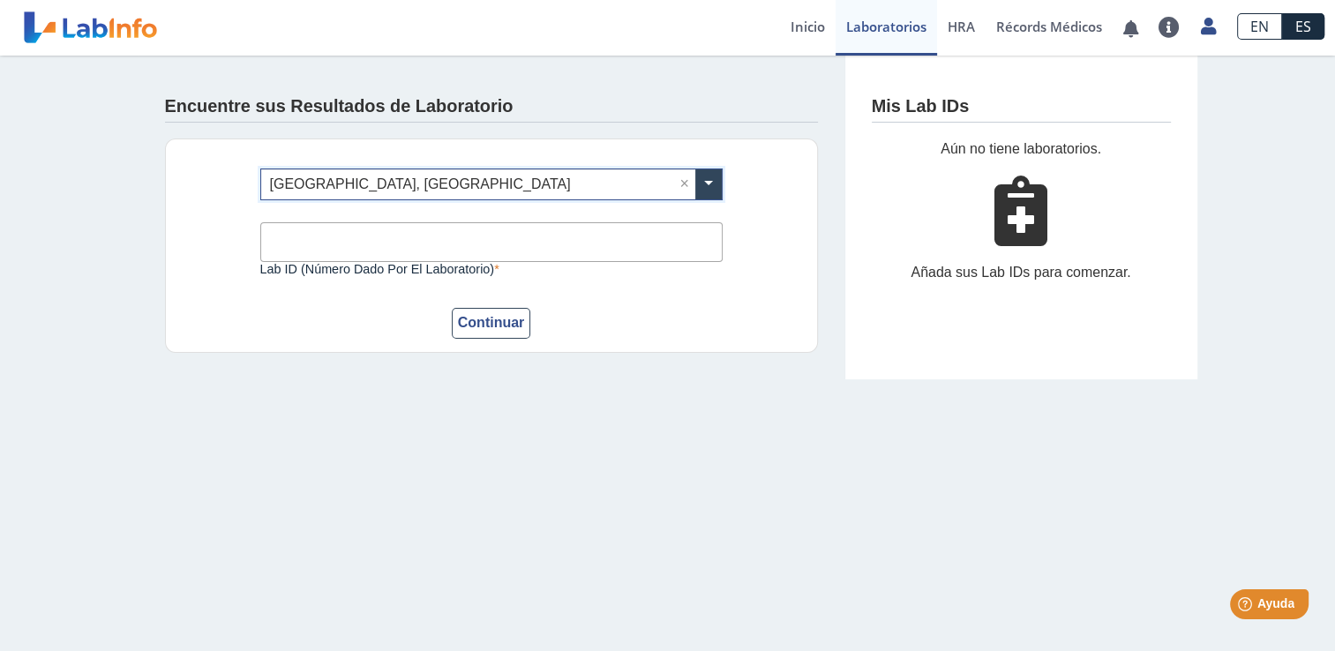
click at [469, 243] on input "Lab ID (número dado por el laboratorio)" at bounding box center [491, 242] width 462 height 40
click at [425, 236] on input "0399" at bounding box center [491, 242] width 462 height 40
type input "0399337246"
click at [503, 328] on button "Continuar" at bounding box center [491, 323] width 79 height 31
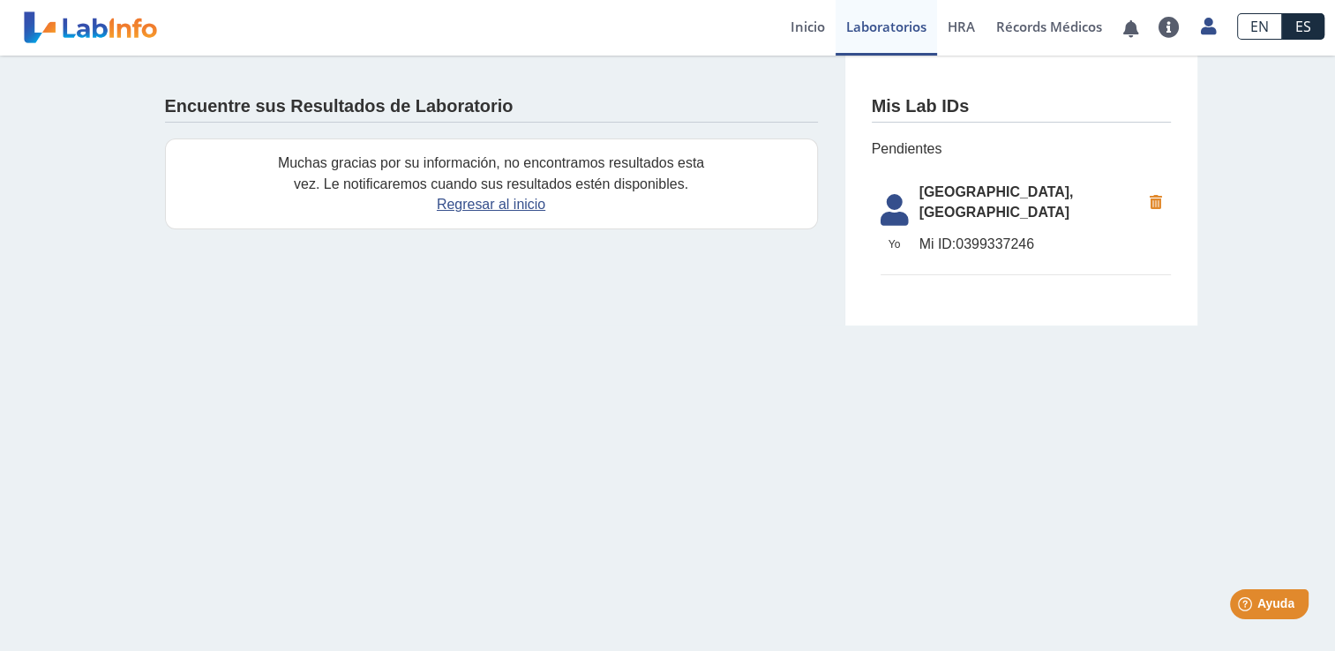
click at [996, 251] on span "Mi ID: 0399337246" at bounding box center [1029, 244] width 221 height 21
click at [939, 206] on span "[GEOGRAPHIC_DATA], [GEOGRAPHIC_DATA]" at bounding box center [1029, 203] width 221 height 42
click at [889, 215] on icon at bounding box center [894, 215] width 49 height 42
click at [980, 206] on span "[GEOGRAPHIC_DATA], [GEOGRAPHIC_DATA]" at bounding box center [1029, 203] width 221 height 42
click at [1041, 201] on span "[GEOGRAPHIC_DATA], [GEOGRAPHIC_DATA]" at bounding box center [1029, 203] width 221 height 42
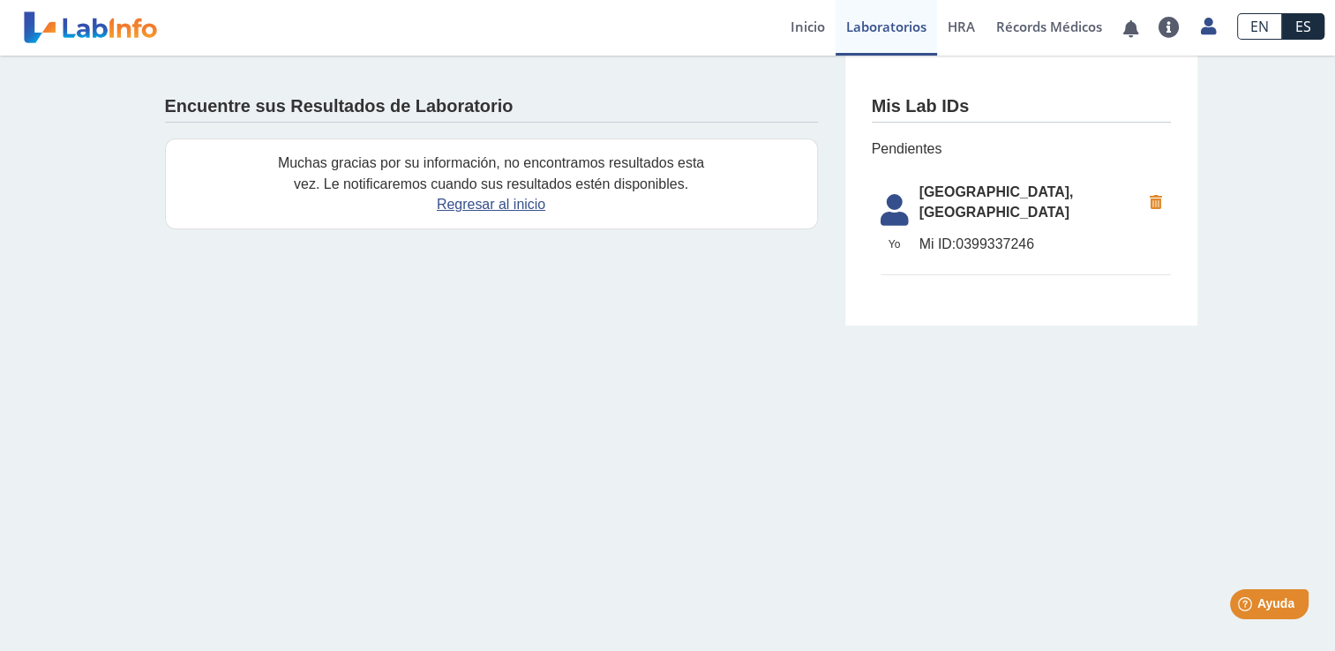
click at [1043, 210] on span "[GEOGRAPHIC_DATA], [GEOGRAPHIC_DATA]" at bounding box center [1029, 203] width 221 height 42
click at [1033, 208] on span "[GEOGRAPHIC_DATA], [GEOGRAPHIC_DATA]" at bounding box center [1029, 203] width 221 height 42
click at [982, 237] on span "Mi ID: 0399337246" at bounding box center [1029, 244] width 221 height 21
click at [913, 203] on icon at bounding box center [894, 215] width 49 height 42
click at [902, 229] on icon at bounding box center [894, 215] width 49 height 42
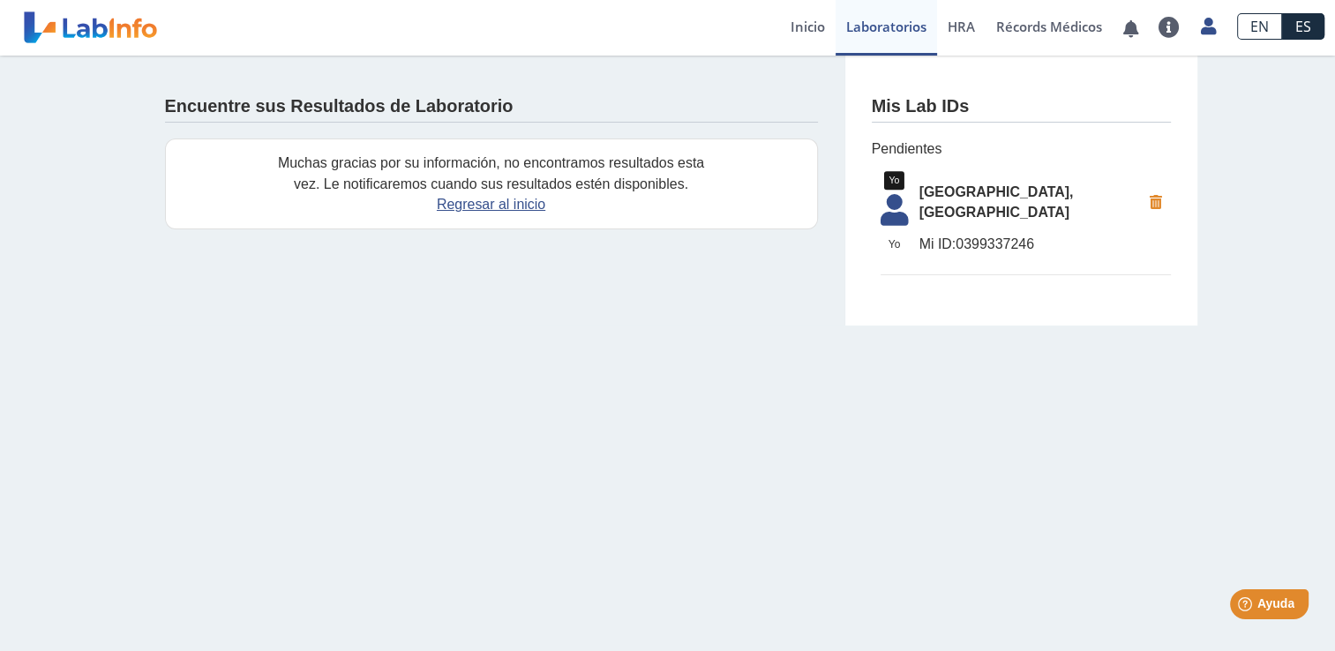
click at [889, 220] on icon at bounding box center [894, 215] width 49 height 42
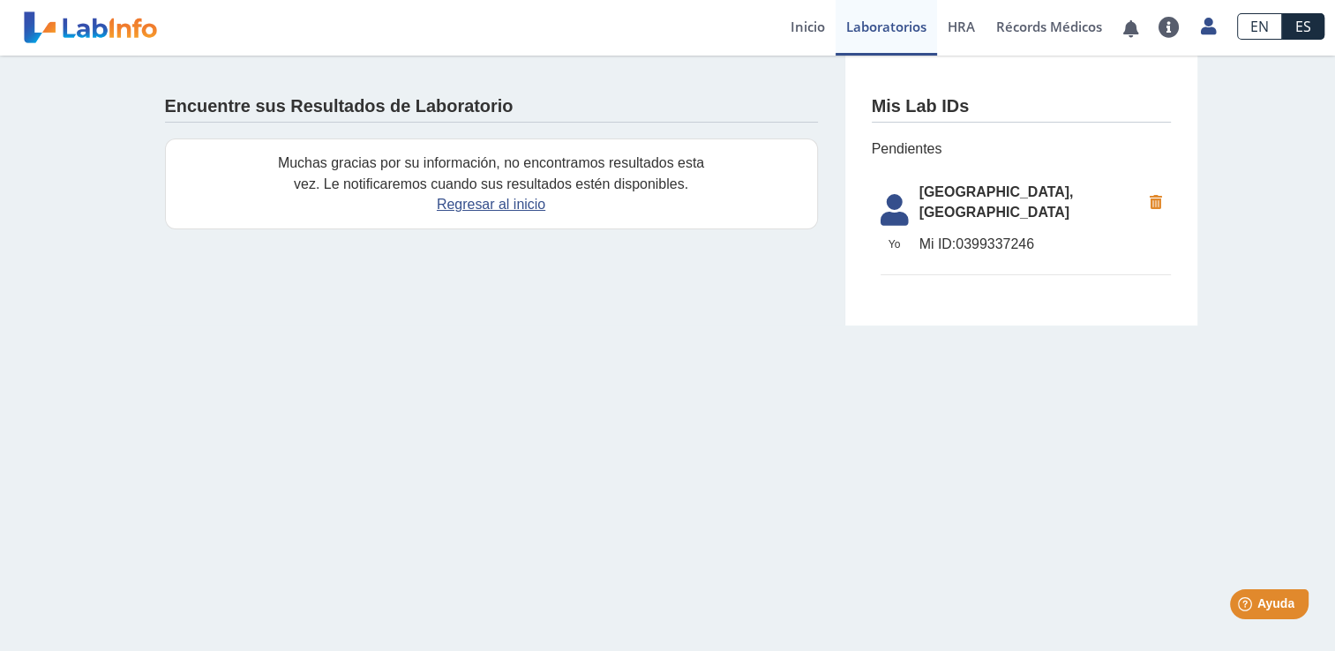
click at [889, 220] on icon at bounding box center [894, 215] width 49 height 42
click at [493, 208] on link "Regresar al inicio" at bounding box center [491, 204] width 108 height 15
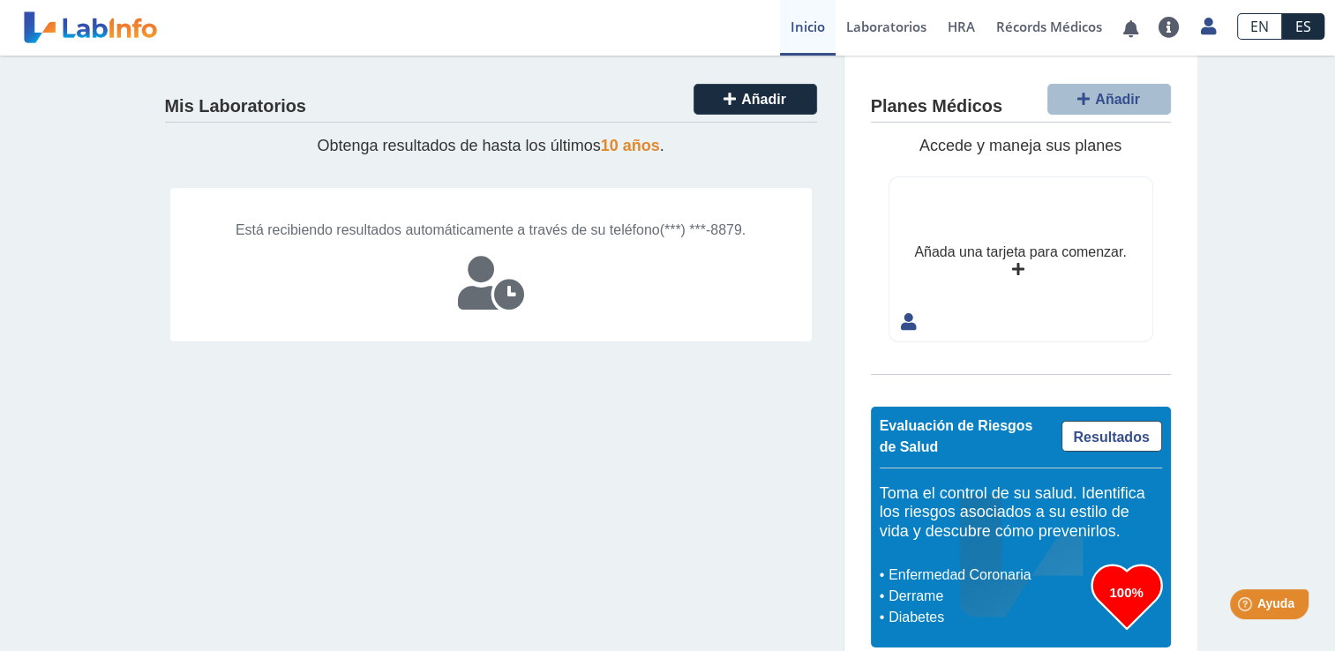
click at [480, 310] on icon at bounding box center [491, 283] width 66 height 53
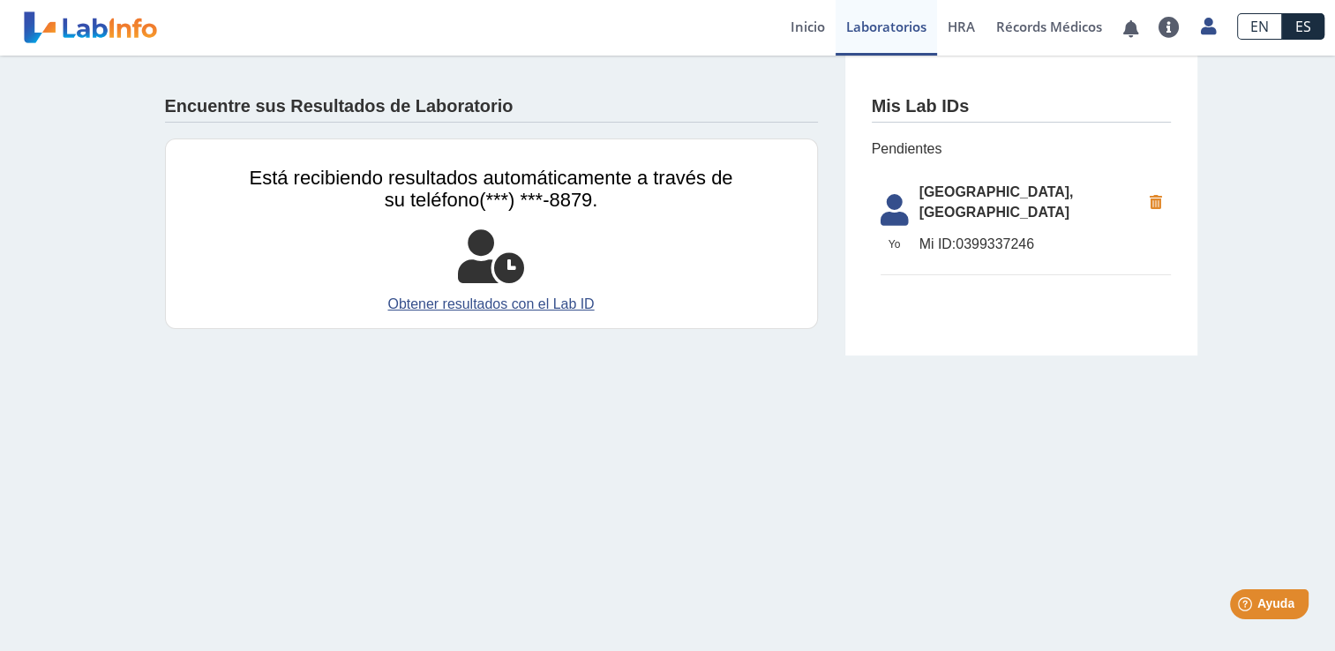
click at [947, 242] on span "Mi ID:" at bounding box center [937, 243] width 37 height 15
click at [505, 303] on link "Obtener resultados con el Lab ID" at bounding box center [491, 304] width 483 height 21
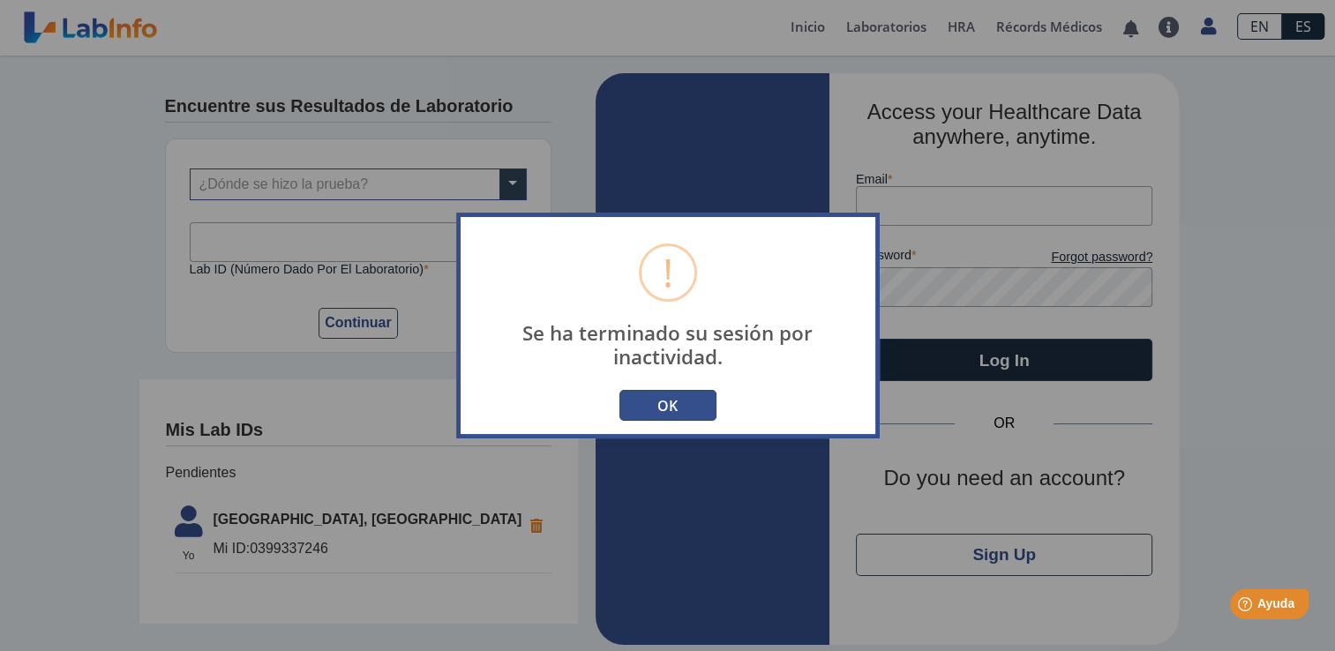
type input "[EMAIL_ADDRESS][DOMAIN_NAME]"
